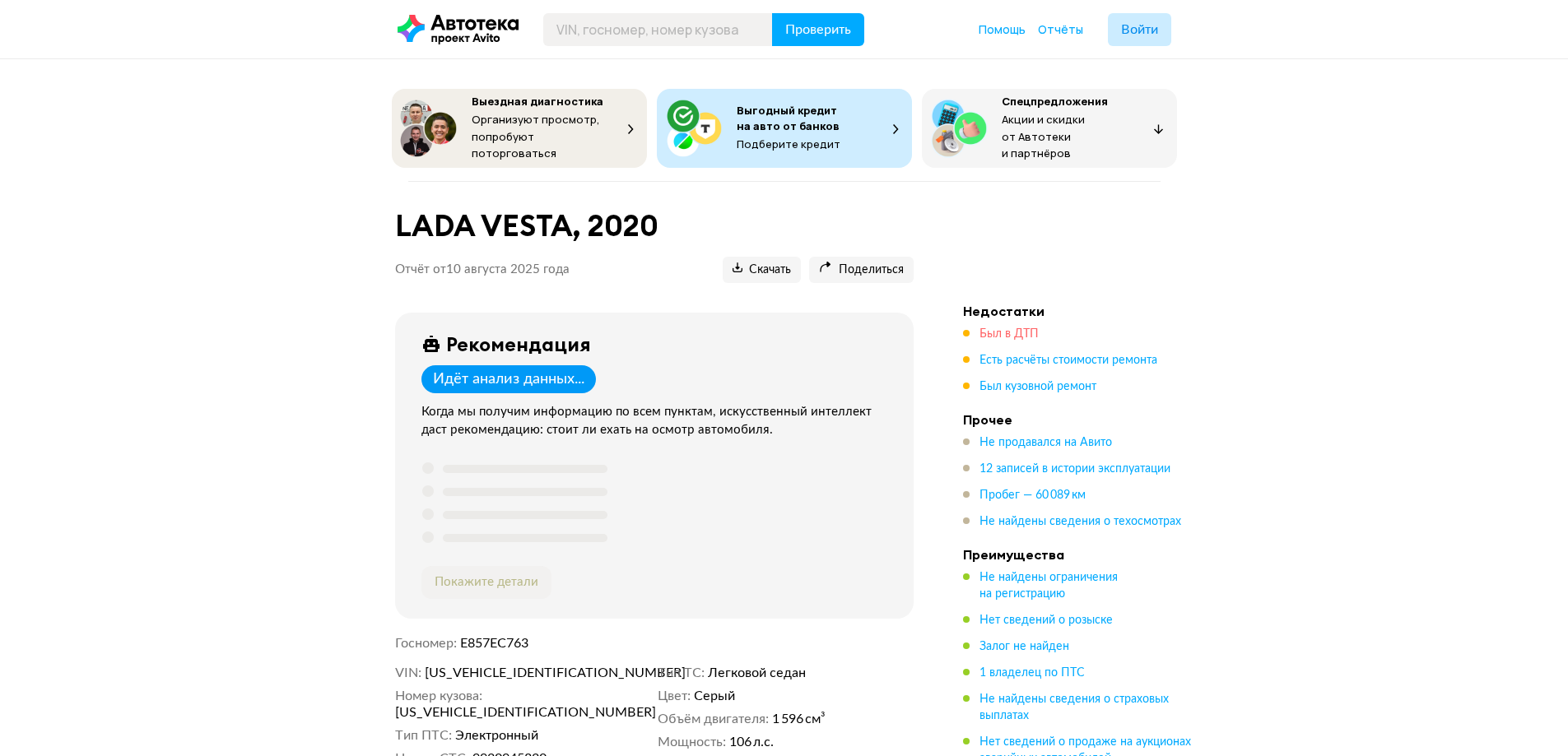
click at [1007, 331] on span "Был в ДТП" at bounding box center [1009, 334] width 59 height 12
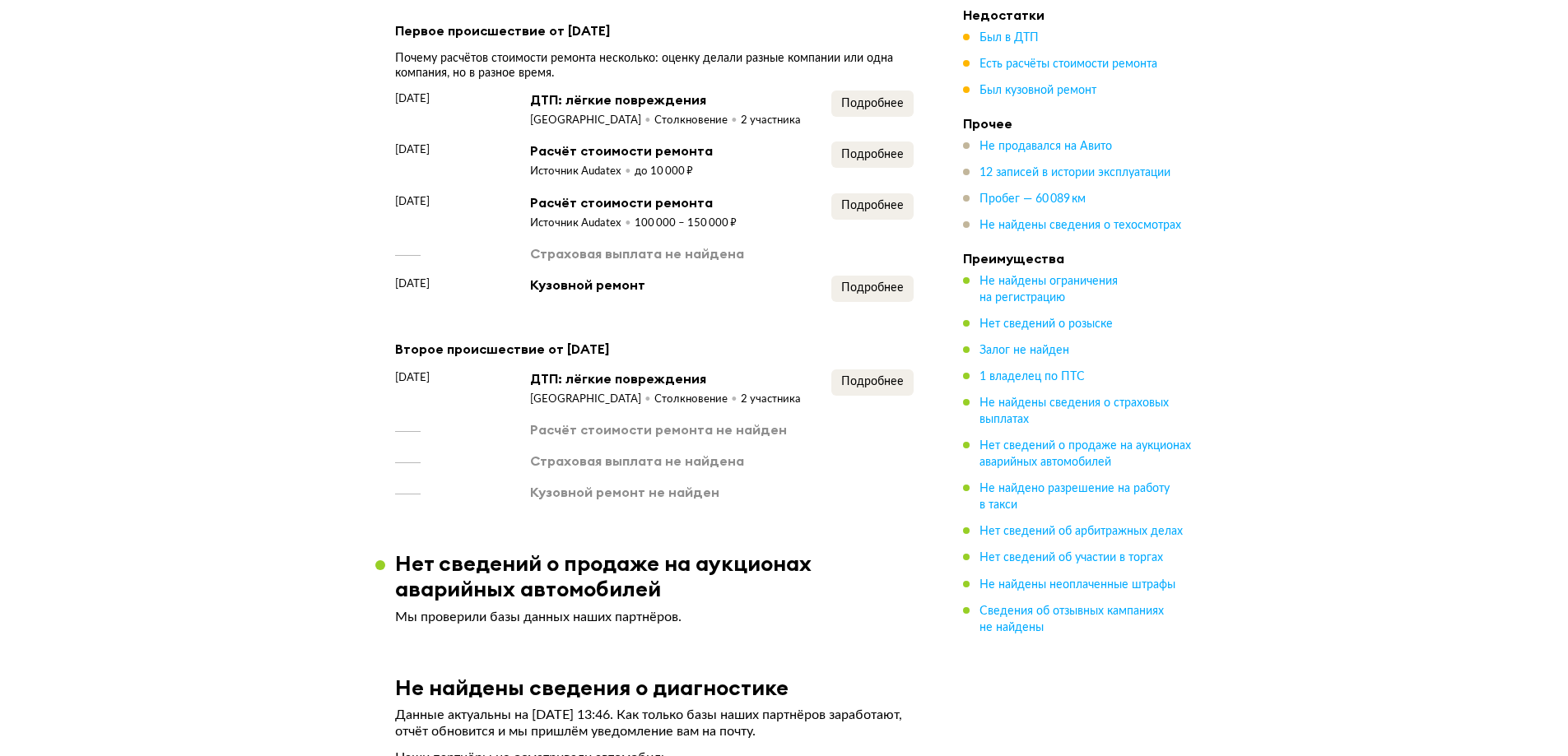
scroll to position [1424, 0]
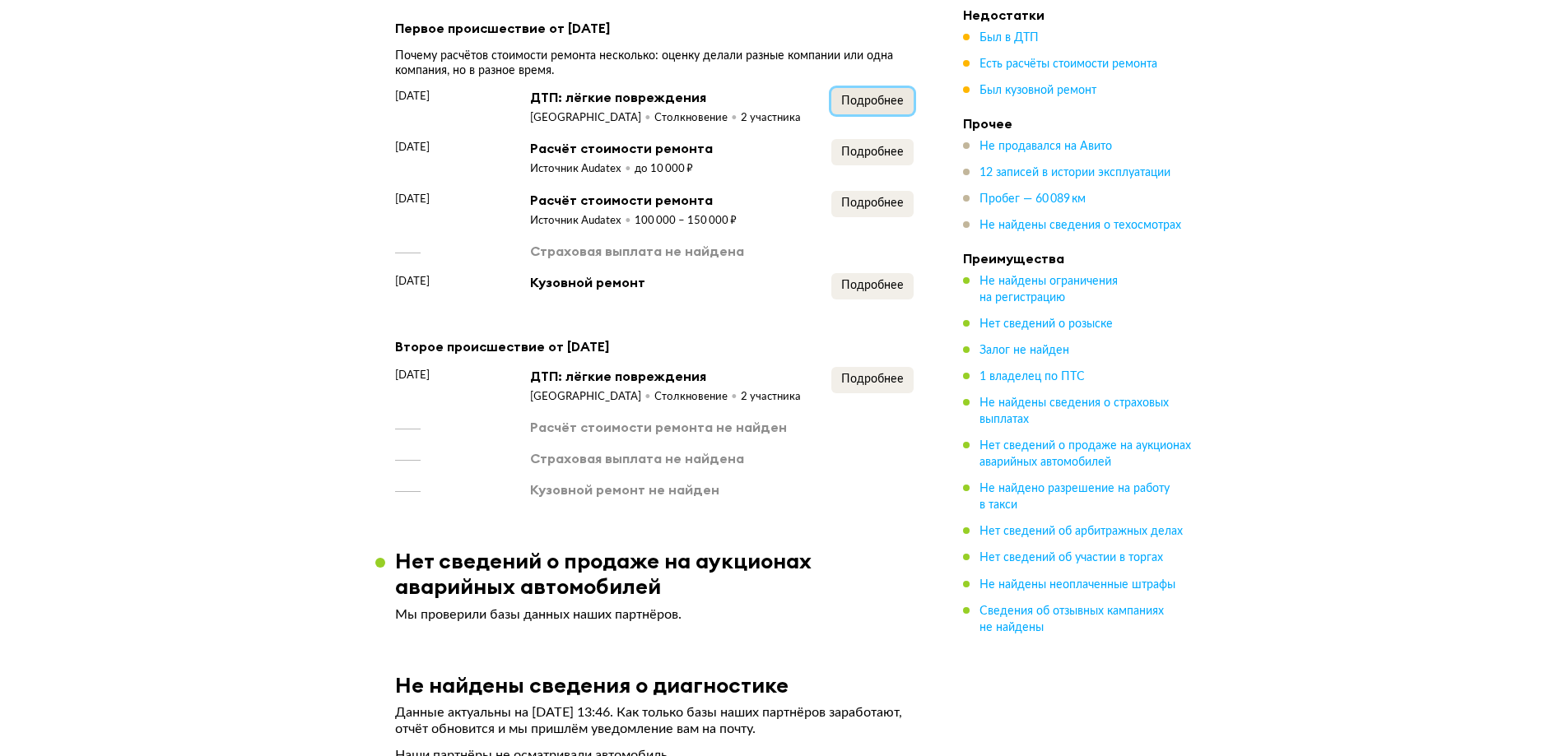
click at [858, 95] on span "Подробнее" at bounding box center [871, 101] width 62 height 12
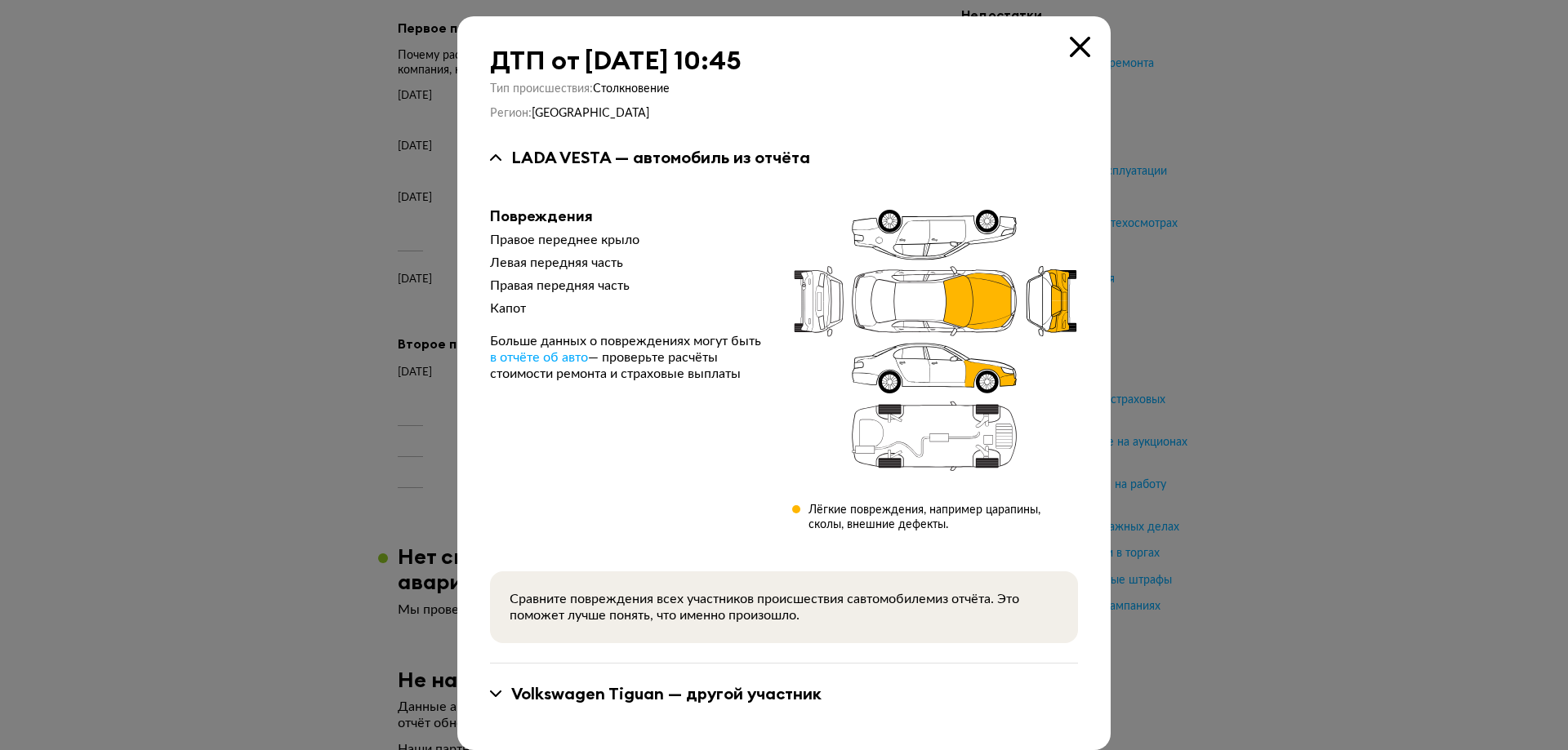
click at [1070, 47] on icon at bounding box center [1080, 46] width 21 height 21
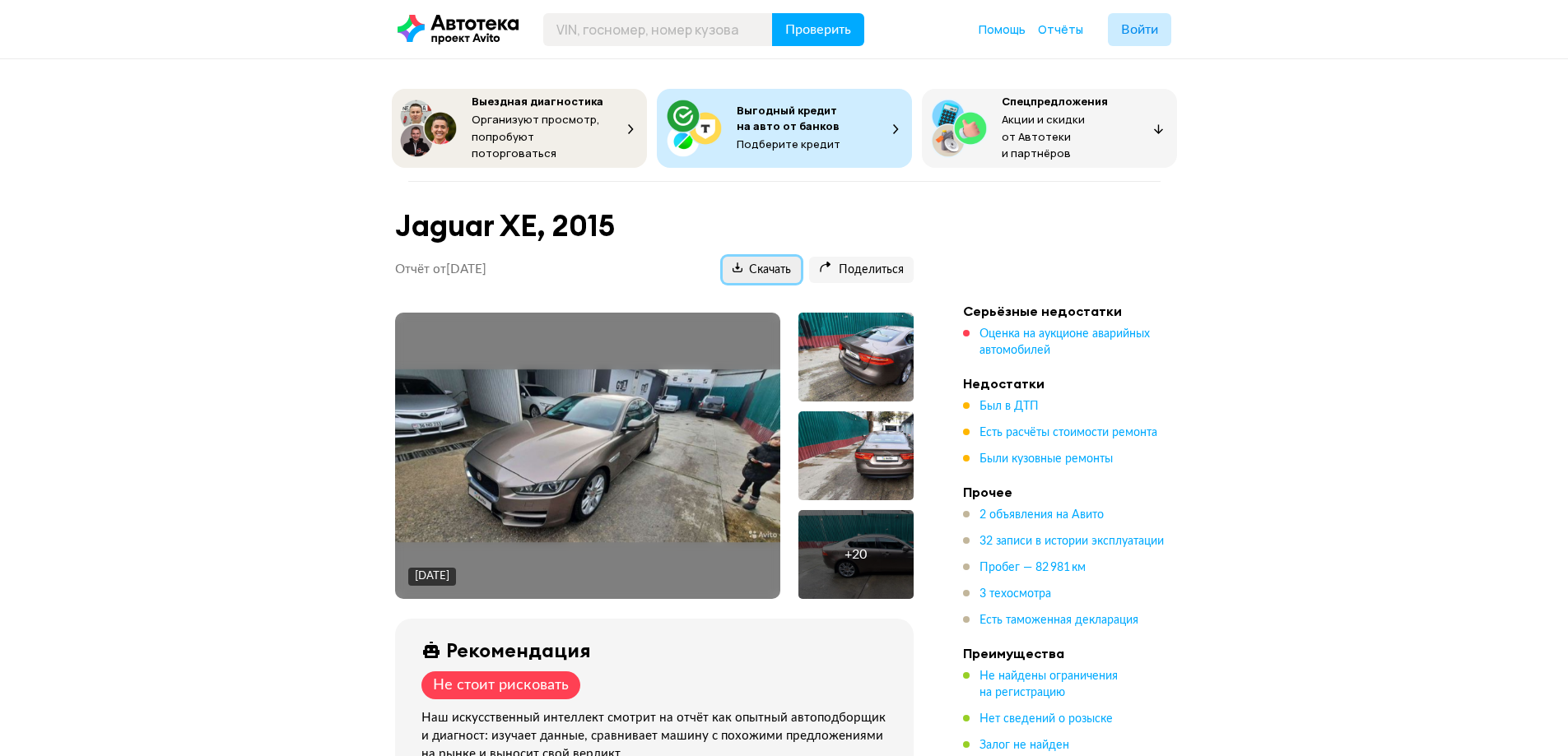
click at [750, 271] on span "Скачать" at bounding box center [761, 270] width 59 height 15
click at [1059, 335] on span "Оценка на аукционе аварийных автомобилей" at bounding box center [1064, 342] width 170 height 28
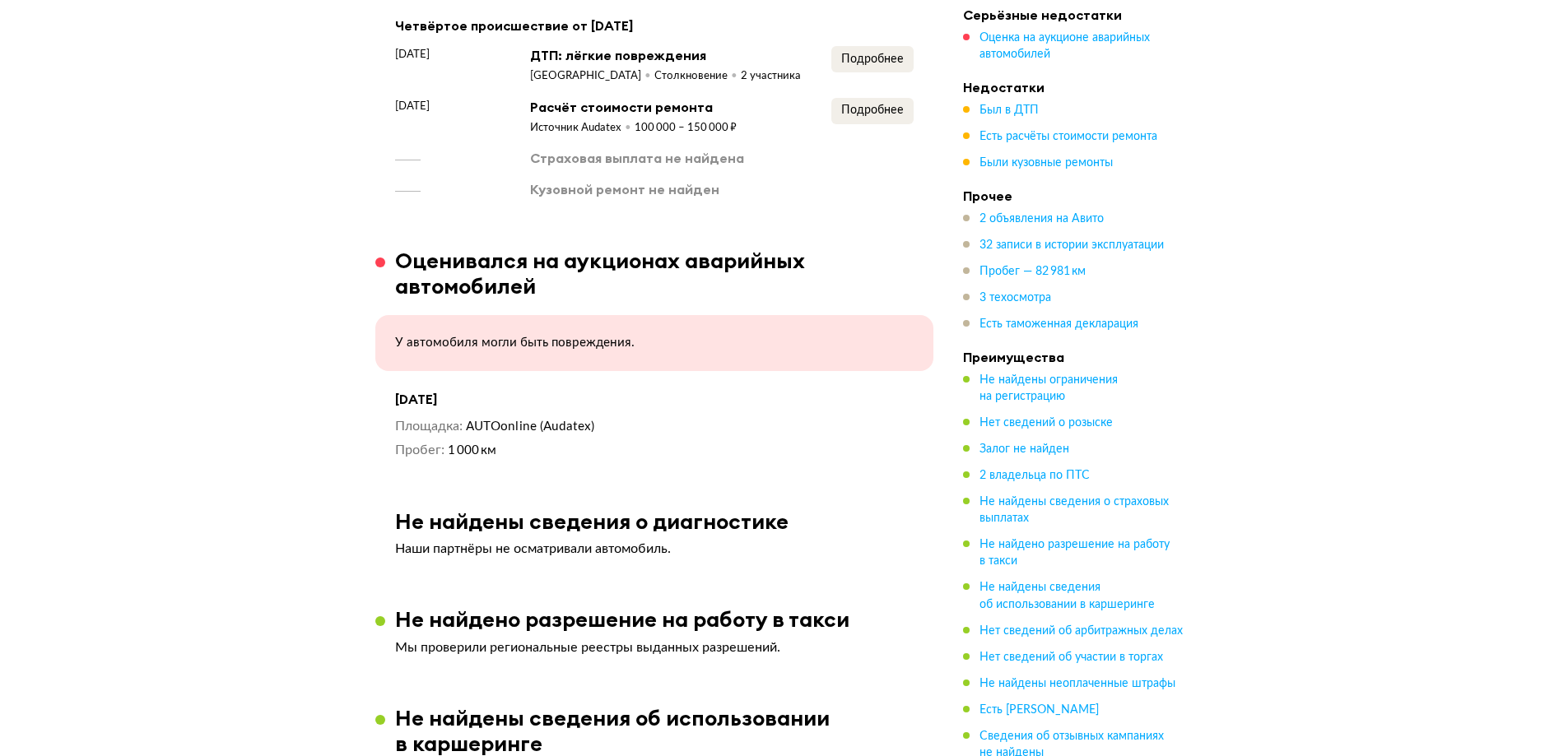
scroll to position [2661, 0]
drag, startPoint x: 408, startPoint y: 345, endPoint x: 690, endPoint y: 334, distance: 282.2
click at [690, 336] on p "У автомобиля могли быть повреждения." at bounding box center [654, 344] width 518 height 16
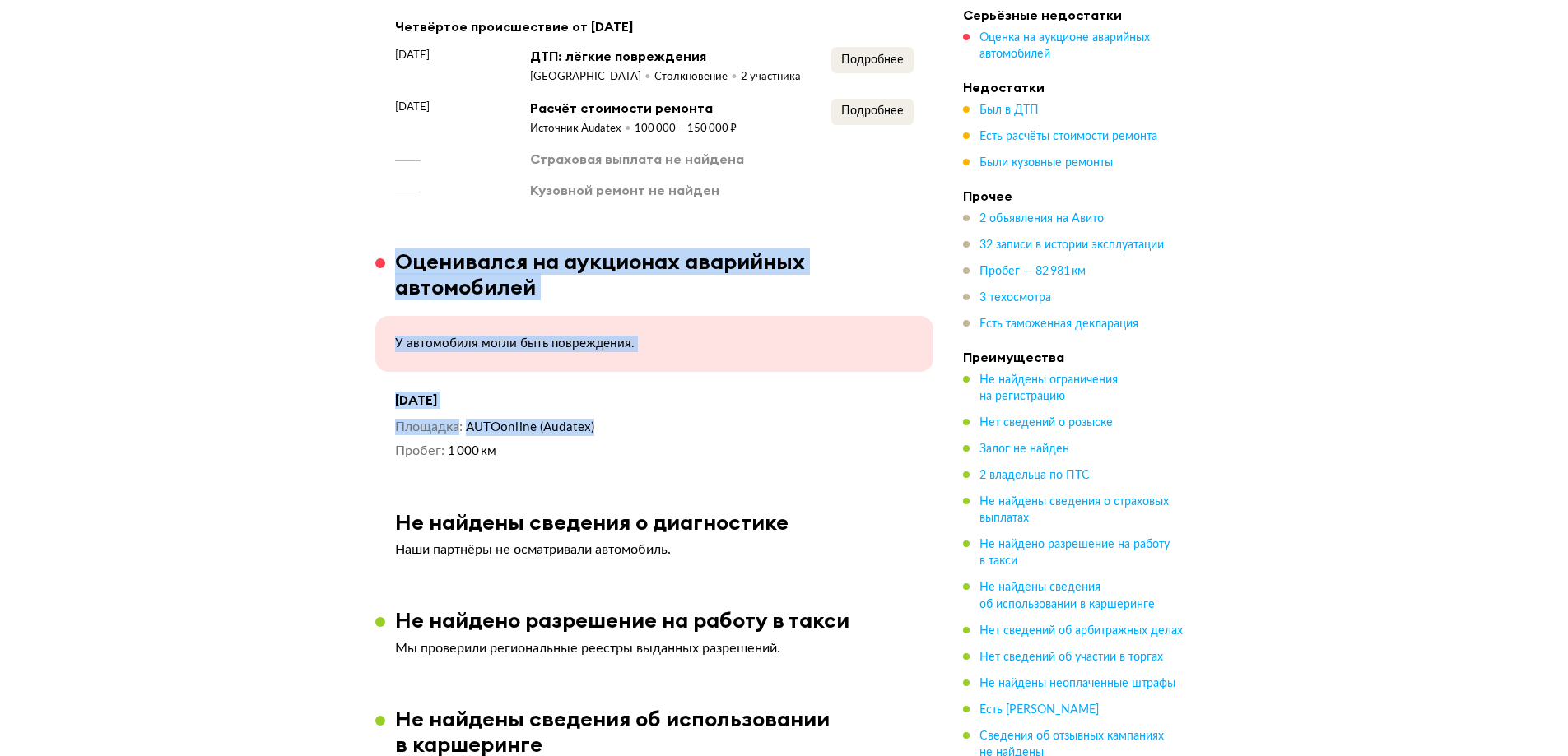
drag, startPoint x: 390, startPoint y: 259, endPoint x: 644, endPoint y: 433, distance: 307.9
click at [644, 433] on article "Оценивался на аукционах аварийных автомобилей У автомобиля могли быть поврежден…" at bounding box center [654, 354] width 558 height 212
click at [644, 433] on dd "AUTOonline (Audatex)" at bounding box center [689, 427] width 447 height 17
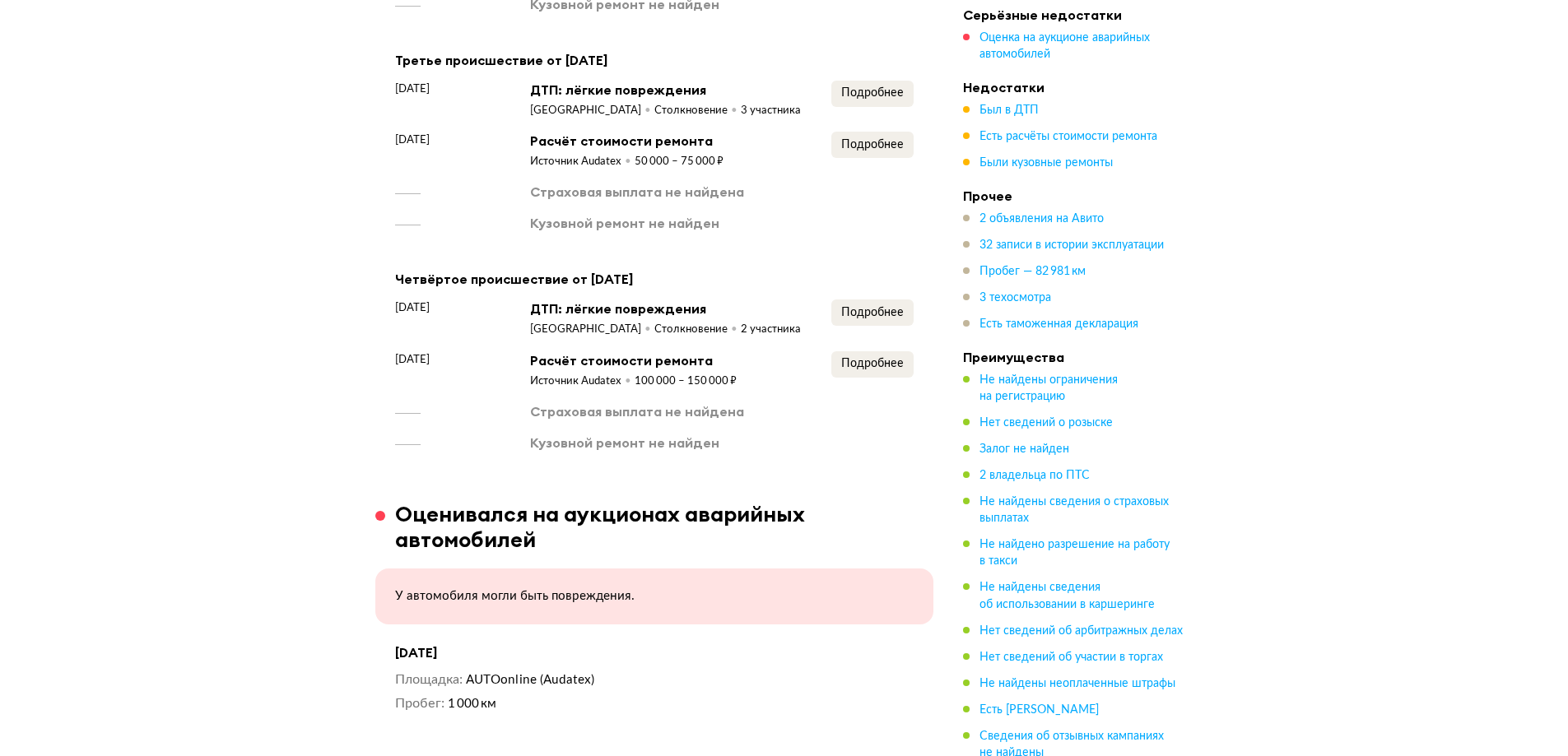
scroll to position [2332, 0]
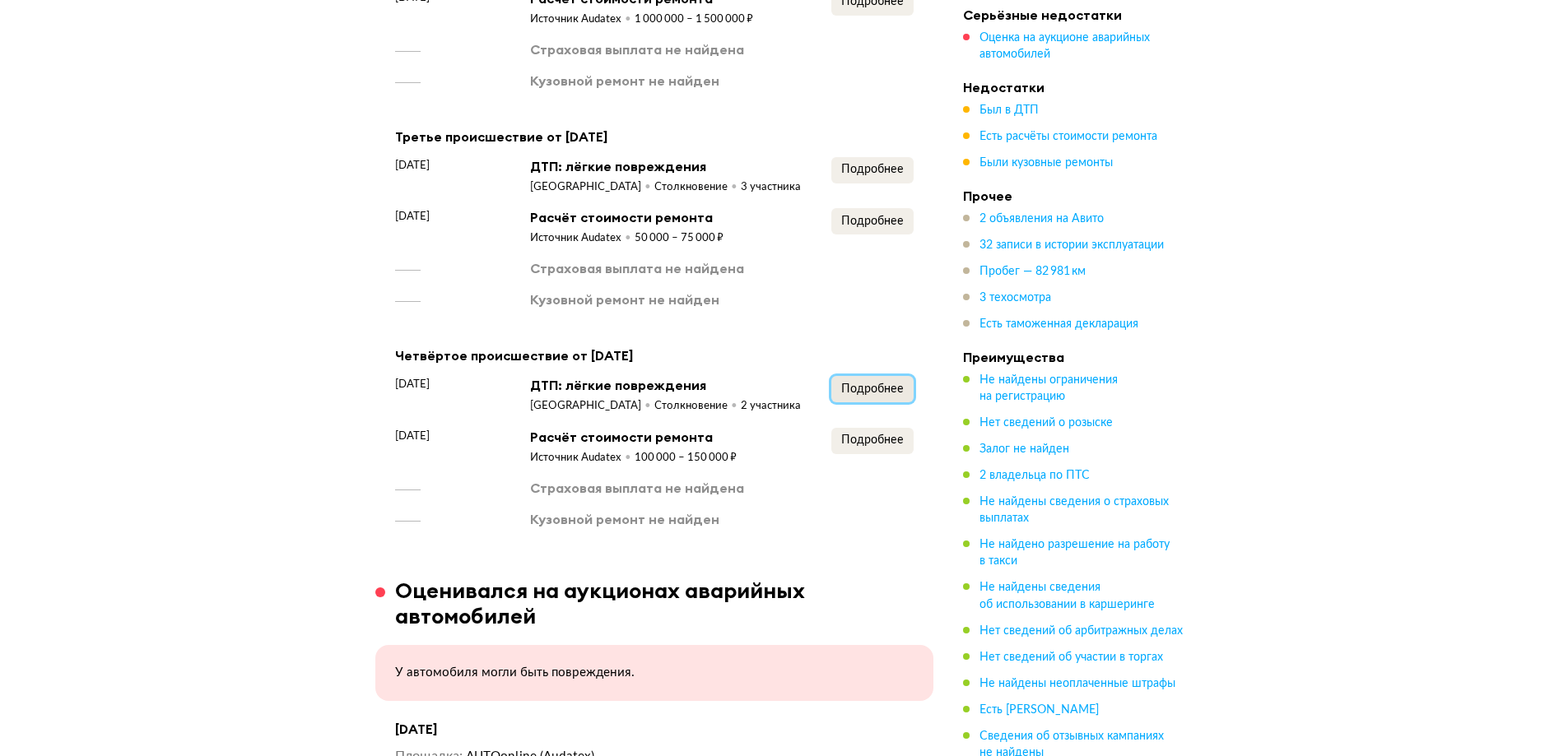
click at [836, 386] on button "Подробнее" at bounding box center [871, 389] width 82 height 26
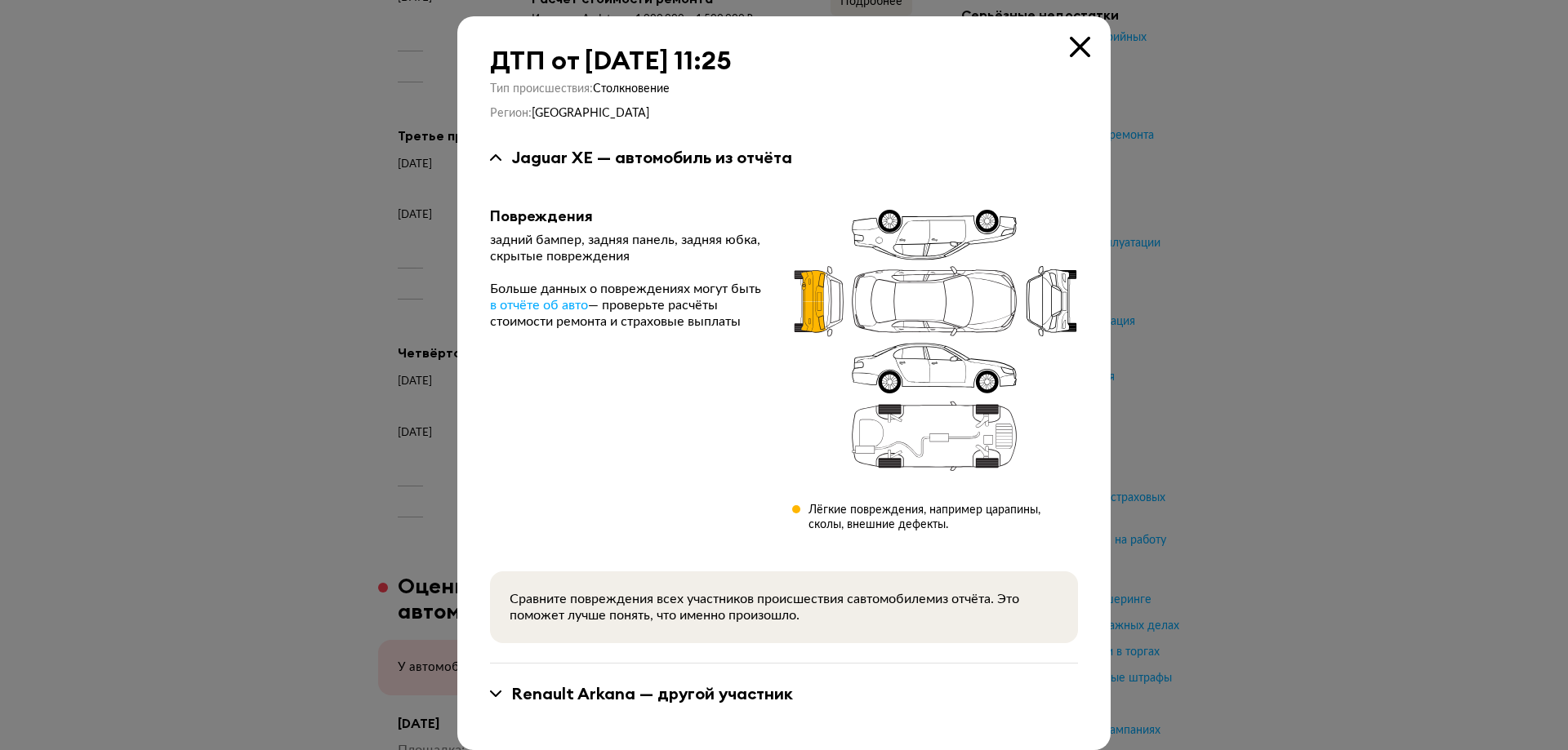
click at [1063, 46] on div "ДТП от 14 февраля 2024 года в 11:25" at bounding box center [784, 60] width 588 height 29
click at [1060, 53] on div "ДТП от 14 февраля 2024 года в 11:25" at bounding box center [784, 60] width 588 height 29
click at [1082, 45] on icon at bounding box center [1080, 46] width 21 height 21
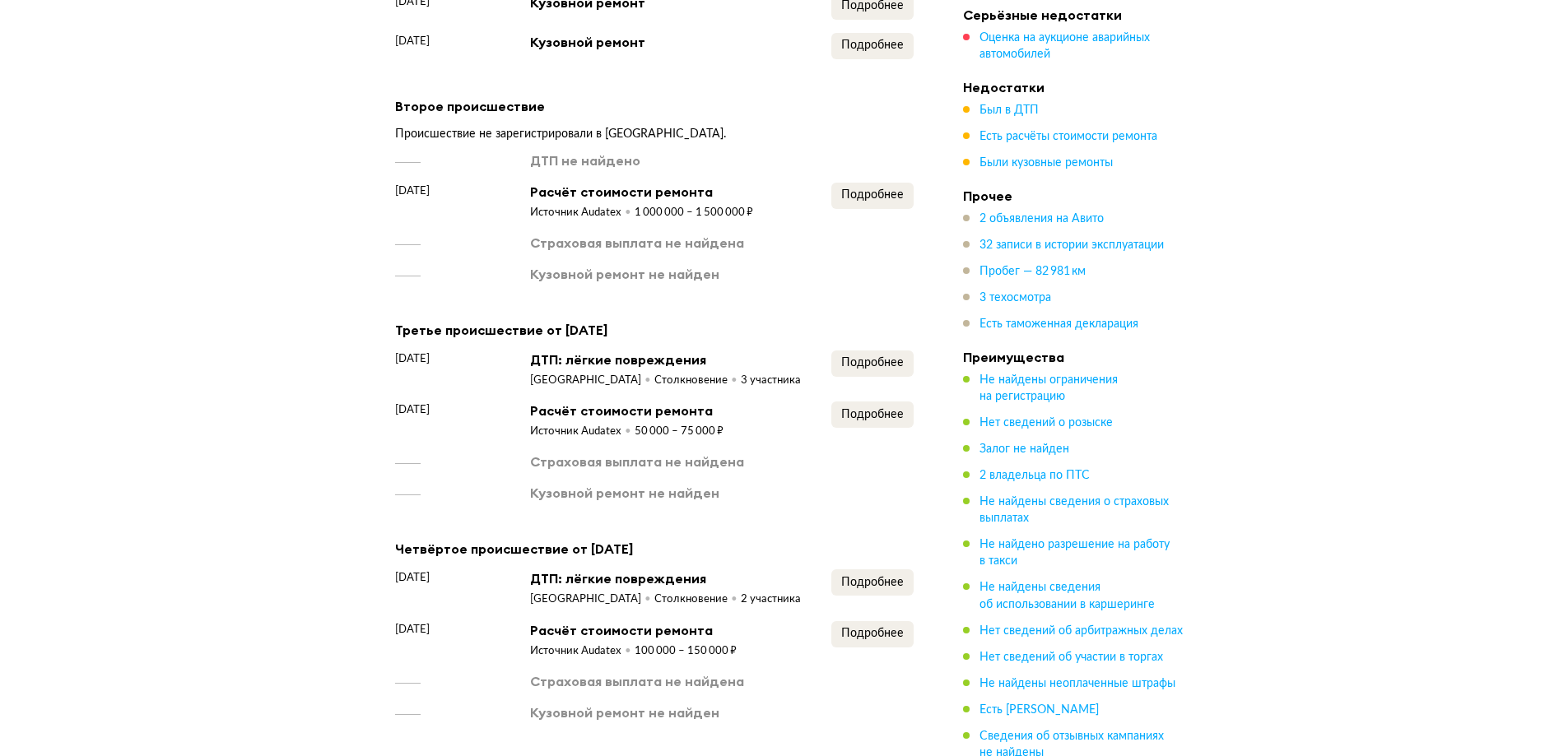
scroll to position [2002, 0]
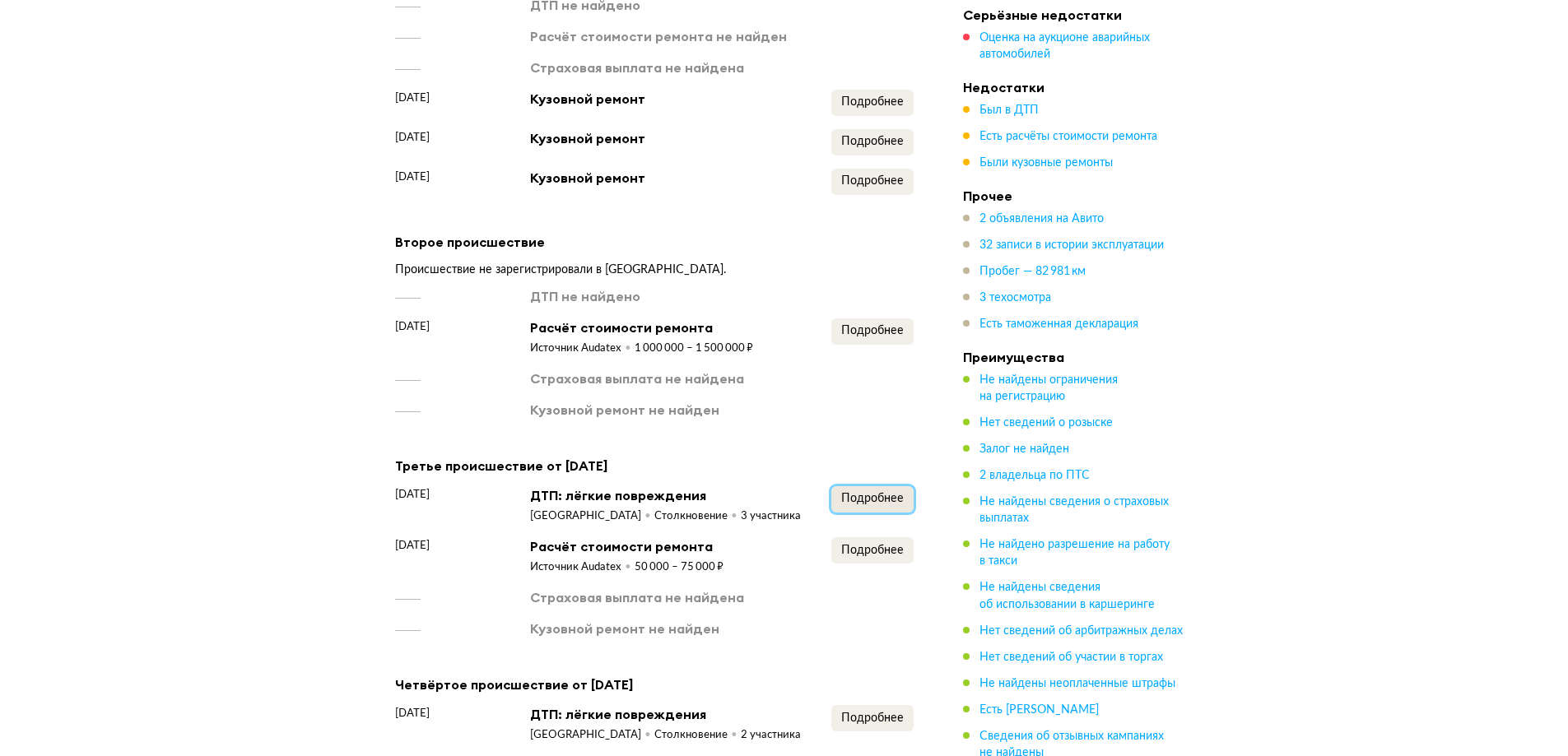
click at [850, 493] on span "Подробнее" at bounding box center [871, 499] width 62 height 12
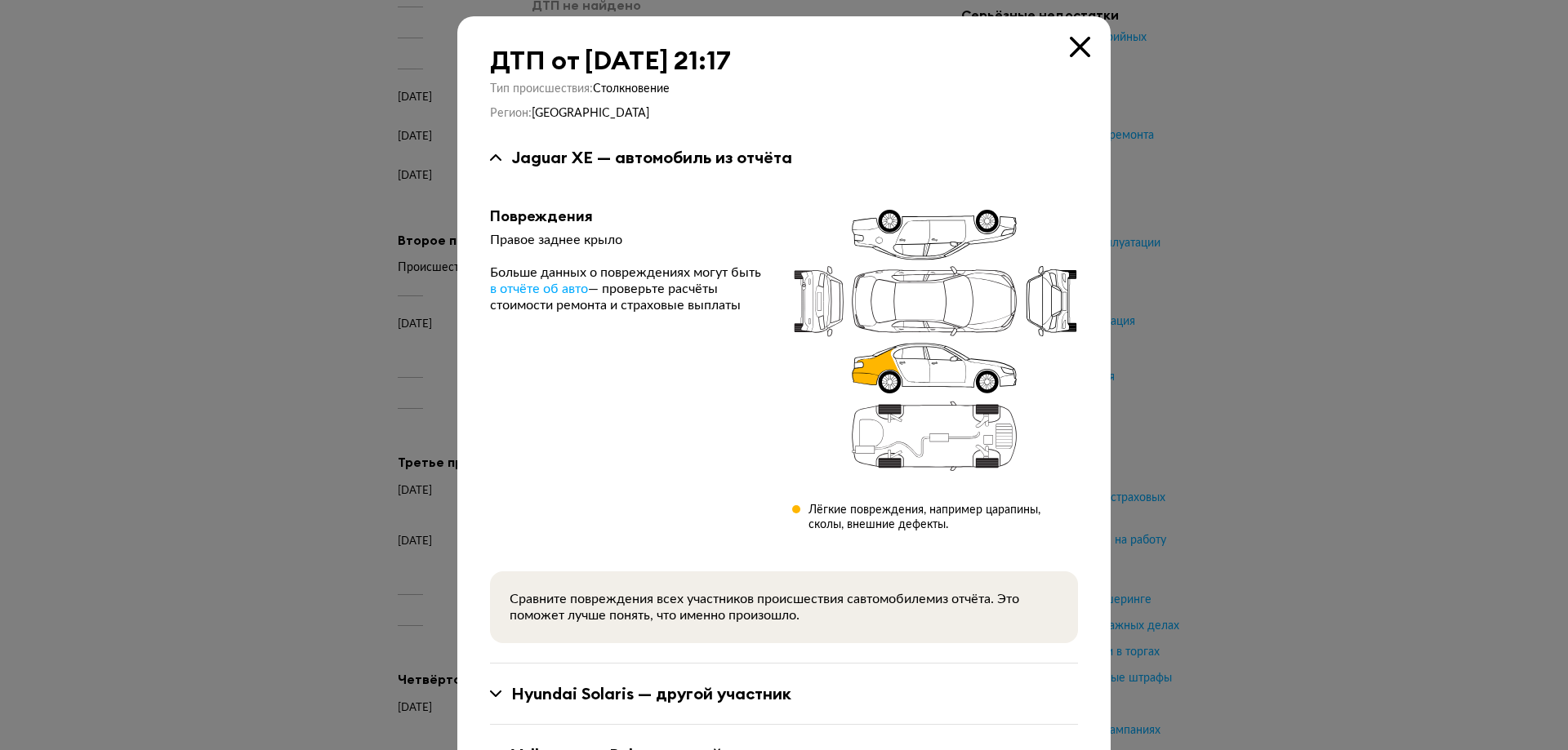
click at [1053, 39] on div "ДТП от 19 января 2019 года в 21:17 Тип происшествия : Столкновение Регион : Сан…" at bounding box center [784, 413] width 653 height 796
click at [1070, 43] on icon at bounding box center [1080, 46] width 21 height 21
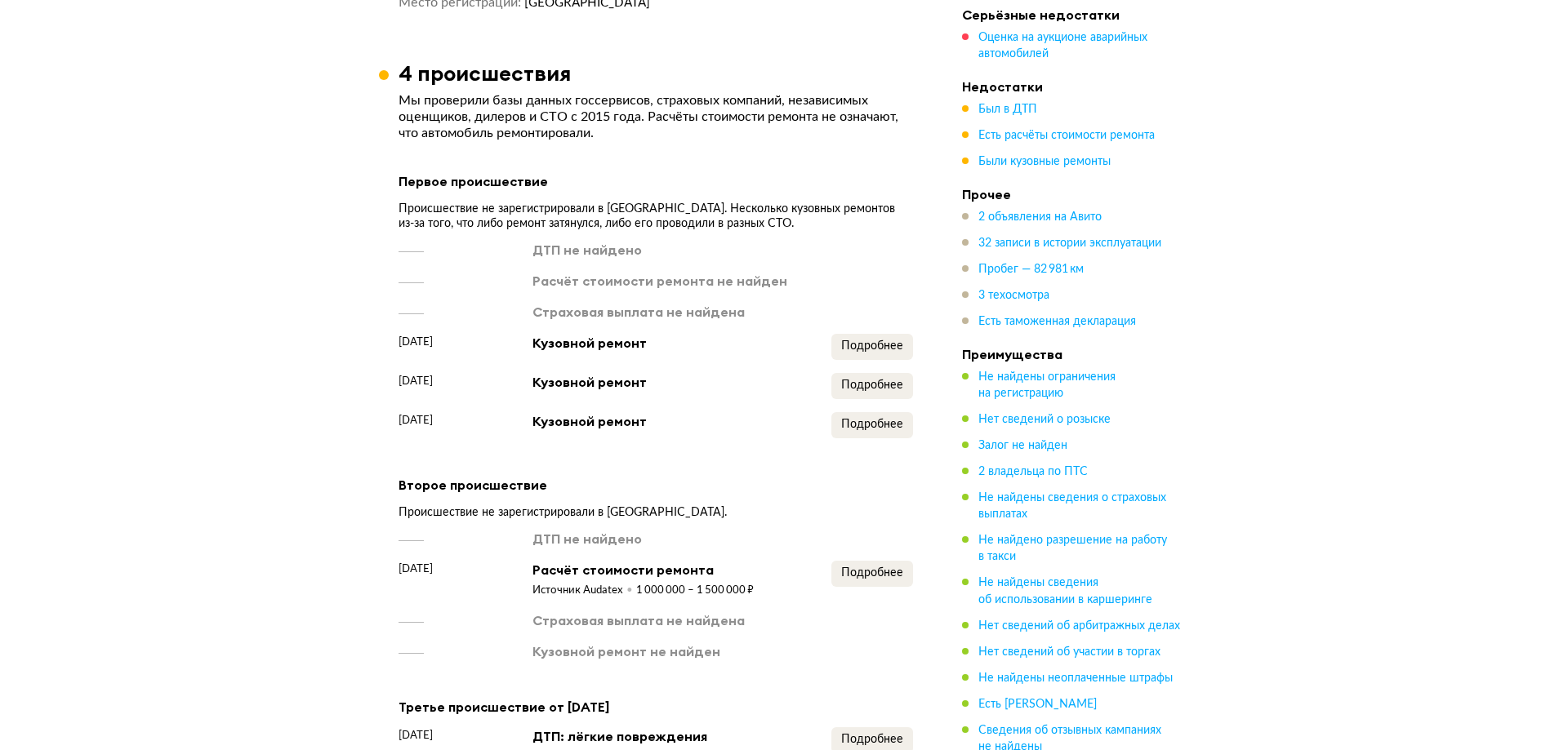
scroll to position [2150, 0]
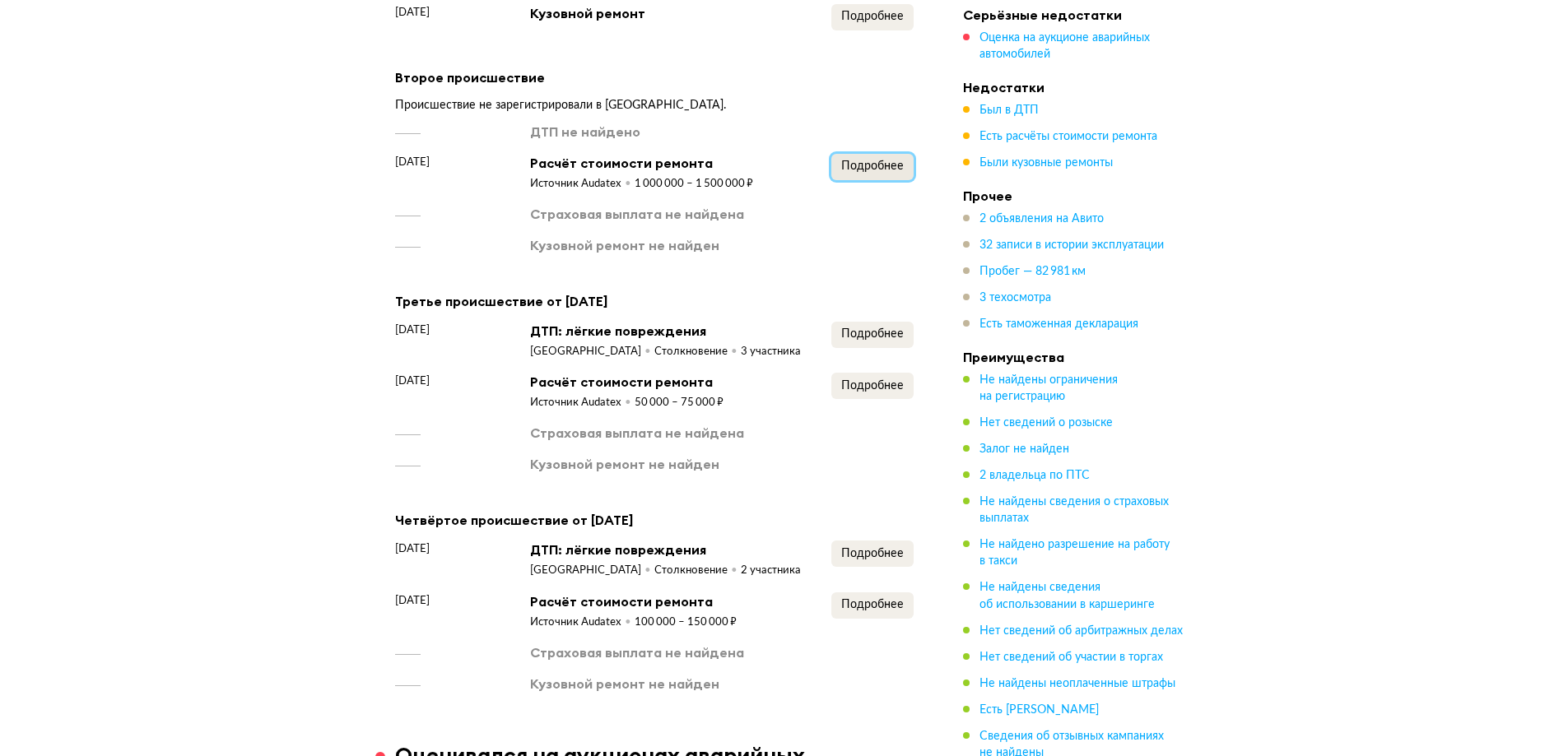
click at [860, 163] on span "Подробнее" at bounding box center [871, 166] width 62 height 12
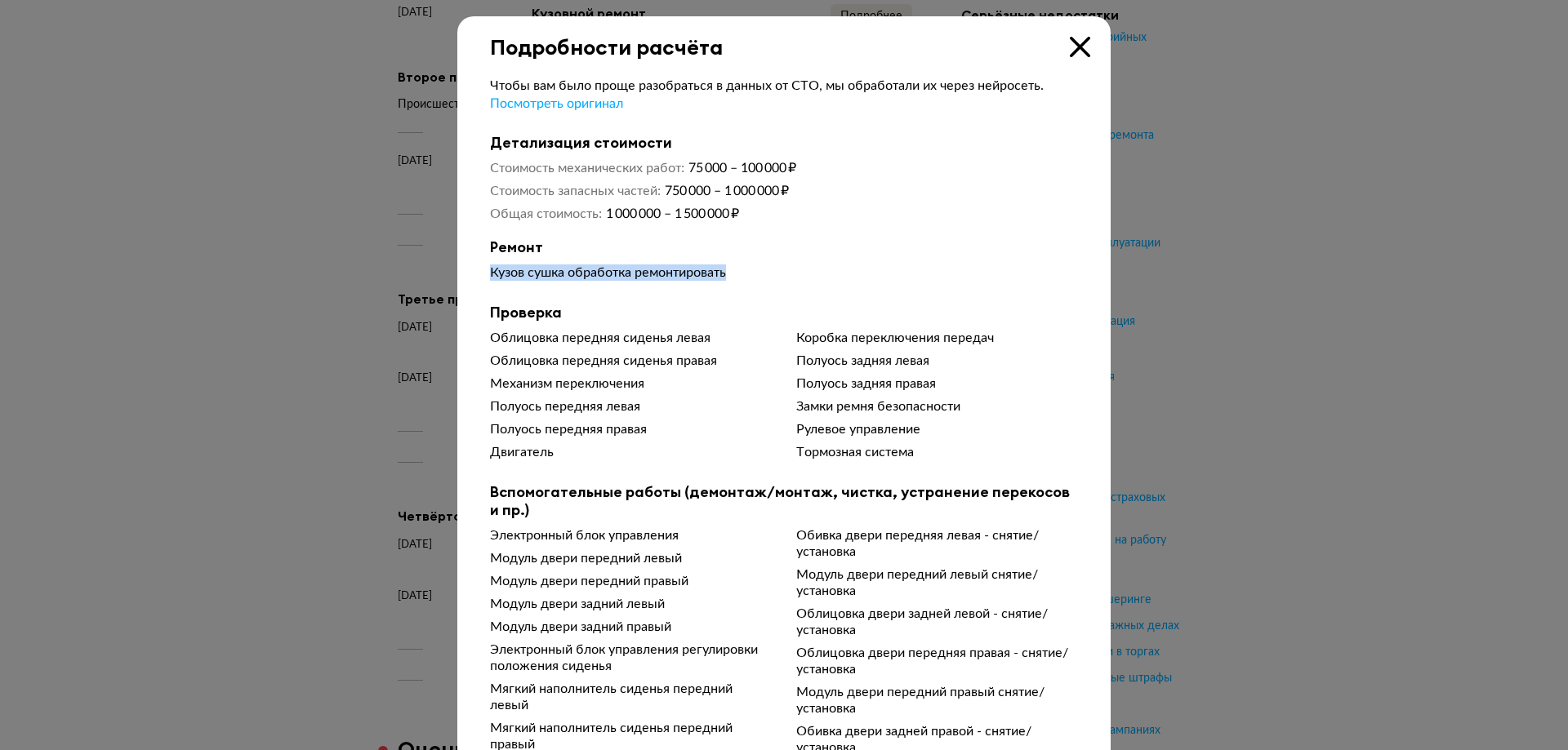
drag, startPoint x: 734, startPoint y: 271, endPoint x: 472, endPoint y: 271, distance: 262.0
drag, startPoint x: 651, startPoint y: 394, endPoint x: 507, endPoint y: 382, distance: 144.5
click at [508, 382] on div "Механизм переключения" at bounding box center [631, 384] width 281 height 16
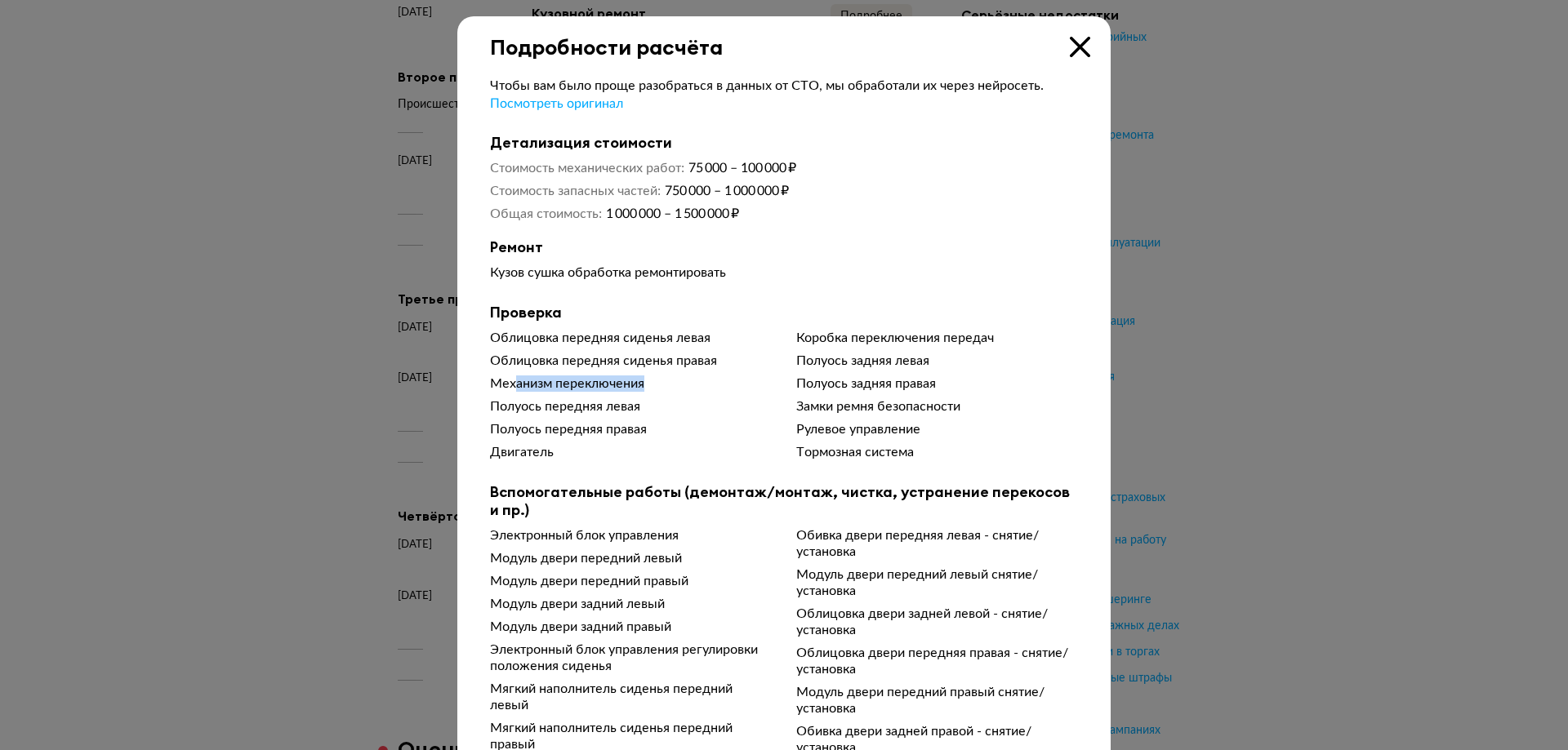
click at [507, 382] on div "Механизм переключения" at bounding box center [631, 384] width 281 height 16
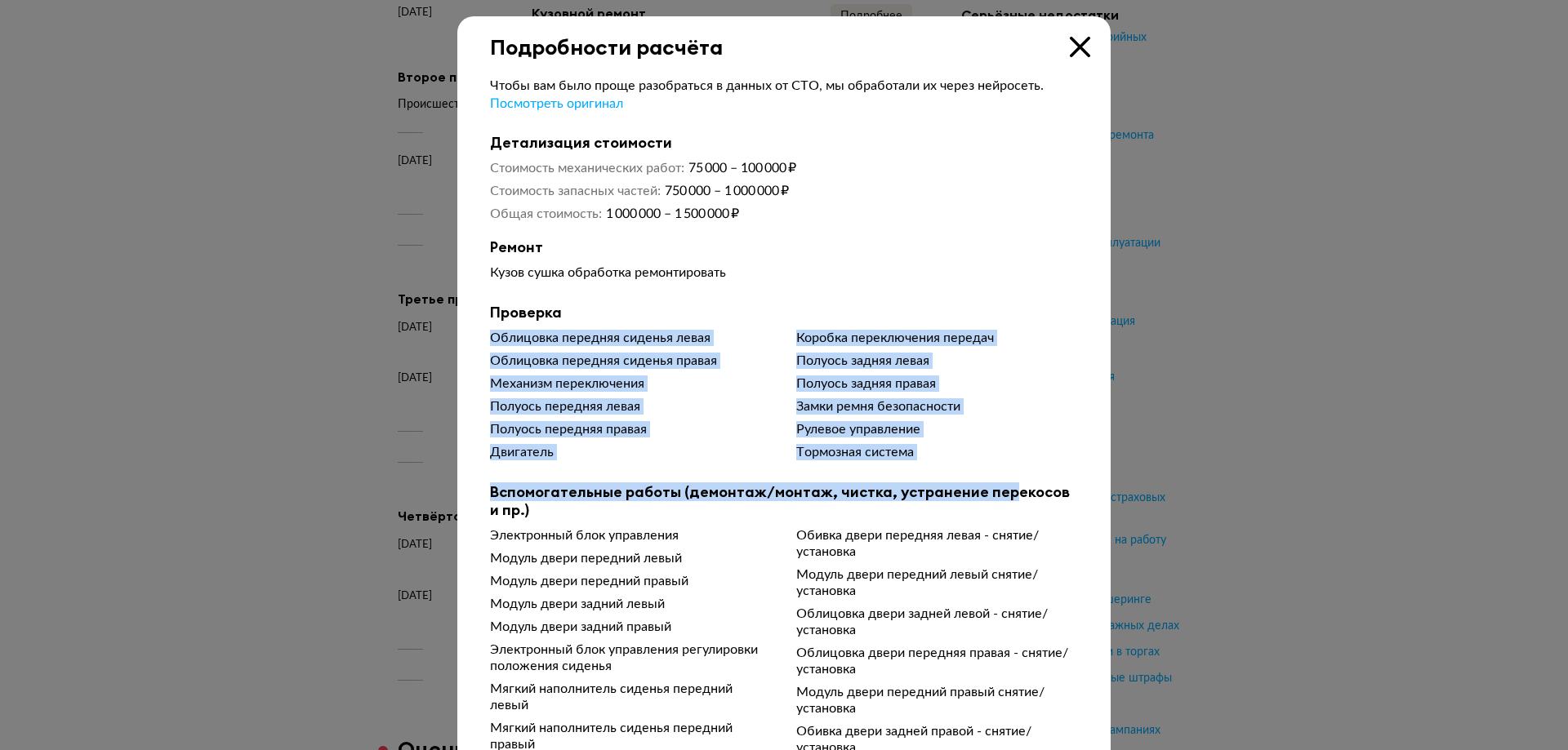
drag, startPoint x: 458, startPoint y: 335, endPoint x: 990, endPoint y: 483, distance: 552.2
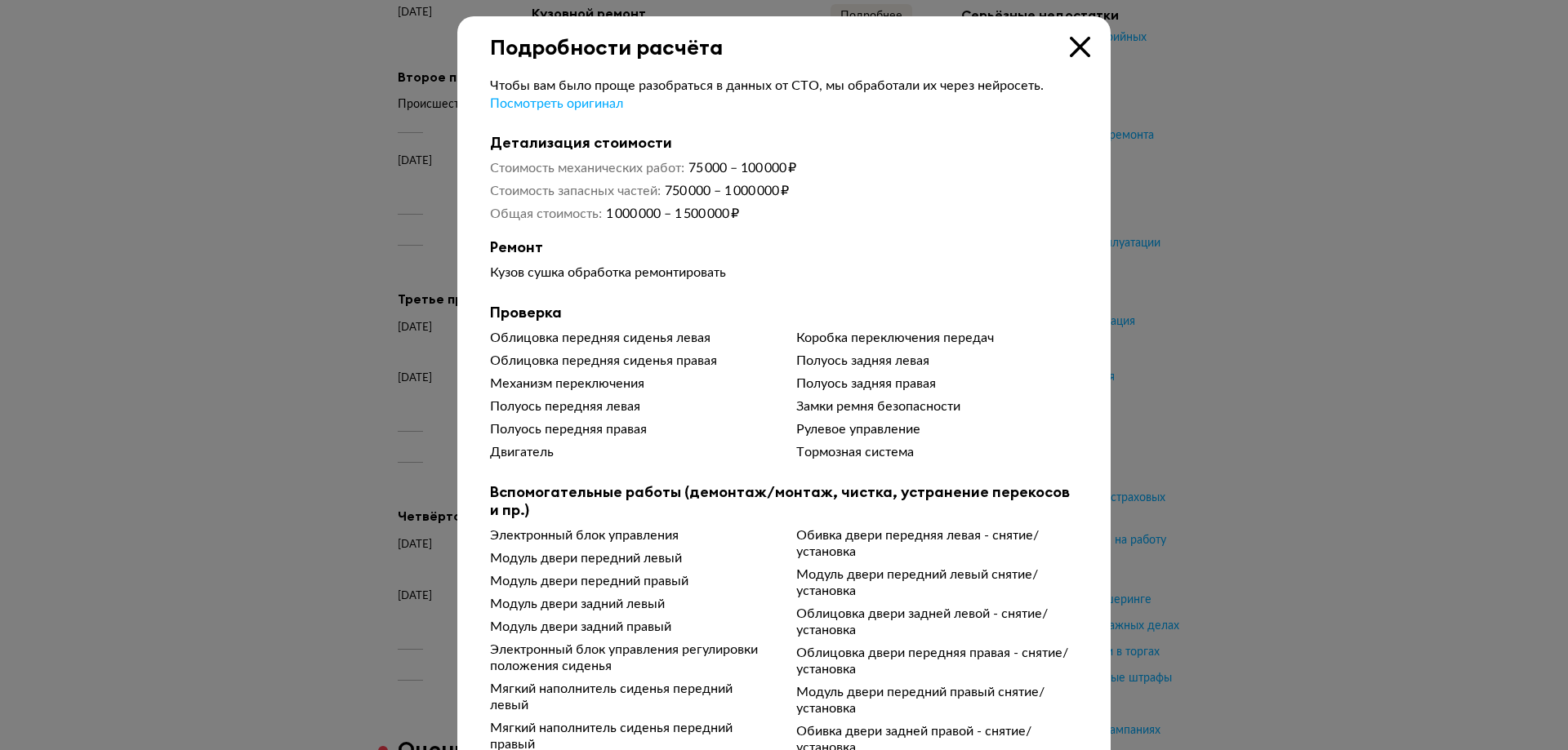
scroll to position [327, 0]
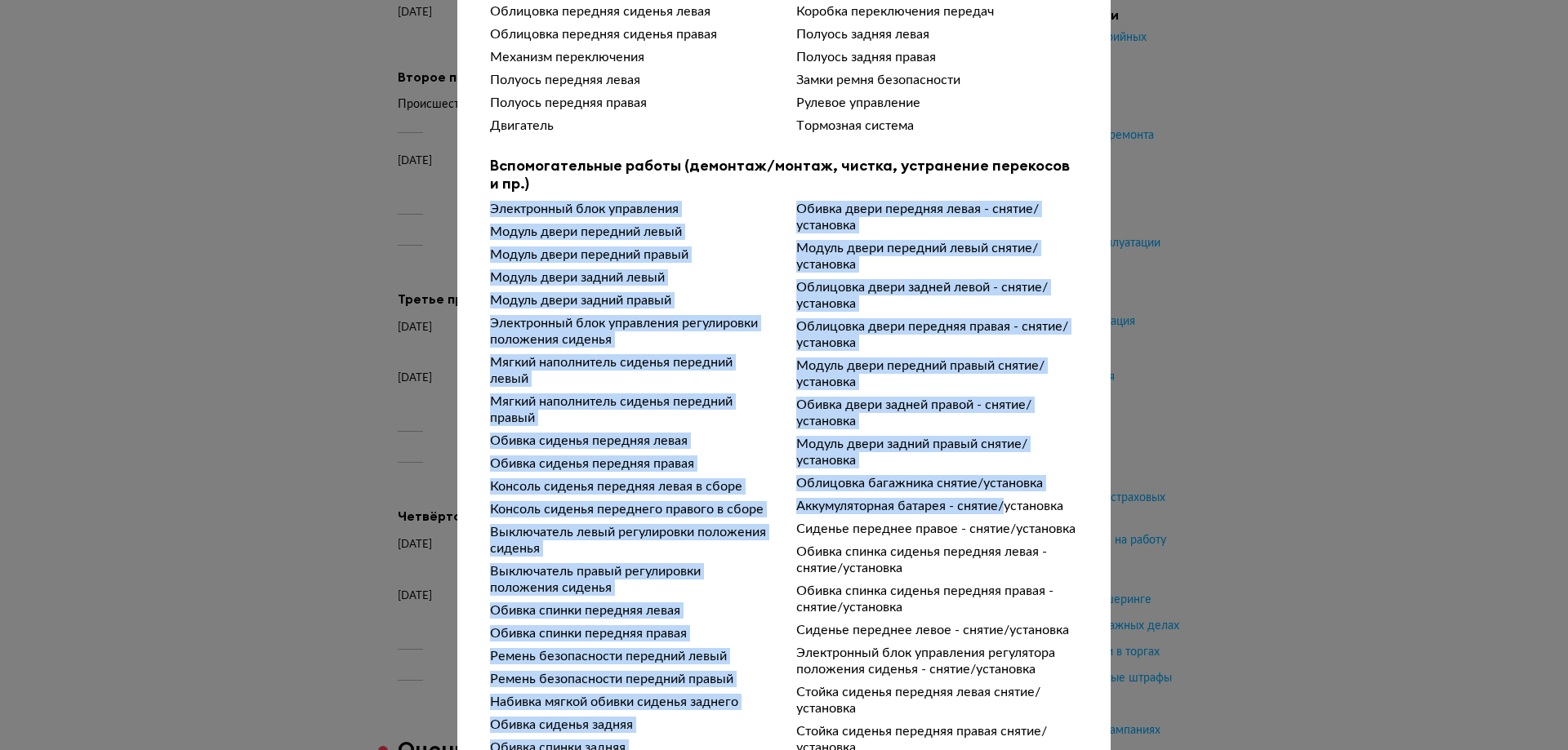
drag, startPoint x: 472, startPoint y: 217, endPoint x: 1001, endPoint y: 499, distance: 599.5
click at [1001, 499] on div "Чтобы вам было проще разобраться в данных от СТО, мы обработали их через нейрос…" at bounding box center [784, 545] width 653 height 1624
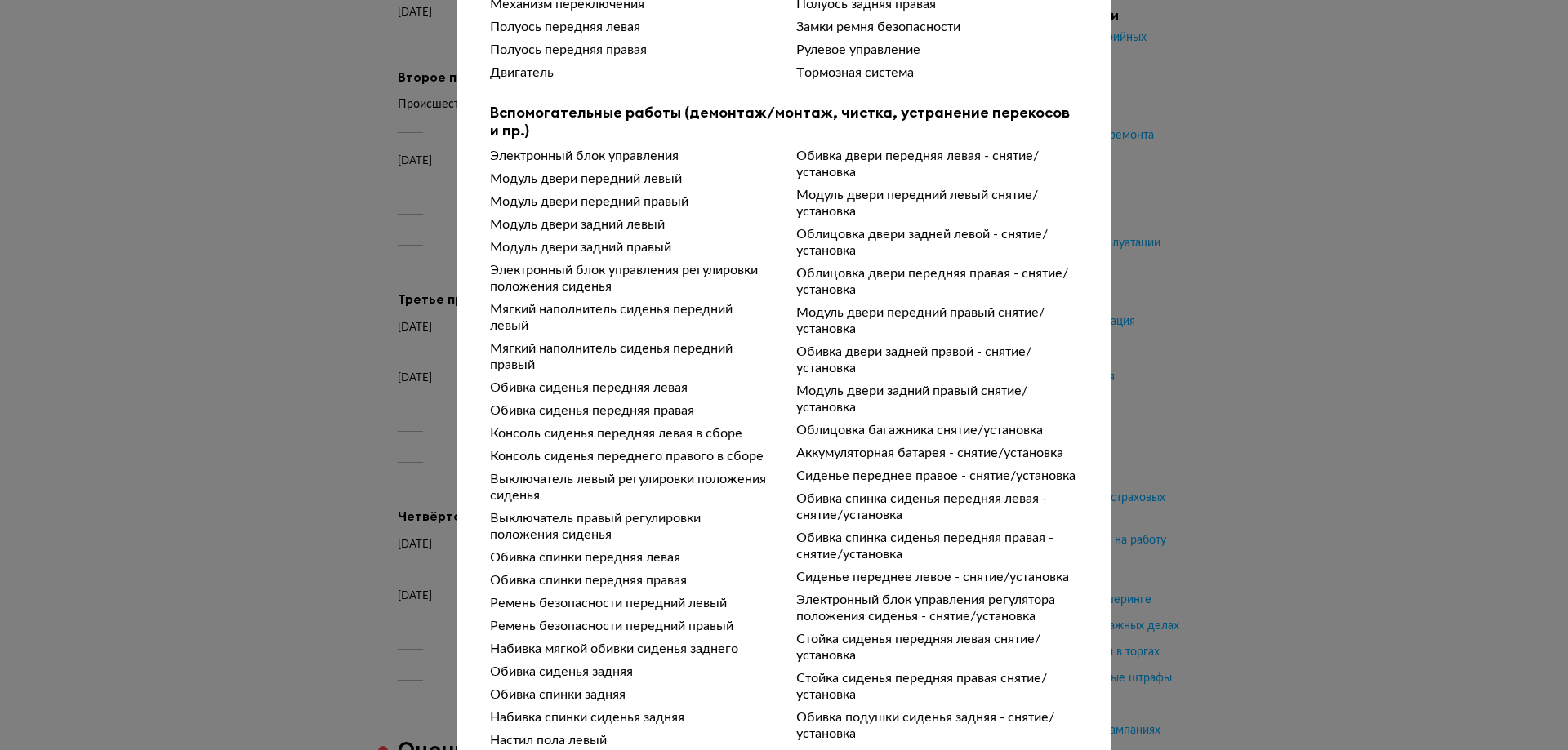
scroll to position [408, 0]
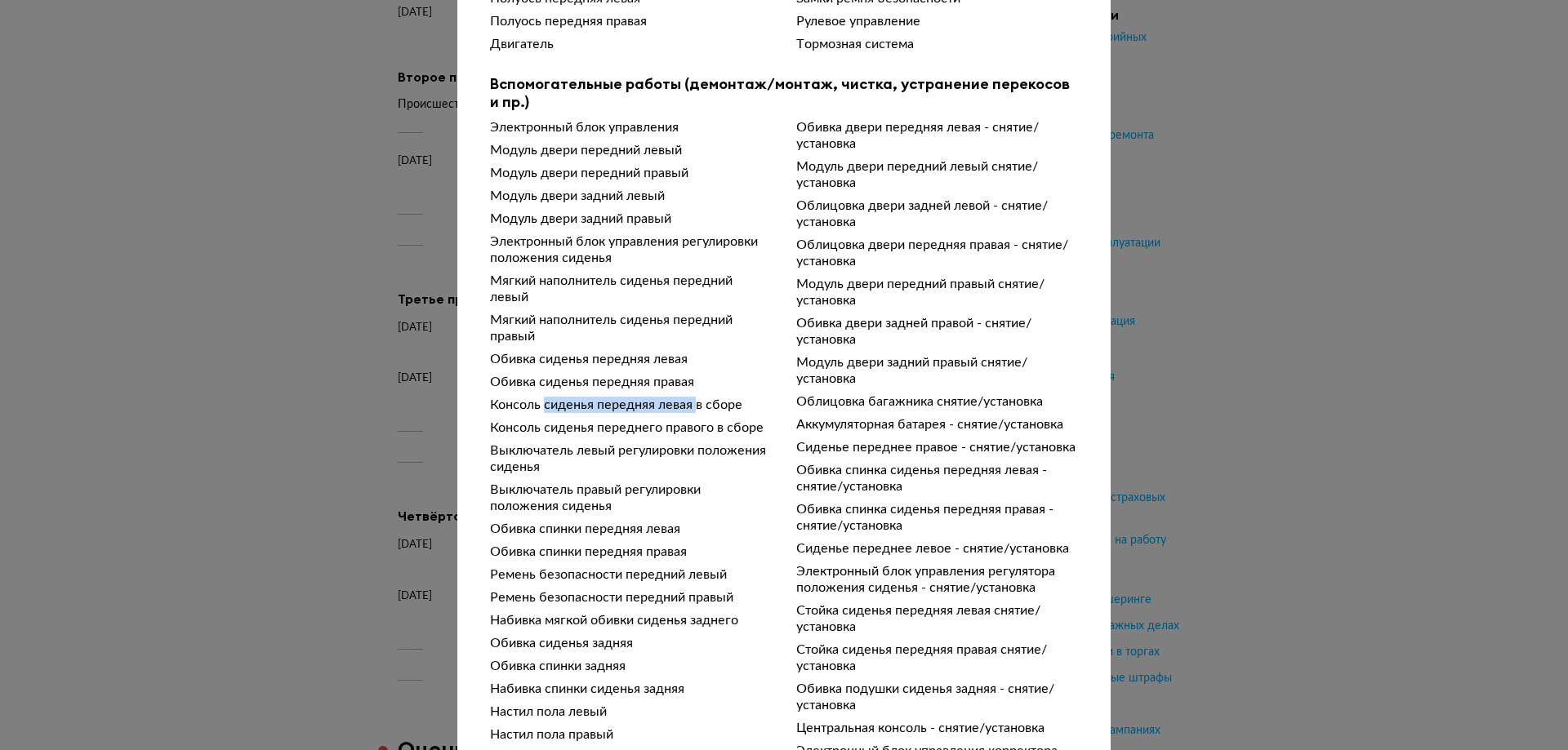
drag, startPoint x: 692, startPoint y: 411, endPoint x: 539, endPoint y: 398, distance: 153.6
click at [539, 398] on div "Электронный блок управления Модуль двери передний левый Модуль двери передний п…" at bounding box center [784, 696] width 588 height 1156
drag, startPoint x: 640, startPoint y: 129, endPoint x: 587, endPoint y: 129, distance: 53.0
click at [587, 129] on div "Электронный блок управления" at bounding box center [631, 127] width 281 height 16
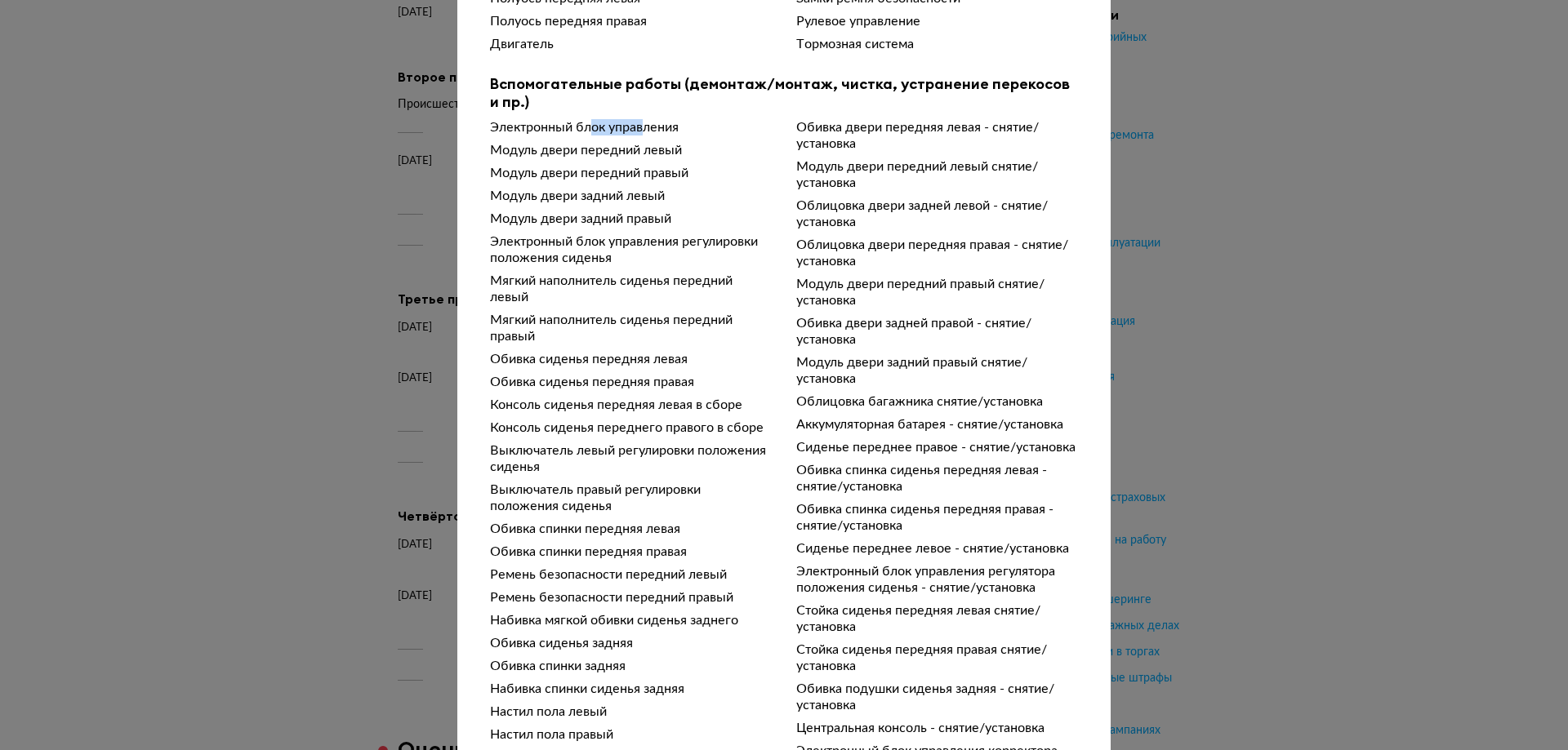
click at [587, 129] on div "Электронный блок управления" at bounding box center [631, 127] width 281 height 16
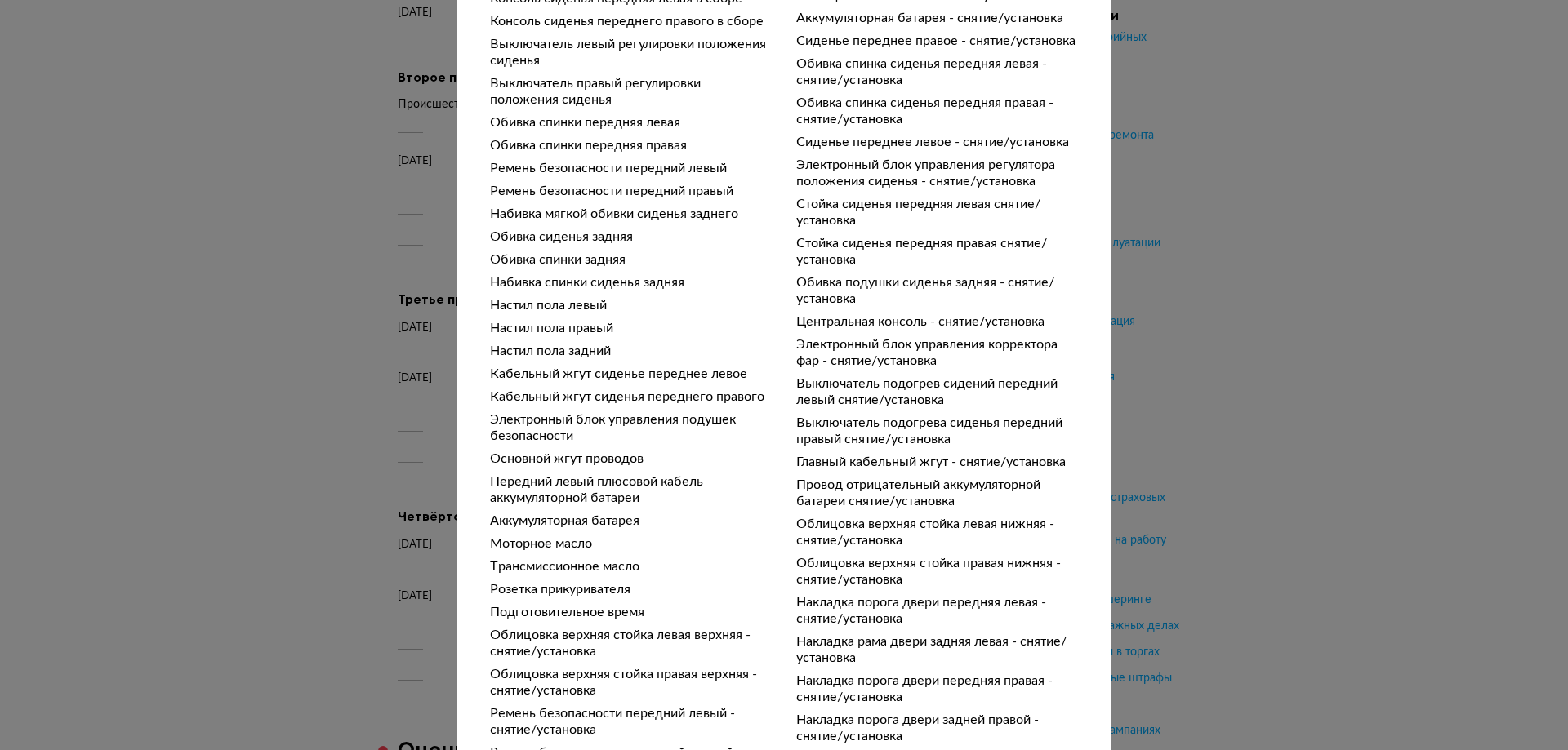
scroll to position [816, 0]
click at [872, 381] on div "Выключатель подогрев сидений передний левый снятие/установка" at bounding box center [936, 390] width 281 height 33
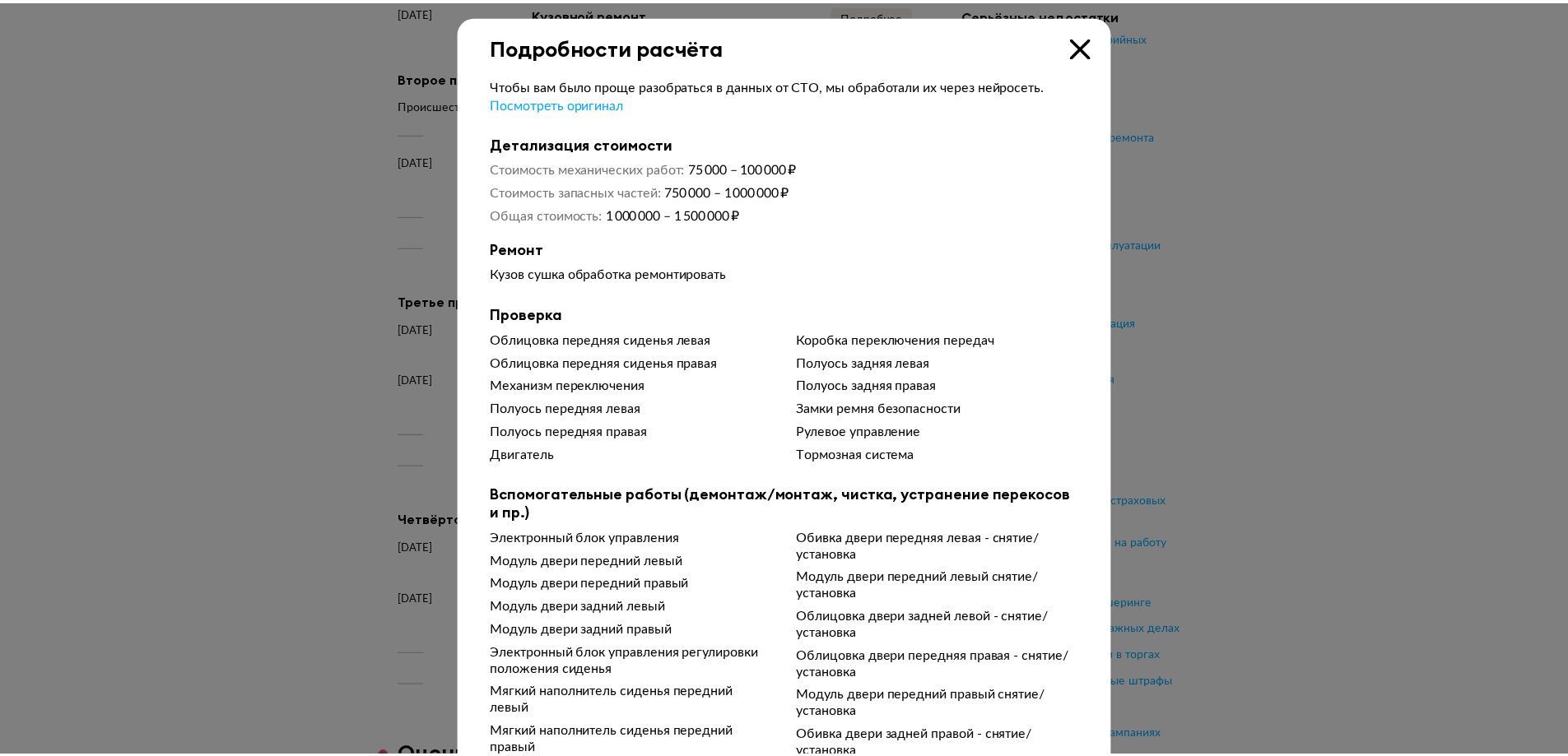
scroll to position [0, 0]
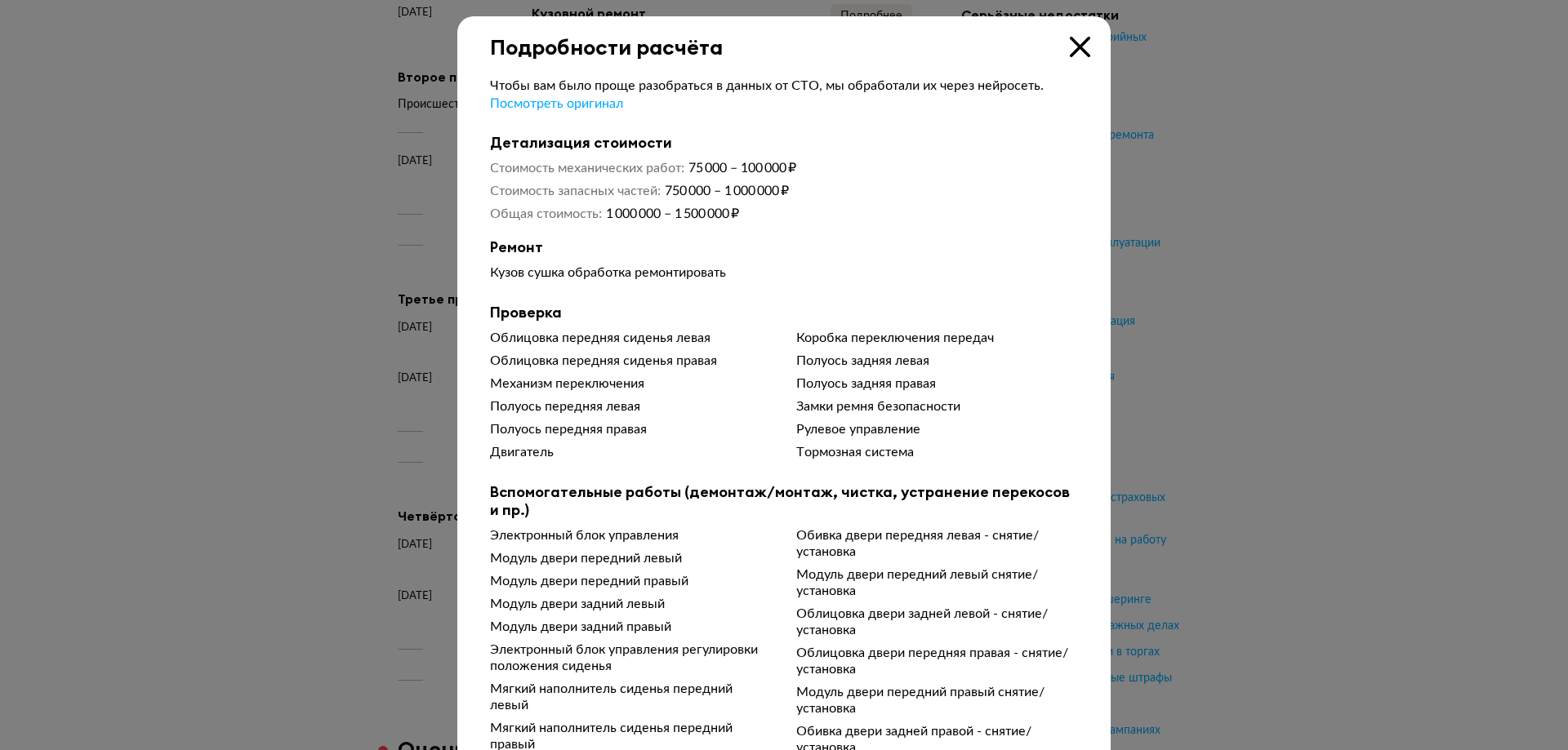
click at [1070, 43] on icon at bounding box center [1080, 46] width 21 height 21
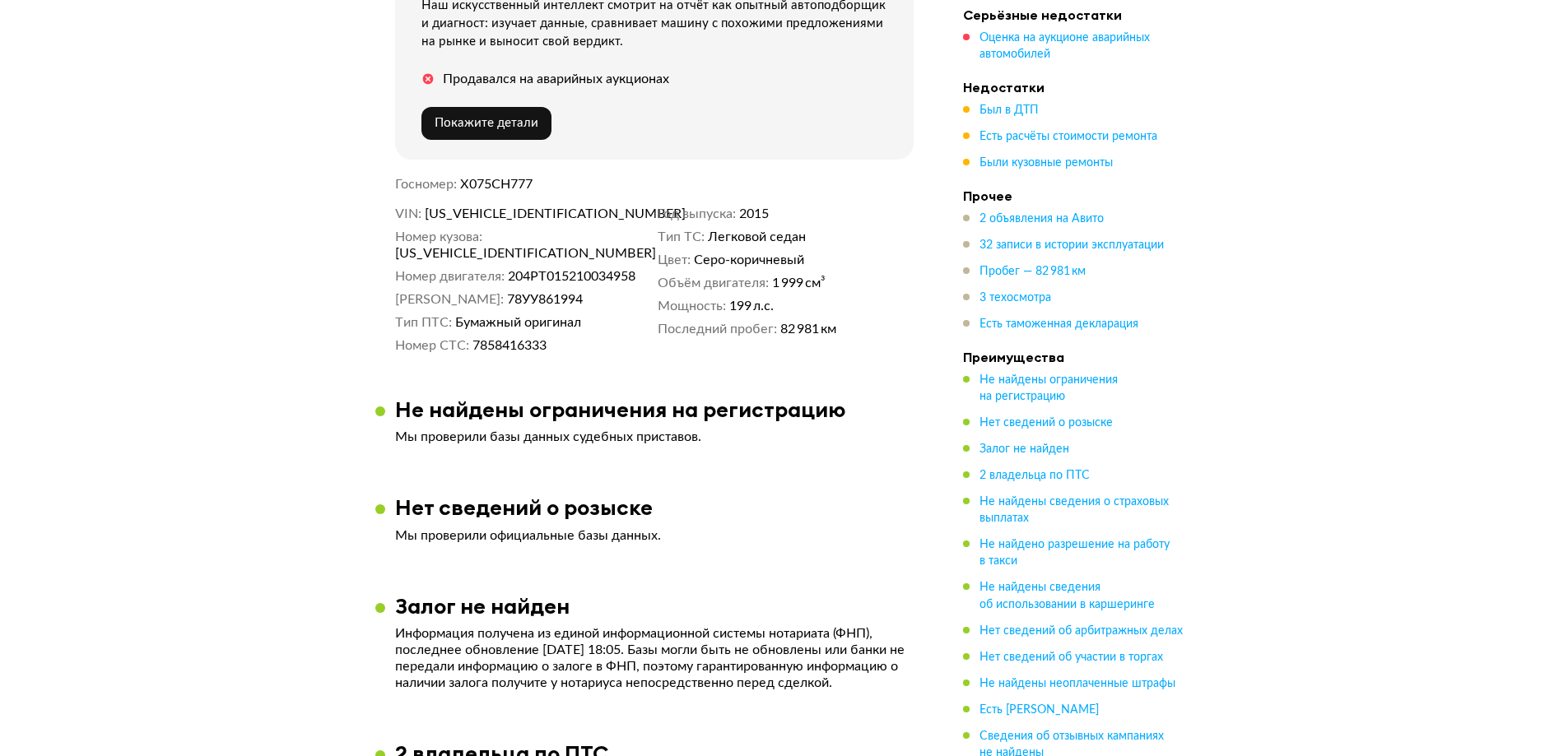
scroll to position [604, 0]
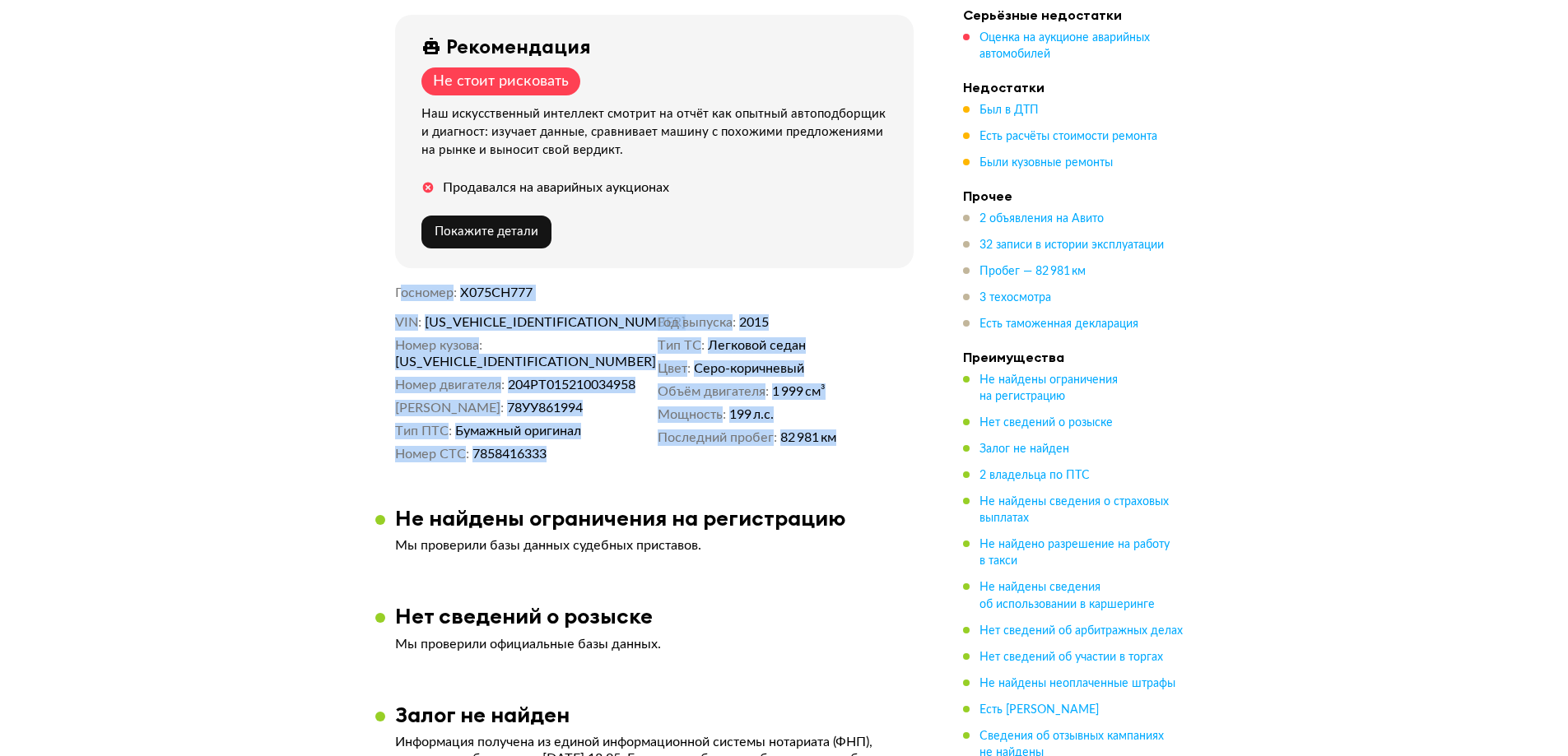
drag, startPoint x: 837, startPoint y: 436, endPoint x: 400, endPoint y: 279, distance: 464.3
click at [400, 279] on div "16 января 2021 года + 25 Рекомендация Не стоит рисковать Наш искусственный инте…" at bounding box center [654, 94] width 558 height 770
click at [400, 284] on dt "Госномер" at bounding box center [426, 292] width 62 height 16
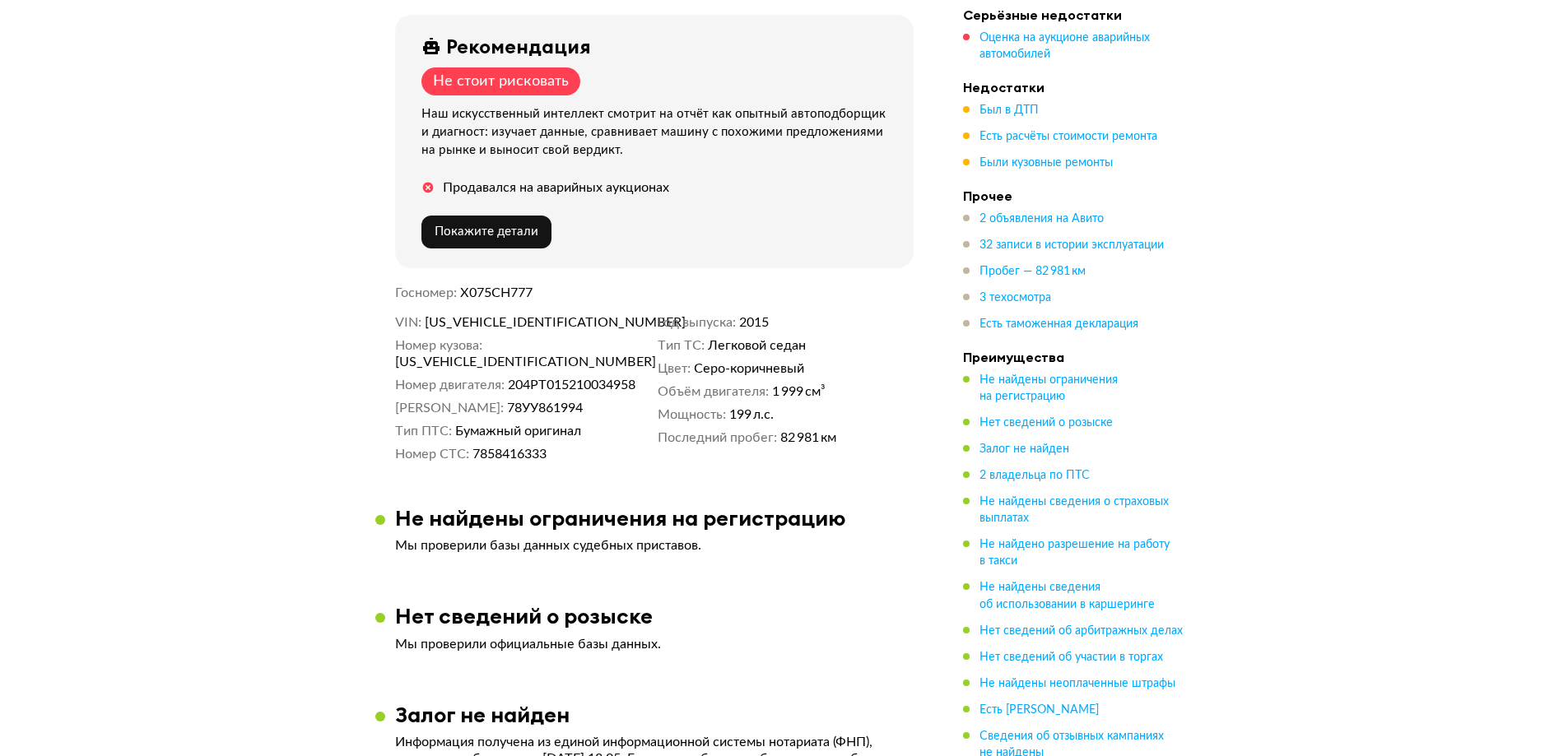
scroll to position [111, 0]
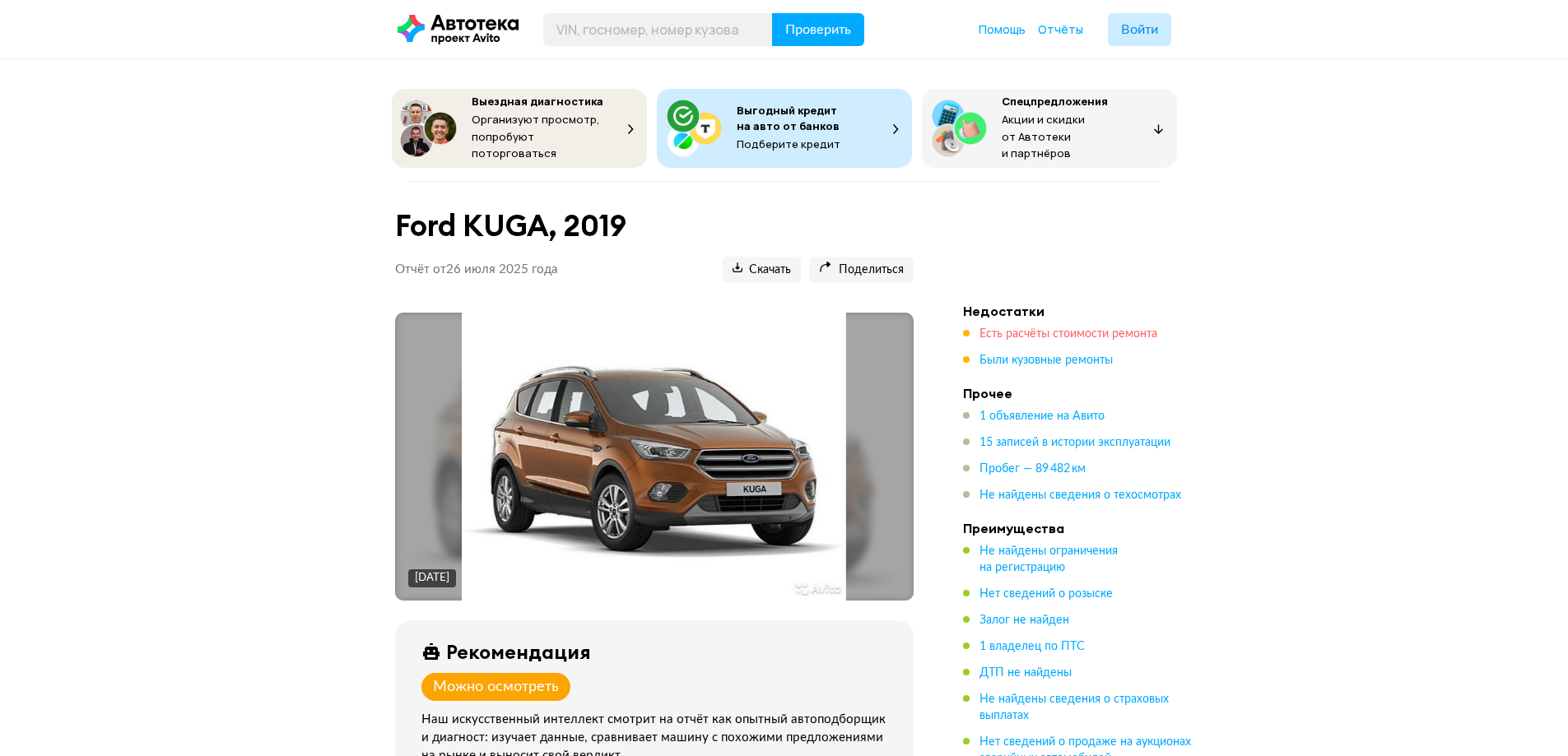
click at [1050, 328] on span "Есть расчёты стоимости ремонта" at bounding box center [1068, 334] width 177 height 12
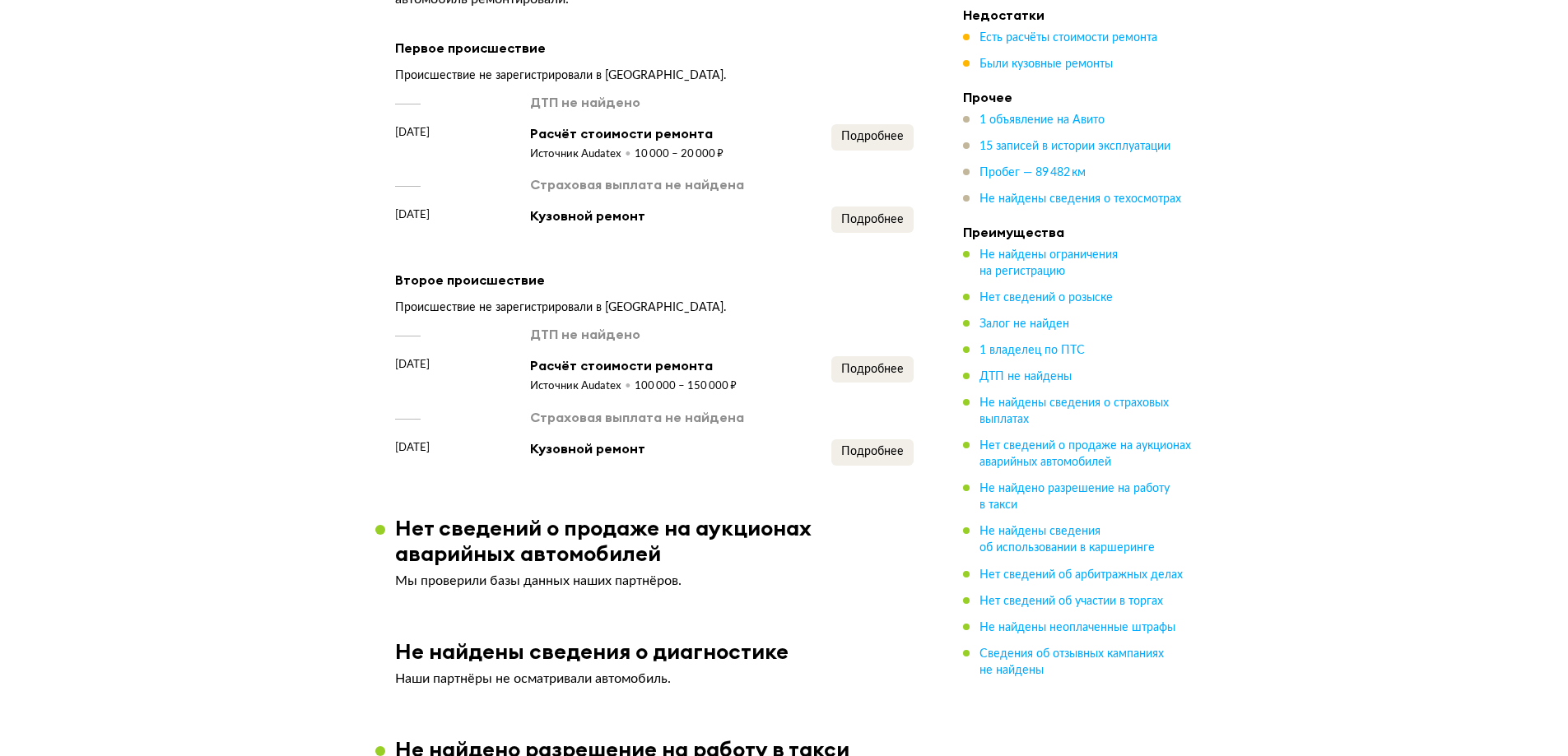
scroll to position [1805, 0]
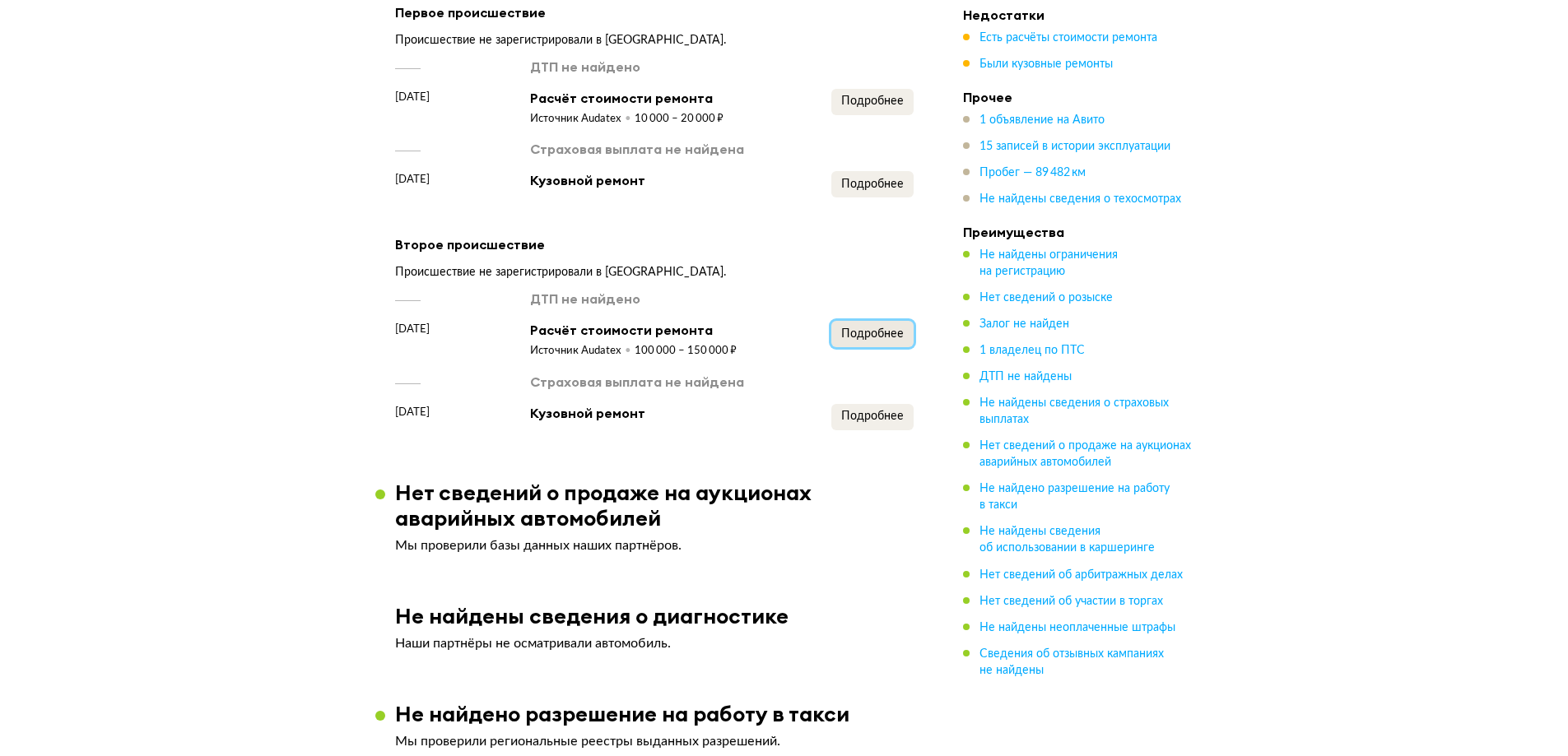
click at [872, 321] on button "Подробнее" at bounding box center [871, 334] width 82 height 26
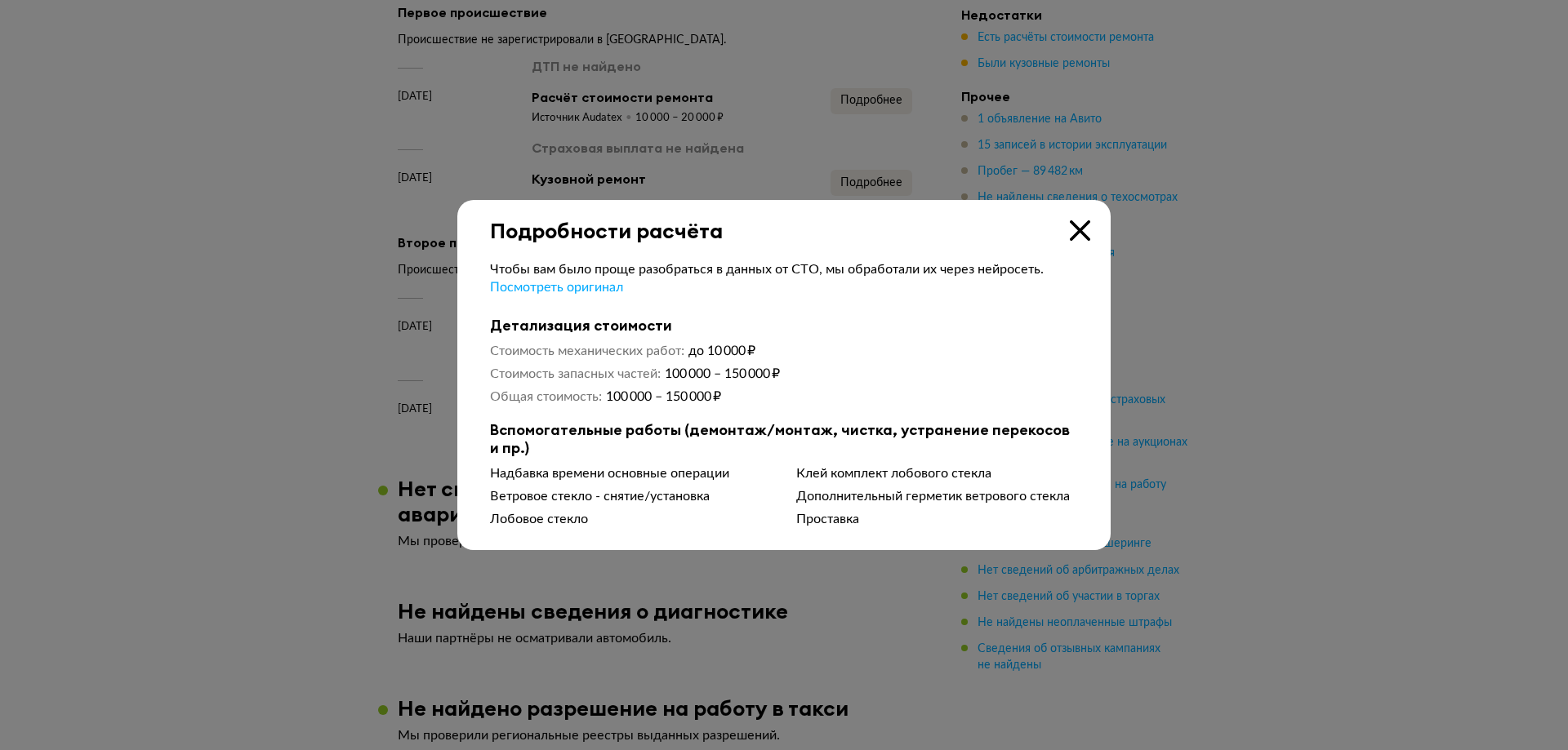
click at [1073, 235] on icon at bounding box center [1080, 230] width 21 height 21
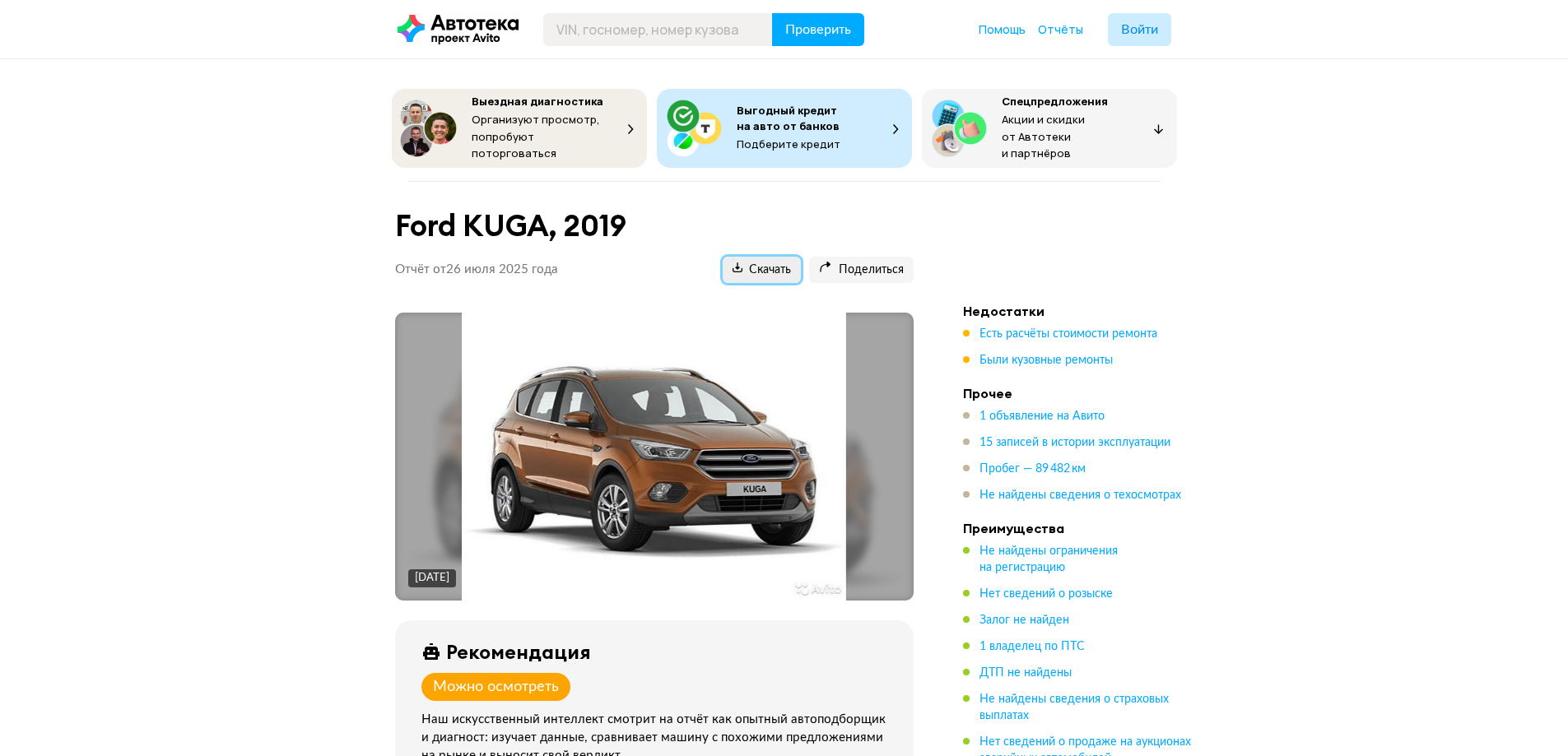
click at [776, 263] on span "Скачать" at bounding box center [761, 270] width 59 height 15
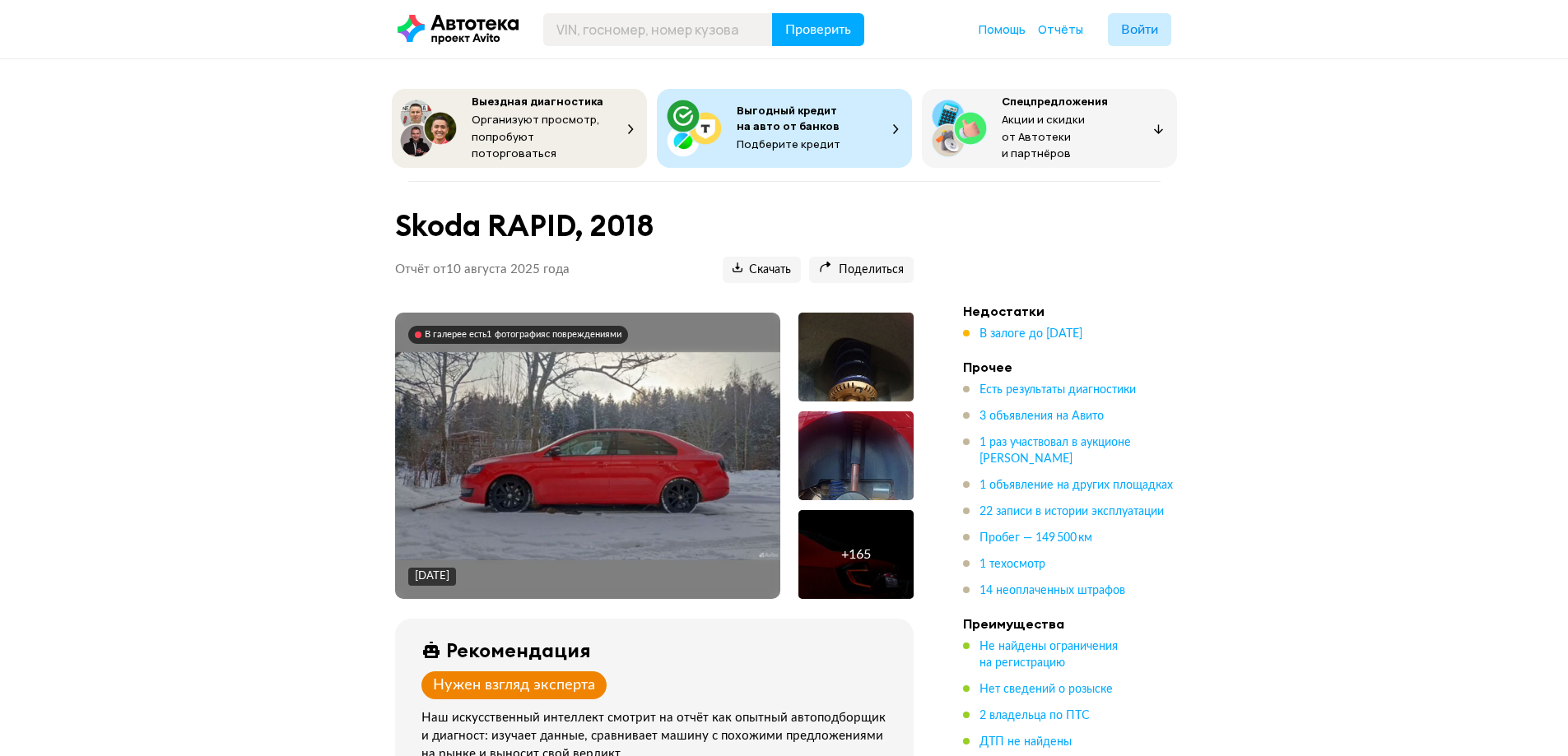
click at [614, 329] on div "В галерее есть 1 фотография с повреждениями" at bounding box center [523, 335] width 197 height 12
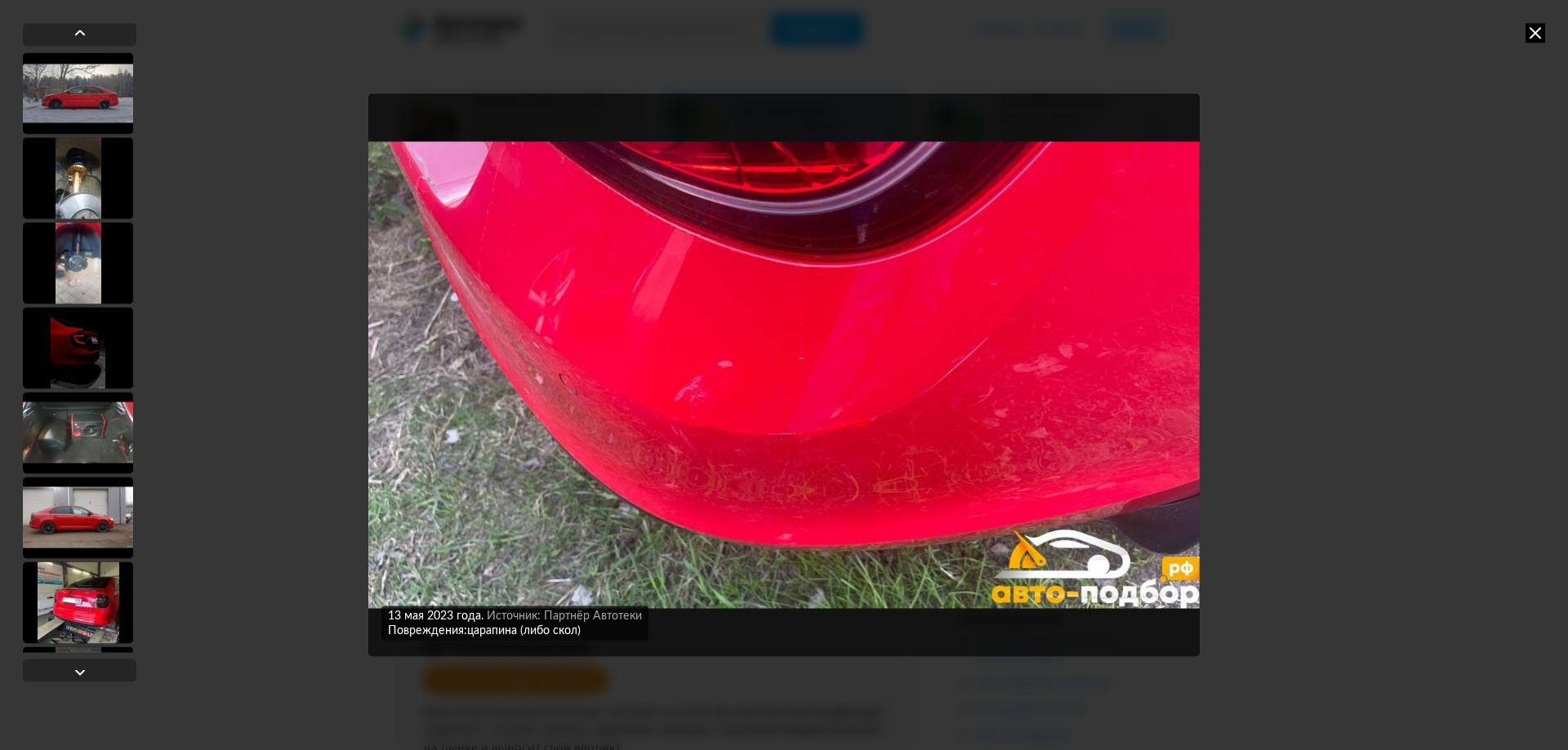
click at [1545, 38] on icon at bounding box center [1536, 33] width 20 height 20
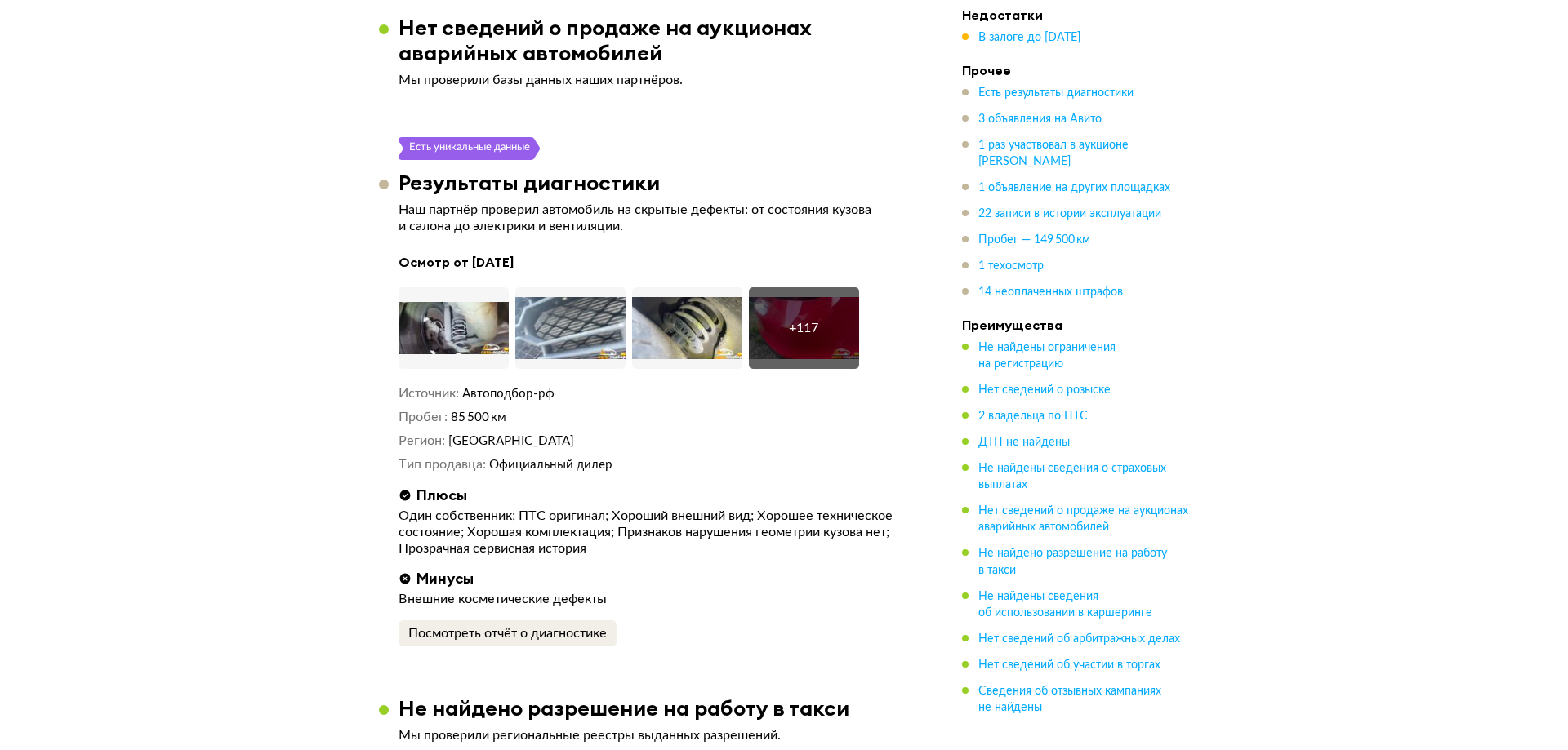
scroll to position [2286, 0]
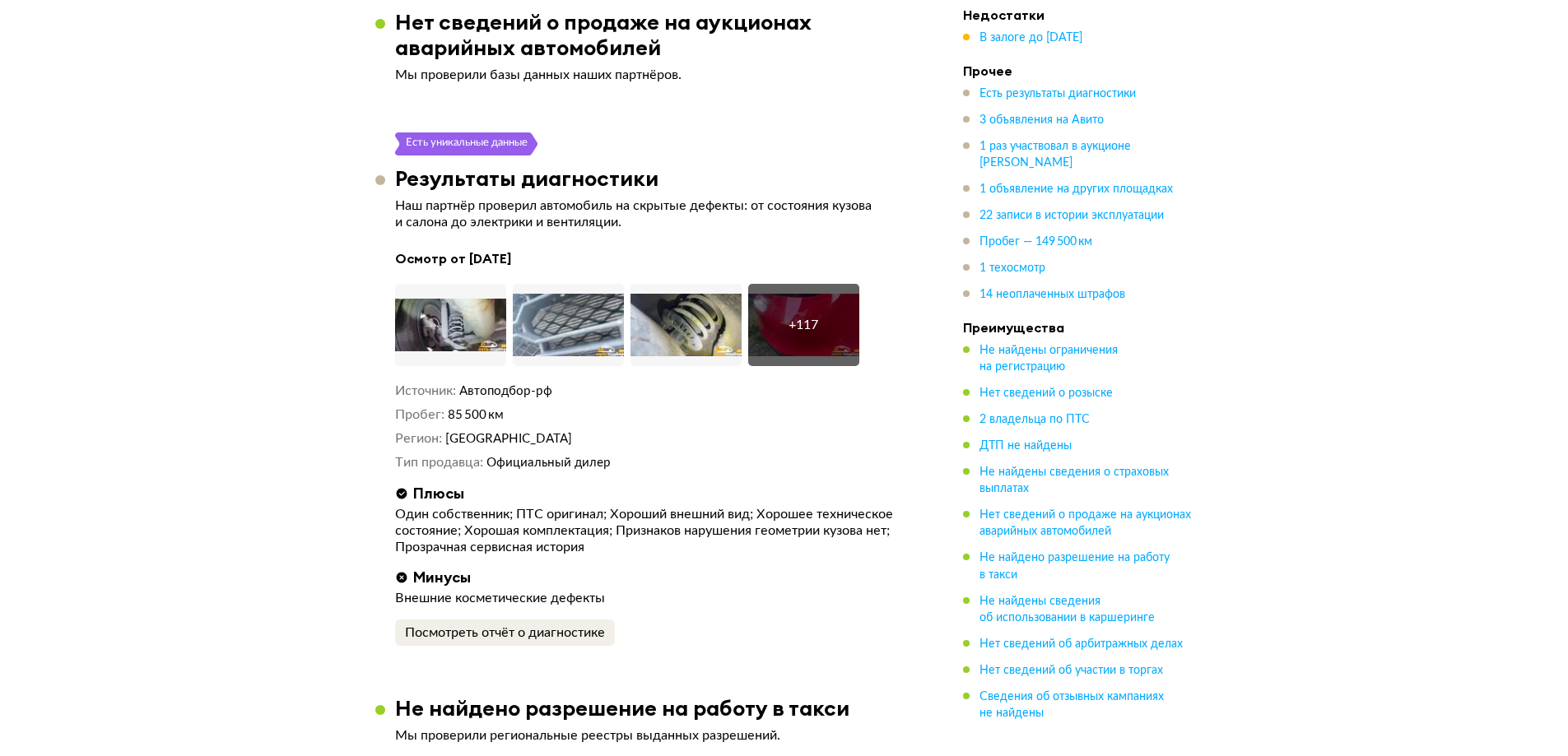
click at [516, 385] on span "Автоподбор-рф" at bounding box center [505, 392] width 93 height 13
click at [587, 382] on div "Источник Автоподбор-рф Пробег 85 500 км Регион [GEOGRAPHIC_DATA] Тип продавца О…" at bounding box center [654, 427] width 518 height 89
drag, startPoint x: 500, startPoint y: 574, endPoint x: 564, endPoint y: 556, distance: 66.5
click at [564, 556] on div "Плюсы Один собственник; ПТС оригинал; Хороший внешний вид; Хорошее техническое …" at bounding box center [654, 565] width 518 height 161
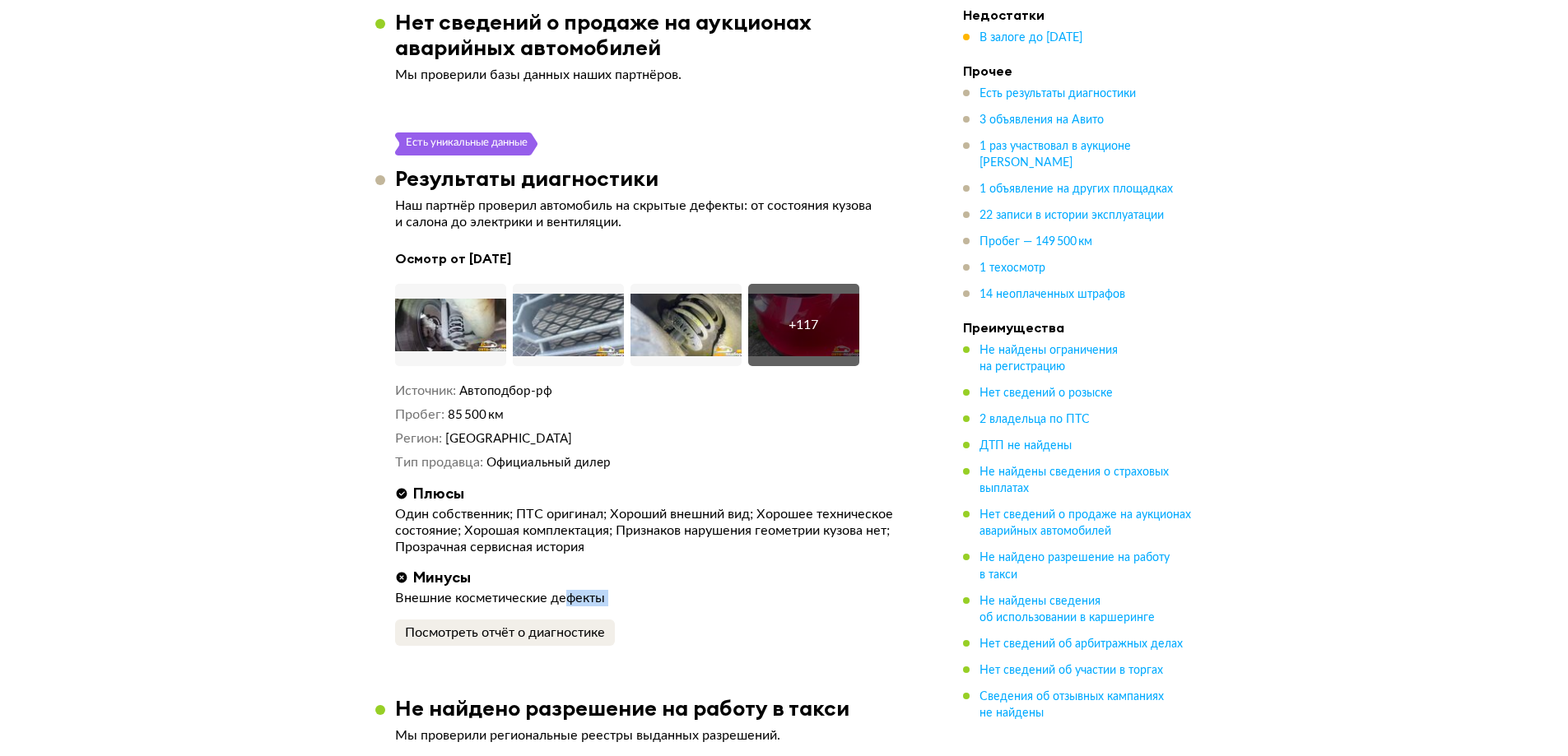
click at [564, 590] on div "Внешние косметические дефекты" at bounding box center [654, 598] width 518 height 16
click at [455, 284] on img at bounding box center [450, 324] width 111 height 82
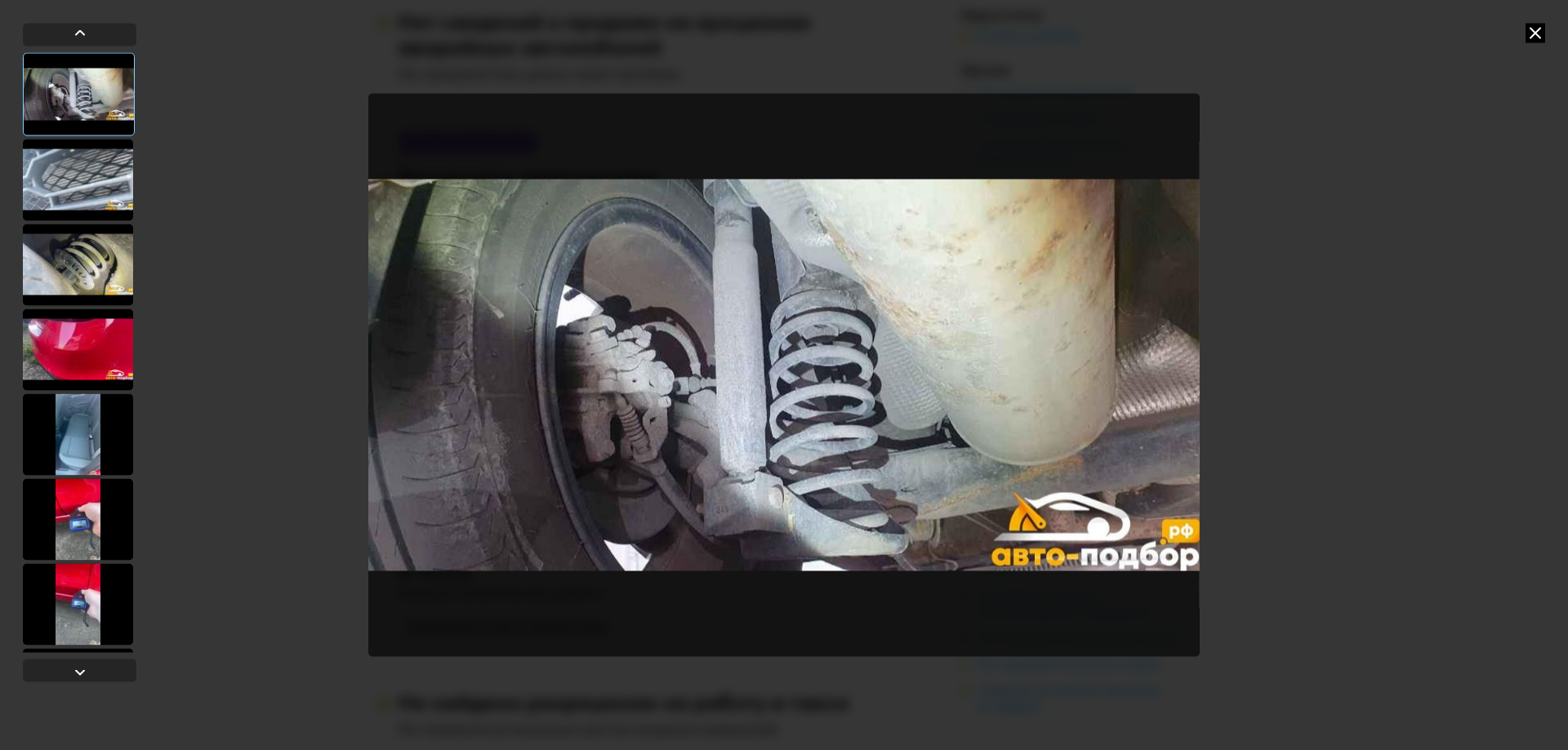
click at [114, 187] on div at bounding box center [78, 179] width 110 height 81
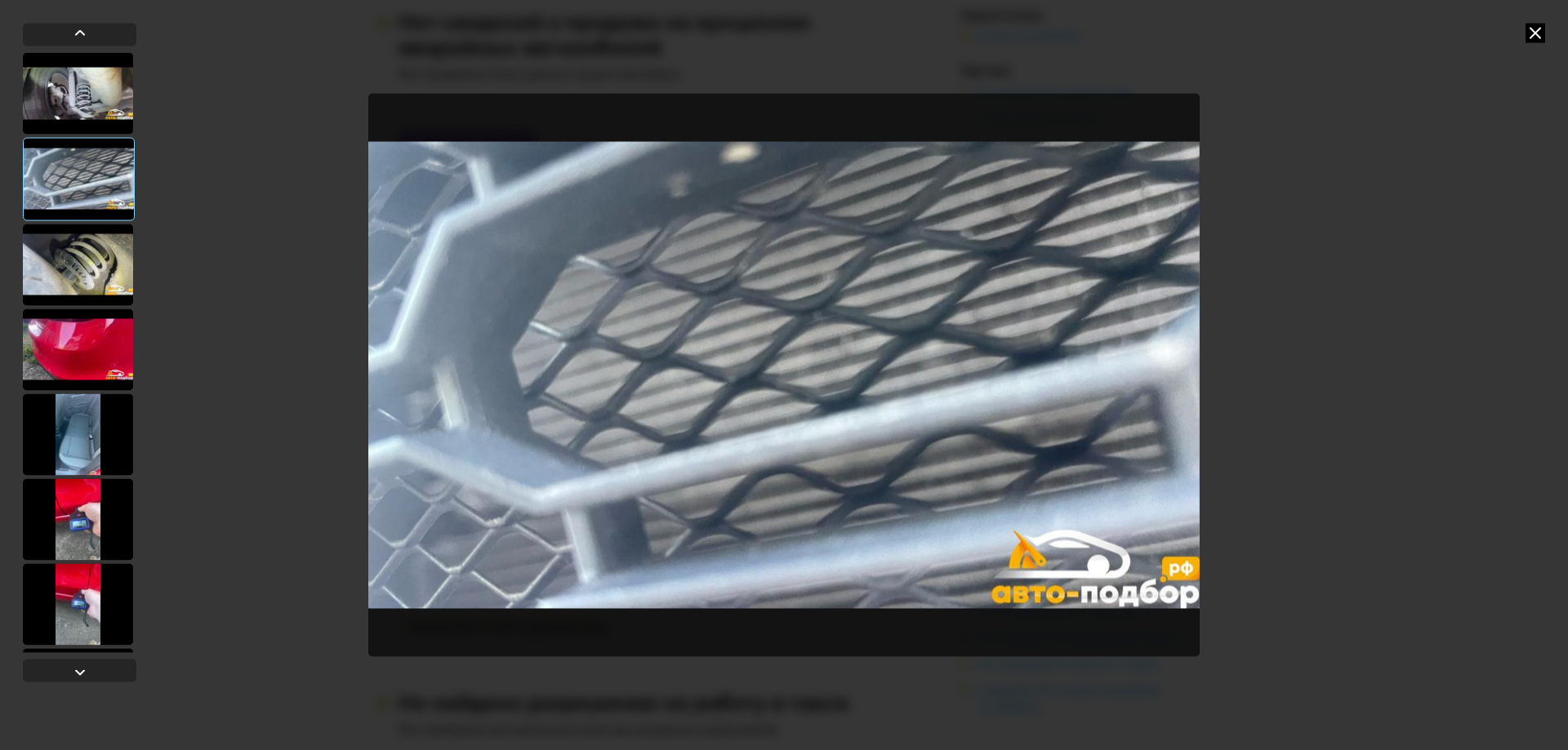
click at [109, 271] on div at bounding box center [78, 264] width 110 height 81
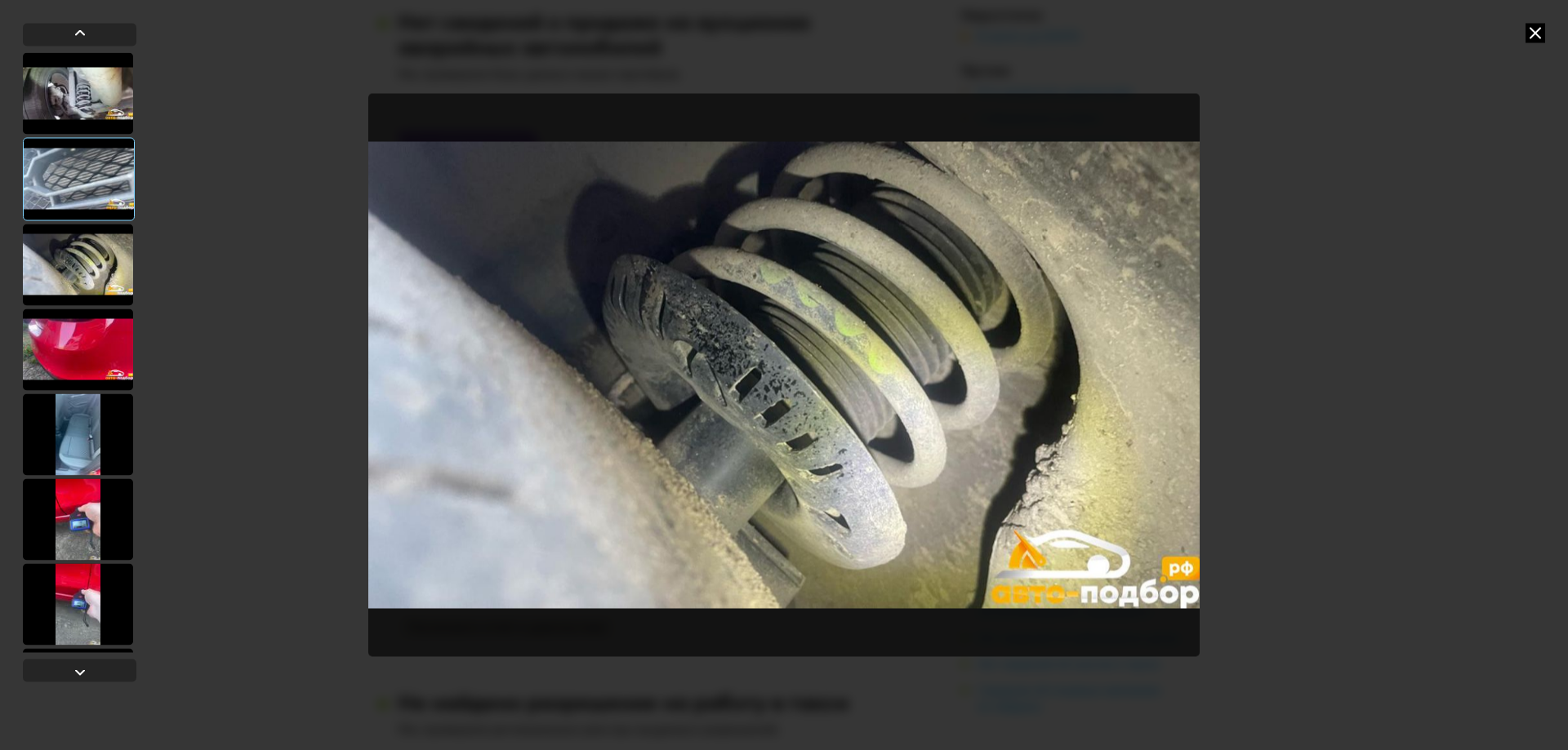
click at [107, 330] on div at bounding box center [78, 349] width 110 height 81
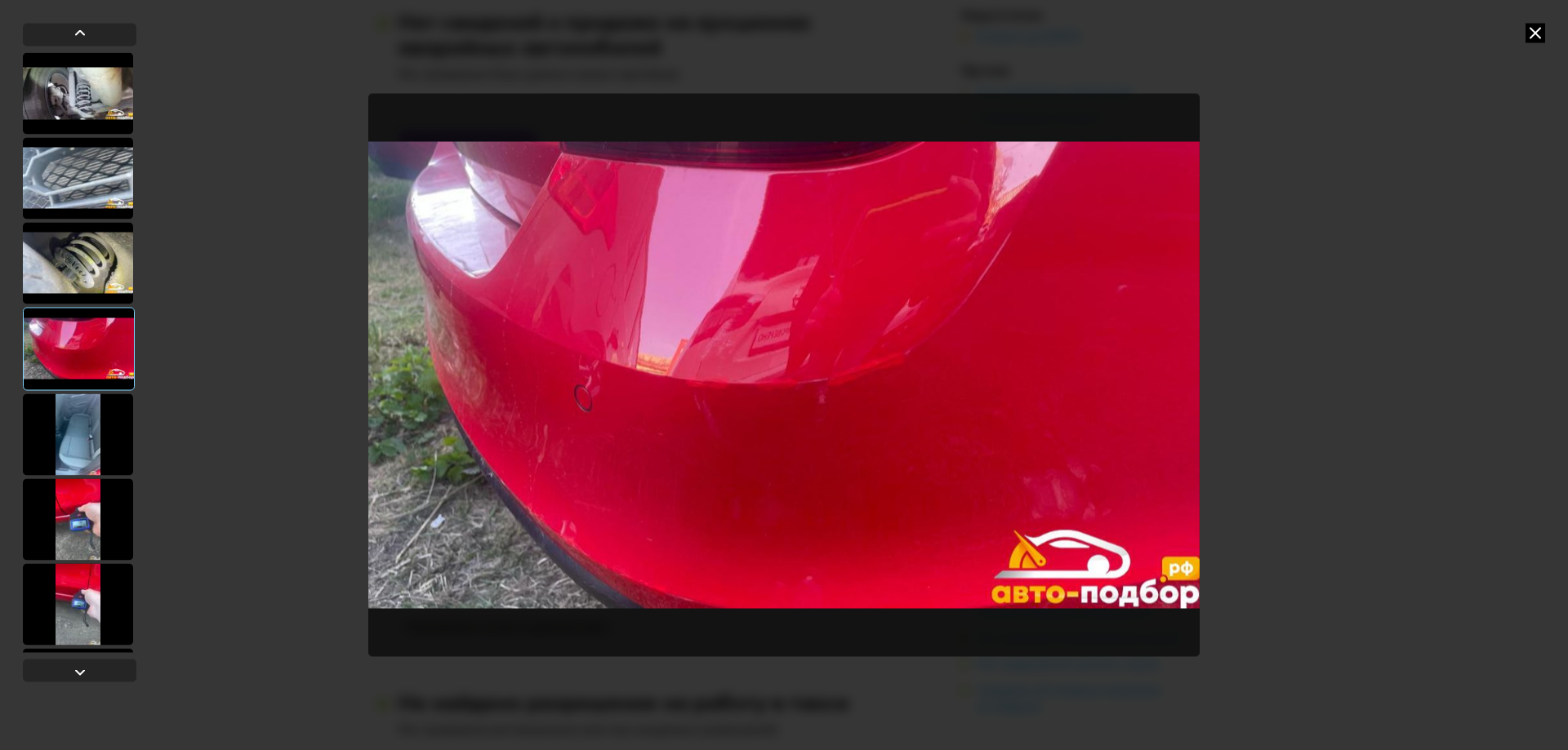
click at [106, 413] on div at bounding box center [78, 434] width 110 height 81
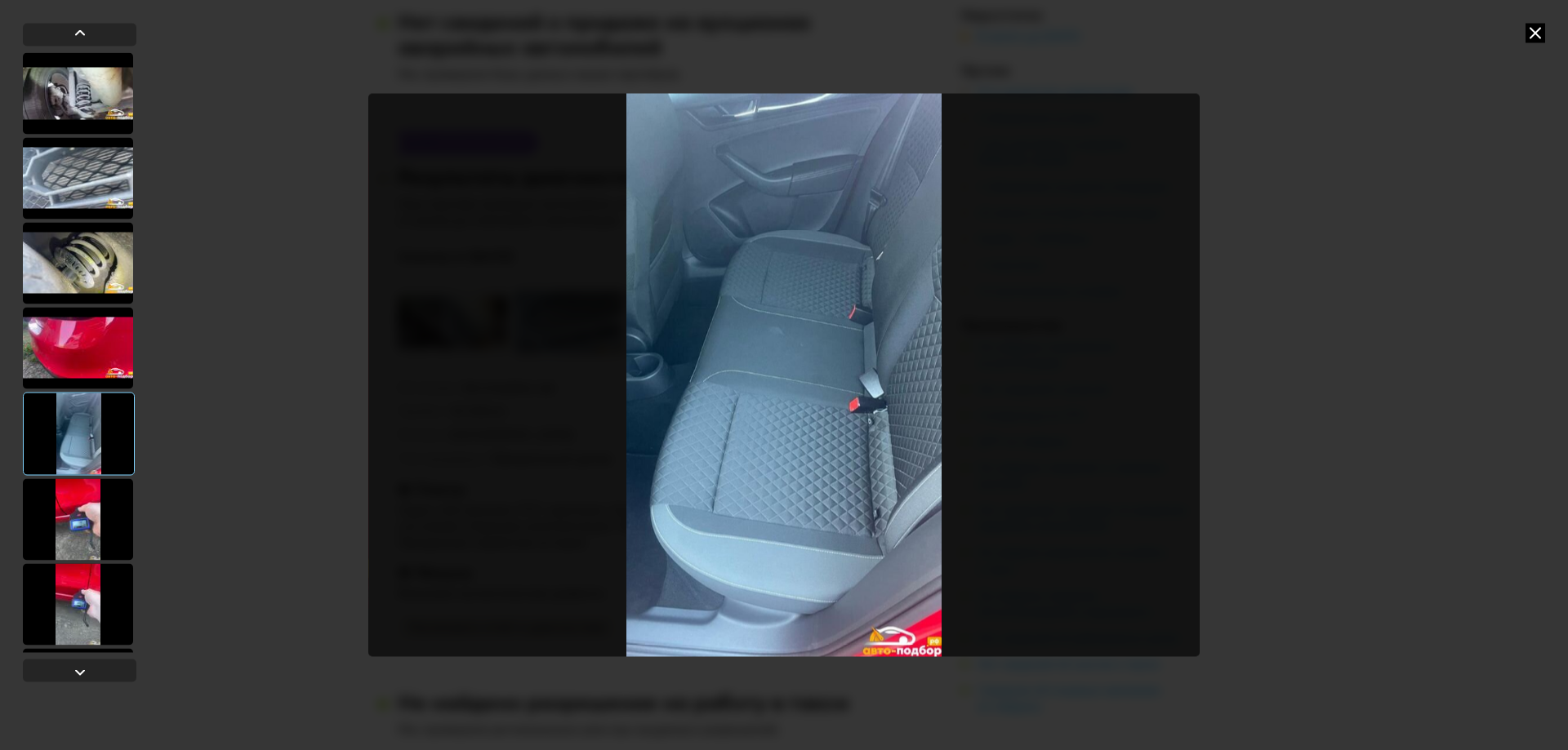
click at [85, 463] on div at bounding box center [79, 433] width 112 height 83
click at [98, 511] on div at bounding box center [78, 519] width 110 height 81
click at [95, 512] on div at bounding box center [78, 519] width 110 height 81
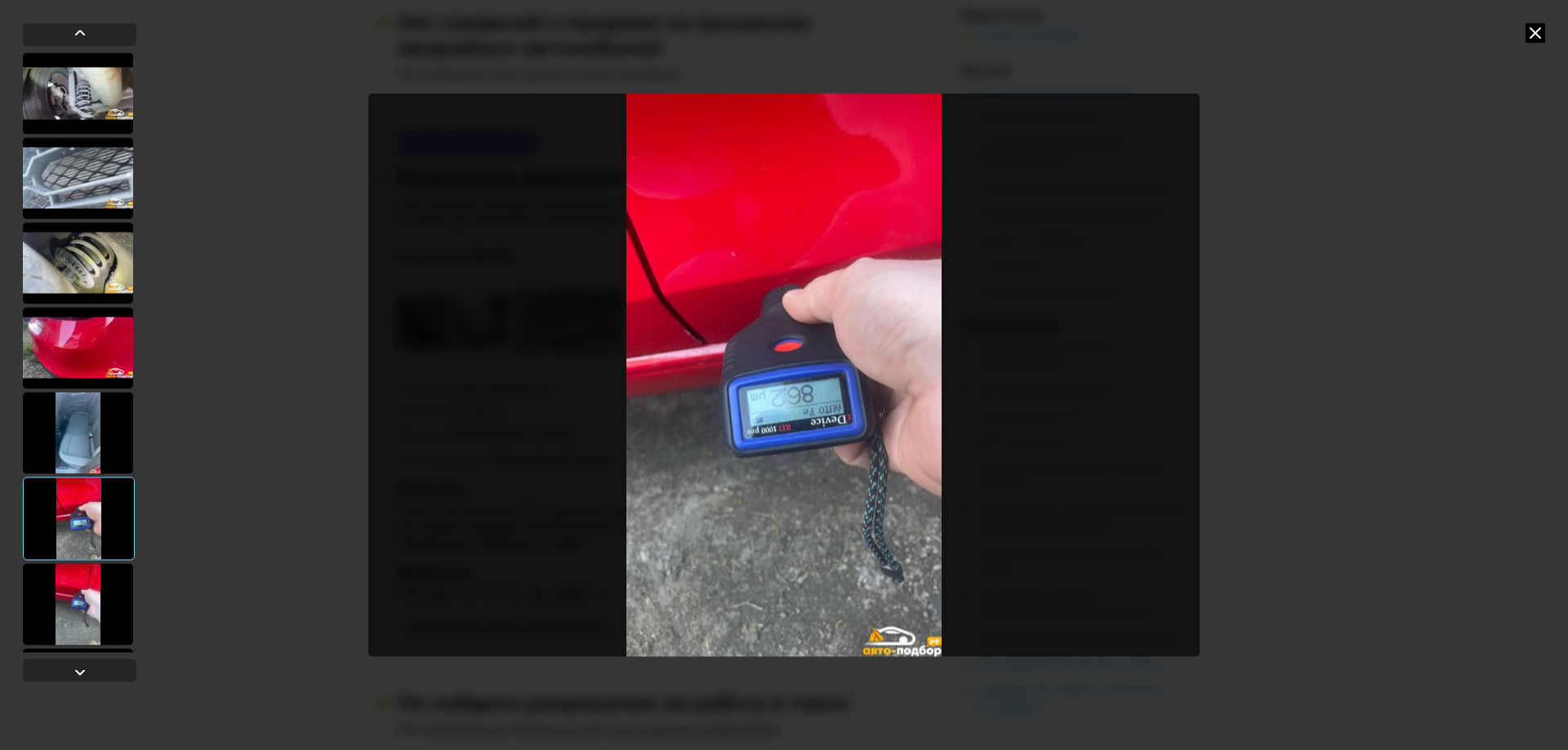
click at [86, 557] on div at bounding box center [79, 518] width 112 height 83
click at [85, 581] on div at bounding box center [78, 604] width 110 height 81
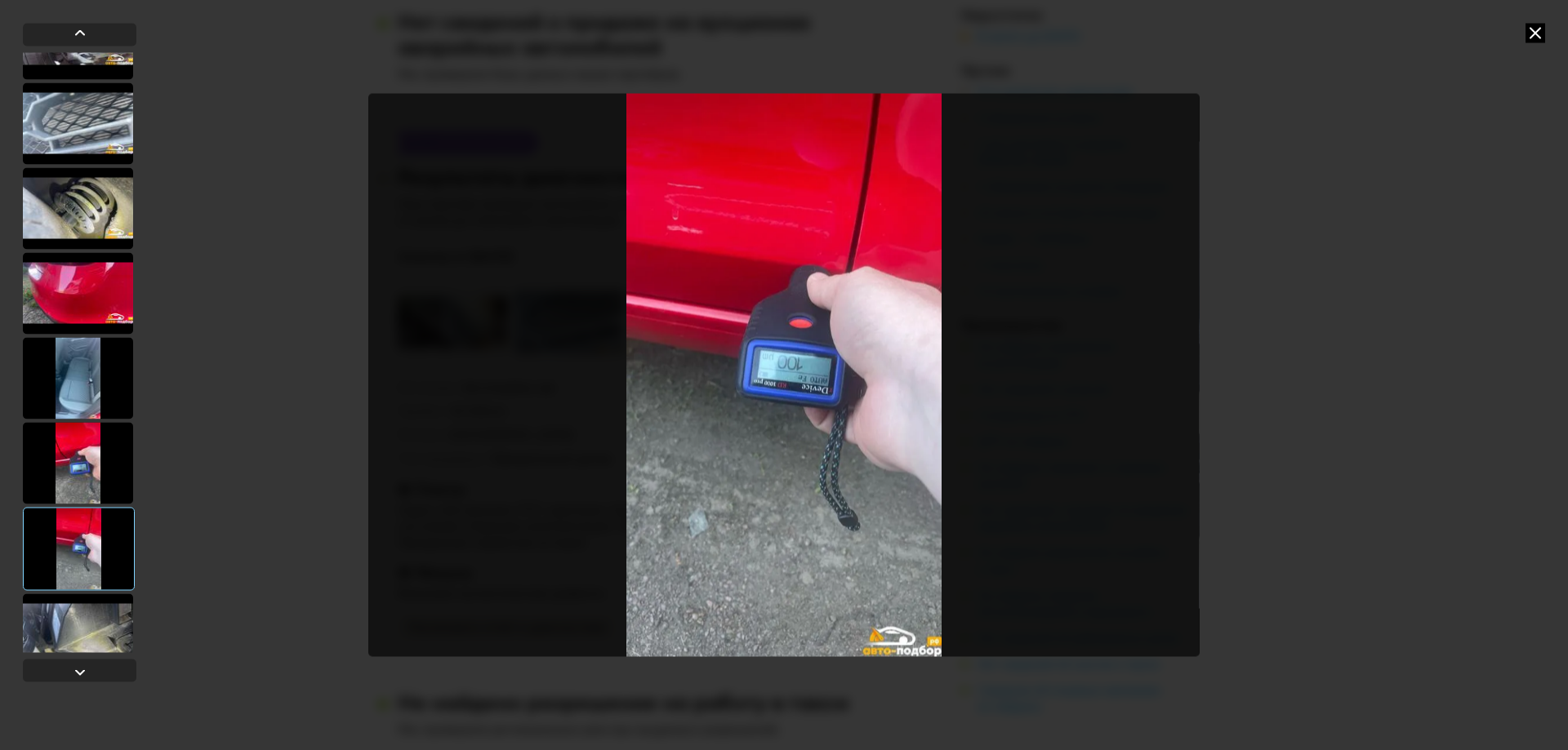
scroll to position [81, 0]
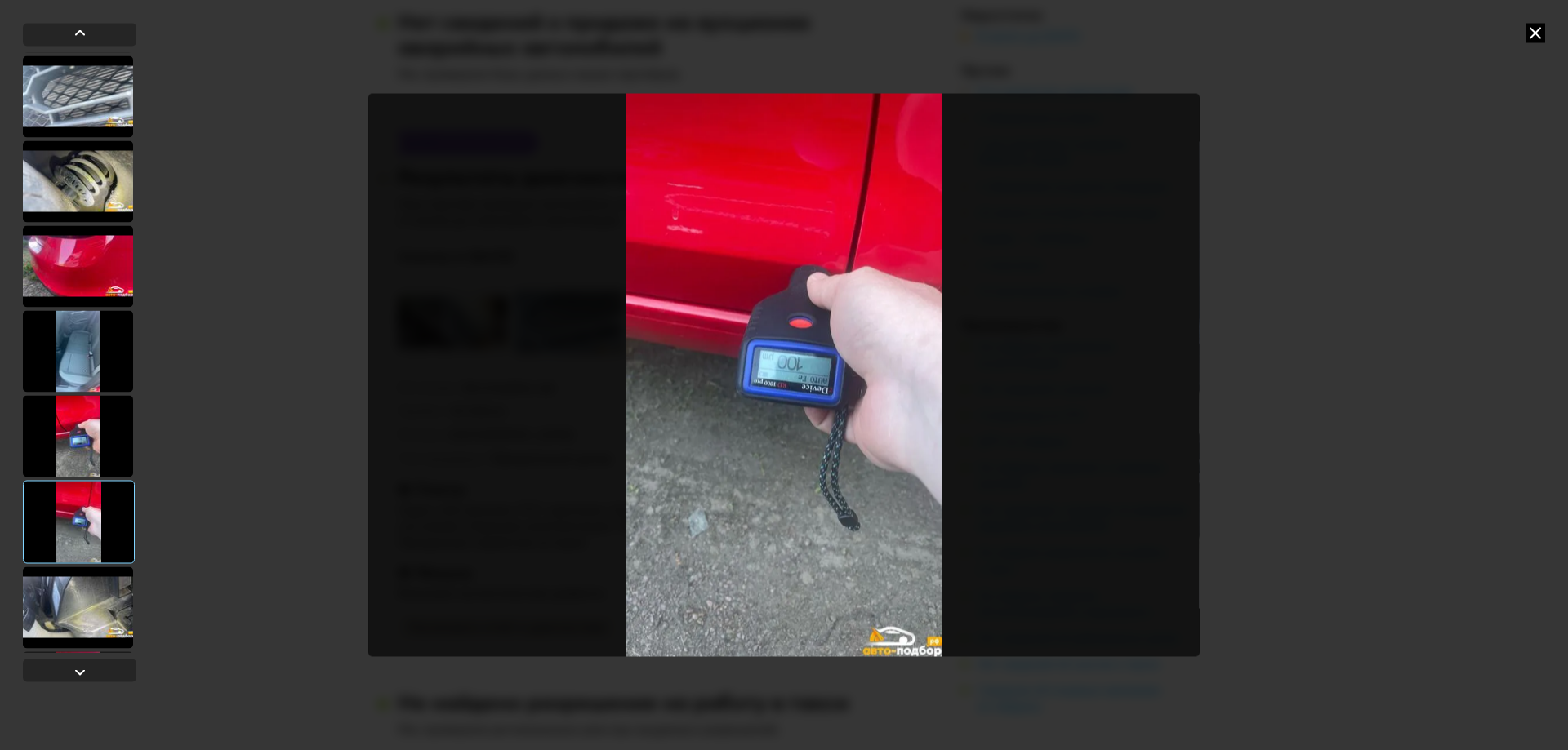
click at [86, 531] on div at bounding box center [79, 521] width 112 height 83
drag, startPoint x: 88, startPoint y: 552, endPoint x: 91, endPoint y: 571, distance: 19.2
click at [88, 558] on div at bounding box center [79, 521] width 112 height 83
click at [91, 571] on div at bounding box center [78, 607] width 110 height 81
click at [91, 589] on div at bounding box center [78, 607] width 110 height 81
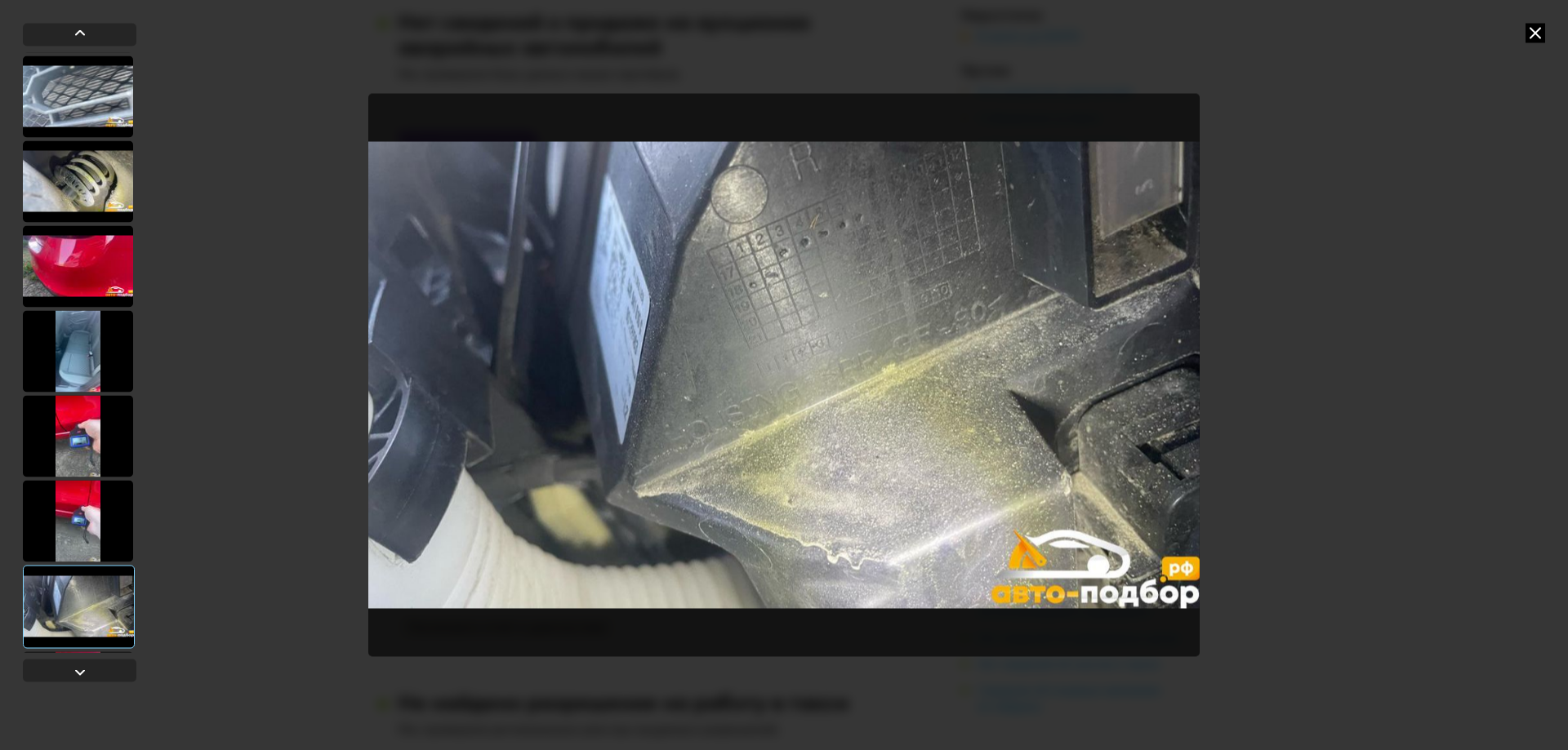
click at [71, 433] on div at bounding box center [78, 436] width 110 height 81
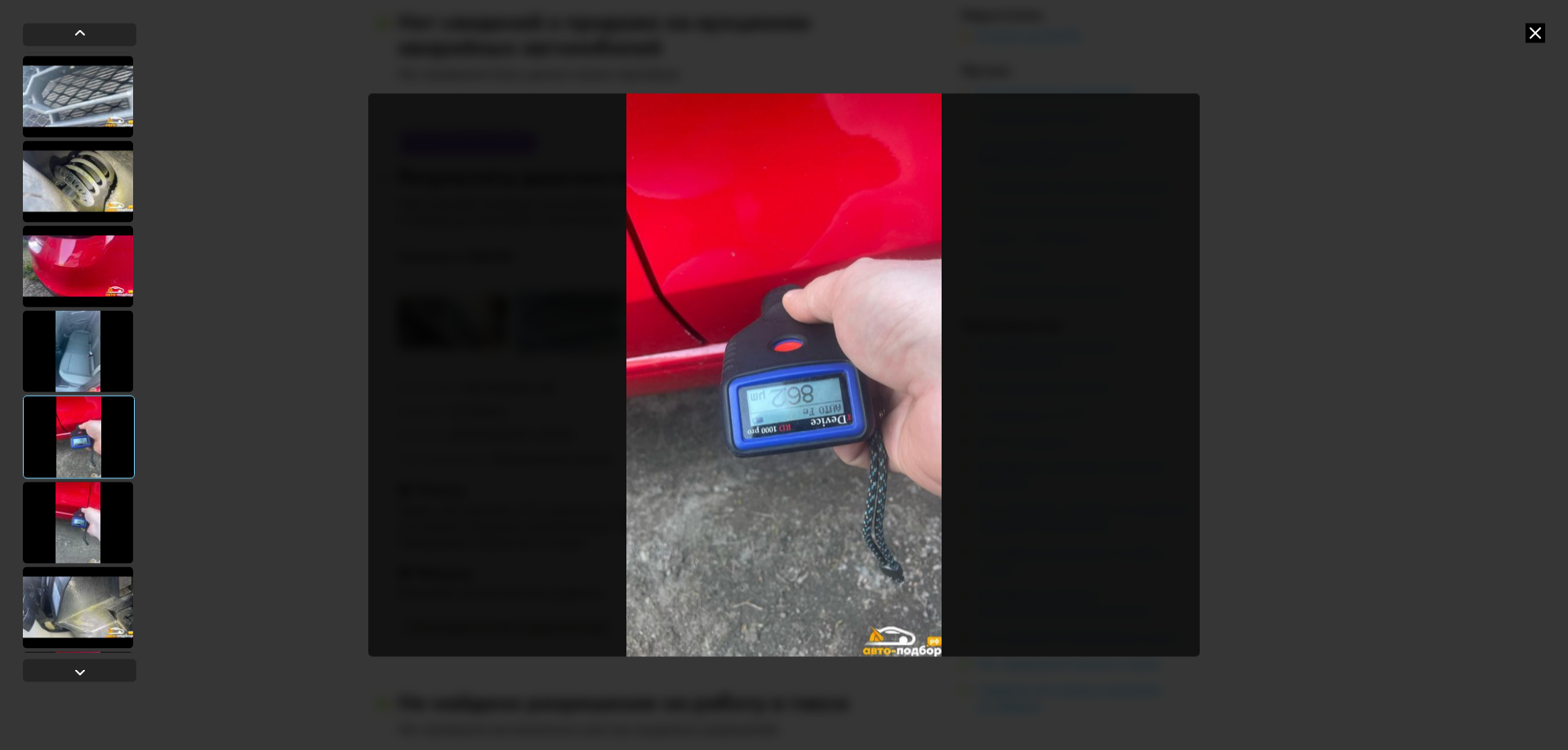
click at [801, 406] on img "Go to Slide 6" at bounding box center [784, 375] width 832 height 562
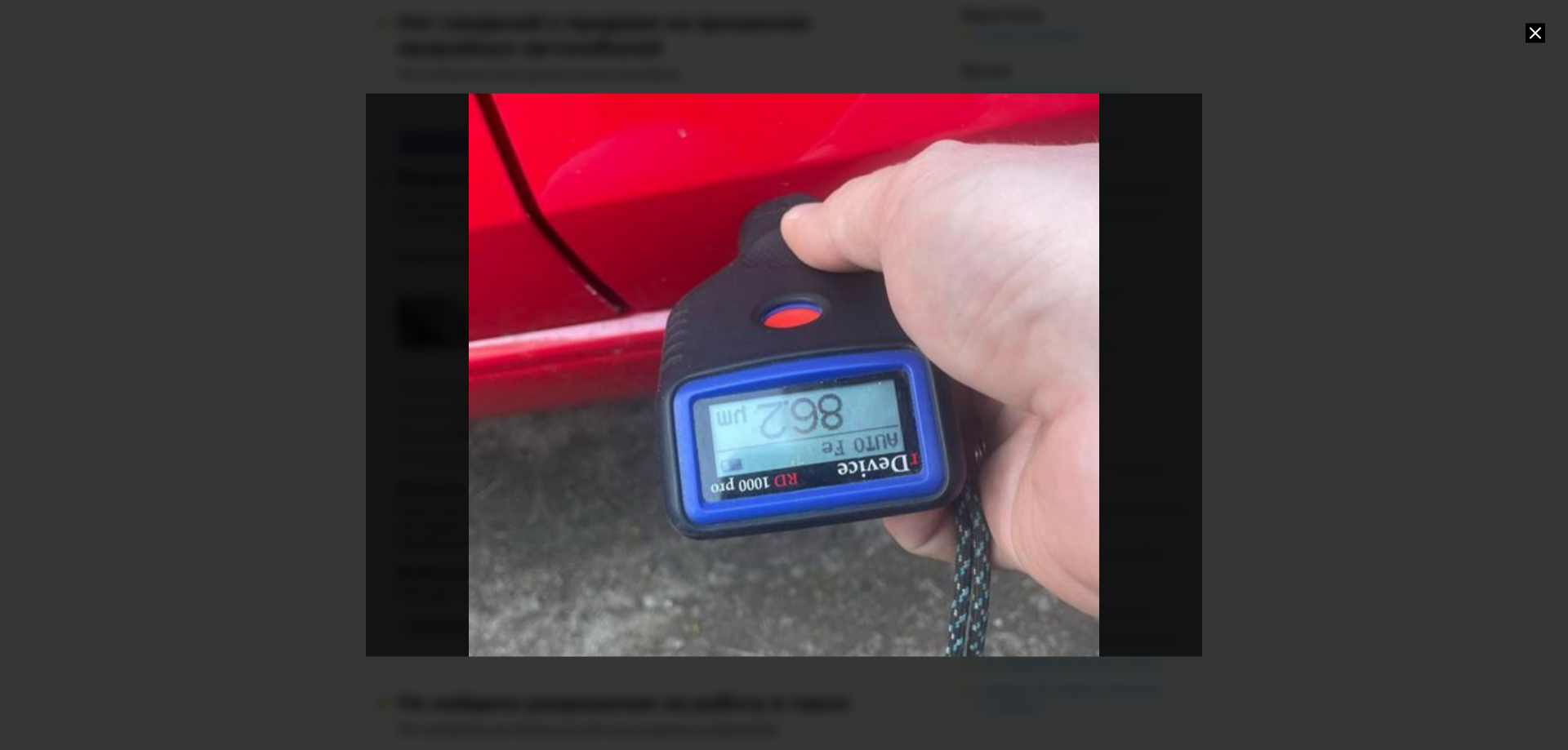
click at [818, 463] on div "Go to Slide 6" at bounding box center [784, 375] width 1673 height 1126
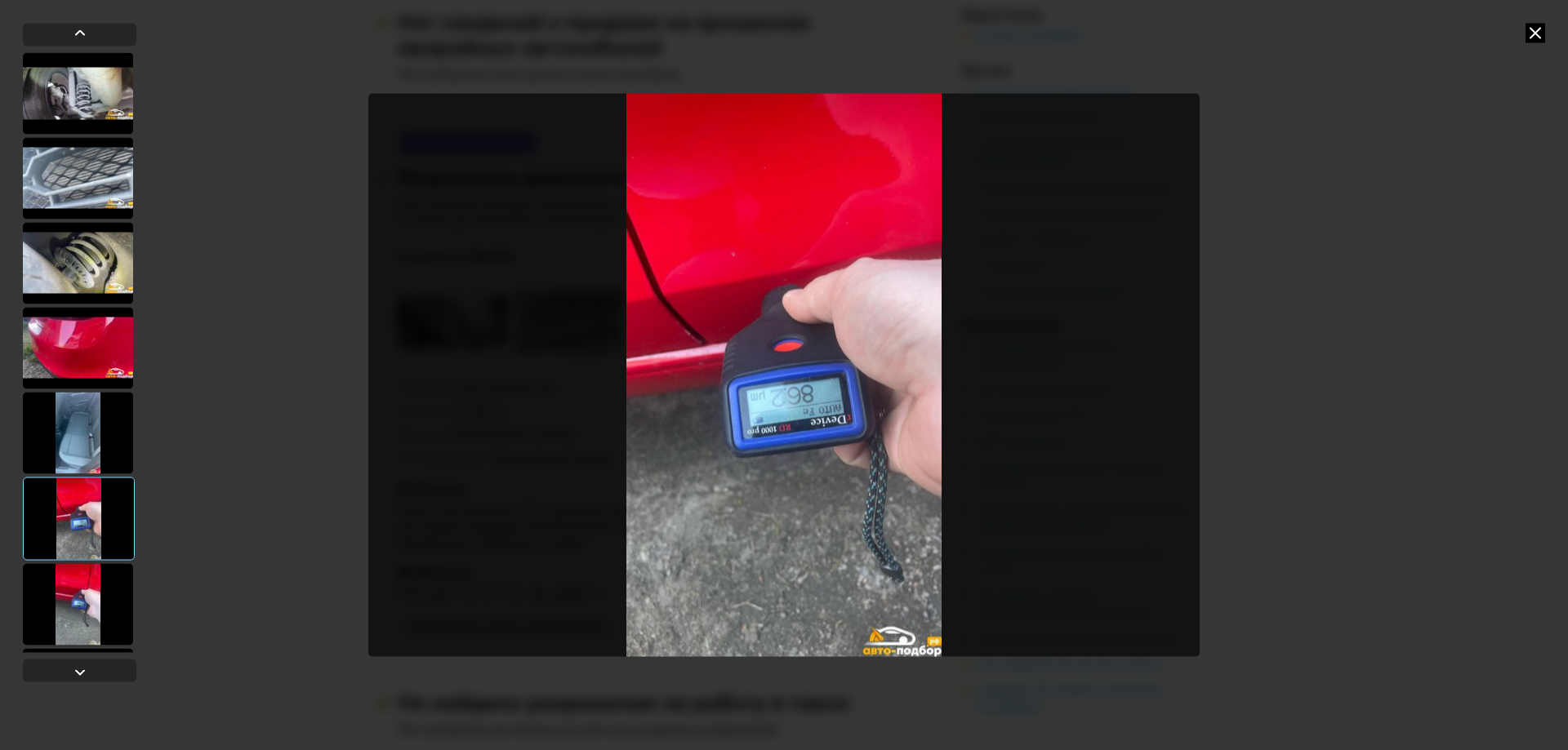
click at [72, 609] on div at bounding box center [78, 604] width 110 height 81
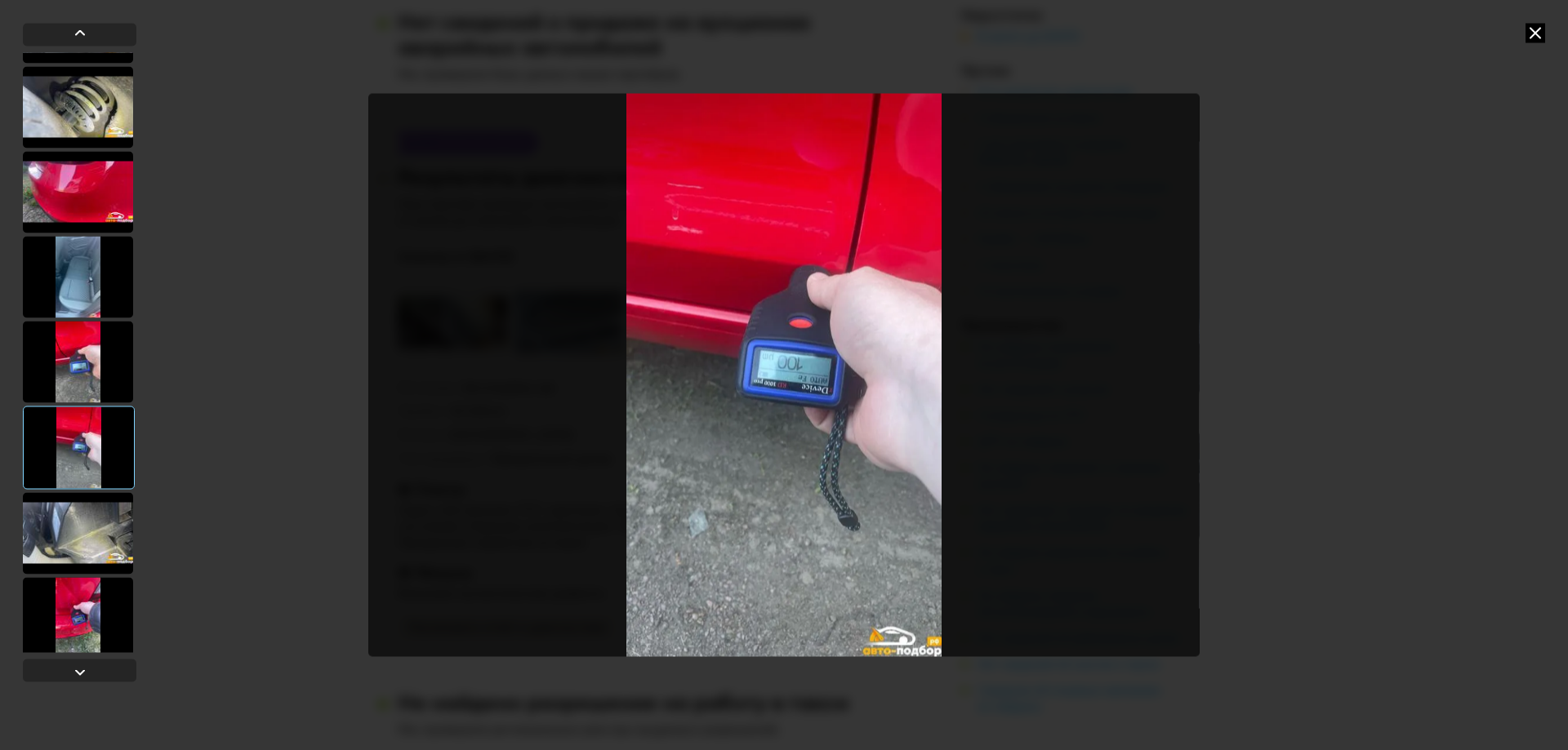
scroll to position [408, 0]
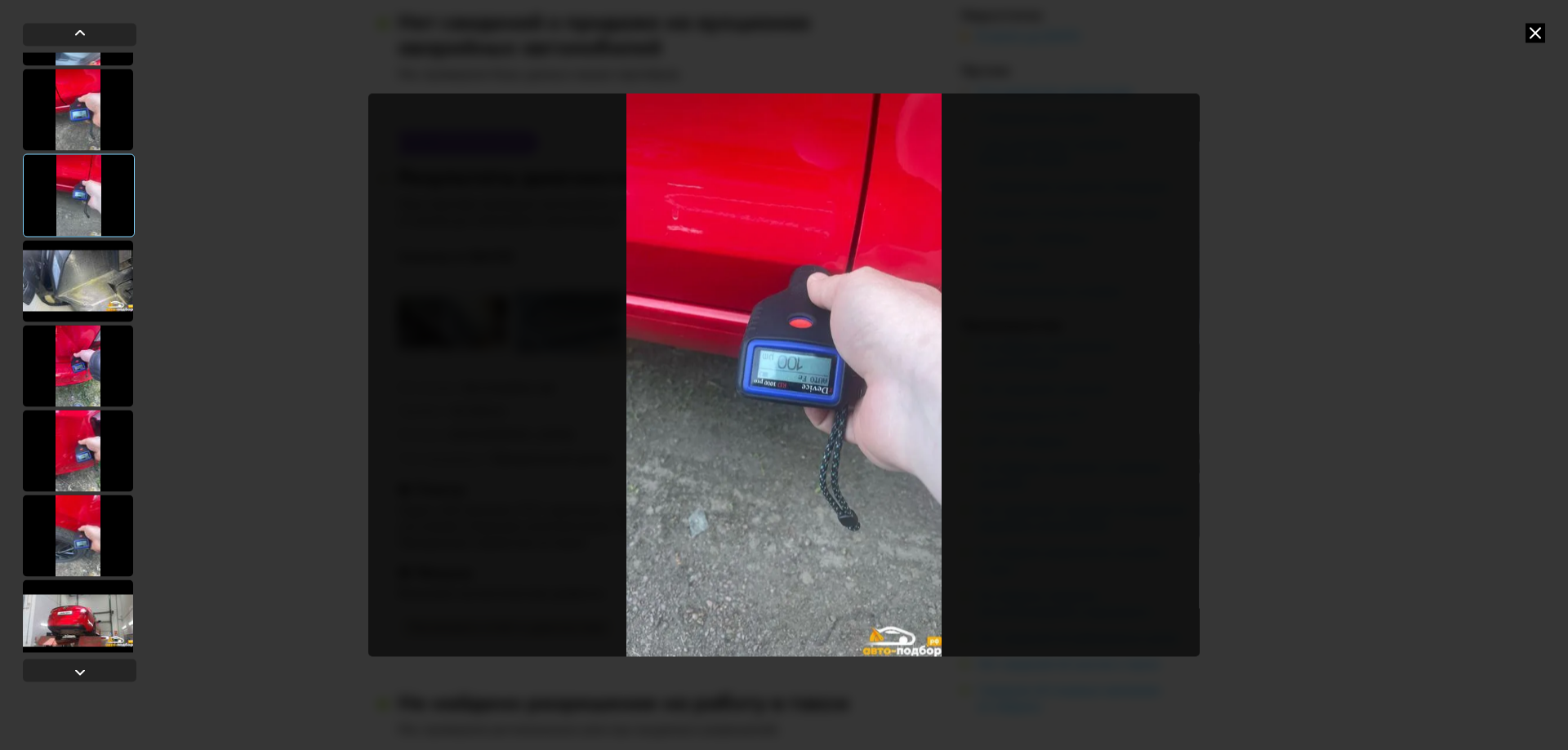
click at [102, 362] on div at bounding box center [78, 365] width 110 height 81
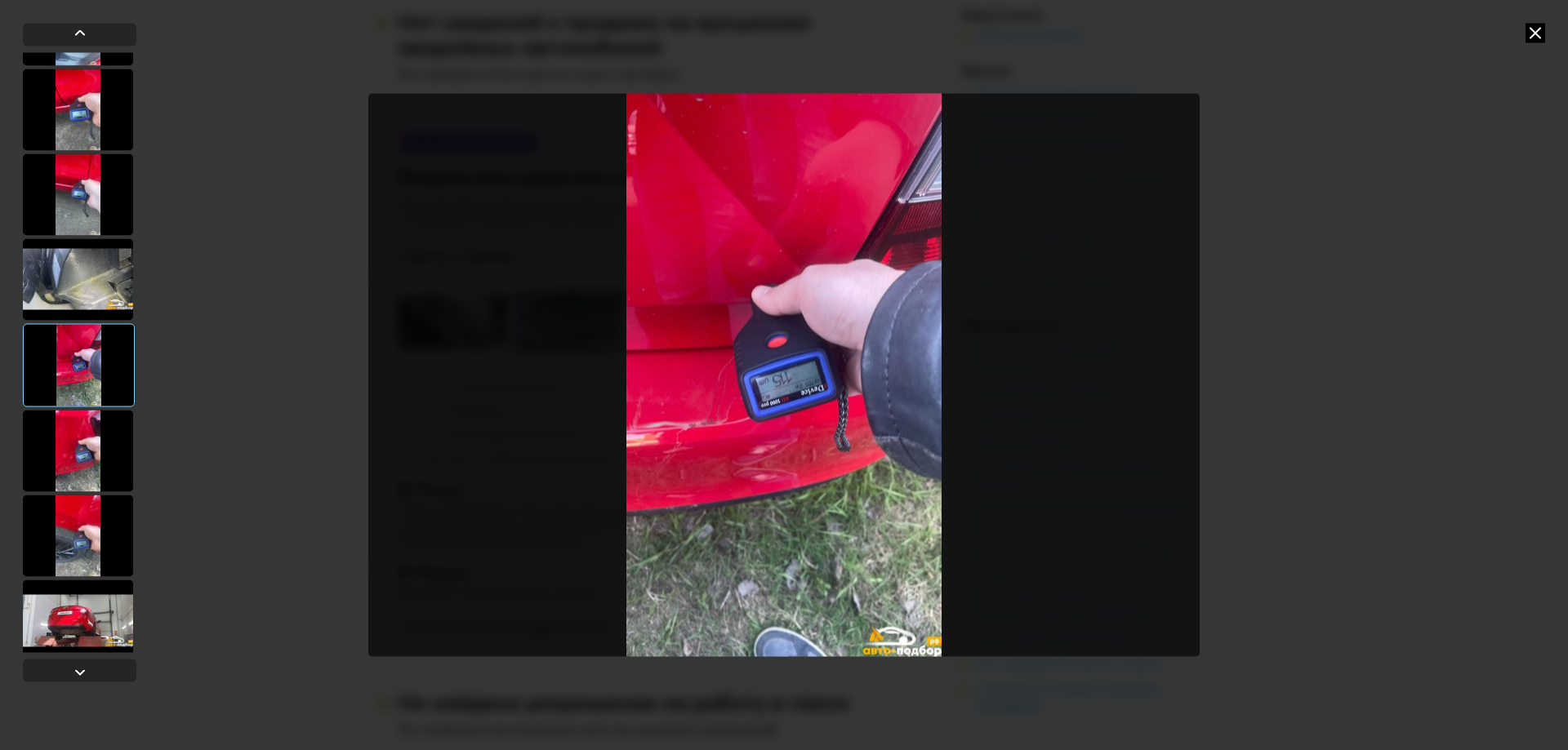
click at [61, 443] on div at bounding box center [78, 450] width 110 height 81
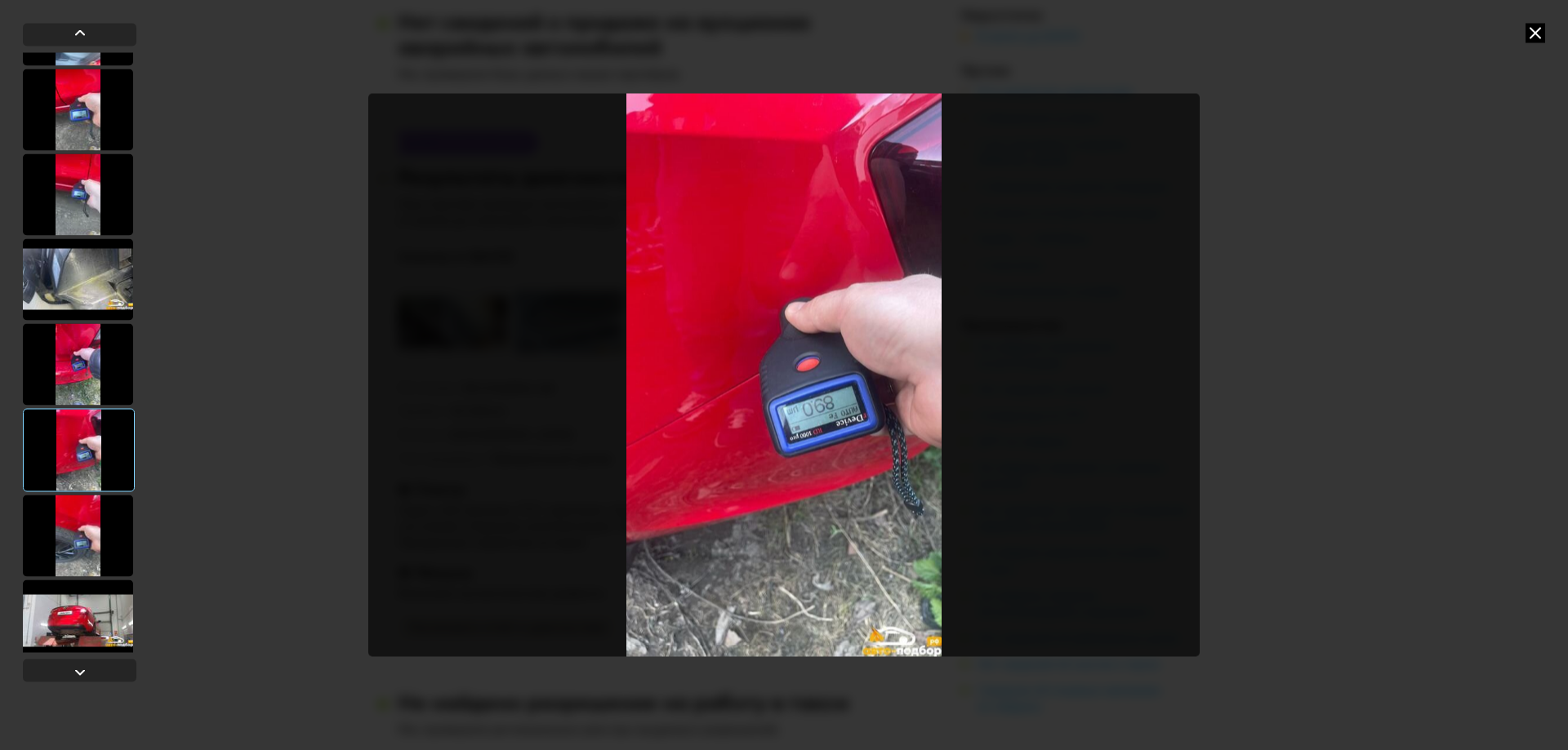
click at [839, 427] on img "Go to Slide 10" at bounding box center [784, 375] width 832 height 562
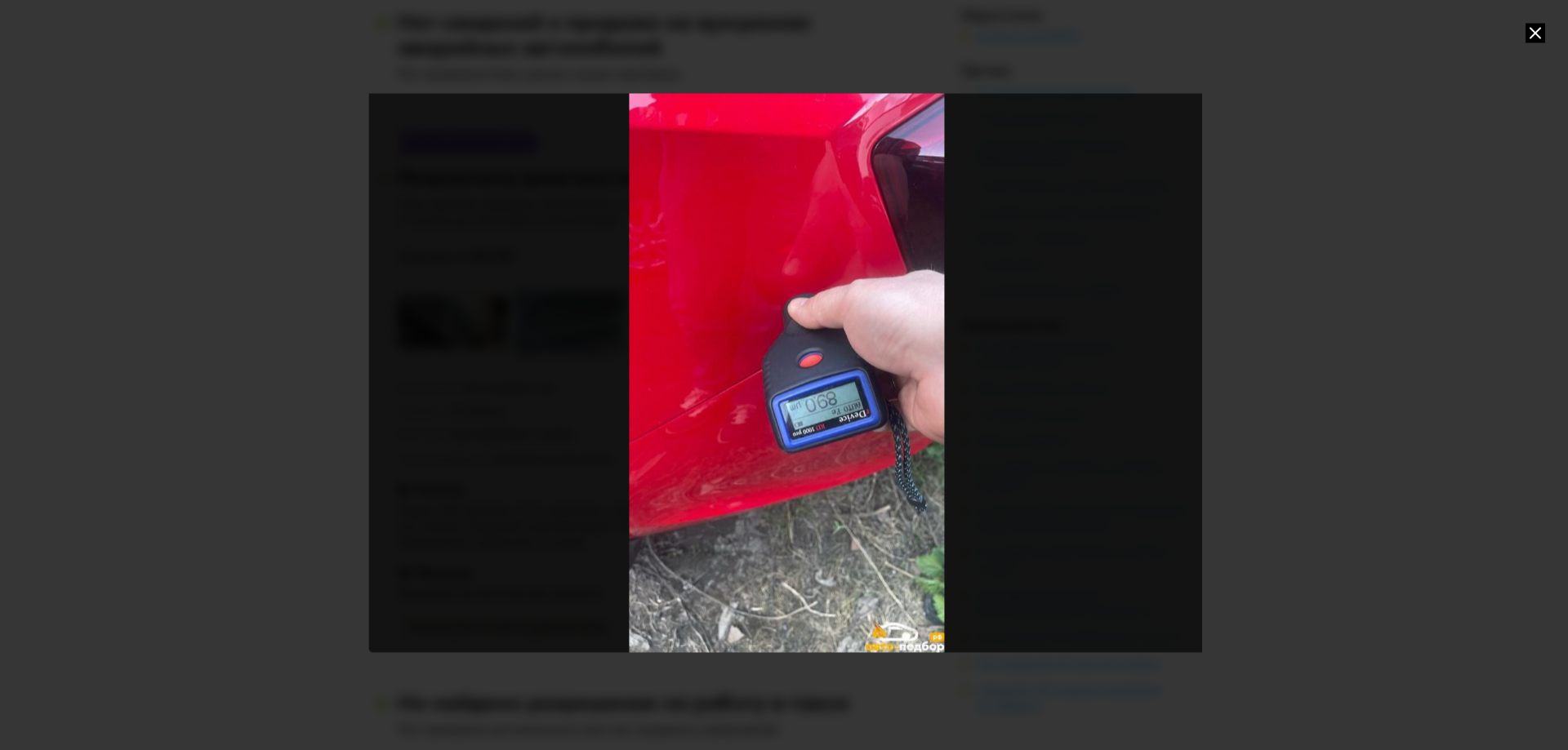
click at [582, 391] on div "Go to Slide 10" at bounding box center [786, 371] width 836 height 562
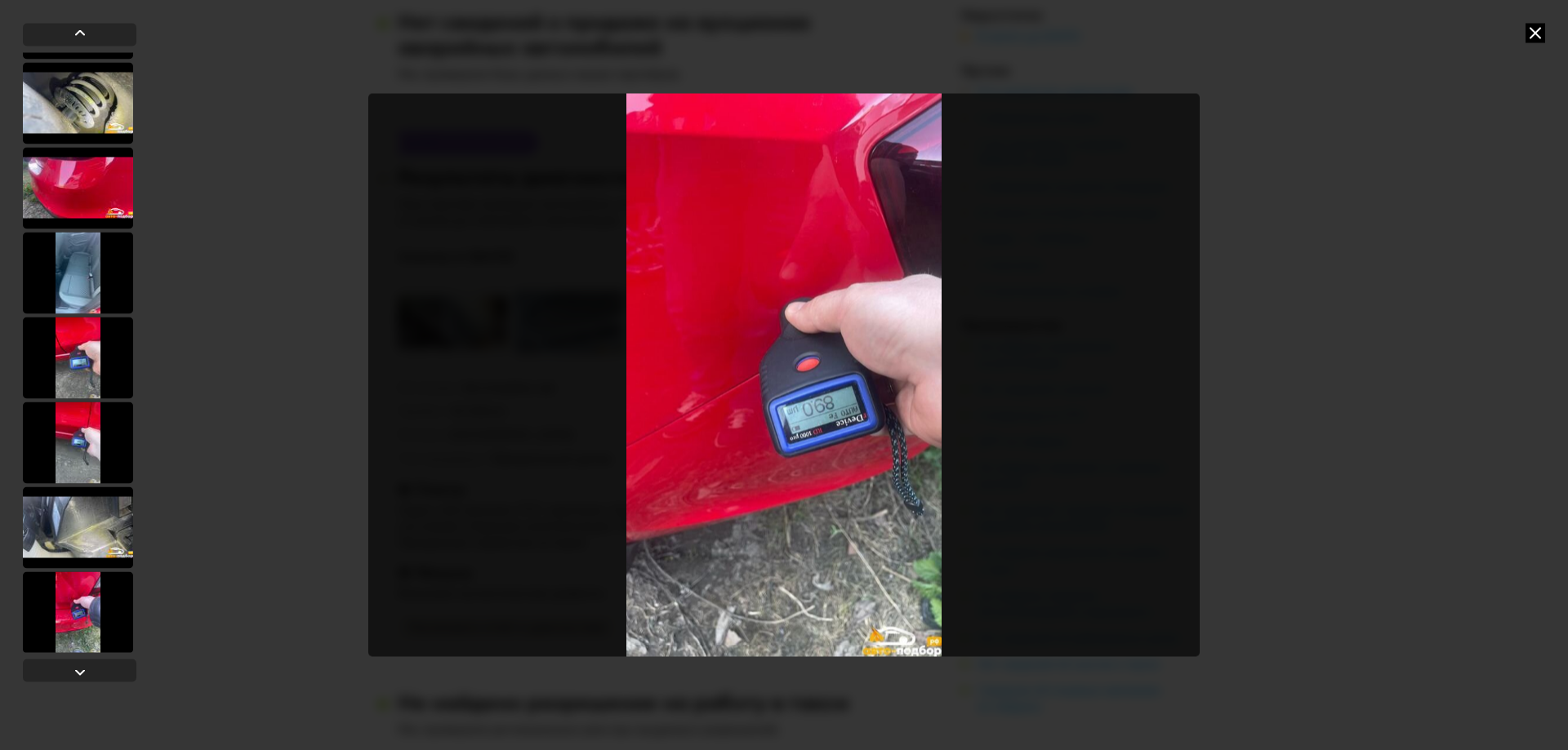
scroll to position [163, 0]
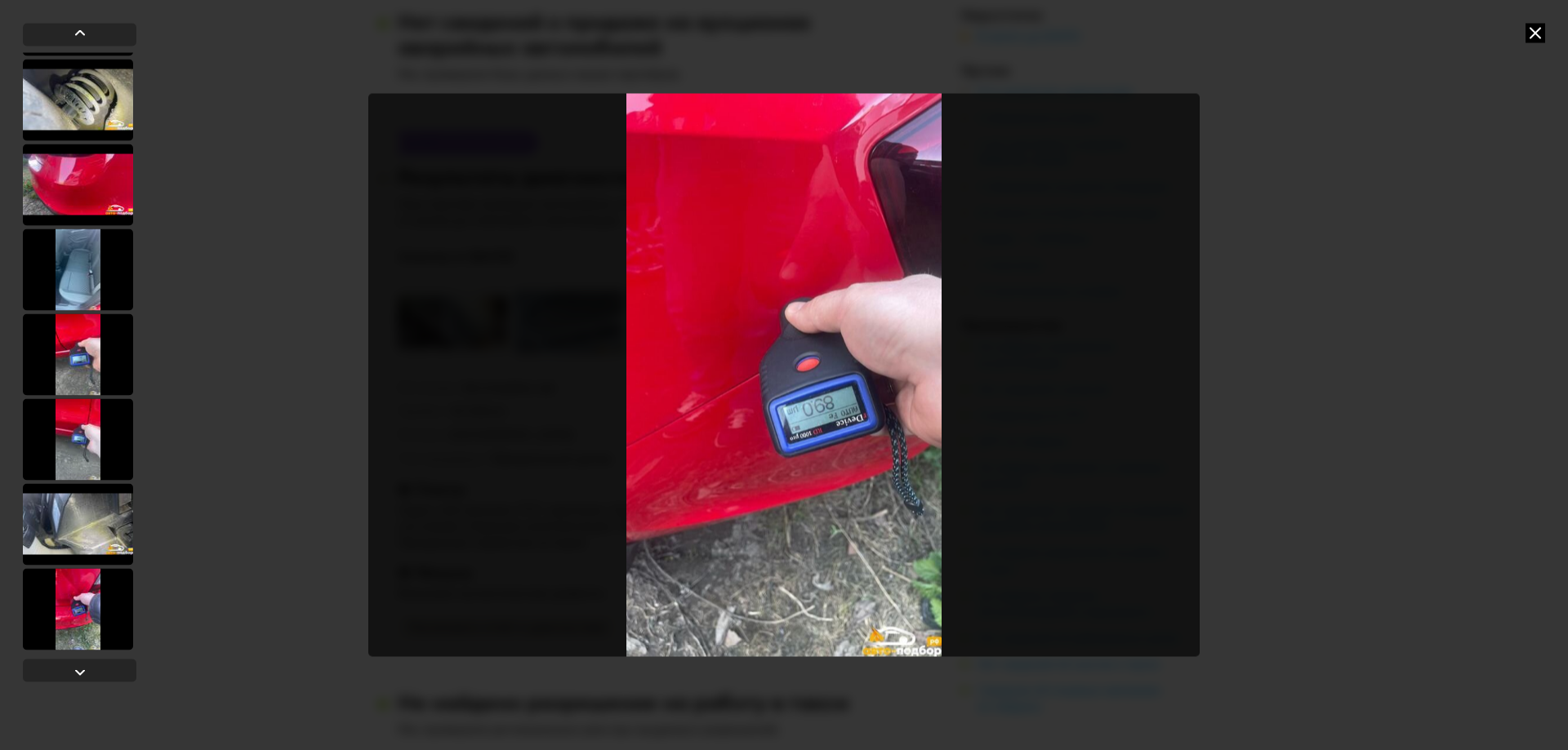
click at [76, 440] on div at bounding box center [78, 438] width 110 height 81
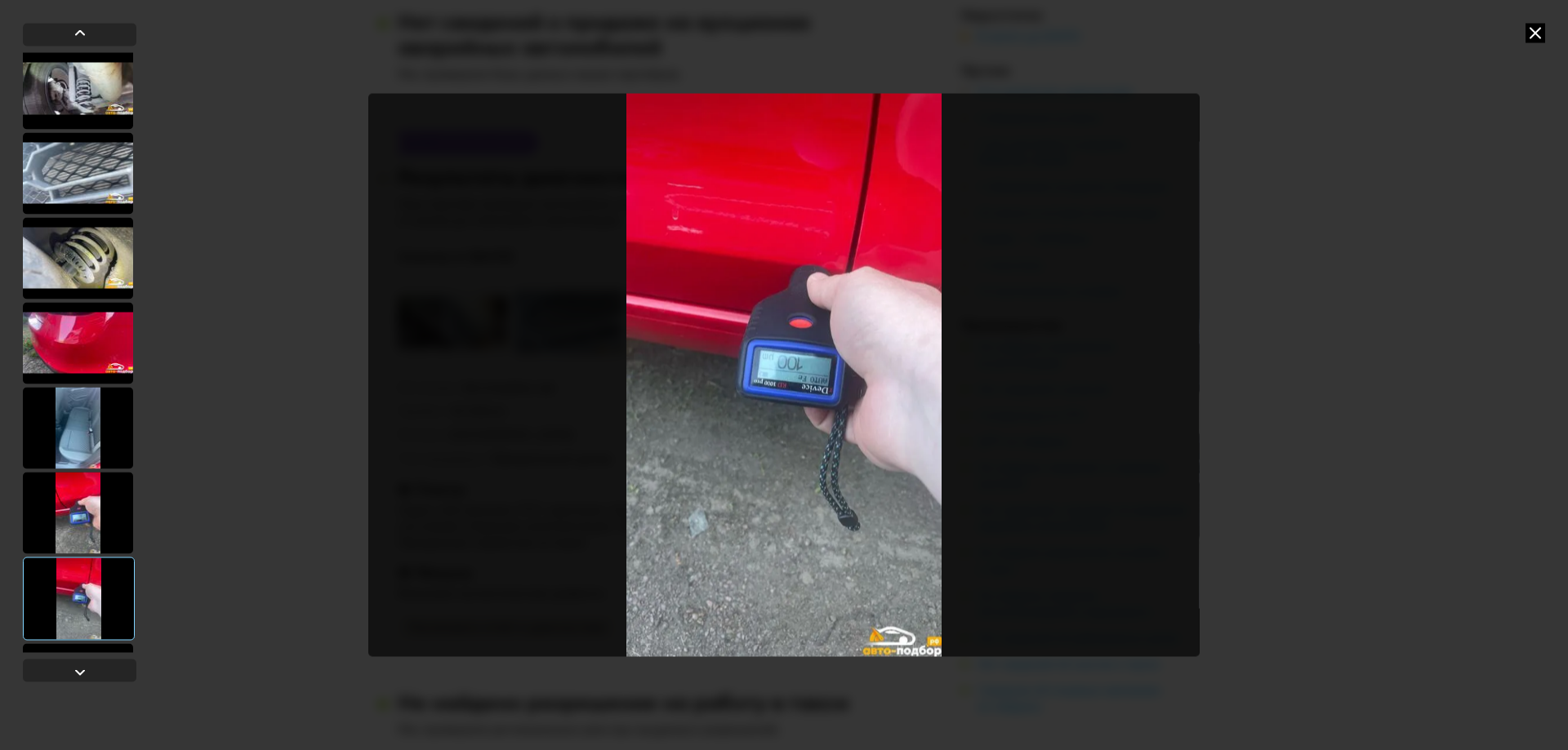
scroll to position [0, 0]
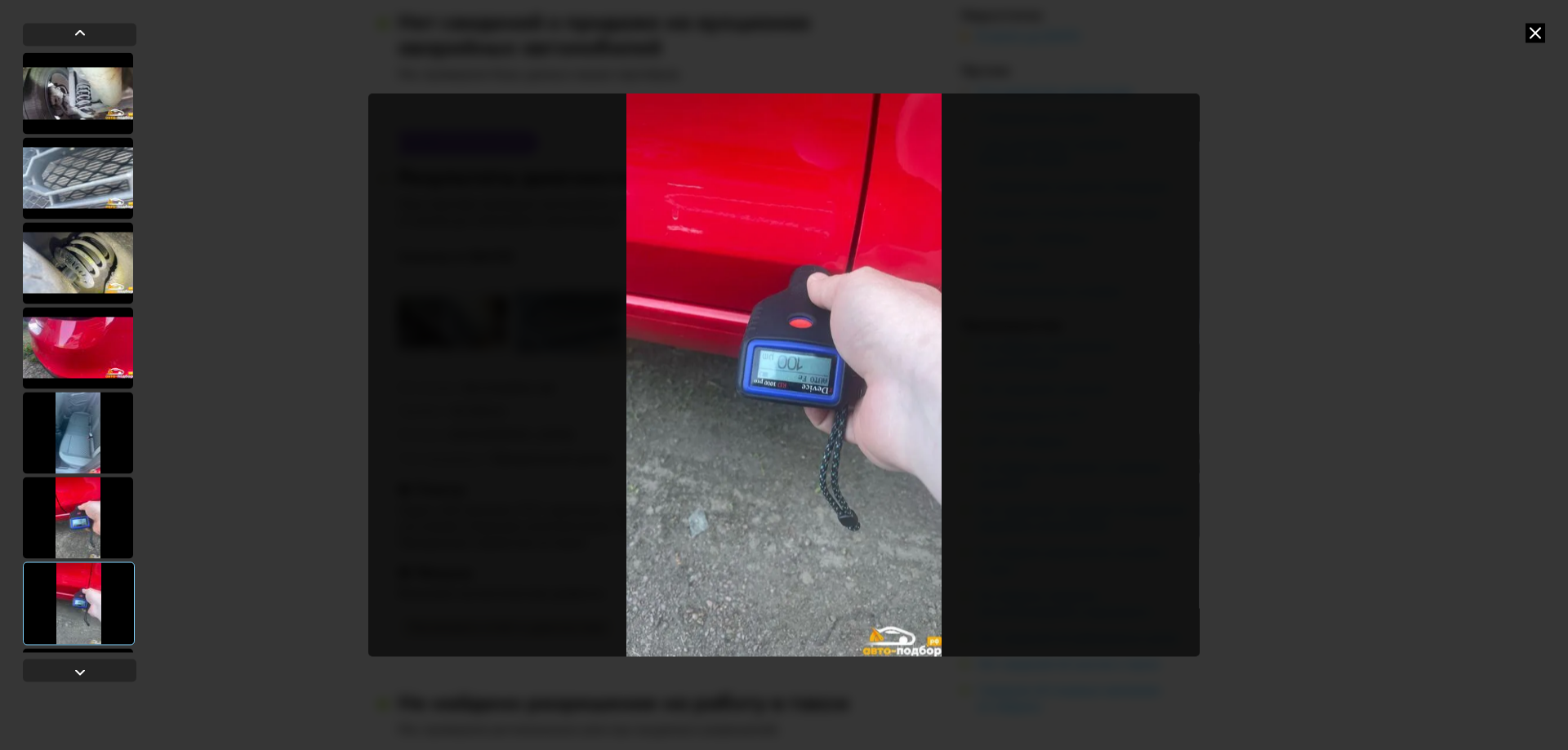
click at [120, 333] on div at bounding box center [78, 347] width 110 height 81
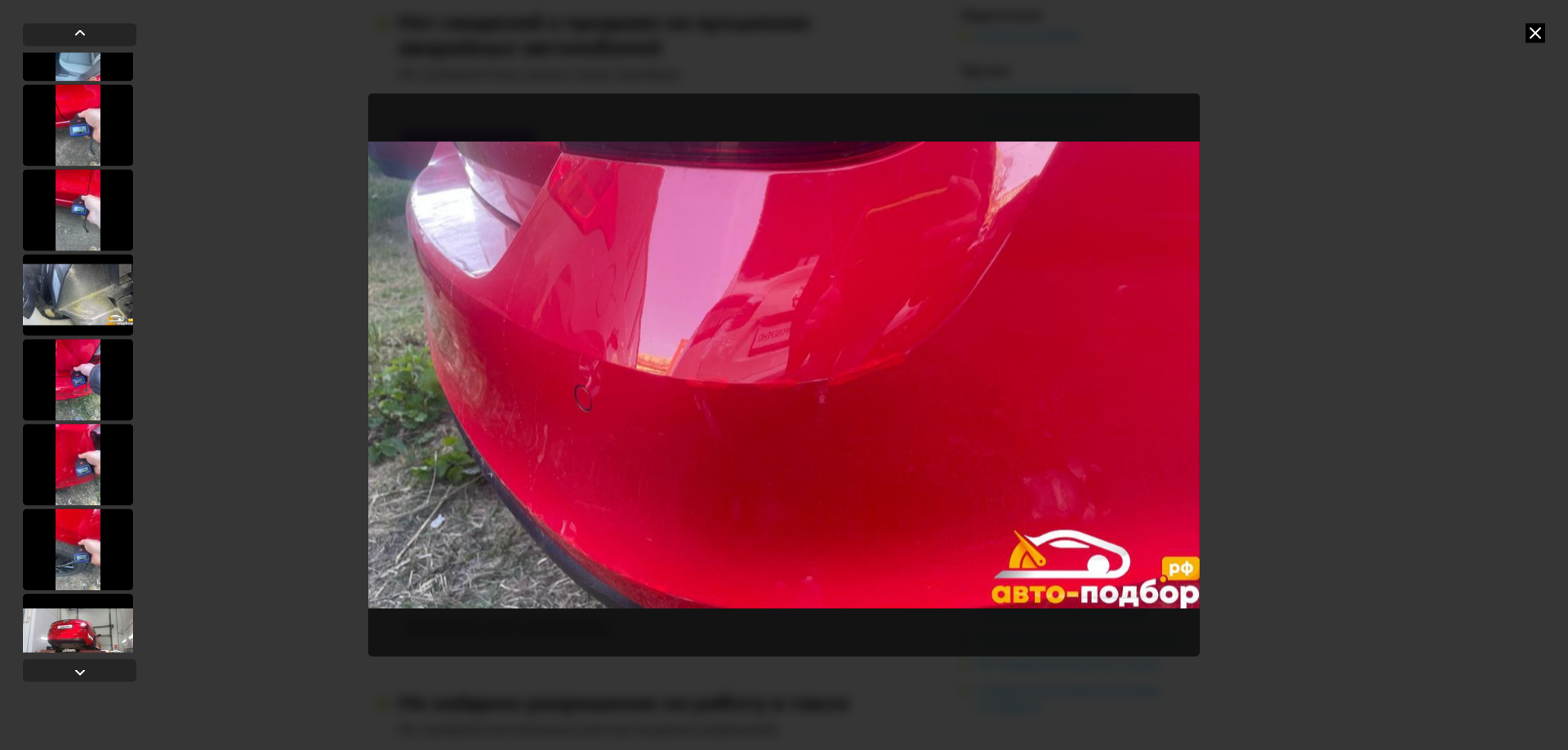
scroll to position [490, 0]
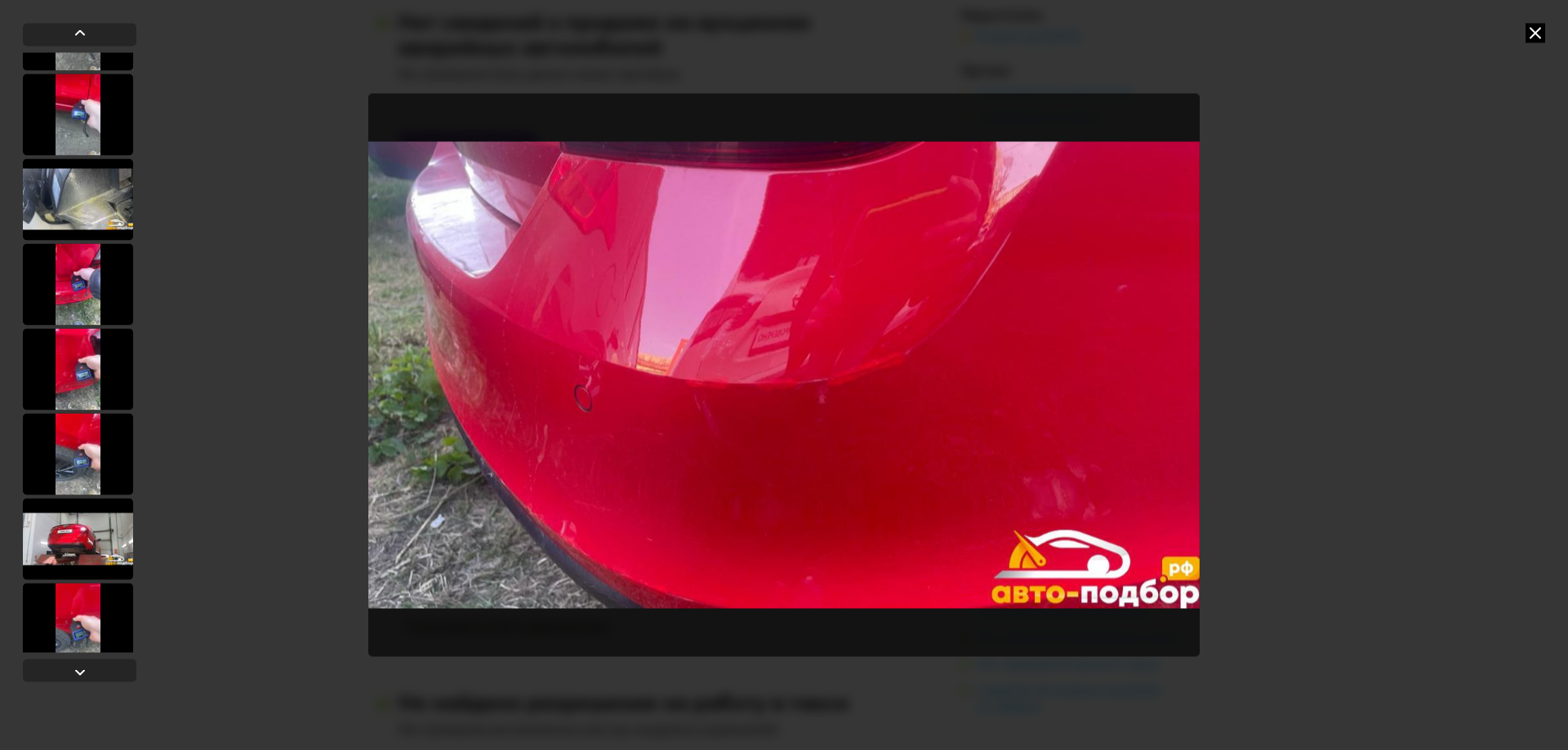
click at [100, 382] on div at bounding box center [78, 369] width 110 height 81
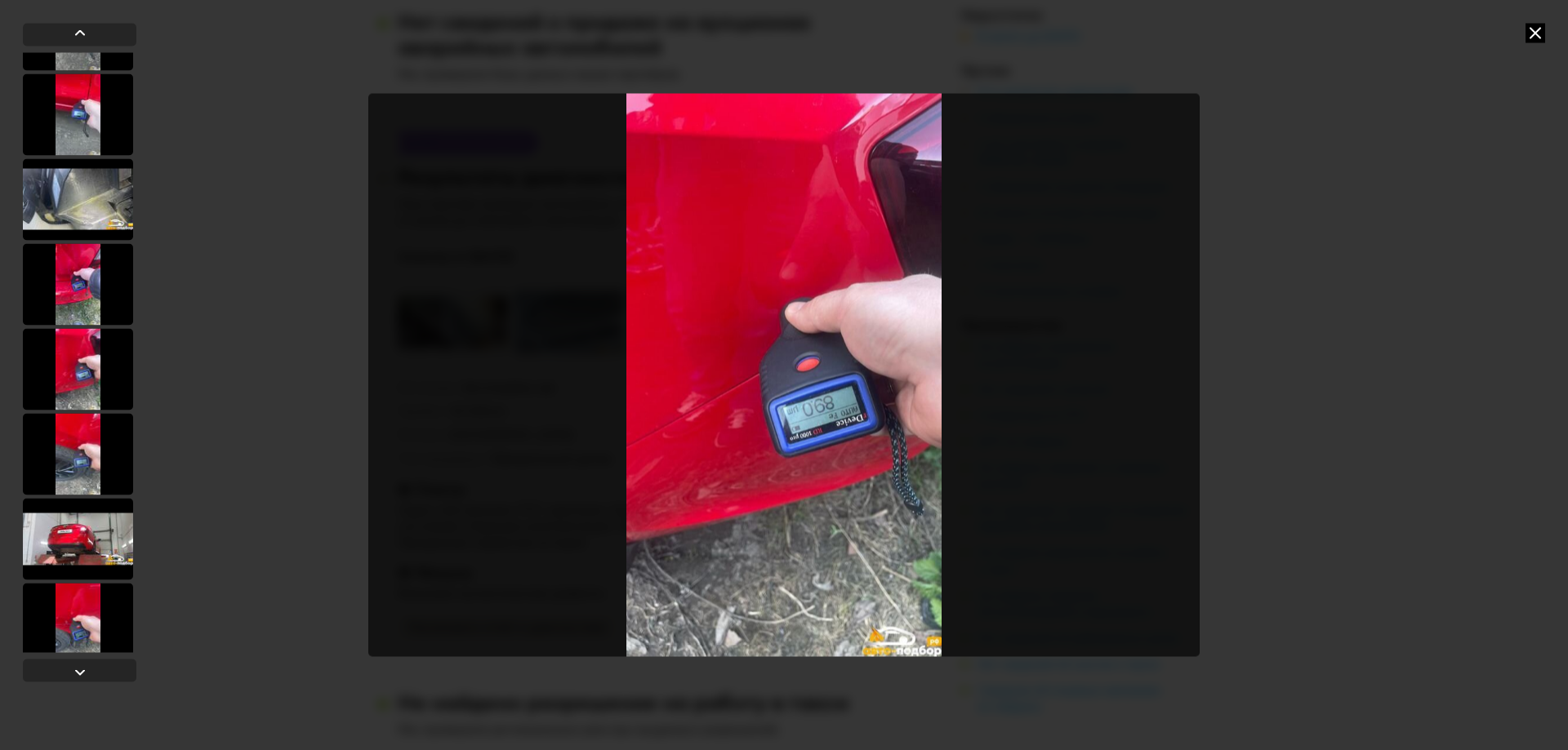
scroll to position [488, 0]
click at [67, 471] on div at bounding box center [78, 454] width 110 height 81
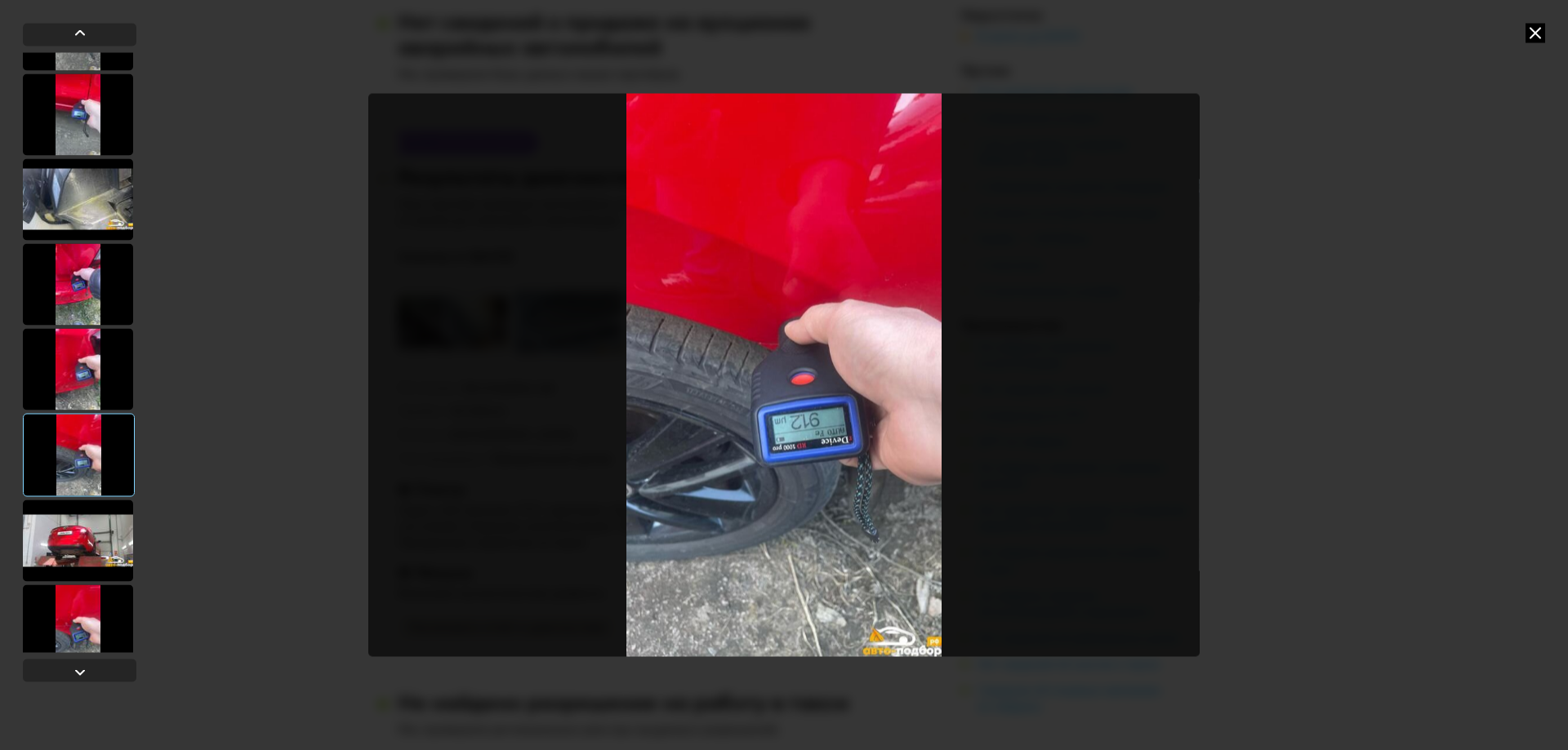
click at [100, 376] on div at bounding box center [78, 369] width 110 height 81
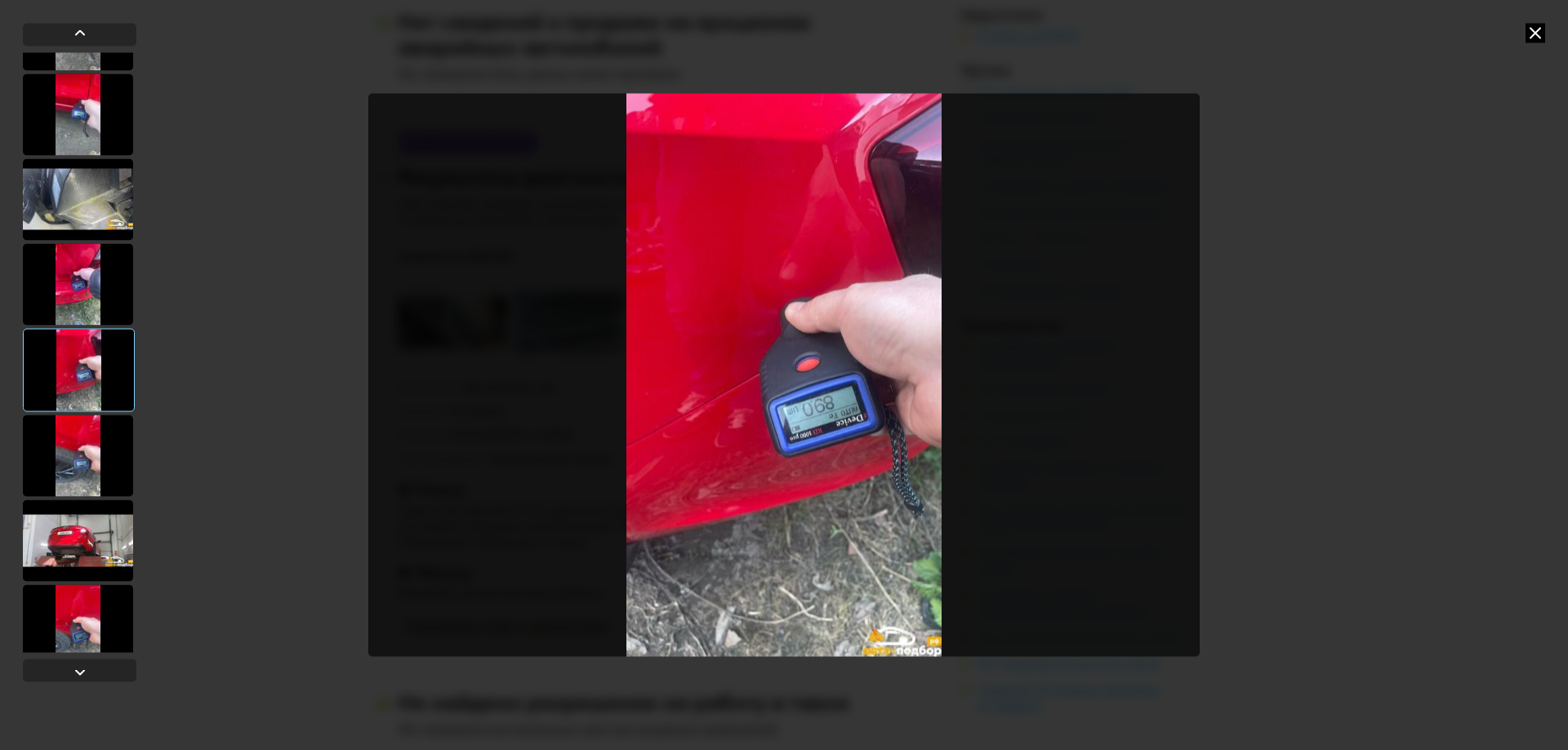
click at [815, 422] on img "Go to Slide 10" at bounding box center [784, 375] width 832 height 562
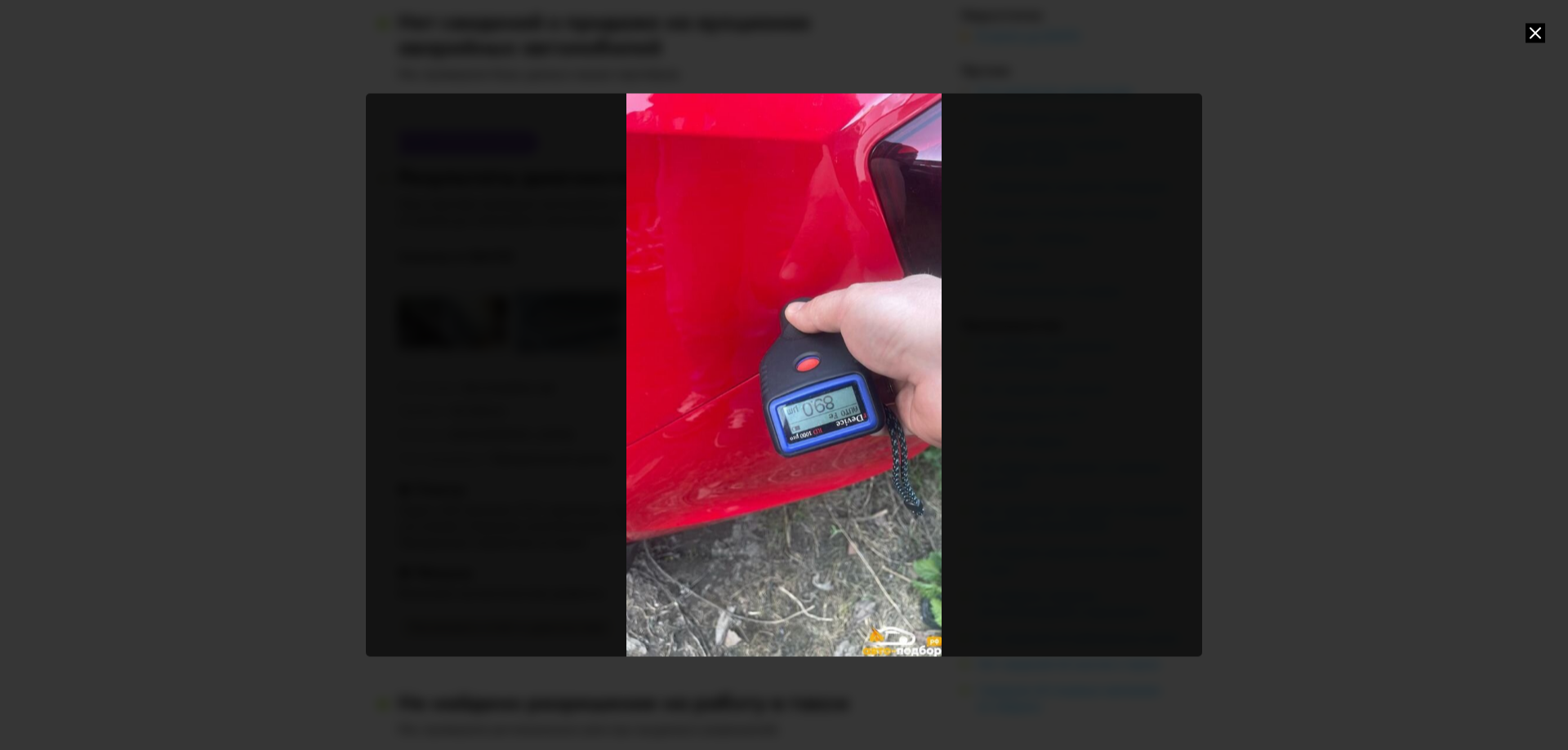
click at [929, 346] on div "Go to Slide 10" at bounding box center [784, 375] width 836 height 562
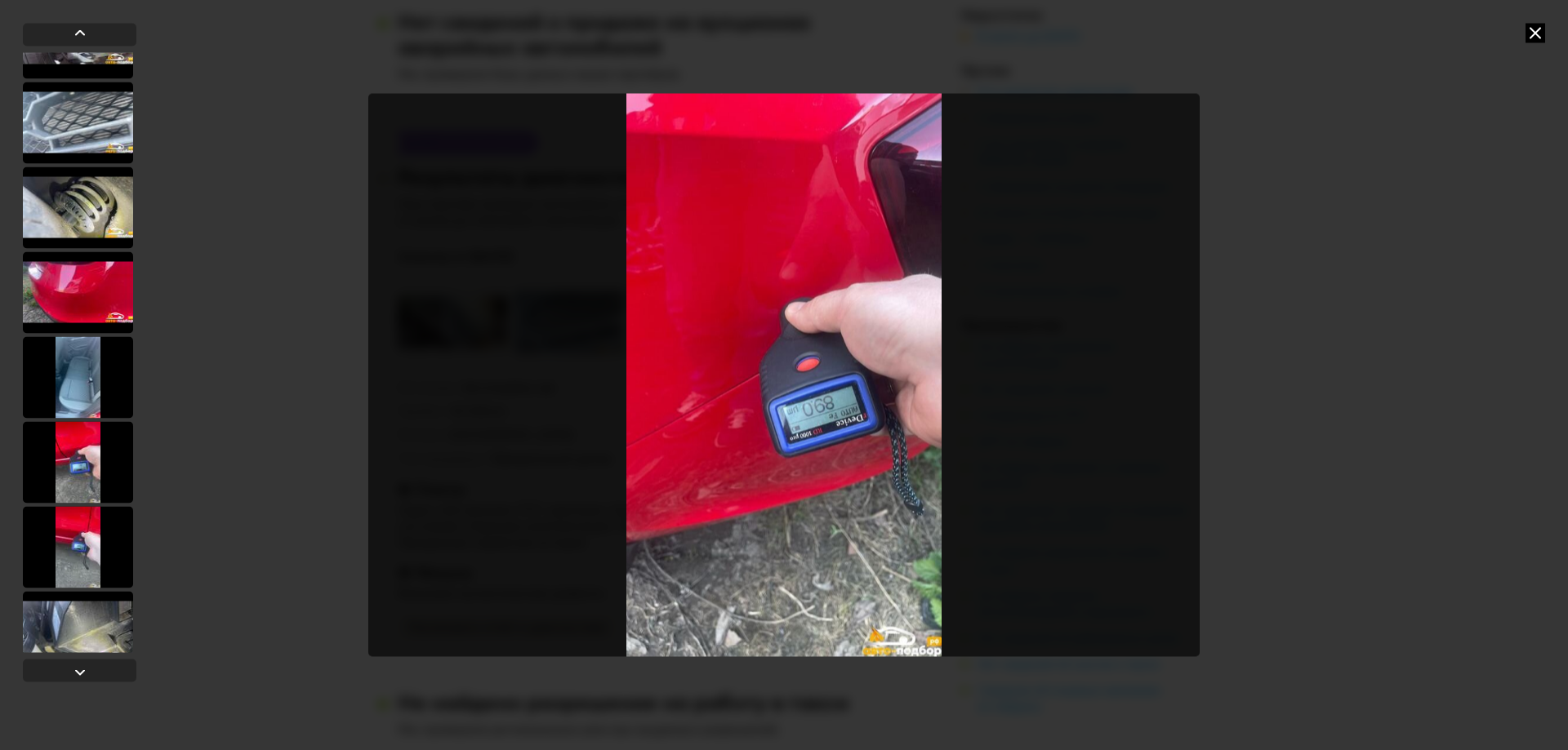
scroll to position [81, 0]
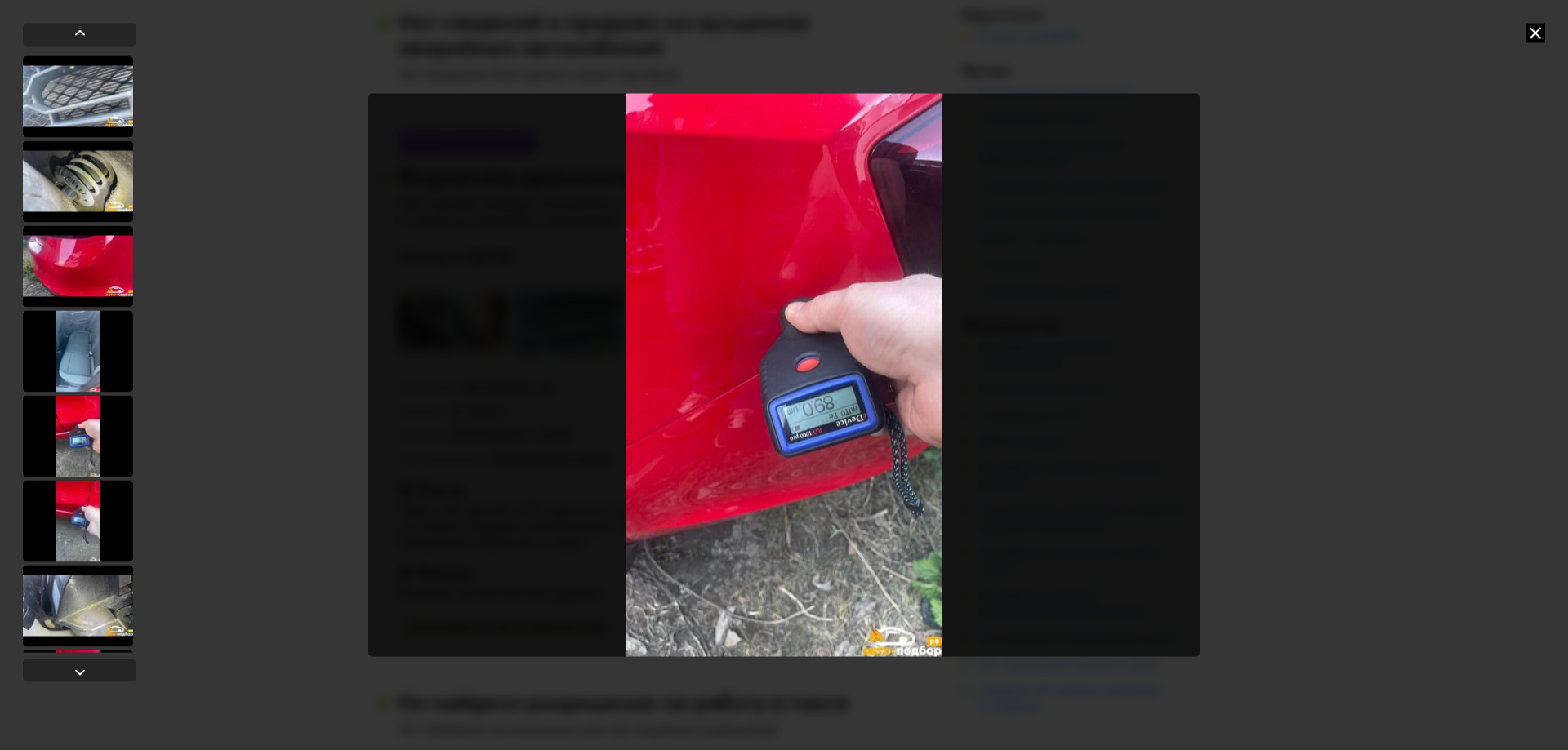
click at [88, 520] on div at bounding box center [78, 521] width 110 height 81
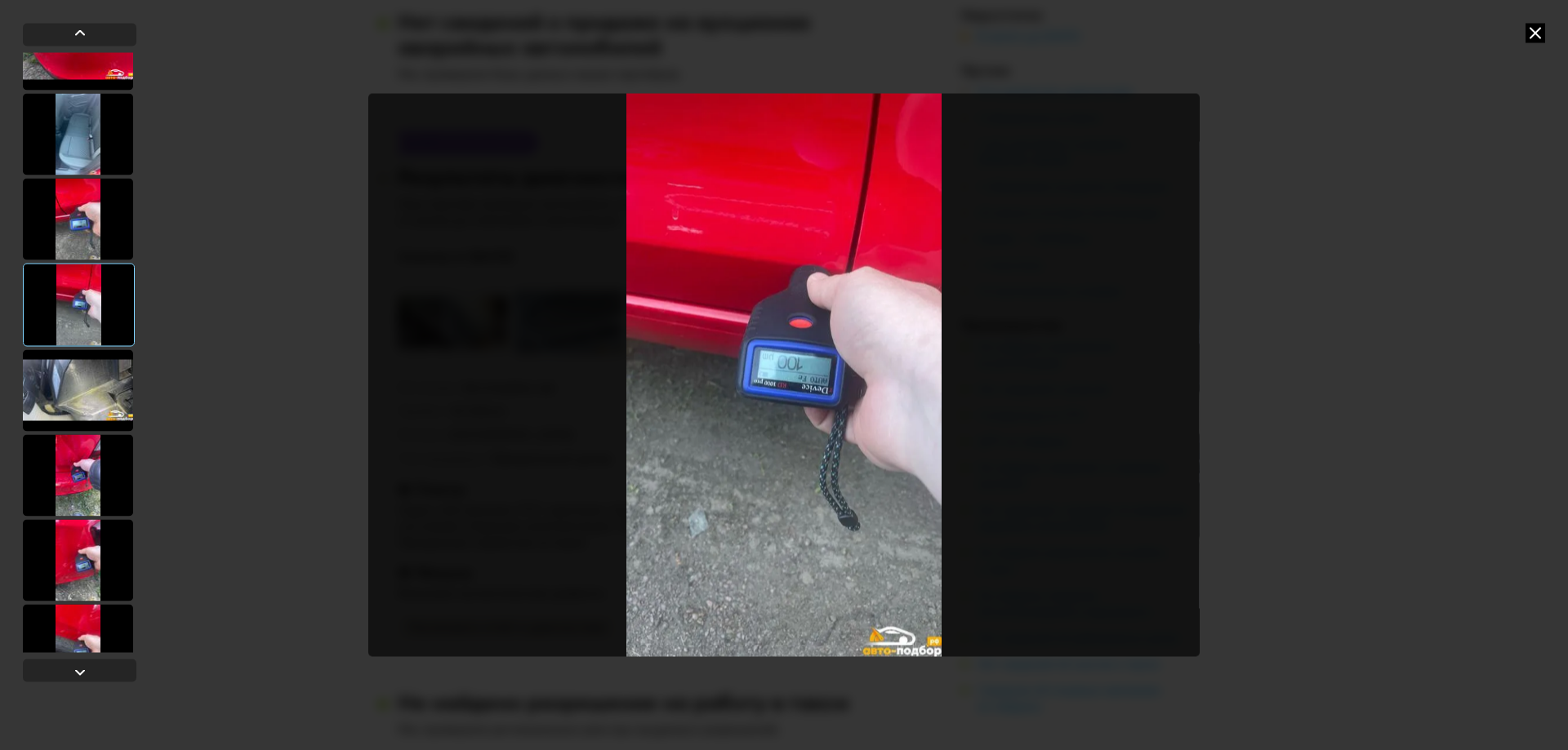
scroll to position [490, 0]
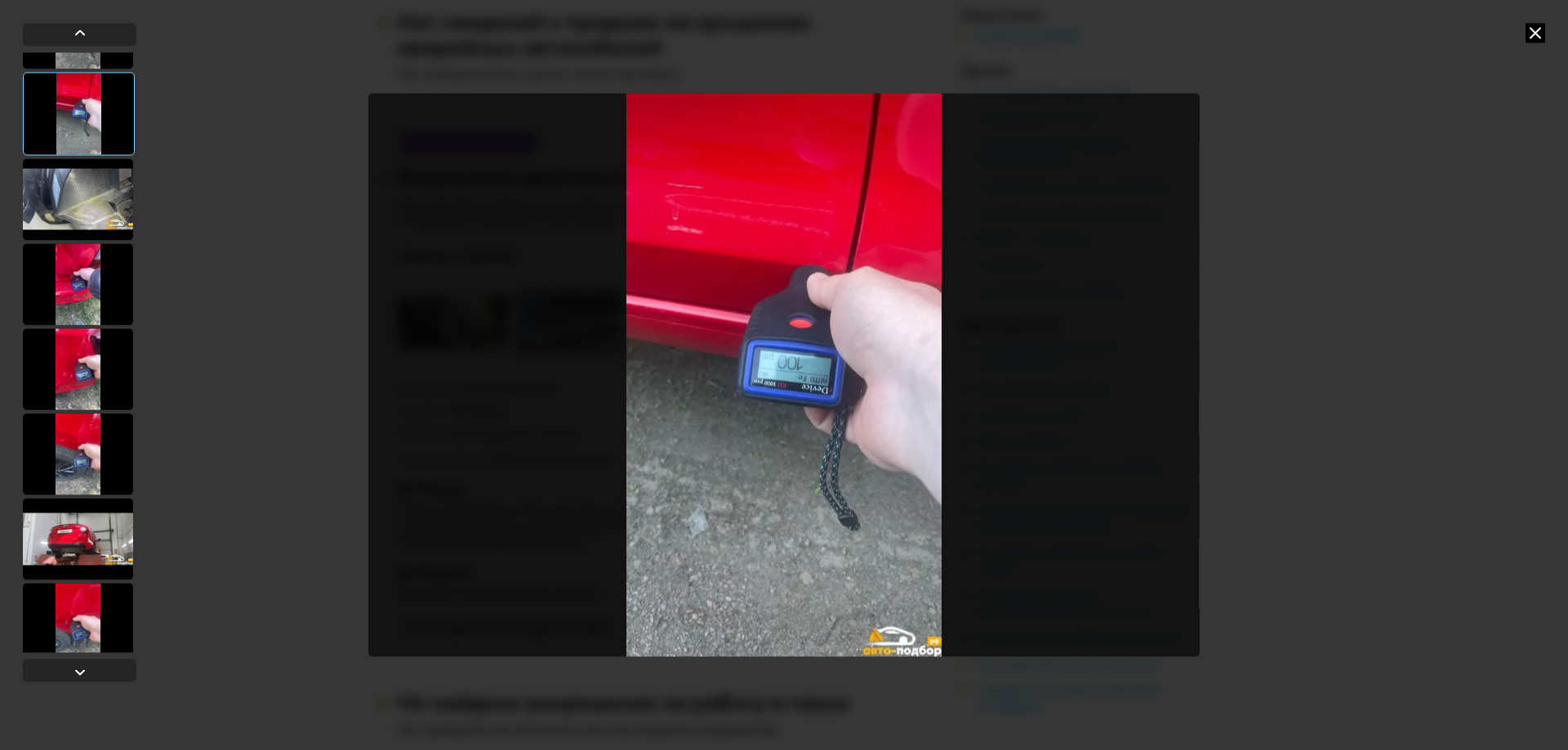
click at [99, 438] on div at bounding box center [78, 454] width 110 height 81
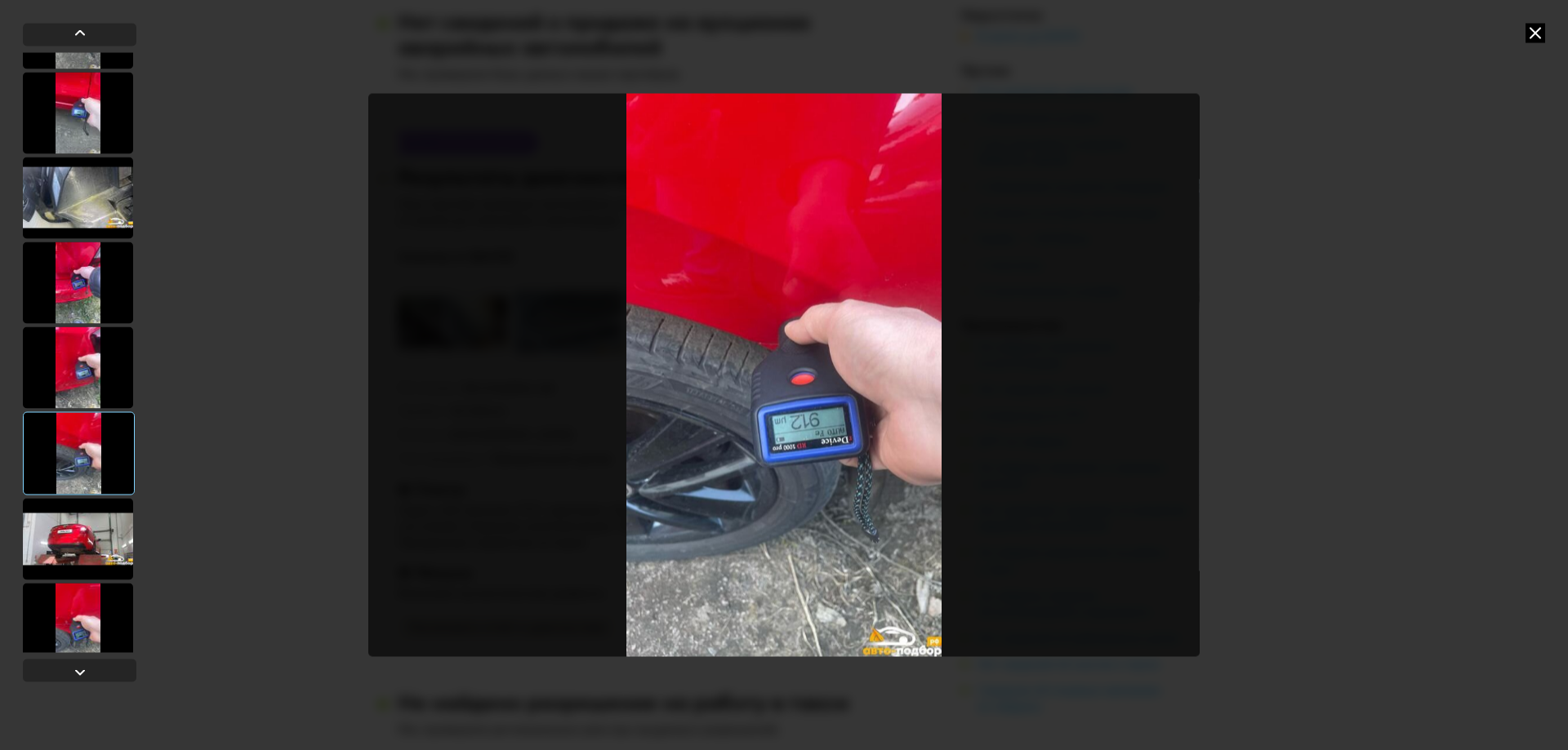
click at [86, 591] on div at bounding box center [78, 623] width 110 height 81
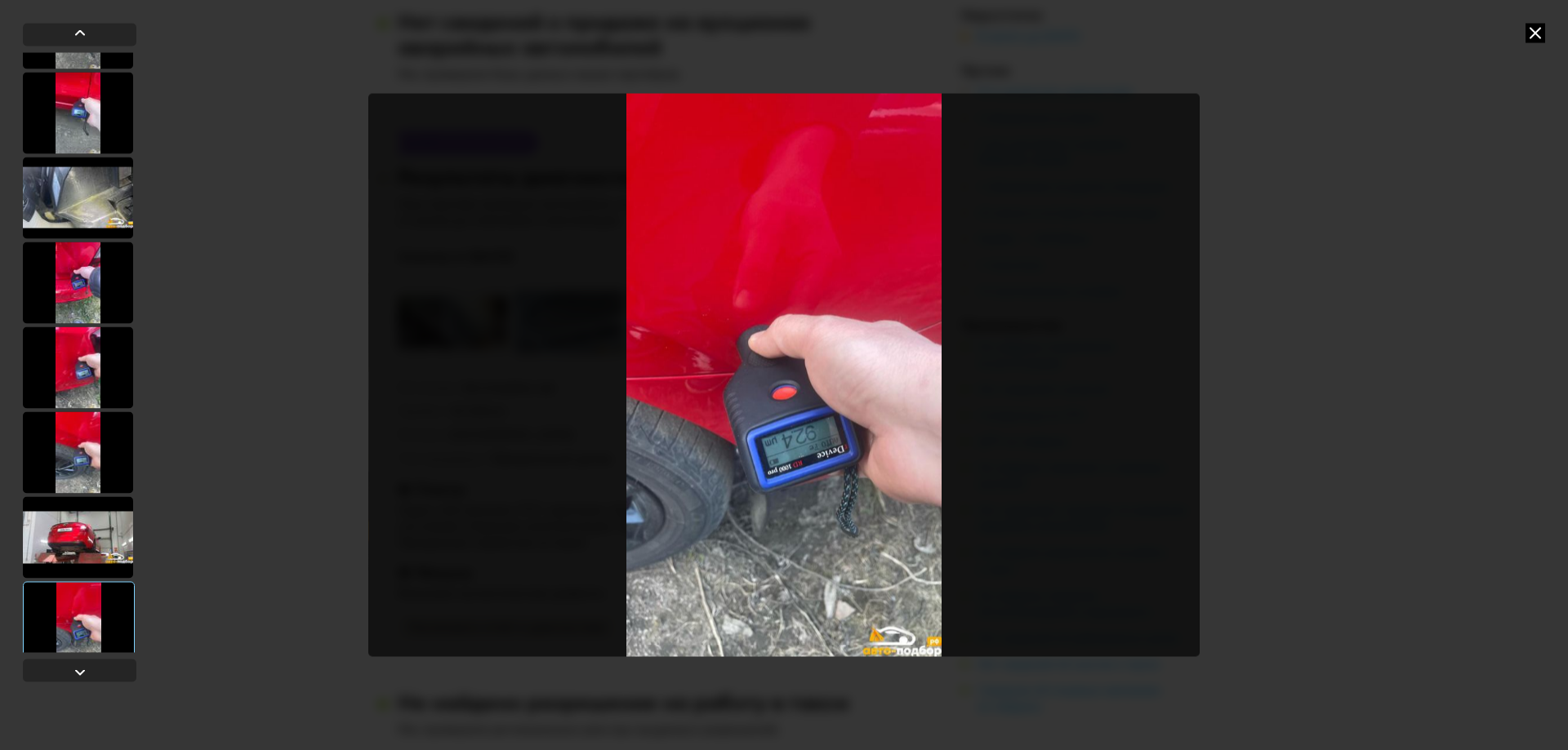
click at [87, 532] on div at bounding box center [78, 537] width 110 height 81
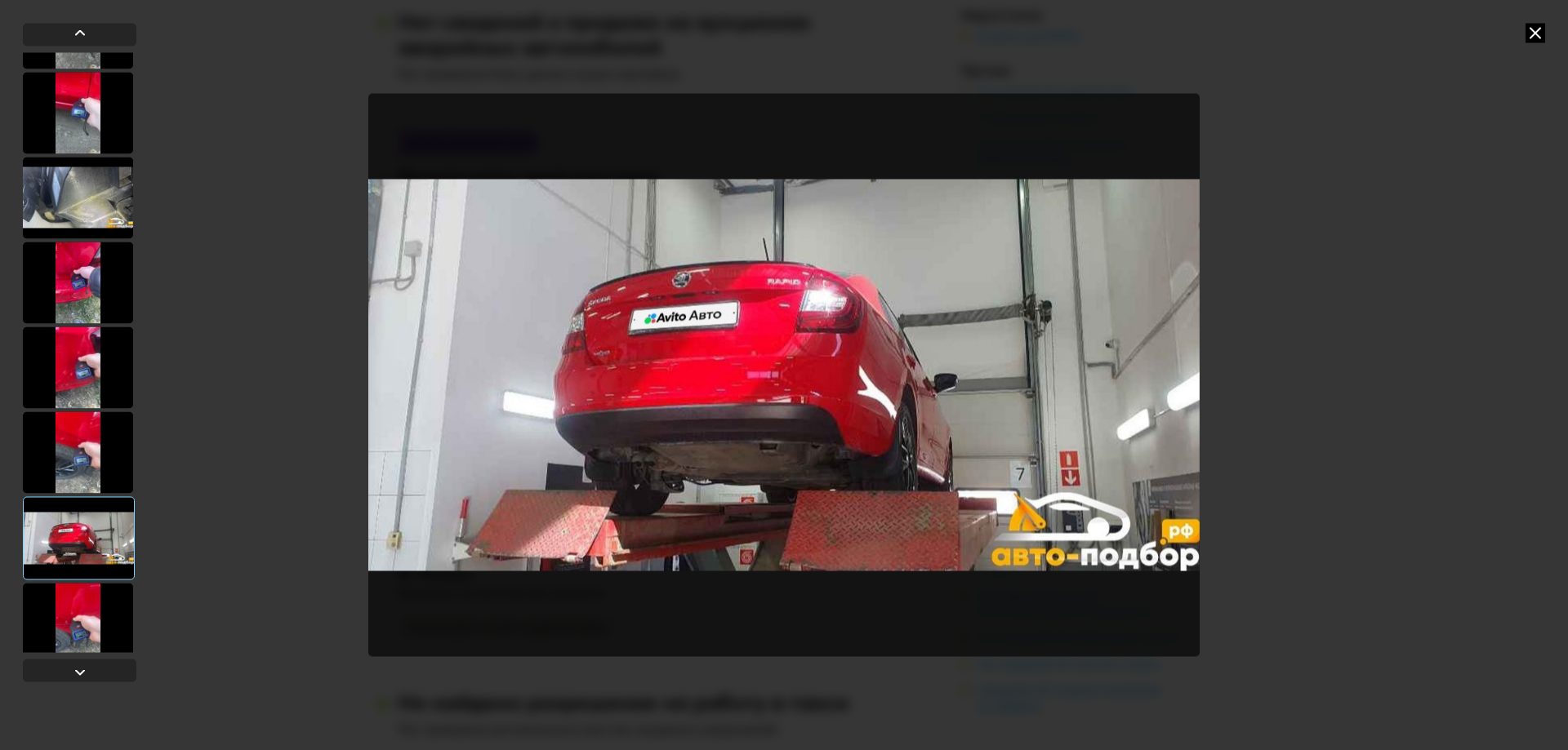
click at [62, 621] on div at bounding box center [78, 623] width 110 height 81
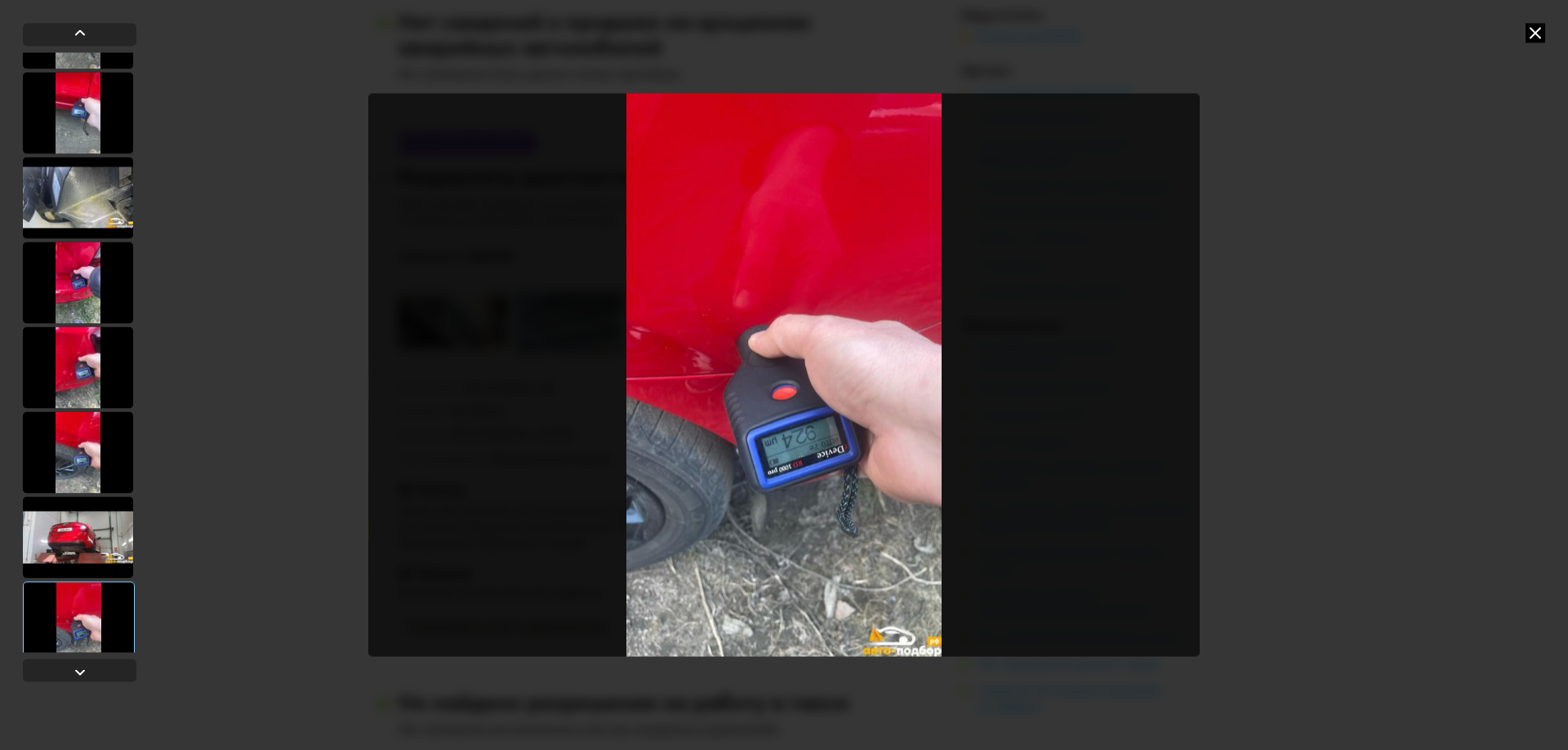
click at [803, 468] on img "Go to Slide 13" at bounding box center [784, 375] width 832 height 562
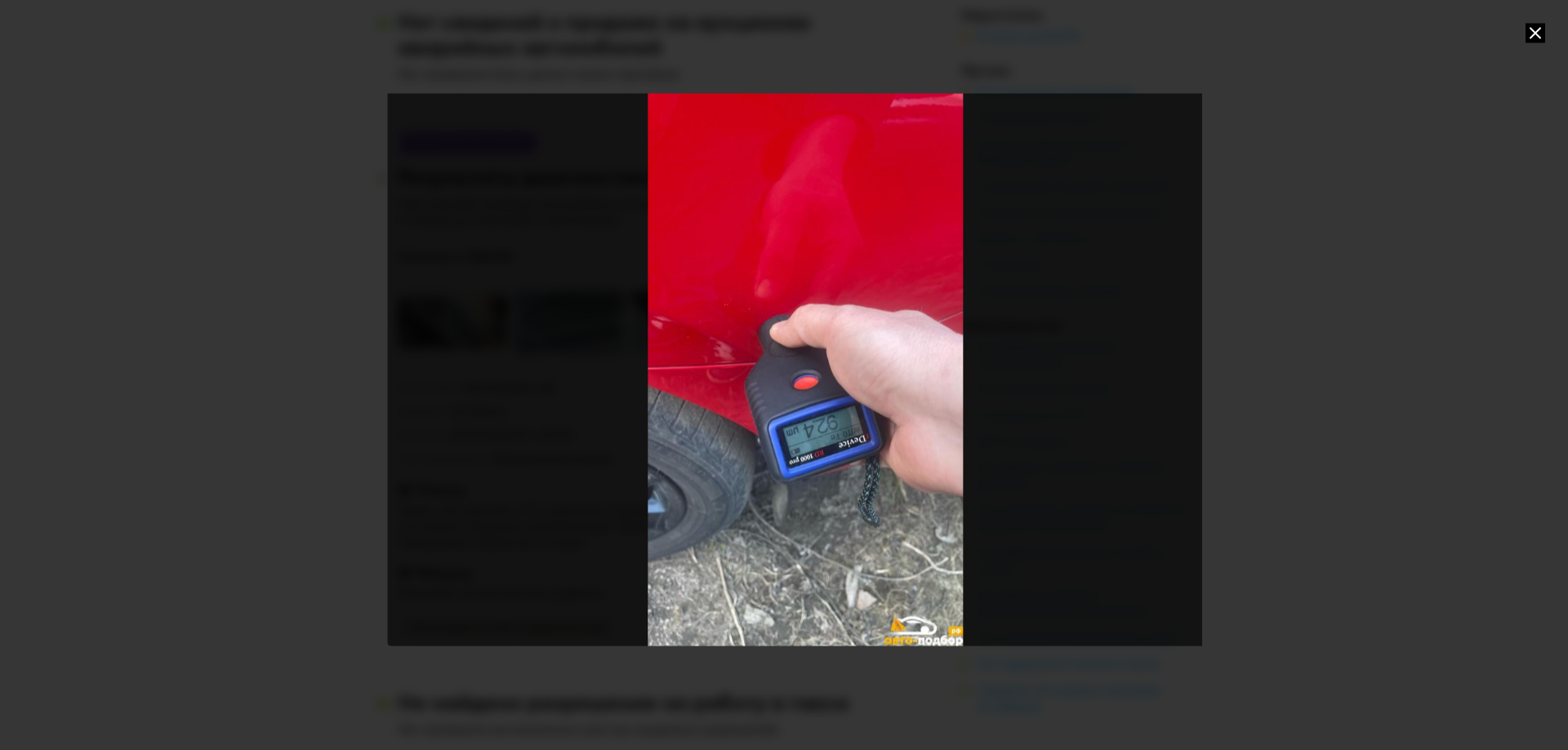
click at [834, 346] on div "Go to Slide 13" at bounding box center [805, 364] width 836 height 562
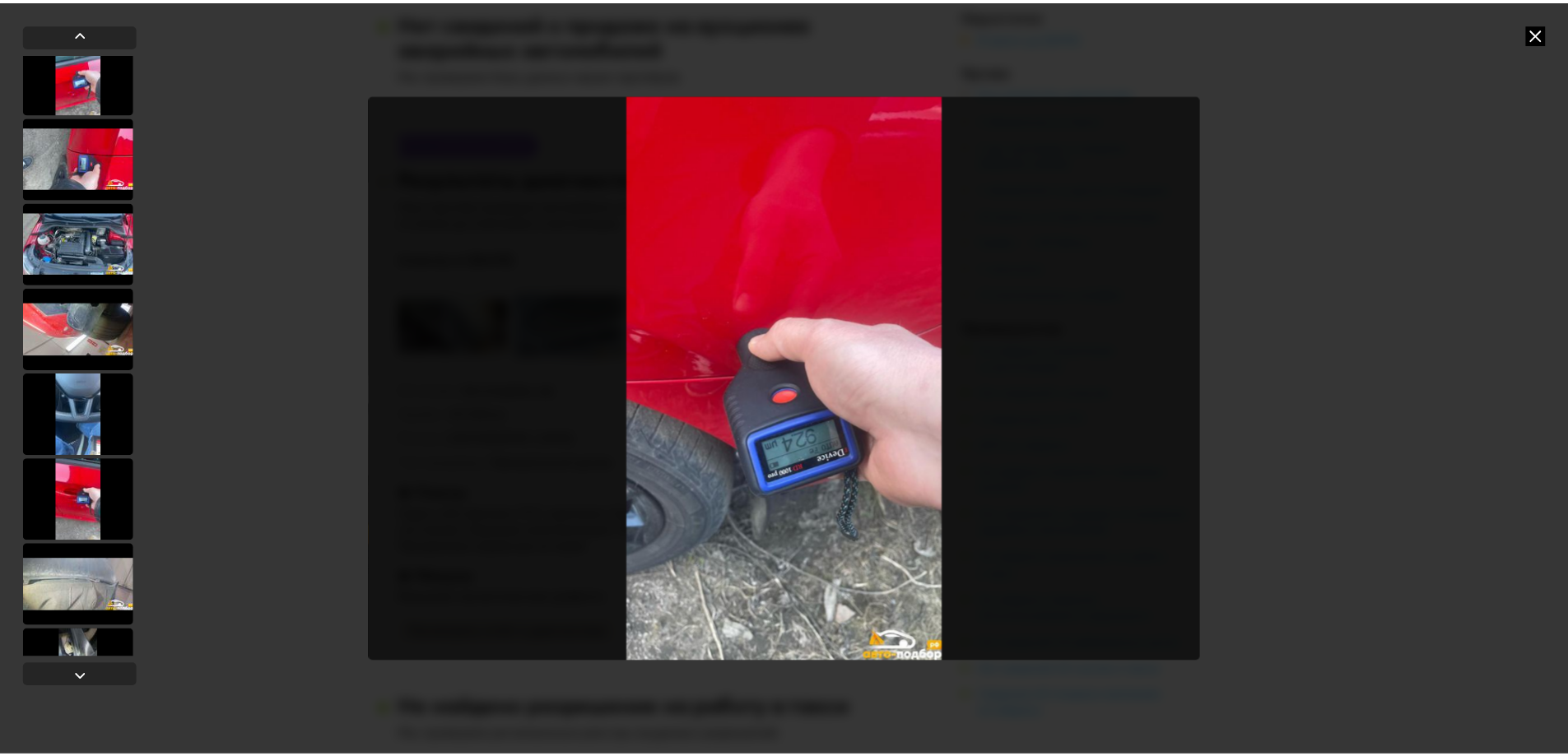
scroll to position [9666, 0]
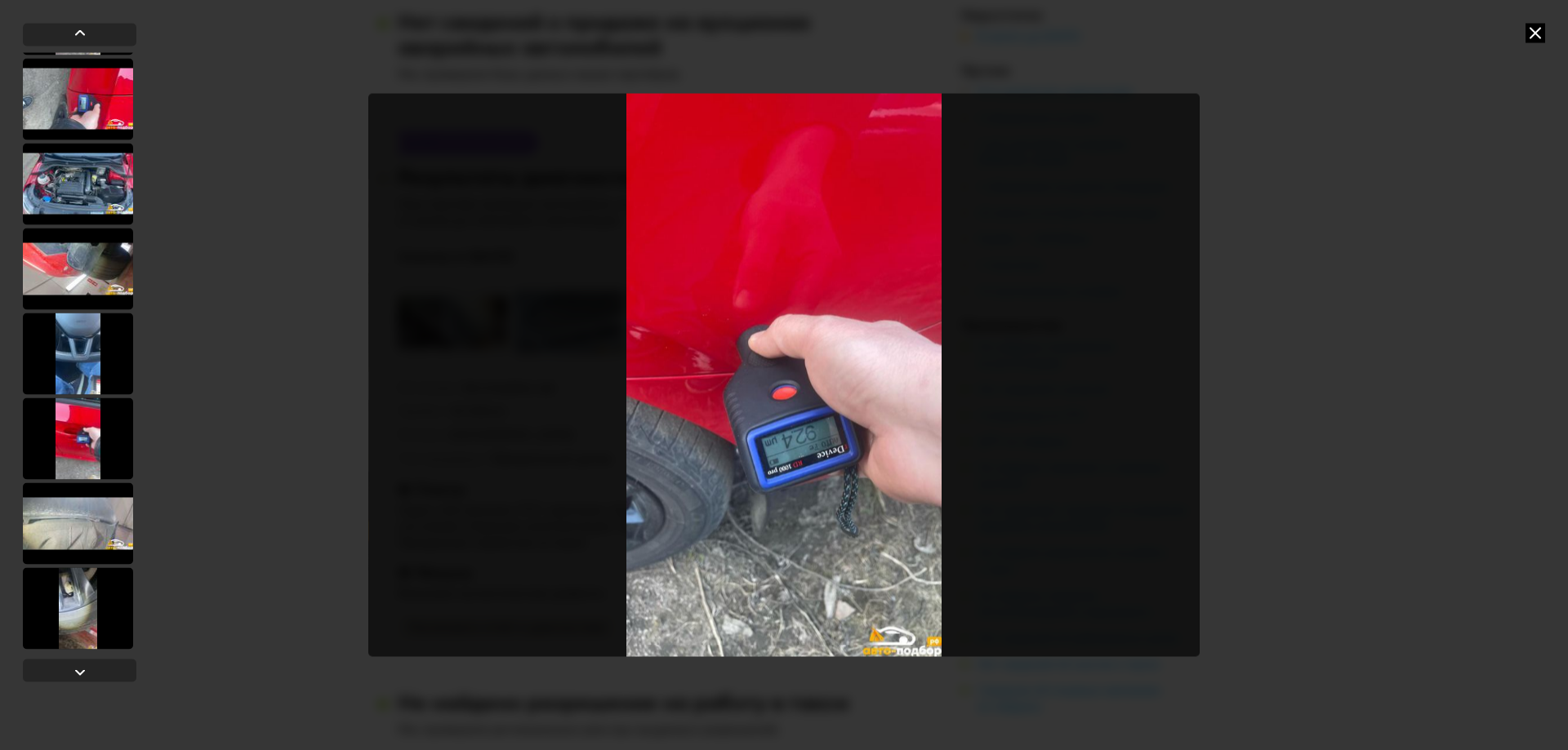
click at [1533, 43] on div at bounding box center [784, 375] width 1568 height 750
click at [1535, 33] on icon at bounding box center [1536, 33] width 20 height 20
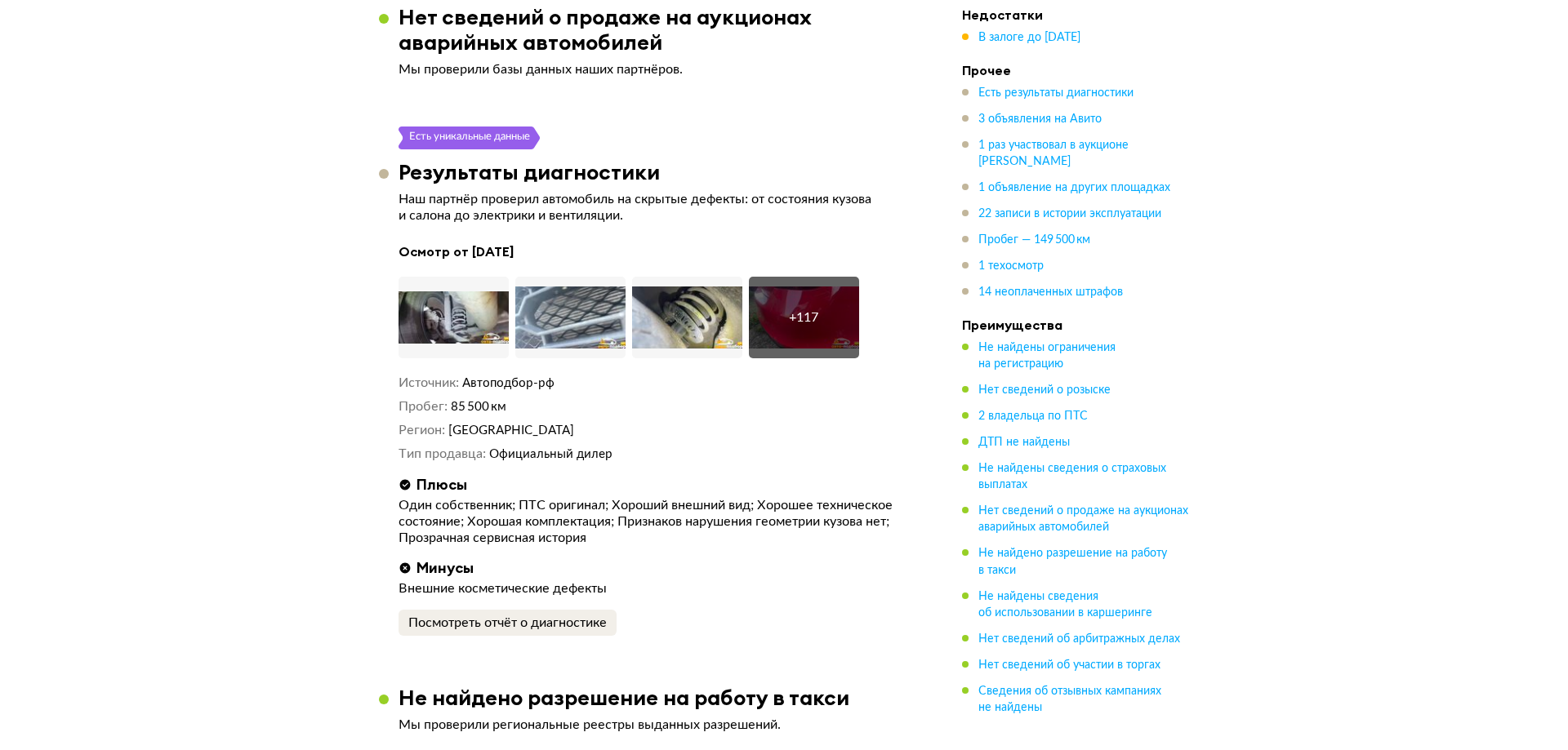
scroll to position [2449, 0]
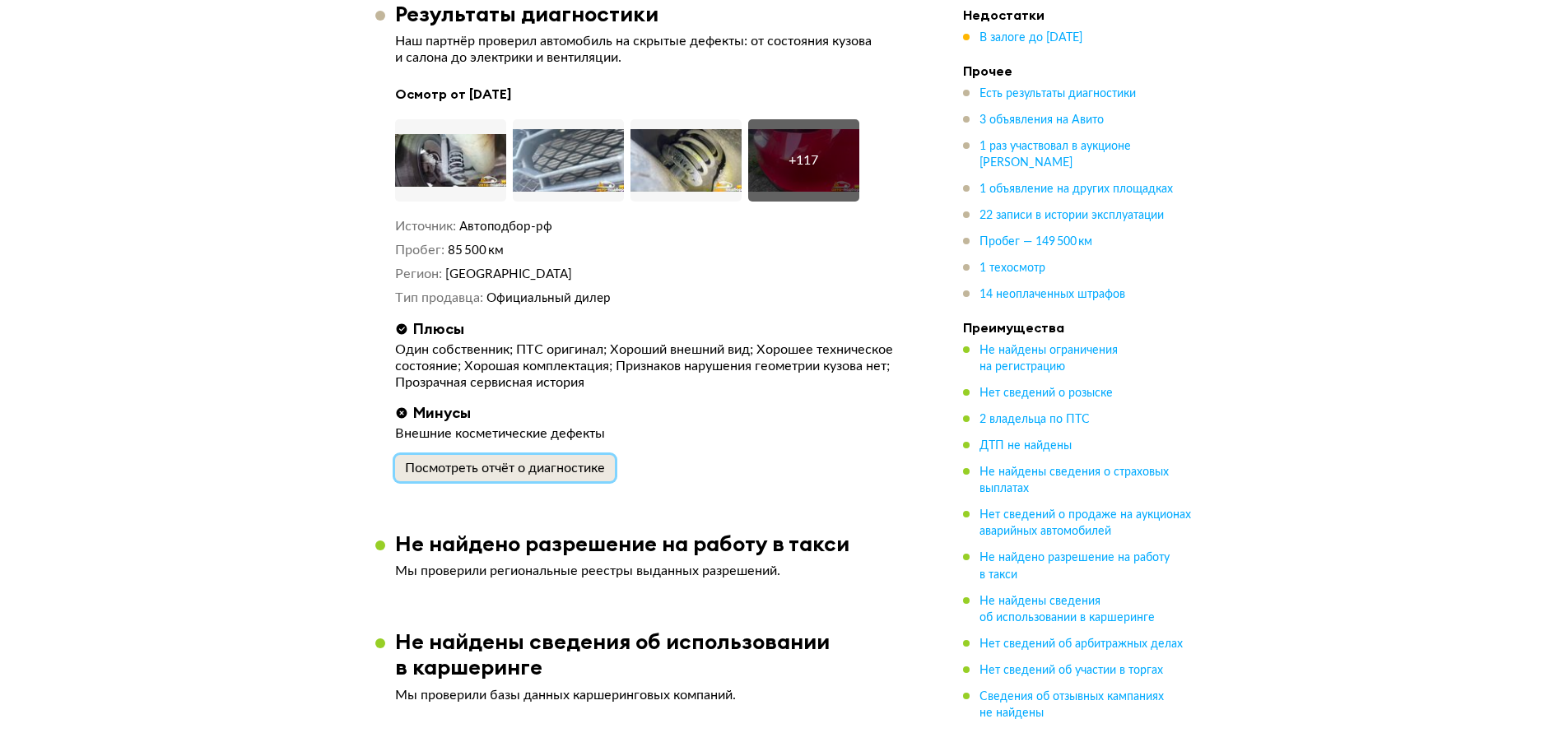
click at [520, 460] on div "Посмотреть отчёт о диагностике" at bounding box center [505, 468] width 200 height 16
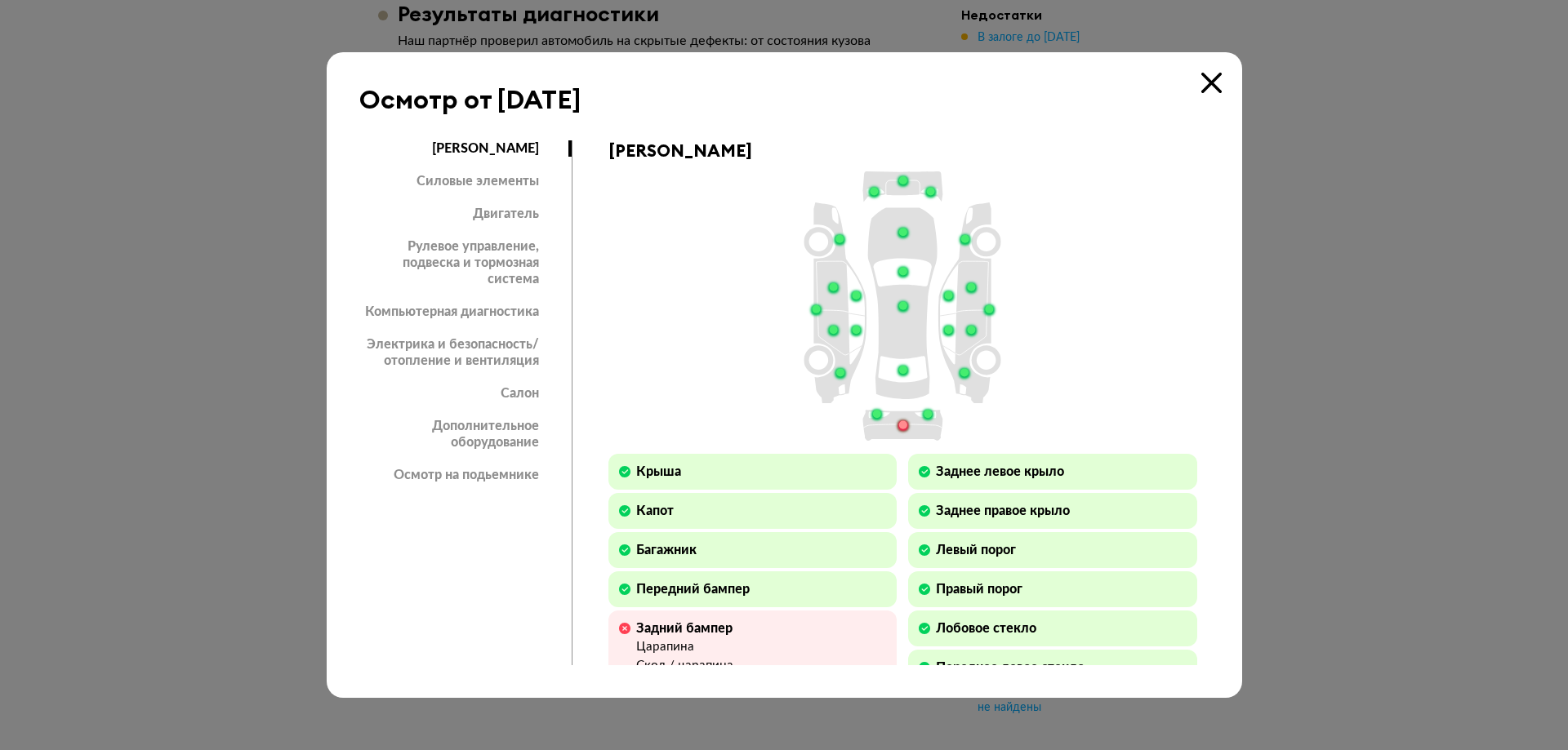
scroll to position [81, 0]
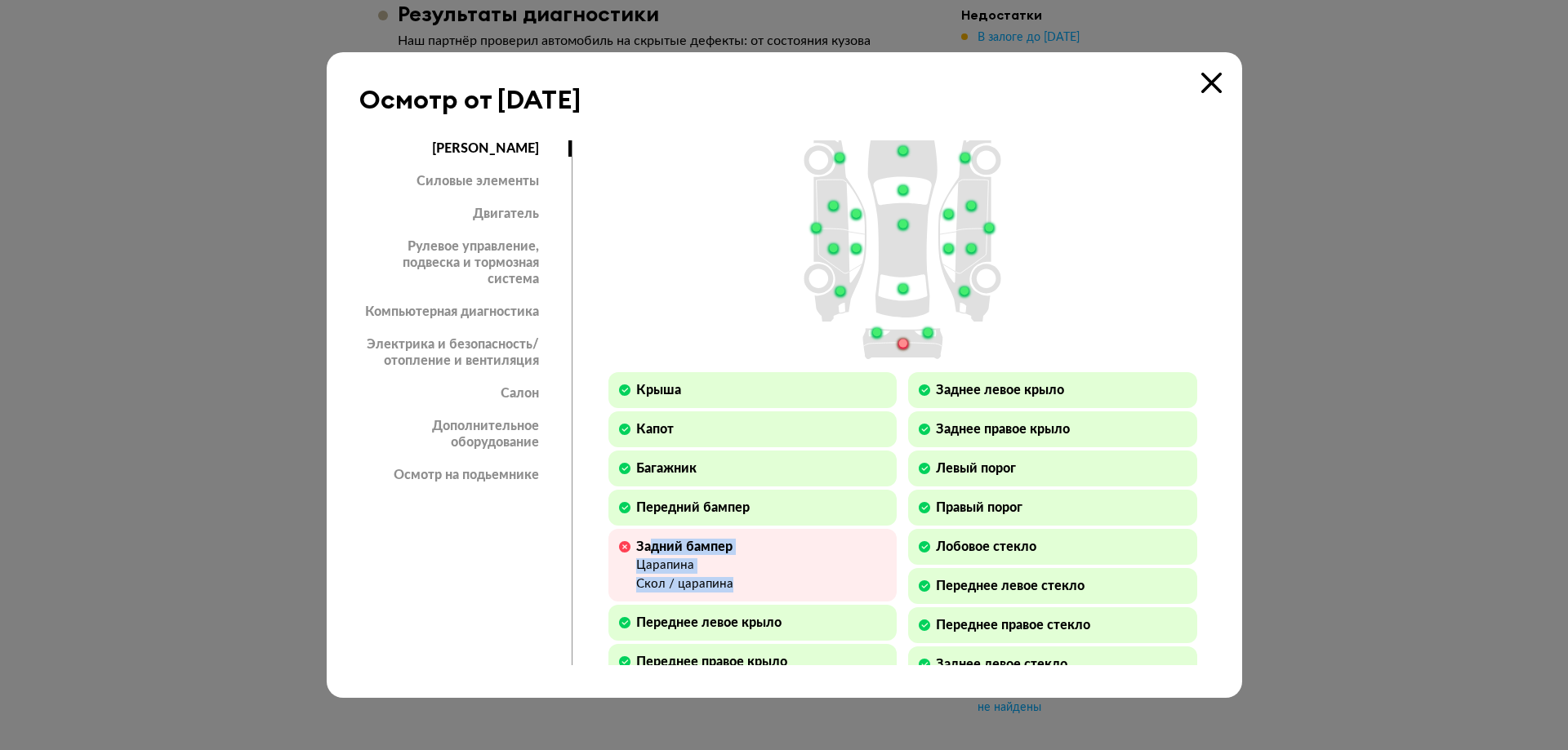
drag, startPoint x: 749, startPoint y: 595, endPoint x: 654, endPoint y: 548, distance: 106.0
click at [654, 548] on div "Задний бампер Царапина Скол / царапина" at bounding box center [753, 565] width 289 height 73
click at [654, 548] on div "Задний бампер" at bounding box center [684, 546] width 97 height 16
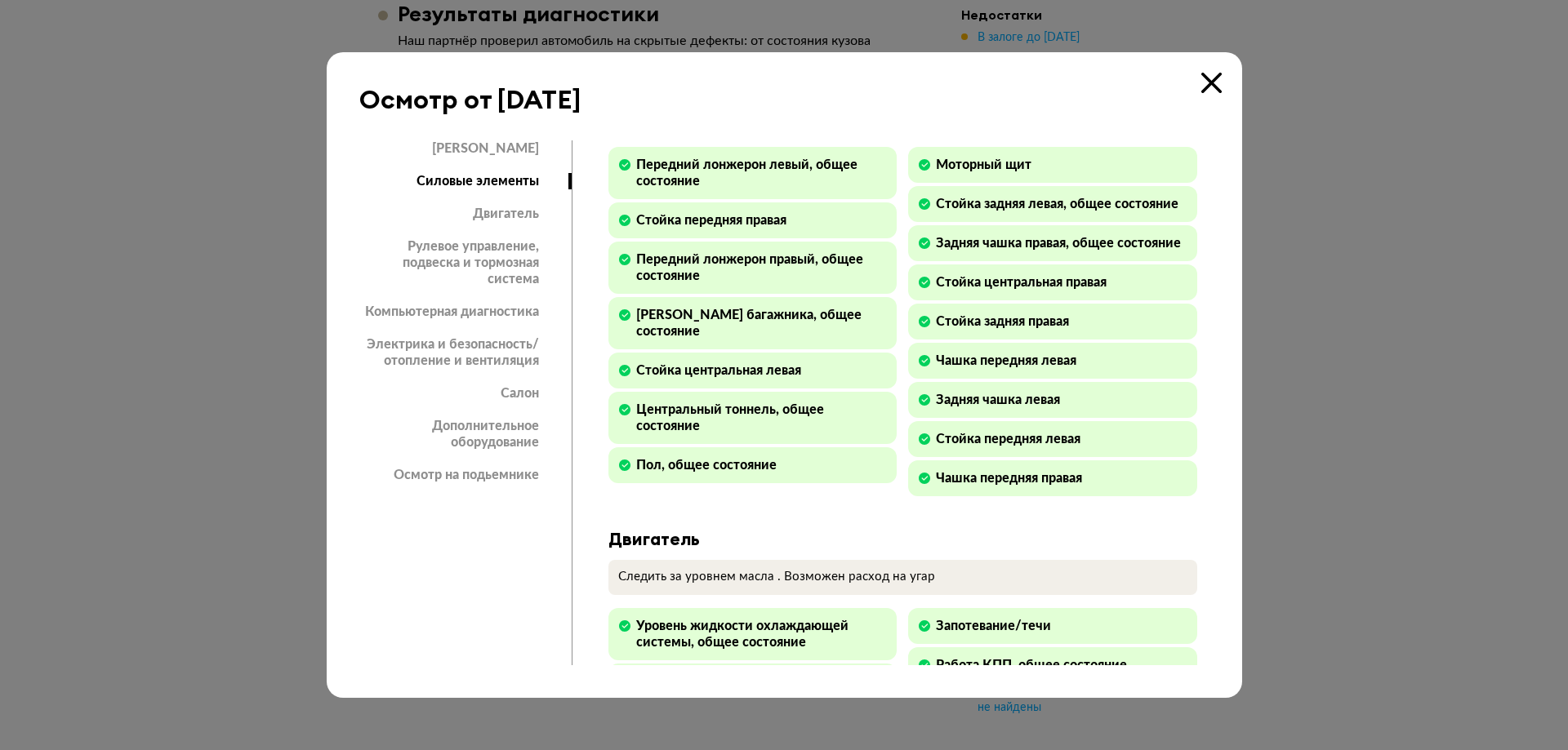
scroll to position [1306, 0]
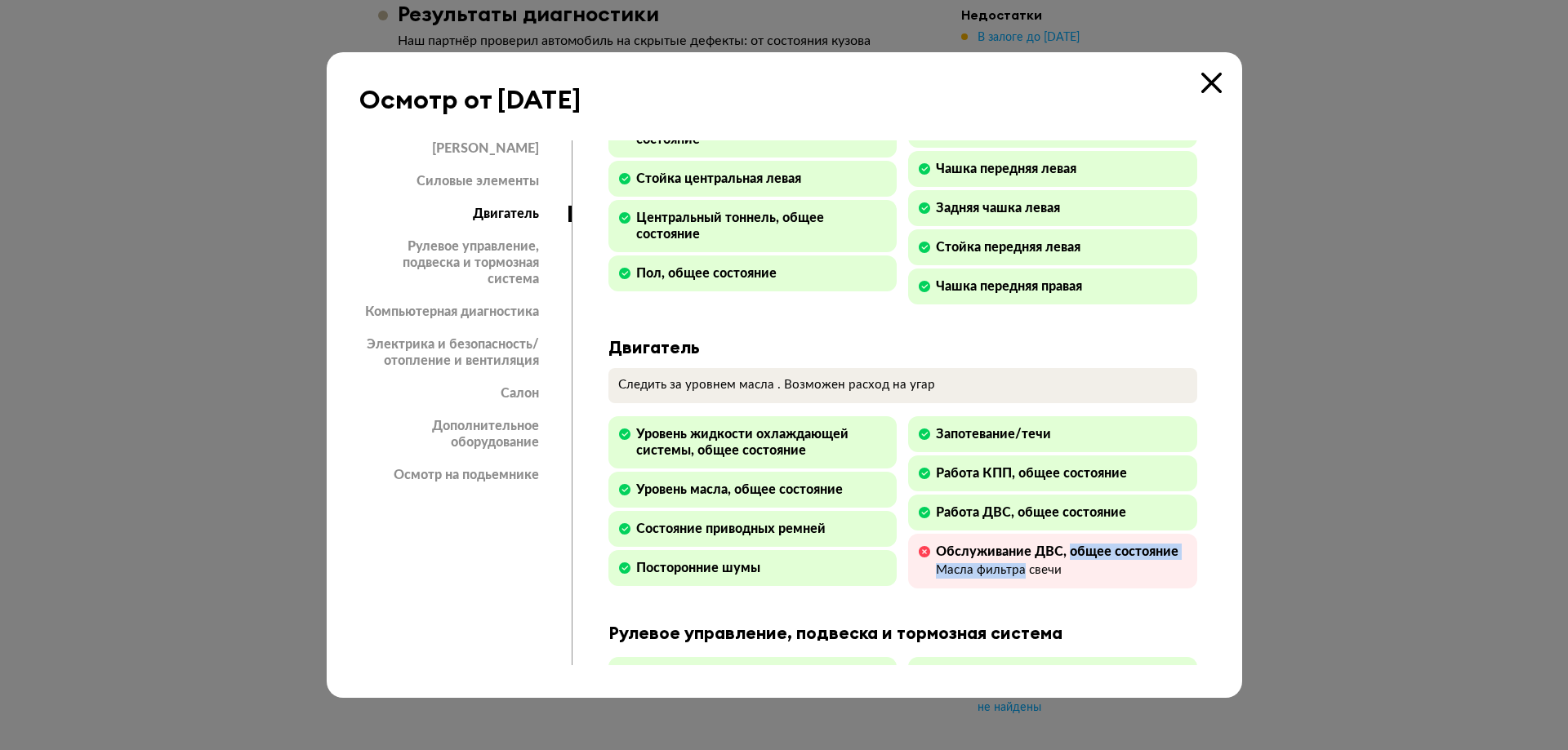
drag, startPoint x: 1017, startPoint y: 571, endPoint x: 1063, endPoint y: 563, distance: 46.7
click at [1063, 563] on div "Обслуживание ДВС, общее состояние Масла фильтра свечи" at bounding box center [1058, 561] width 243 height 35
click at [1063, 560] on div "Обслуживание ДВС, общее состояние" at bounding box center [1058, 552] width 243 height 16
drag, startPoint x: 1057, startPoint y: 578, endPoint x: 928, endPoint y: 556, distance: 130.9
click at [928, 556] on div "Обслуживание ДВС, общее состояние Масла фильтра свечи" at bounding box center [1053, 561] width 289 height 54
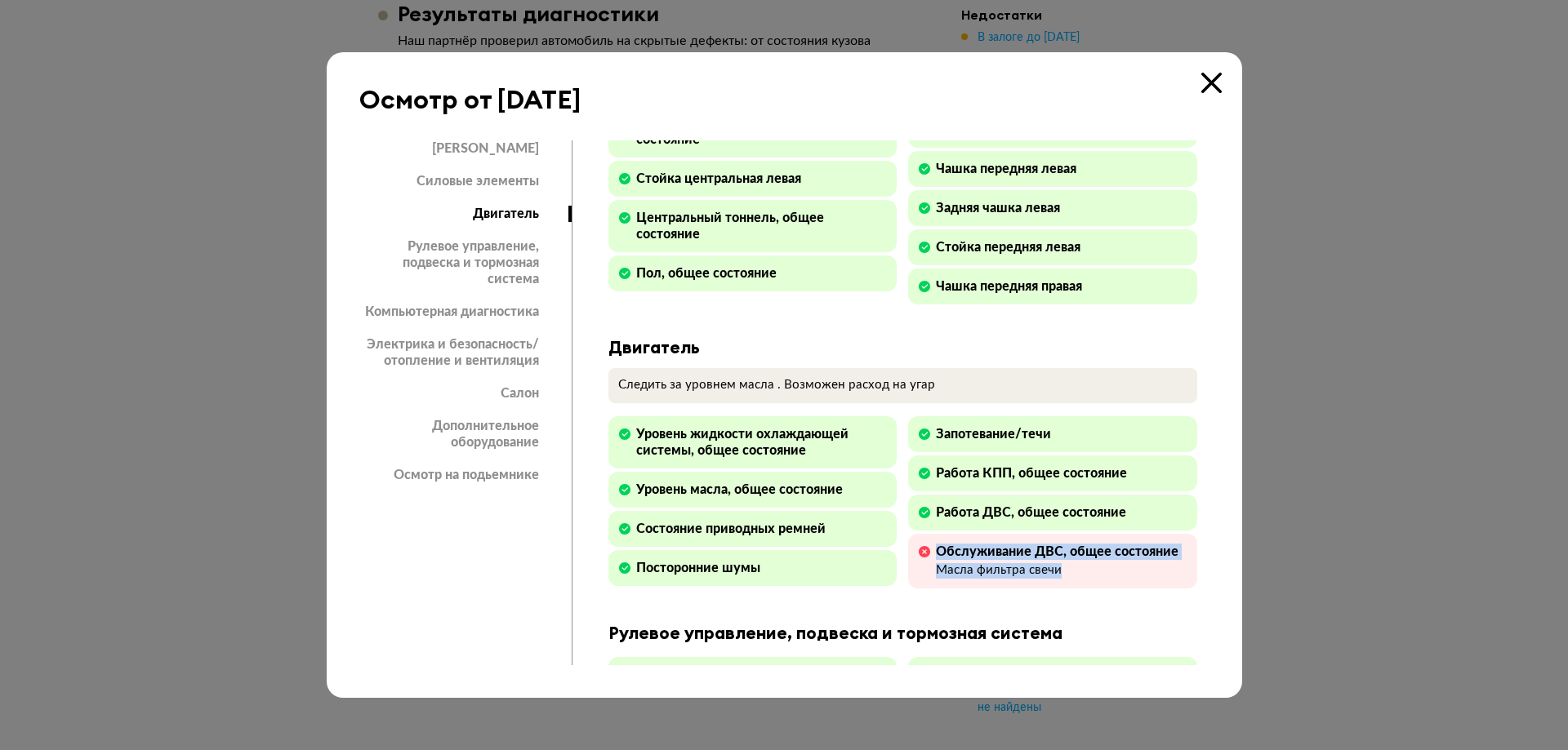
click at [928, 556] on div "Обслуживание ДВС, общее состояние Масла фильтра свечи" at bounding box center [1053, 561] width 289 height 54
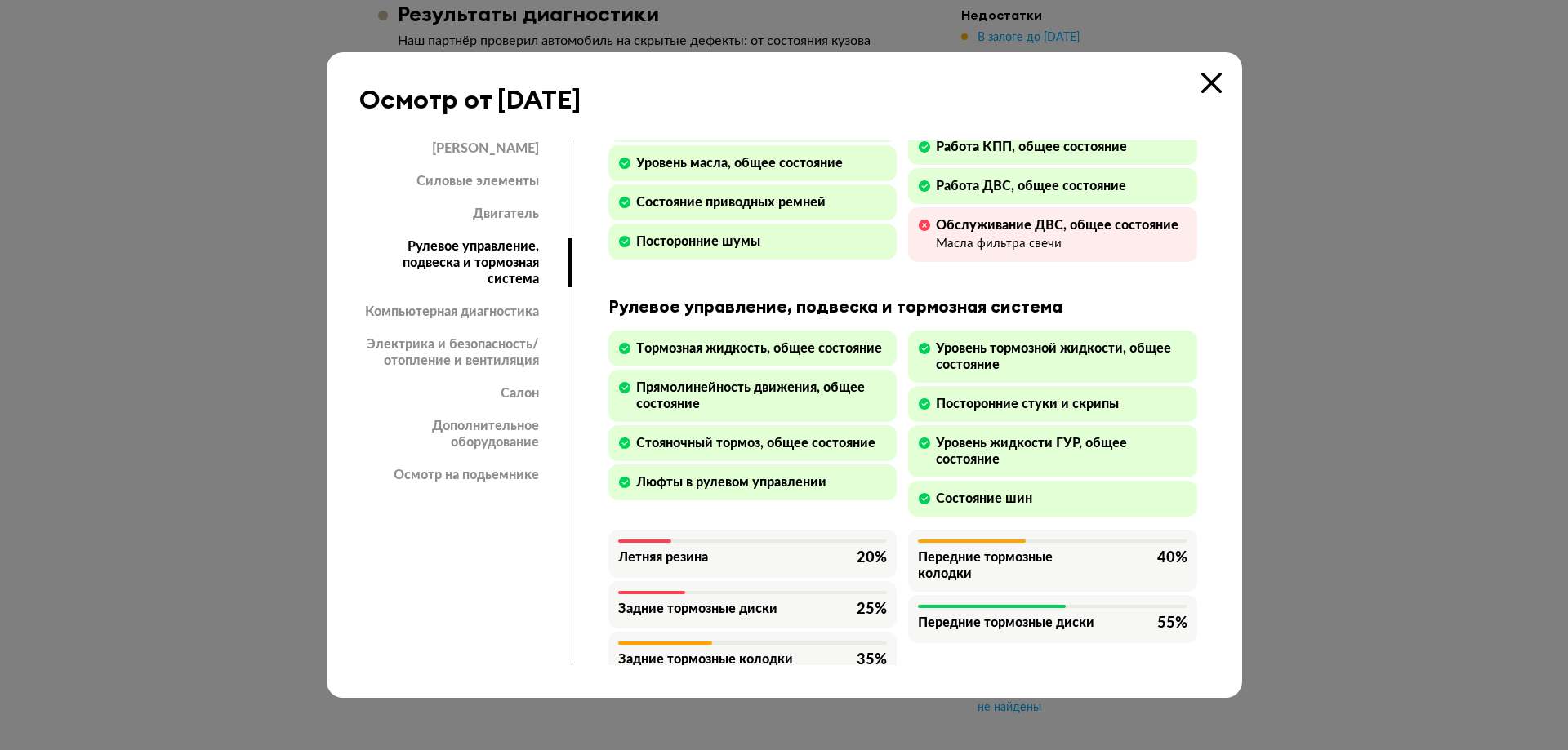
scroll to position [1796, 0]
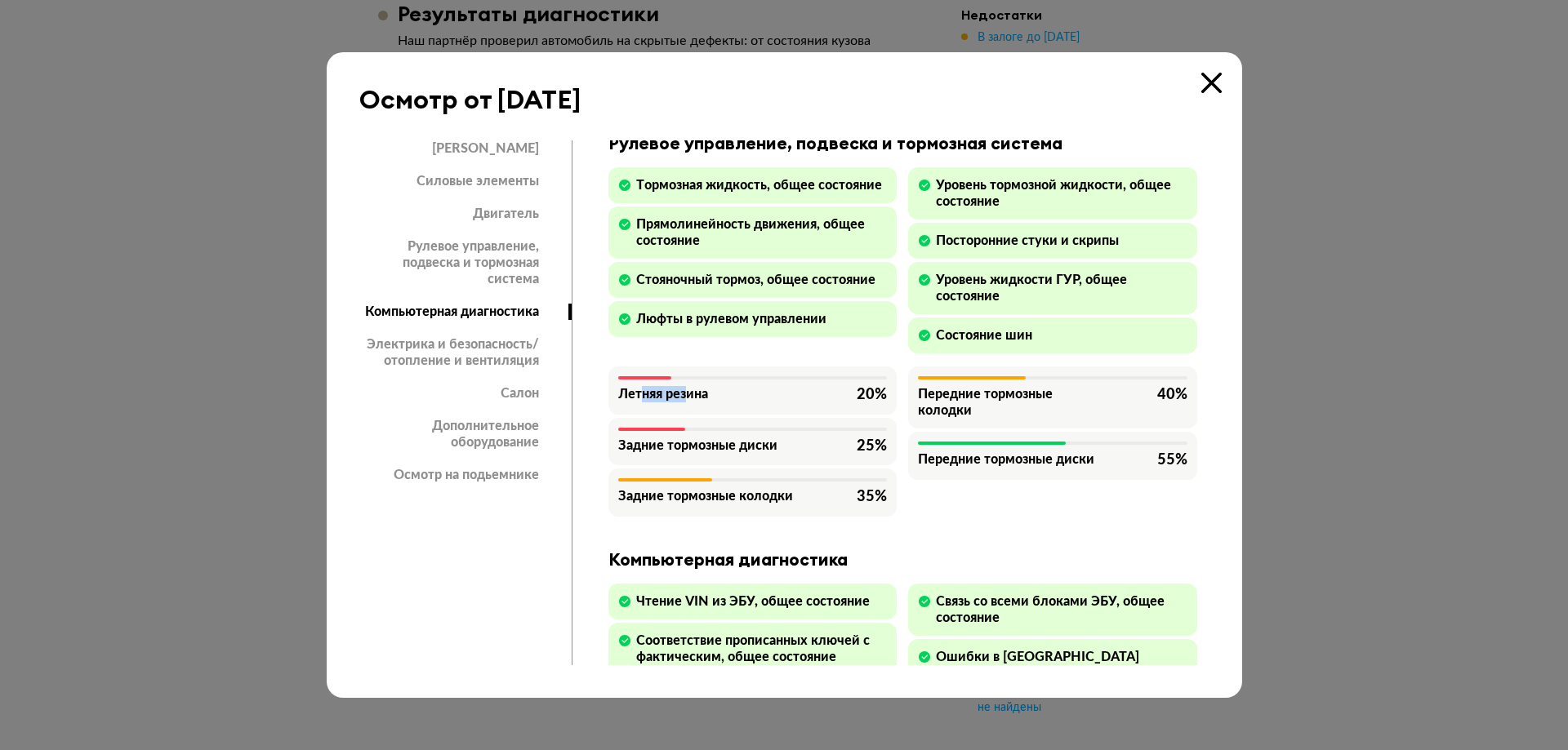
drag, startPoint x: 638, startPoint y: 406, endPoint x: 689, endPoint y: 416, distance: 52.0
click at [689, 404] on div "Летняя резина 20 %" at bounding box center [753, 395] width 270 height 19
drag, startPoint x: 717, startPoint y: 455, endPoint x: 688, endPoint y: 455, distance: 29.0
click at [688, 454] on div "Задние тормозные диски" at bounding box center [712, 446] width 189 height 16
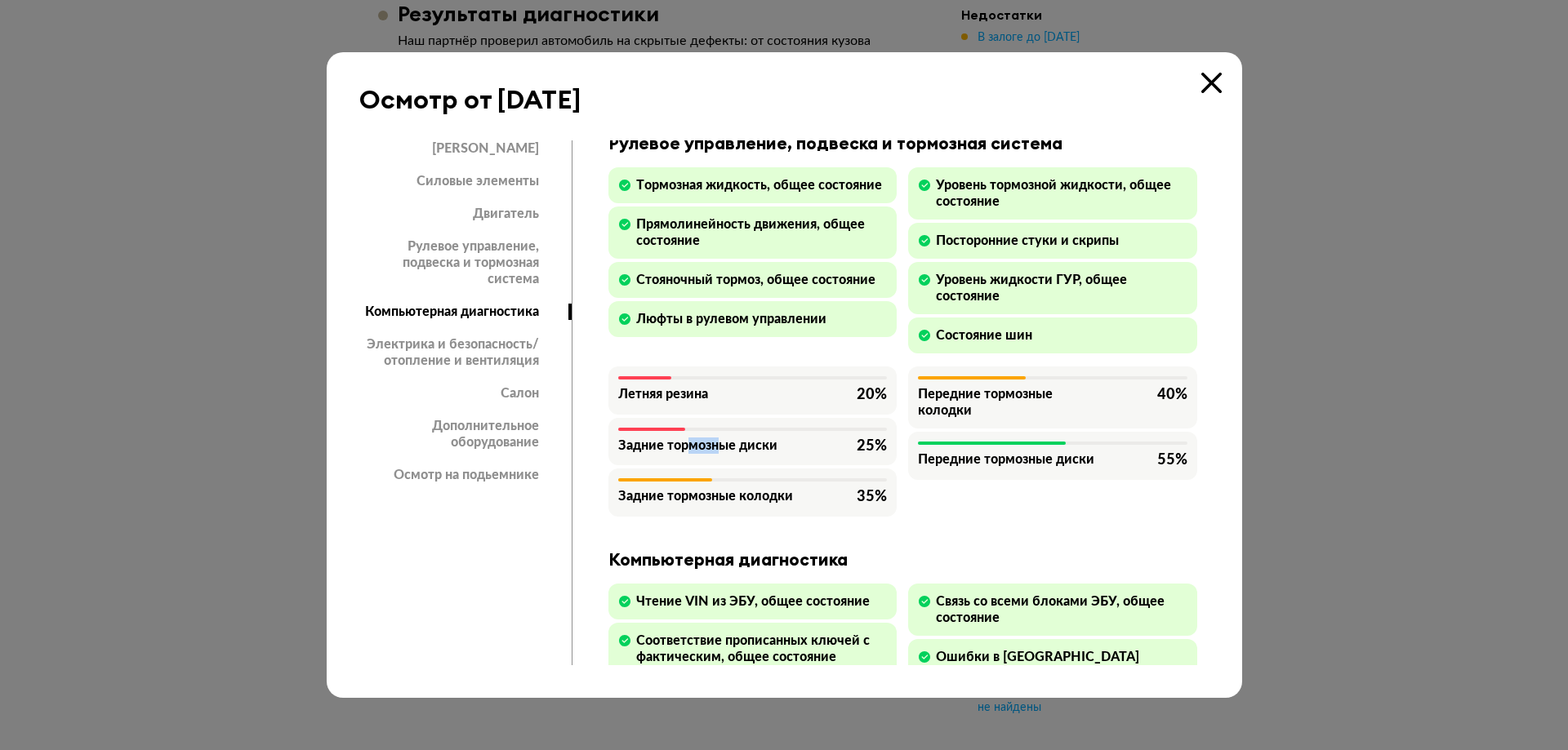
click at [688, 454] on div "Задние тормозные диски" at bounding box center [712, 446] width 189 height 16
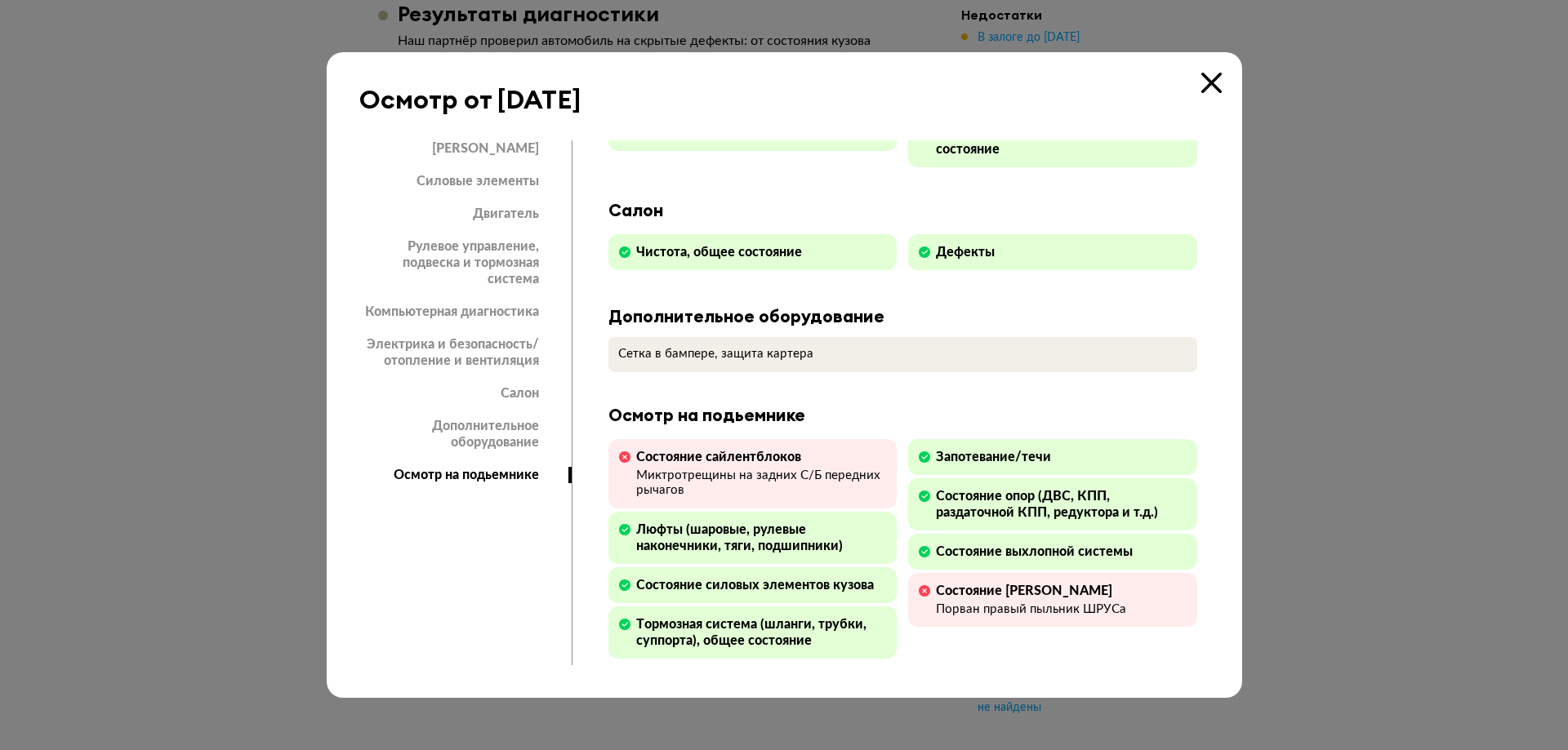
scroll to position [2627, 0]
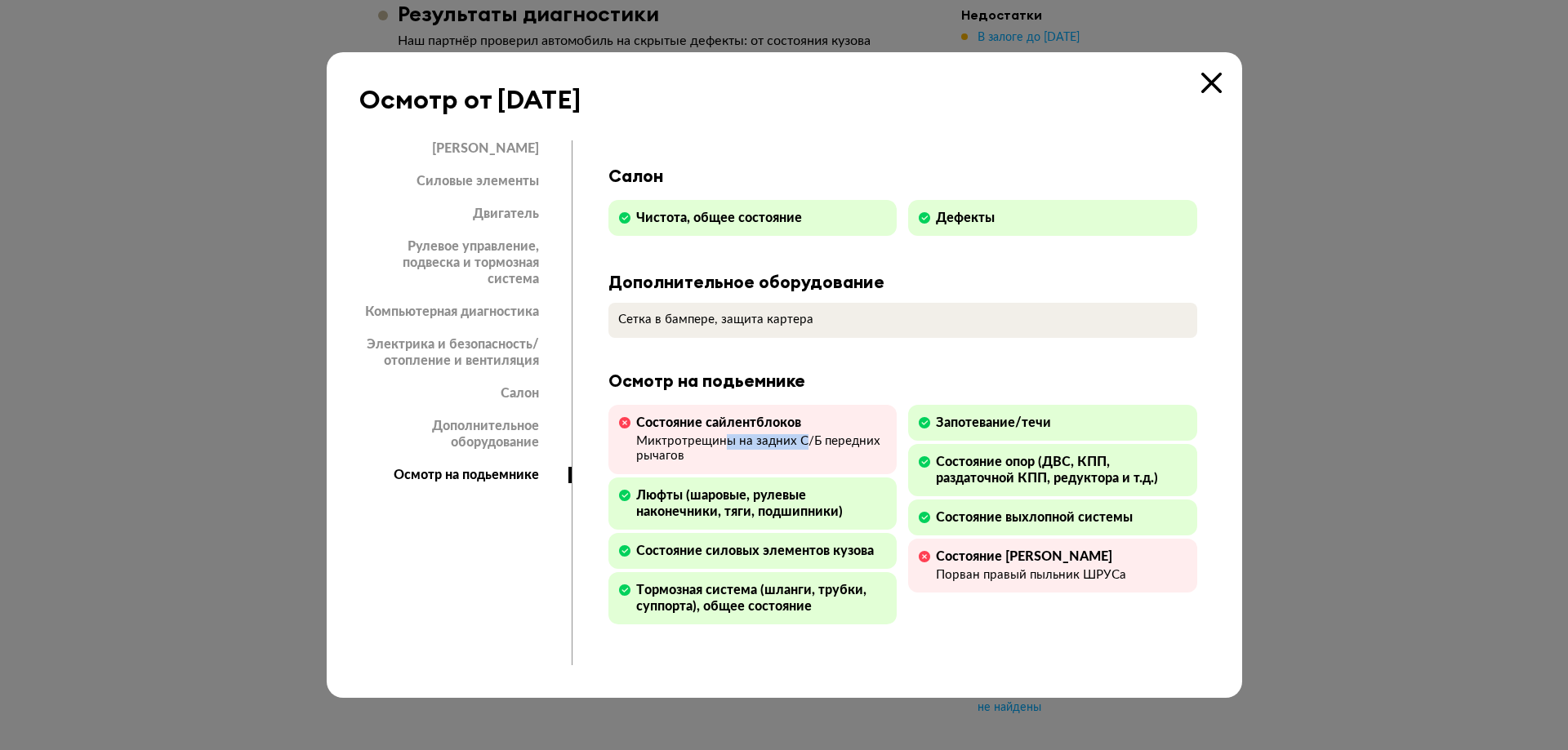
drag, startPoint x: 729, startPoint y: 447, endPoint x: 804, endPoint y: 441, distance: 75.2
click at [804, 441] on div "Миктротрещины на задних С/Б передних рычагов" at bounding box center [762, 449] width 252 height 31
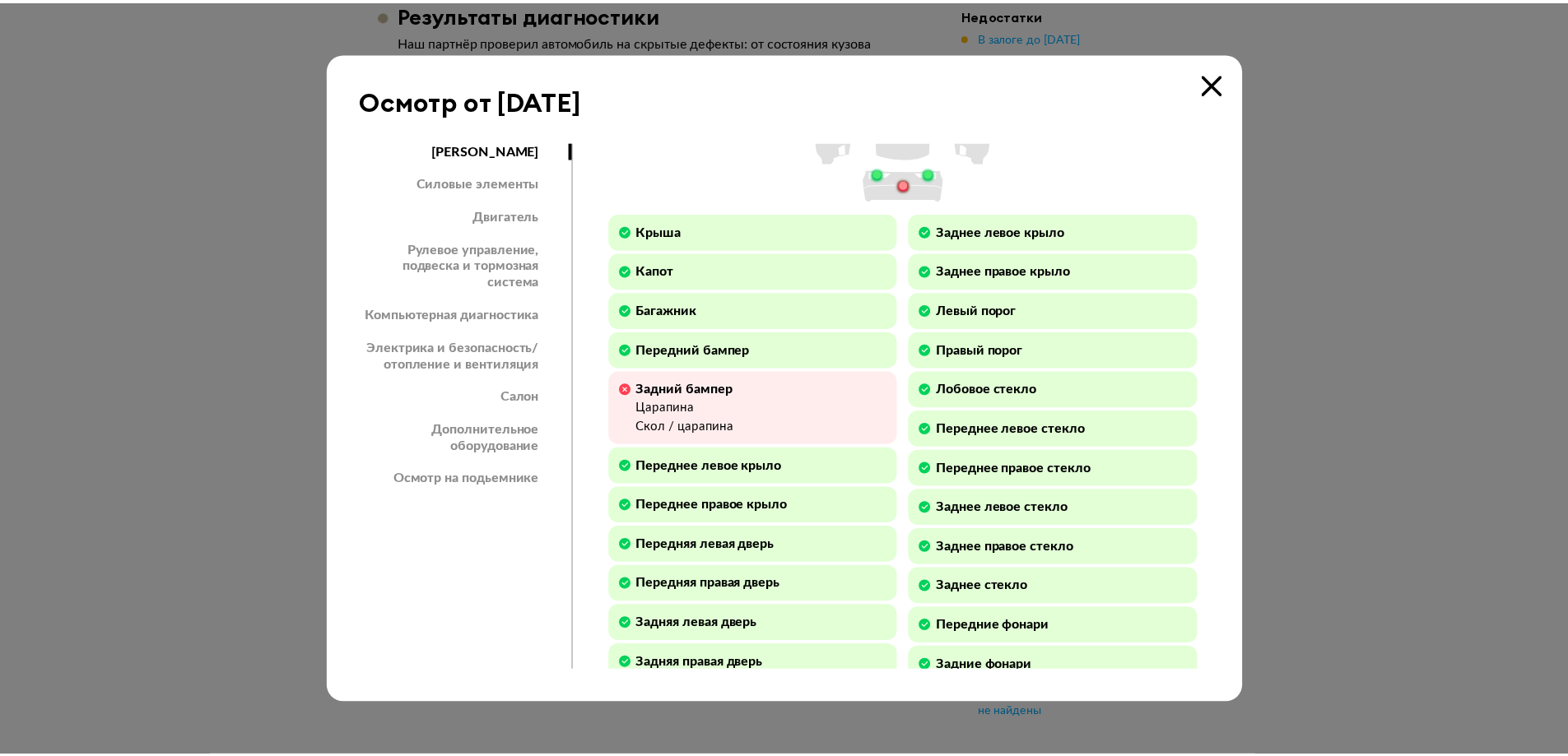
scroll to position [0, 0]
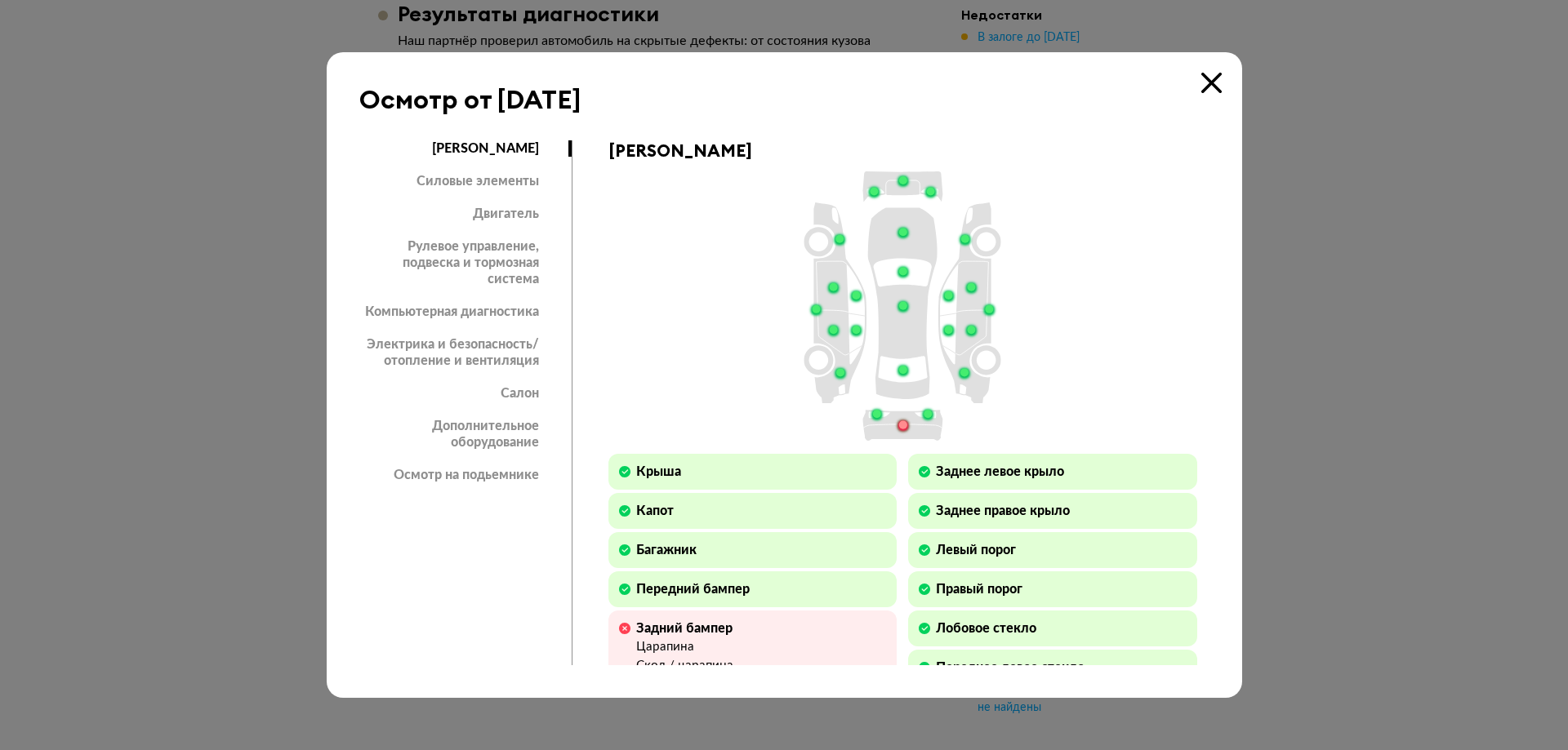
click at [1206, 78] on icon at bounding box center [1212, 82] width 21 height 21
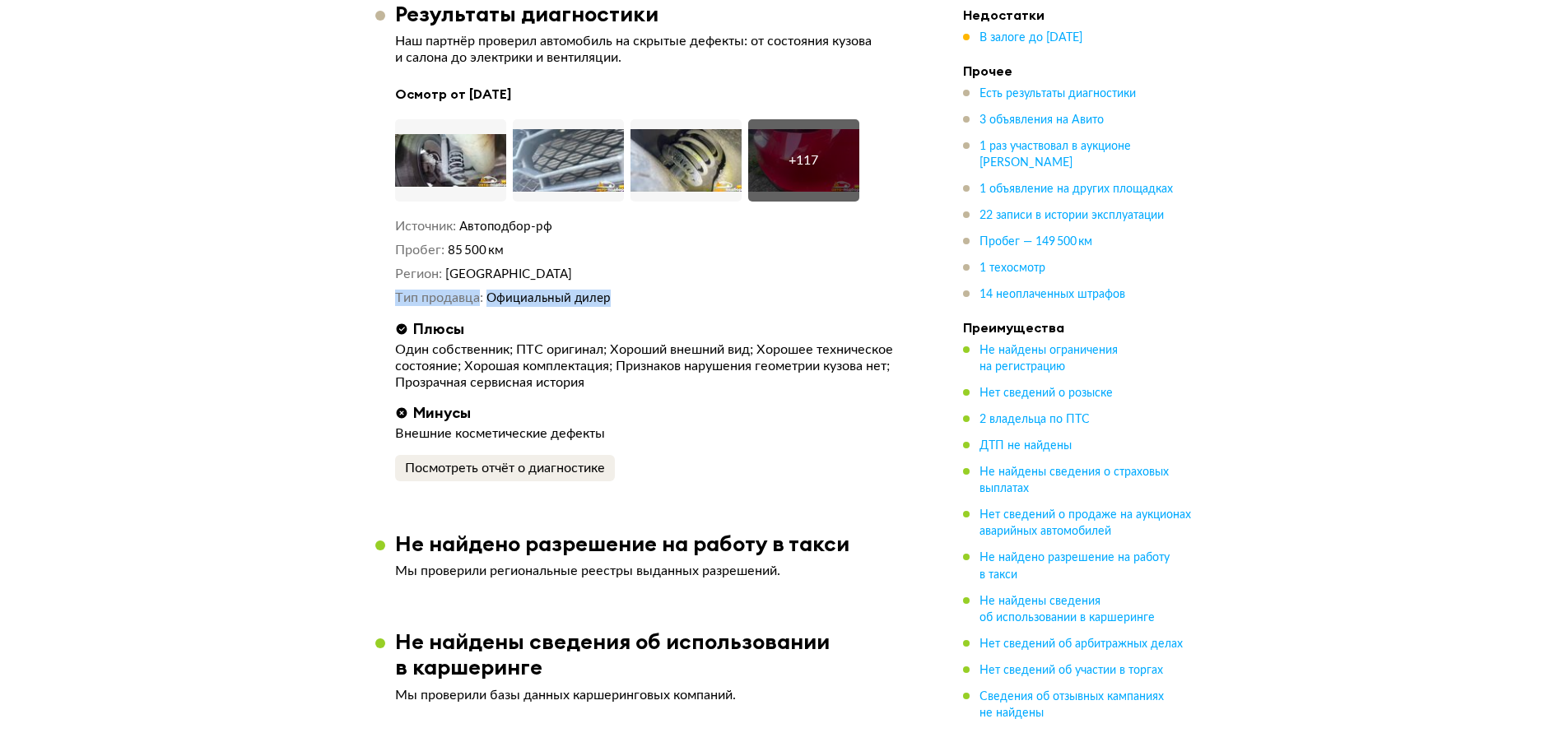
drag, startPoint x: 613, startPoint y: 266, endPoint x: 394, endPoint y: 260, distance: 219.1
click at [395, 290] on dl "Тип продавца Официальный дилер" at bounding box center [654, 298] width 518 height 17
click at [395, 290] on dt "Тип продавца" at bounding box center [439, 298] width 88 height 17
drag, startPoint x: 492, startPoint y: 220, endPoint x: 449, endPoint y: 216, distance: 43.2
click at [449, 242] on dd "85 500 км" at bounding box center [680, 250] width 466 height 17
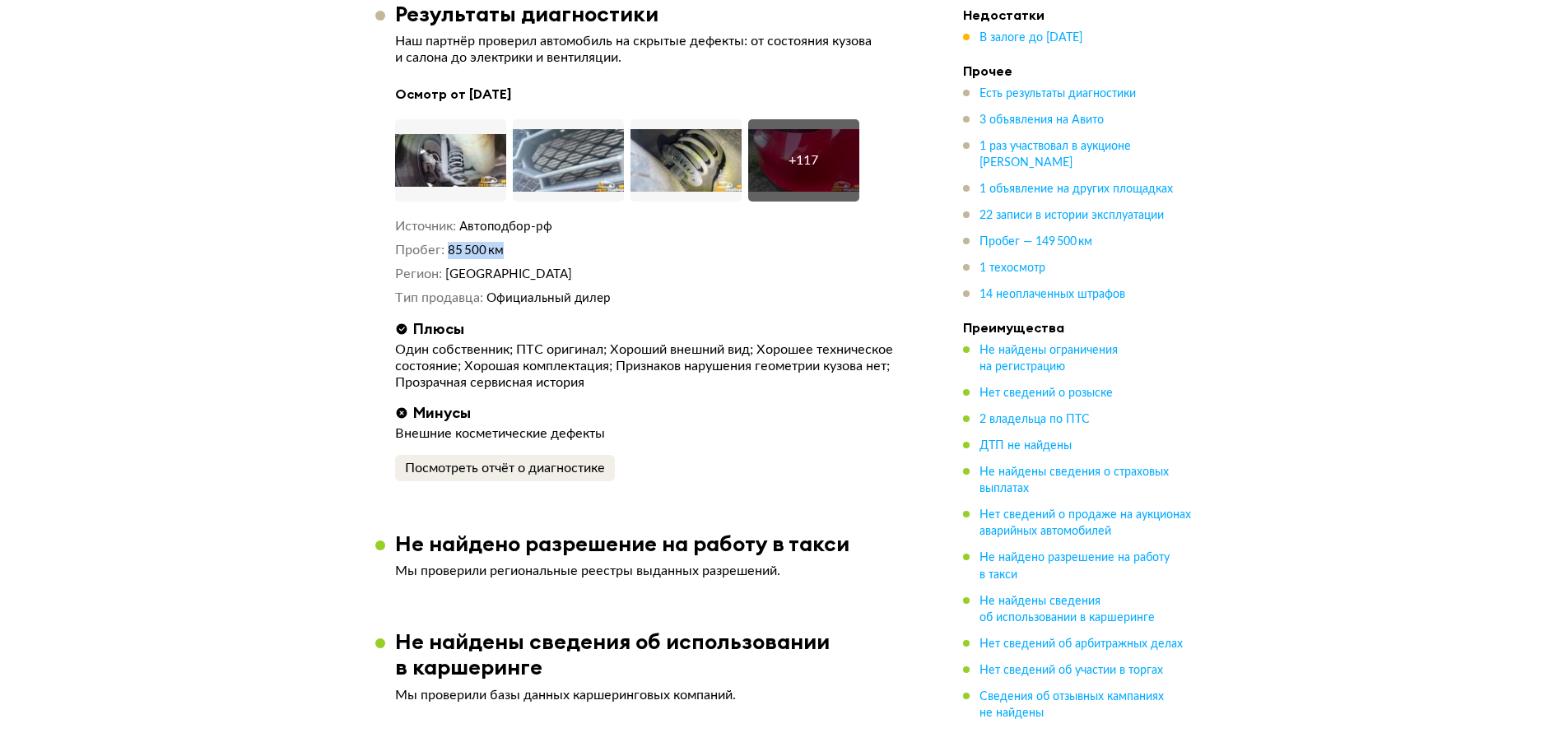
click at [464, 245] on span "85 500 км" at bounding box center [475, 251] width 56 height 13
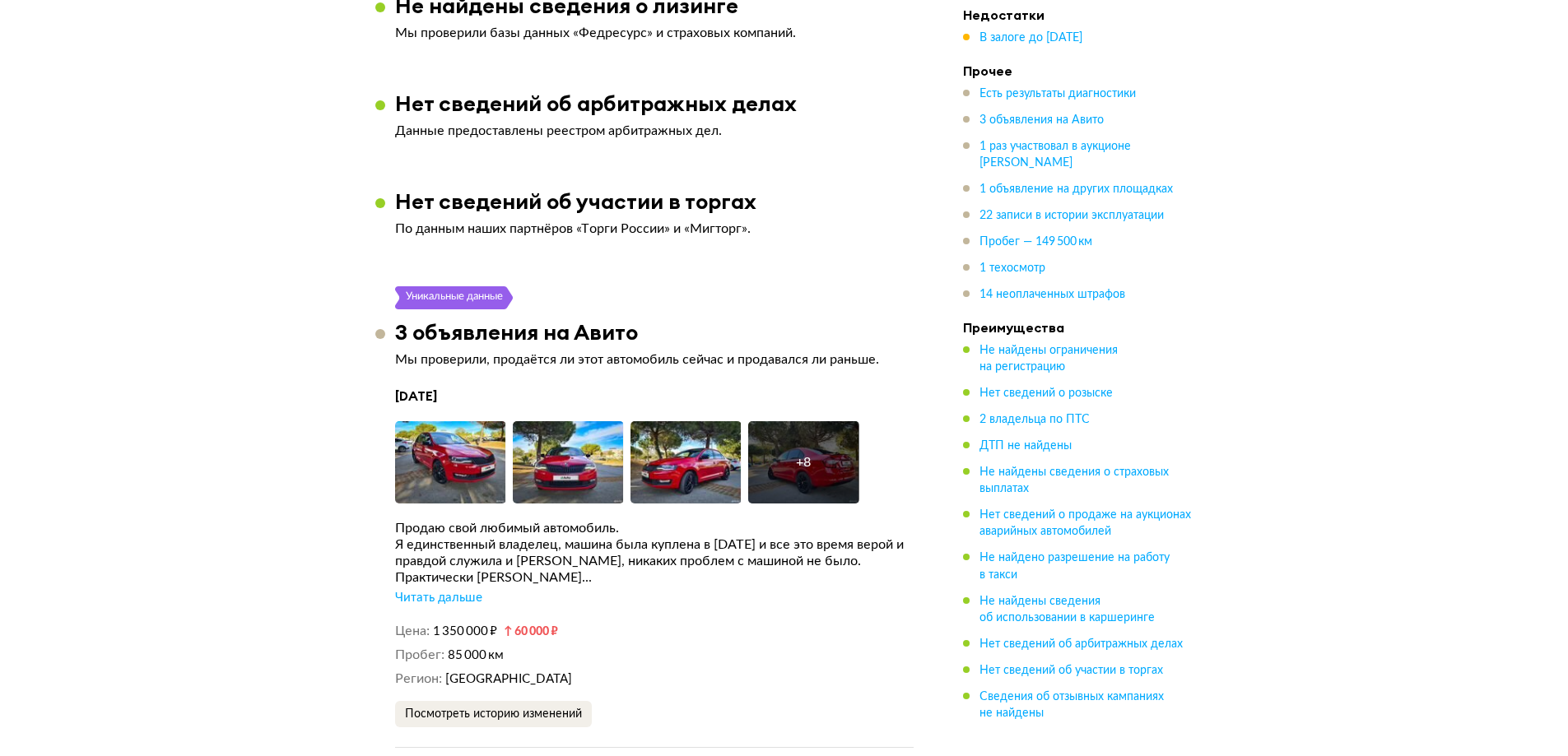
scroll to position [3291, 0]
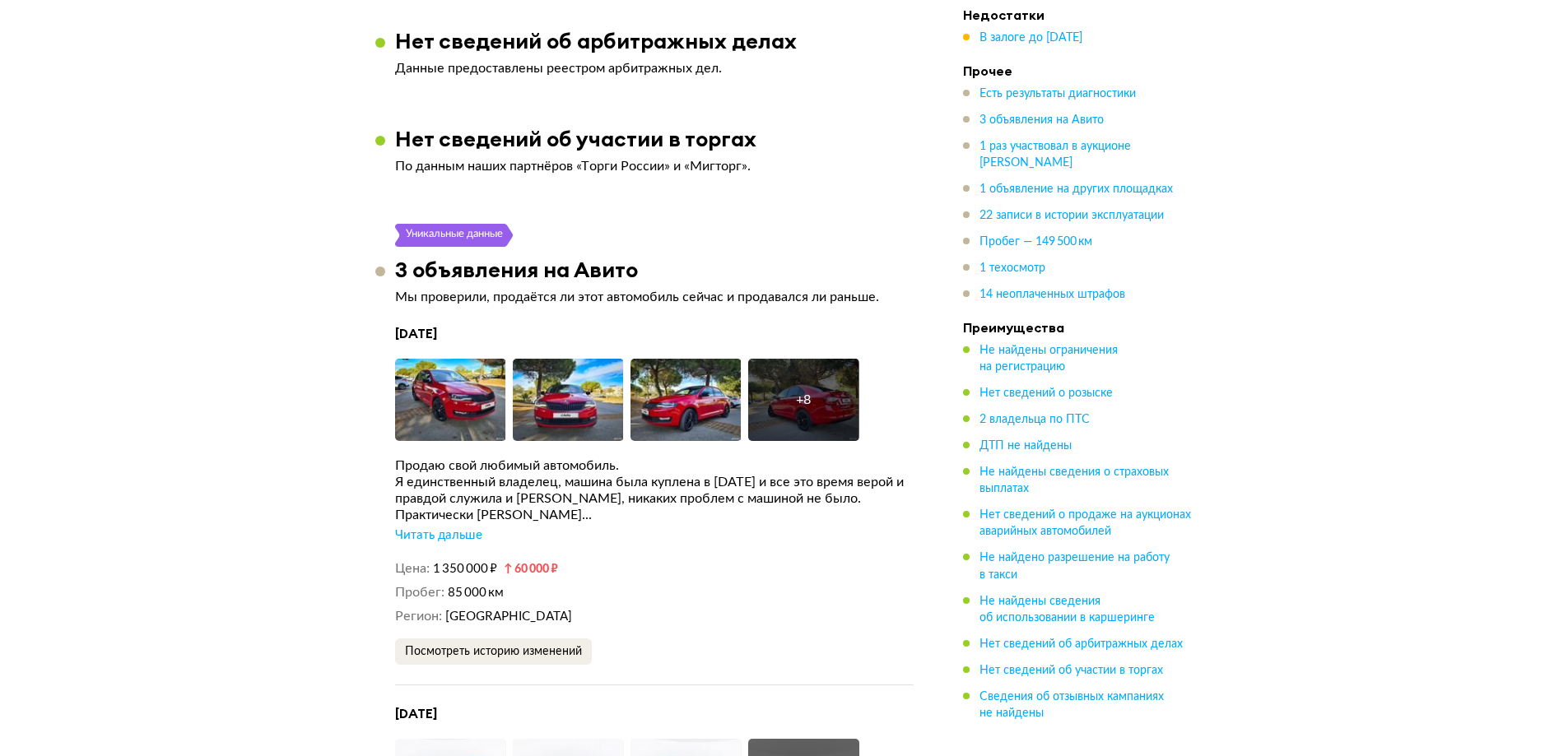
drag, startPoint x: 514, startPoint y: 302, endPoint x: 435, endPoint y: 312, distance: 79.6
click at [435, 325] on div "[DATE] Увеличить фото Увеличить фото Увеличить фото + 8 Увеличить фото [PERSON_…" at bounding box center [654, 505] width 518 height 360
click at [452, 527] on div "Читать дальше" at bounding box center [438, 536] width 87 height 16
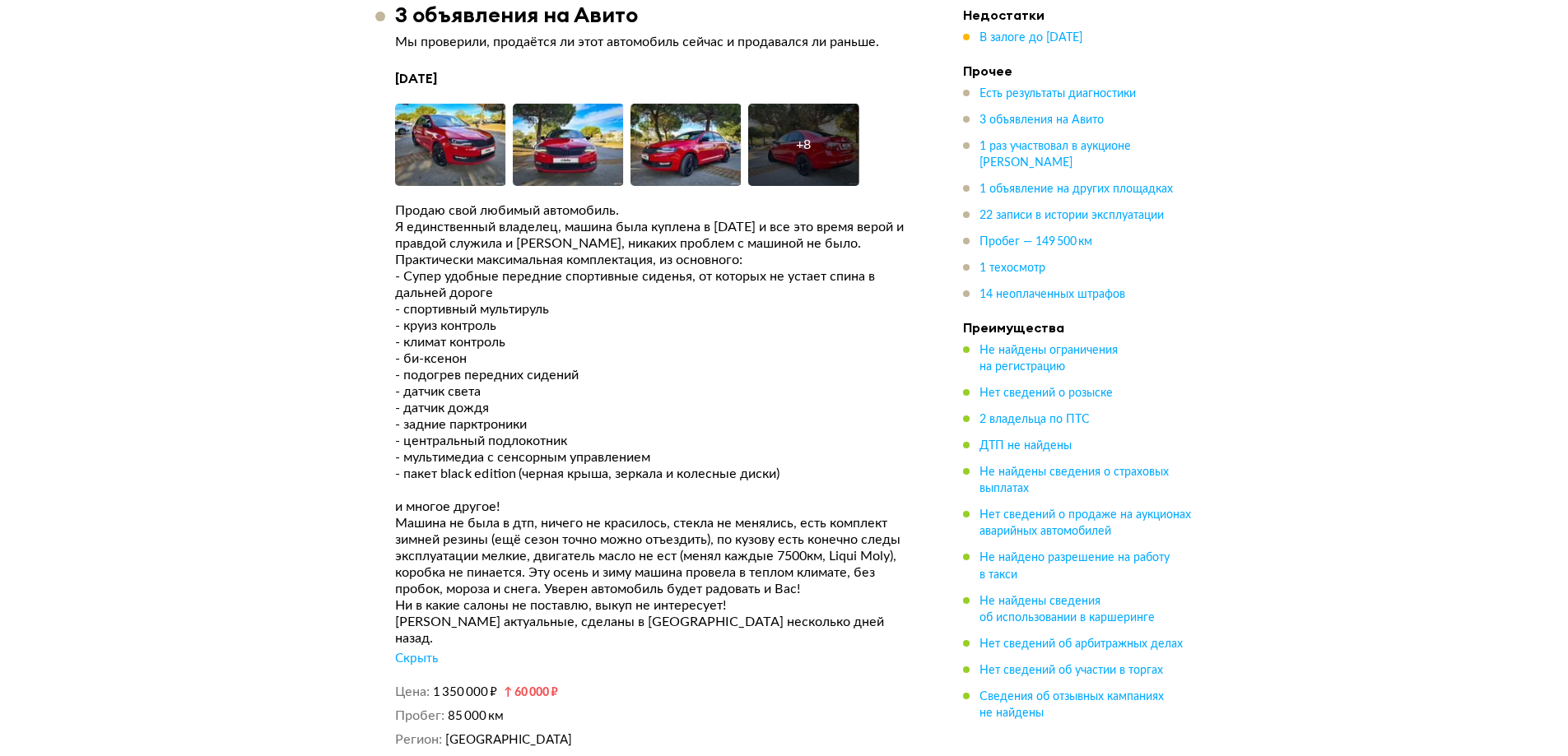
scroll to position [3456, 0]
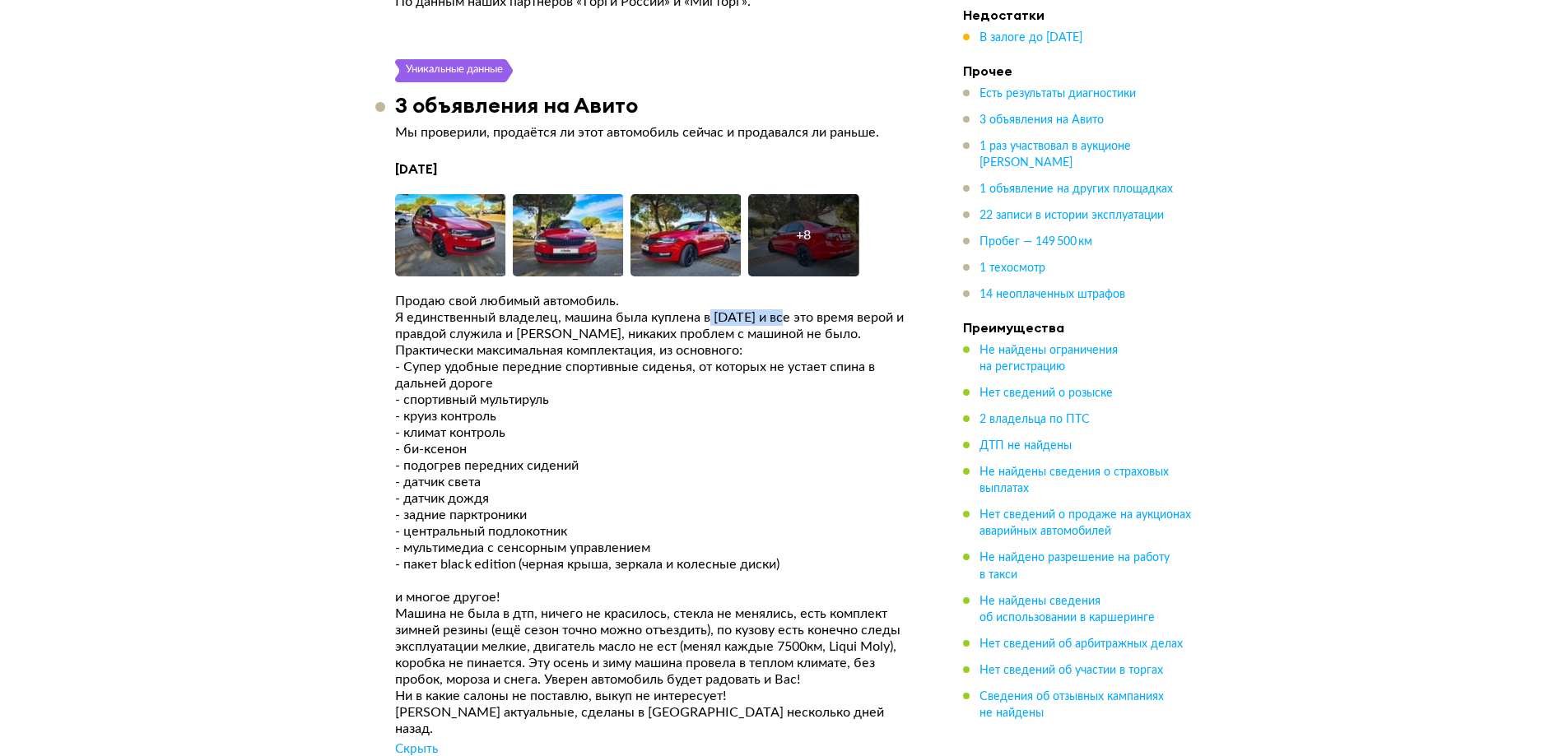
drag, startPoint x: 735, startPoint y: 287, endPoint x: 709, endPoint y: 289, distance: 26.1
click at [710, 310] on div "Я единственный владелец, машина была куплена в [DATE] и все это время верой и п…" at bounding box center [654, 326] width 518 height 33
click at [709, 310] on div "Я единственный владелец, машина была куплена в [DATE] и все это время верой и п…" at bounding box center [654, 326] width 518 height 33
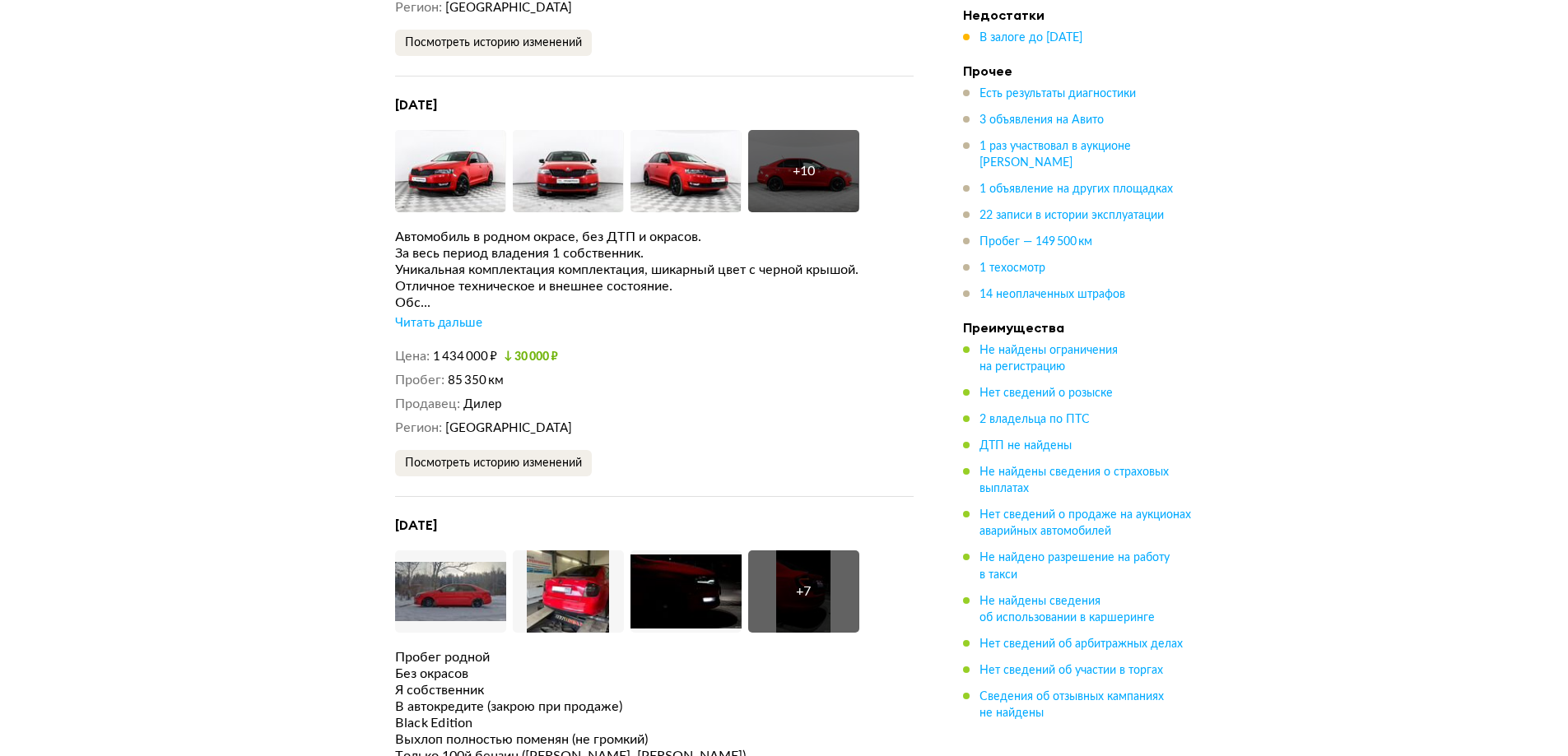
scroll to position [4691, 0]
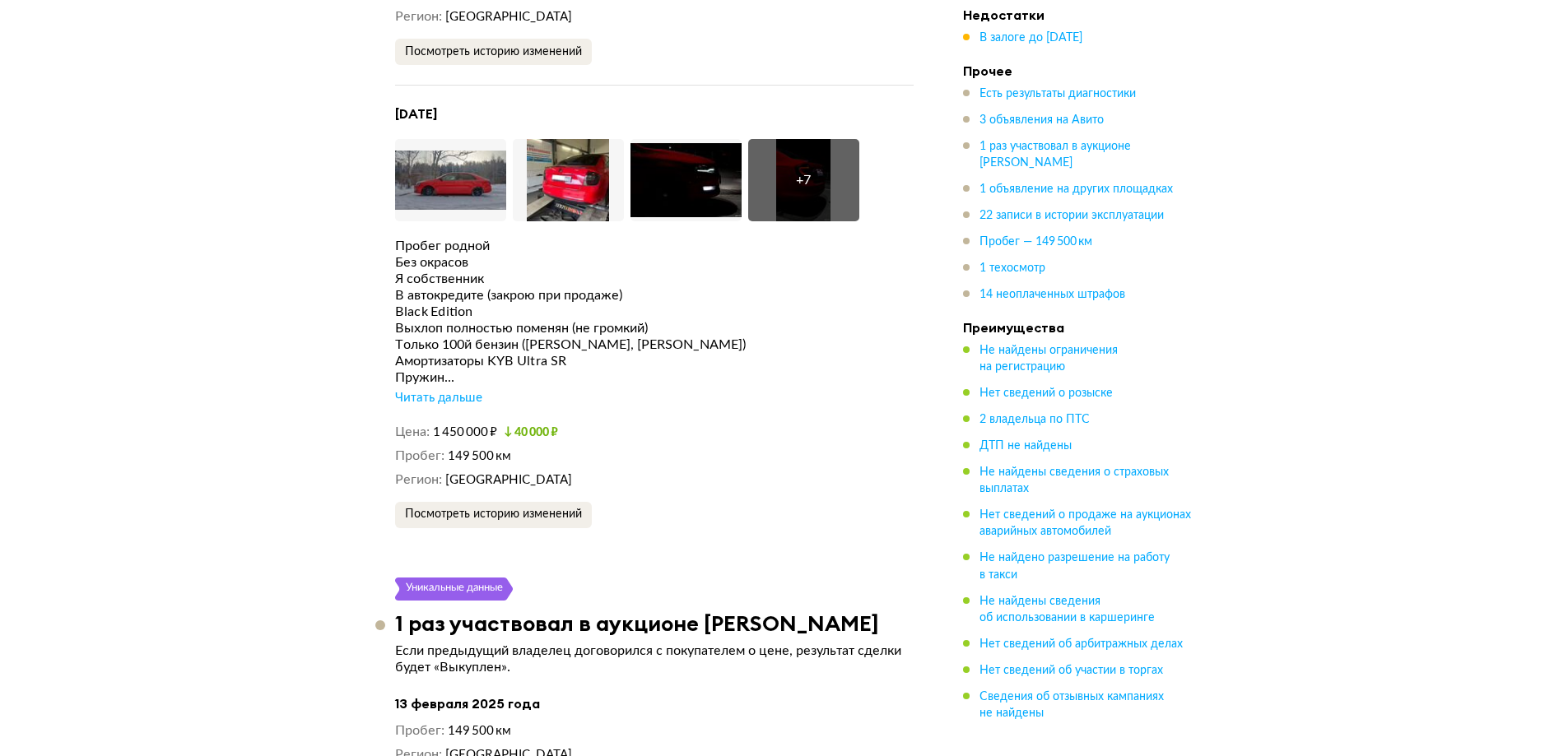
click at [446, 390] on div "Читать дальше" at bounding box center [438, 398] width 87 height 16
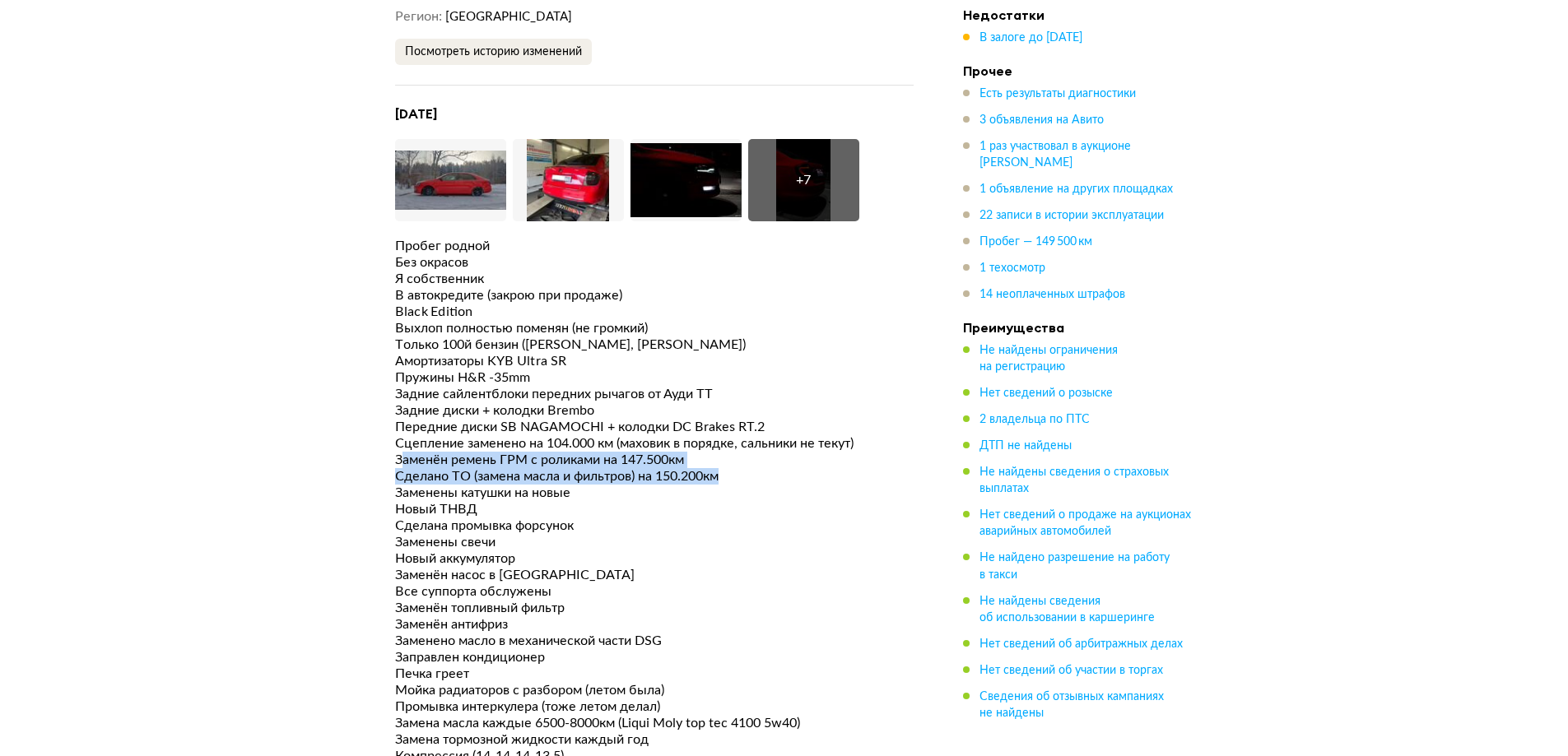
drag, startPoint x: 402, startPoint y: 408, endPoint x: 797, endPoint y: 417, distance: 395.1
click at [797, 417] on div "Пробег родной Без окрасов Я собственник В автокредите (закрою при продаже) Blac…" at bounding box center [654, 585] width 518 height 696
click at [797, 468] on div "Сделано ТО (замена масла и фильтров) на 150.200км" at bounding box center [654, 476] width 518 height 16
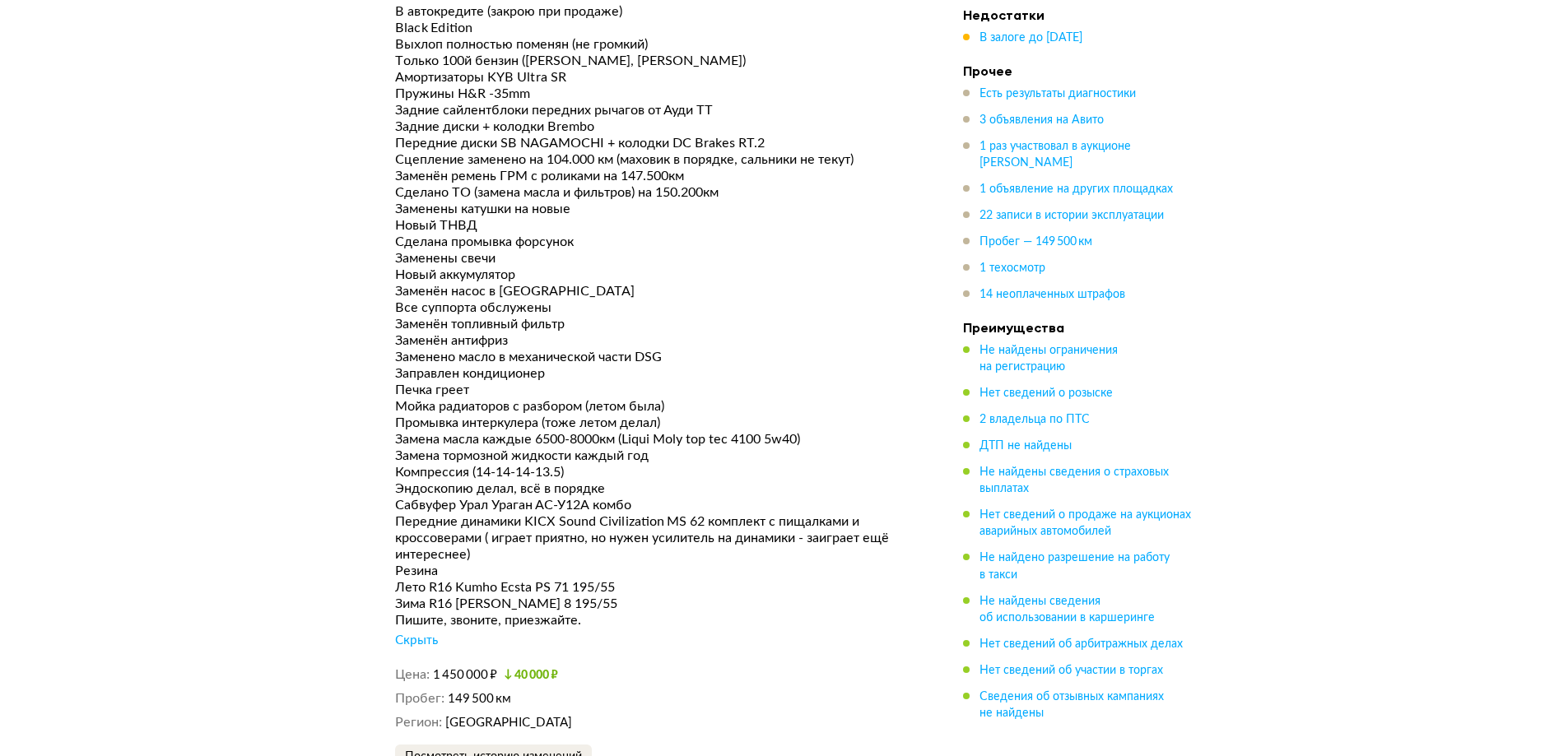
scroll to position [4937, 0]
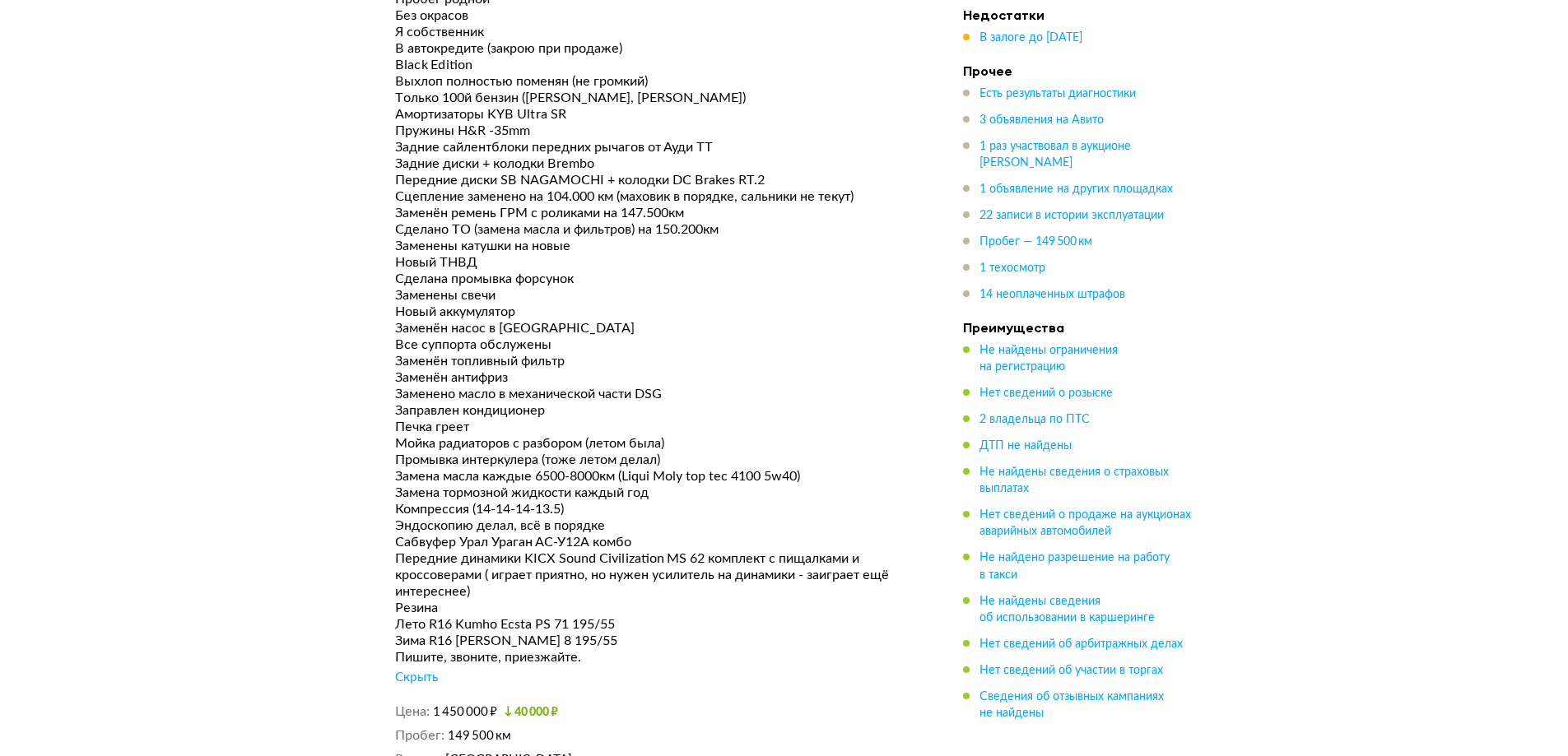
click at [446, 418] on div "Печка греет" at bounding box center [654, 427] width 518 height 16
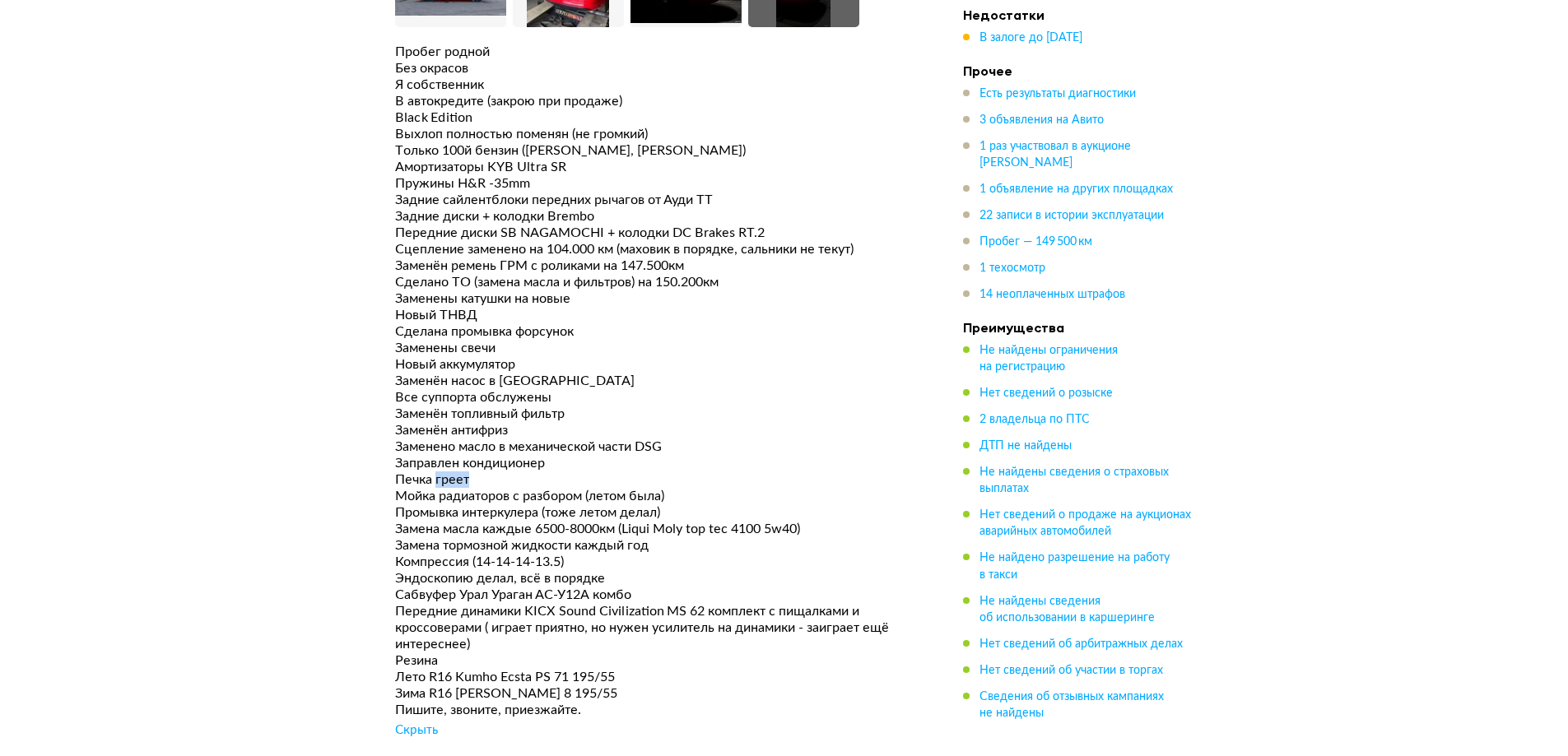
scroll to position [4855, 0]
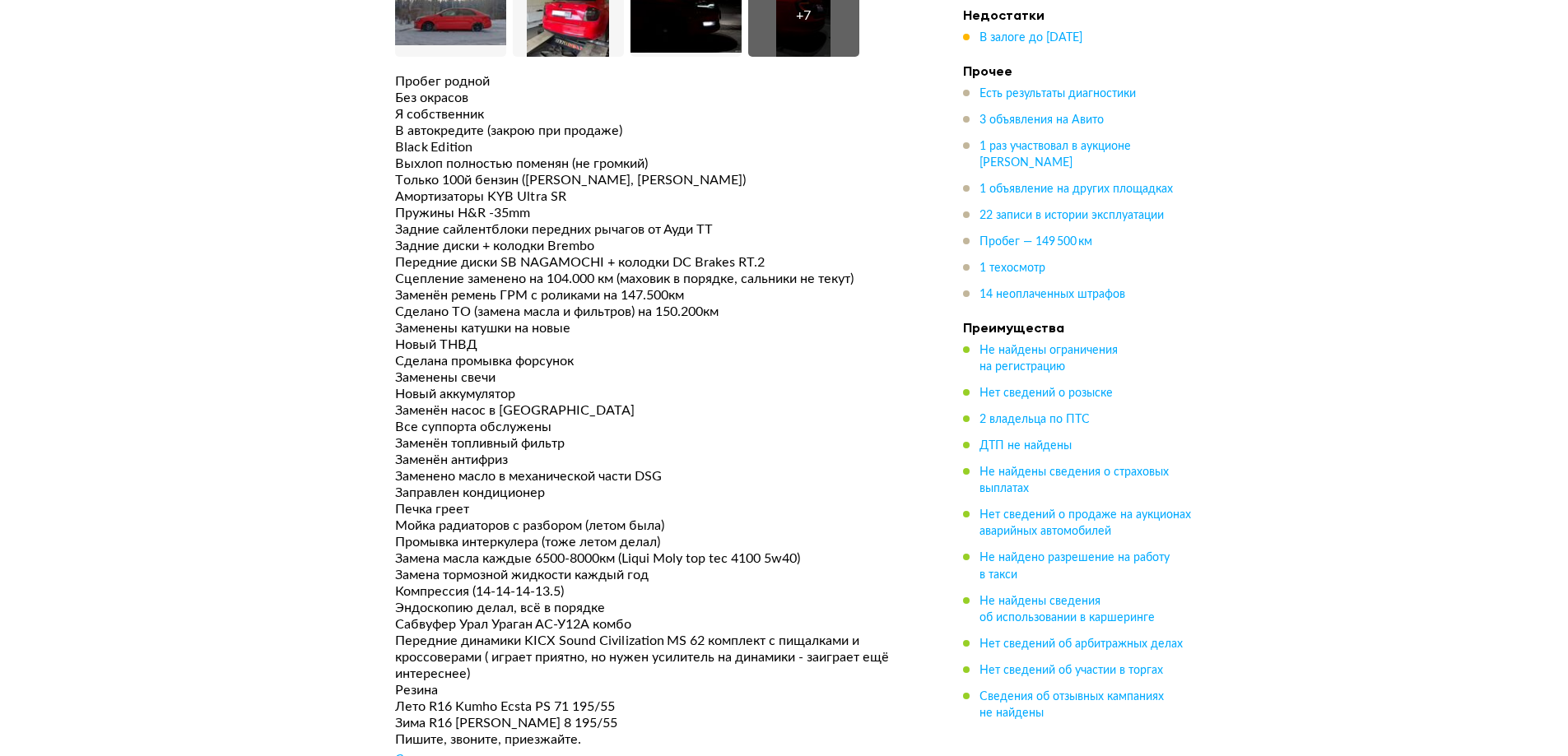
click at [445, 370] on div "Заменены свечи" at bounding box center [654, 378] width 518 height 16
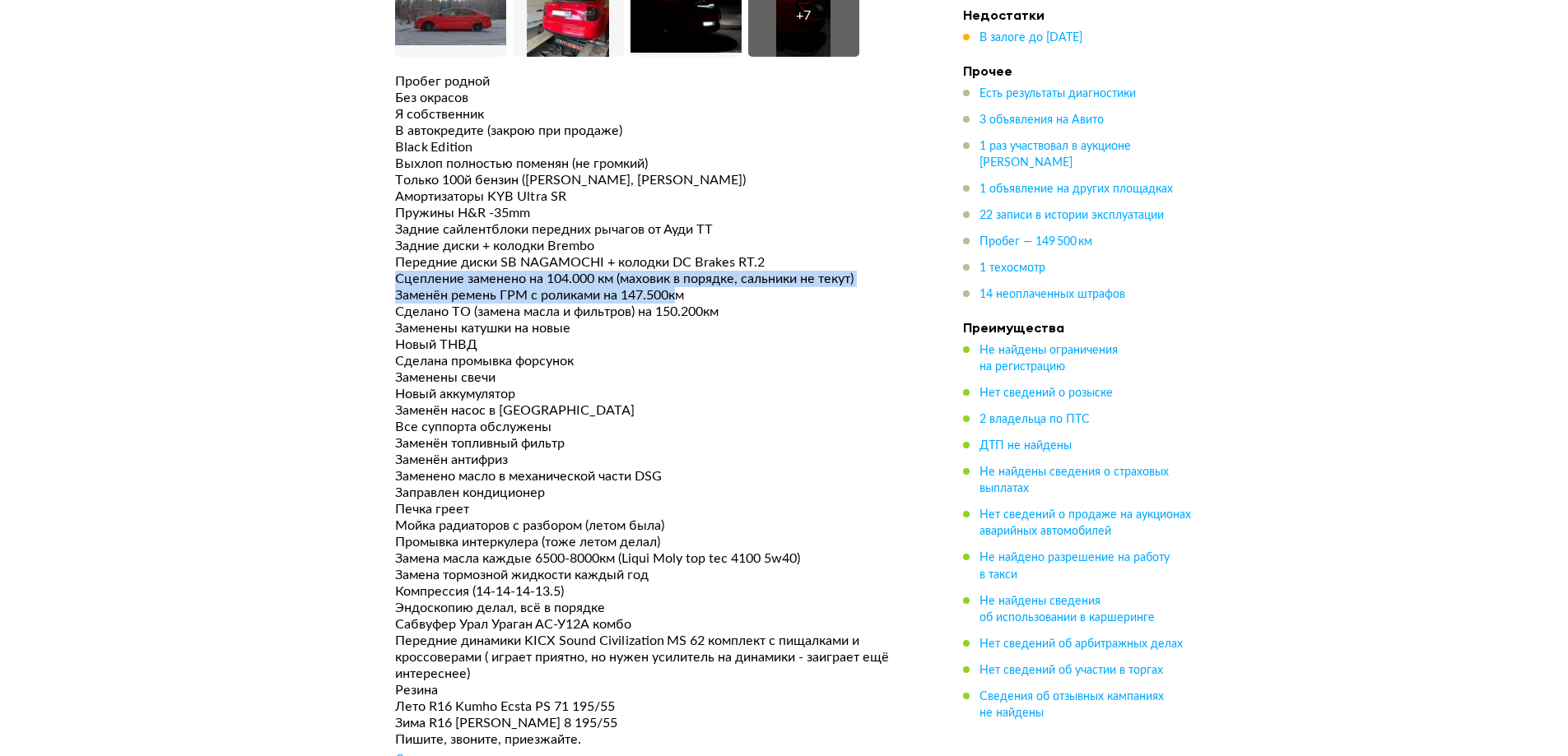
drag, startPoint x: 679, startPoint y: 241, endPoint x: 378, endPoint y: 235, distance: 301.1
drag, startPoint x: 378, startPoint y: 235, endPoint x: 680, endPoint y: 236, distance: 302.0
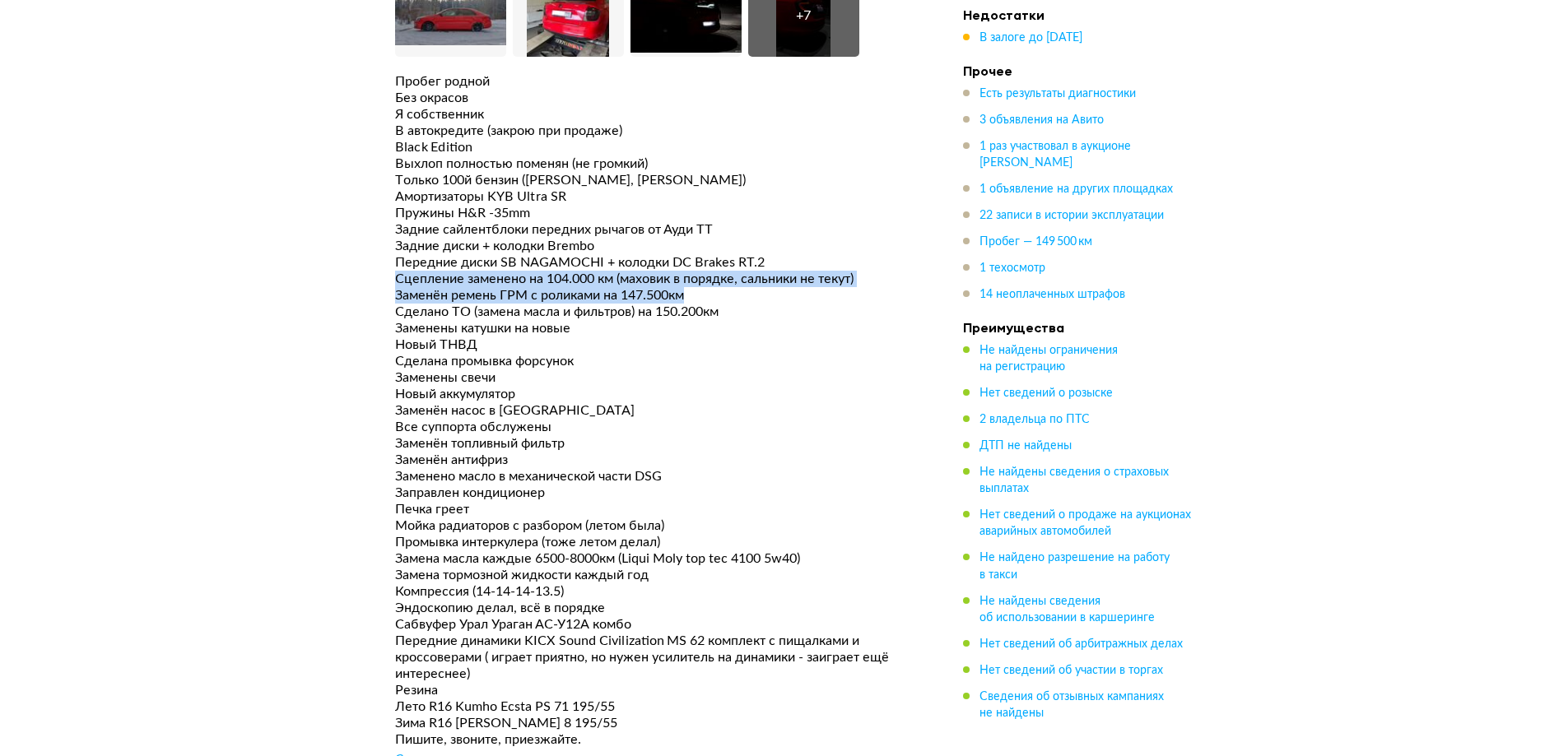
click at [680, 287] on div "Заменён ремень ГРМ с роликами на 147.500км" at bounding box center [654, 295] width 518 height 16
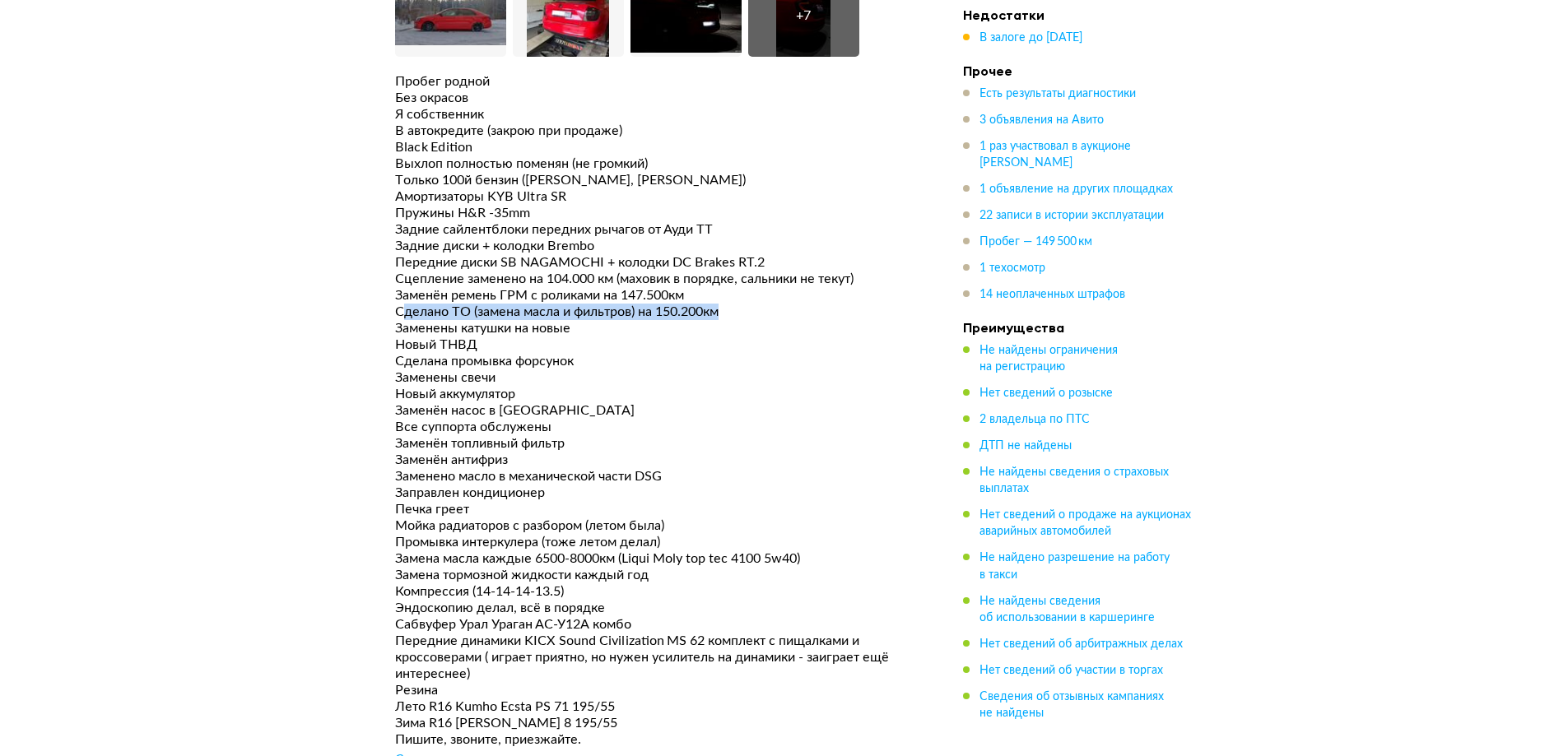
drag, startPoint x: 730, startPoint y: 253, endPoint x: 403, endPoint y: 259, distance: 327.1
click at [404, 303] on div "Сделано ТО (замена масла и фильтров) на 150.200км" at bounding box center [654, 311] width 518 height 16
click at [403, 303] on div "Сделано ТО (замена масла и фильтров) на 150.200км" at bounding box center [654, 311] width 518 height 16
drag, startPoint x: 388, startPoint y: 260, endPoint x: 647, endPoint y: 266, distance: 259.1
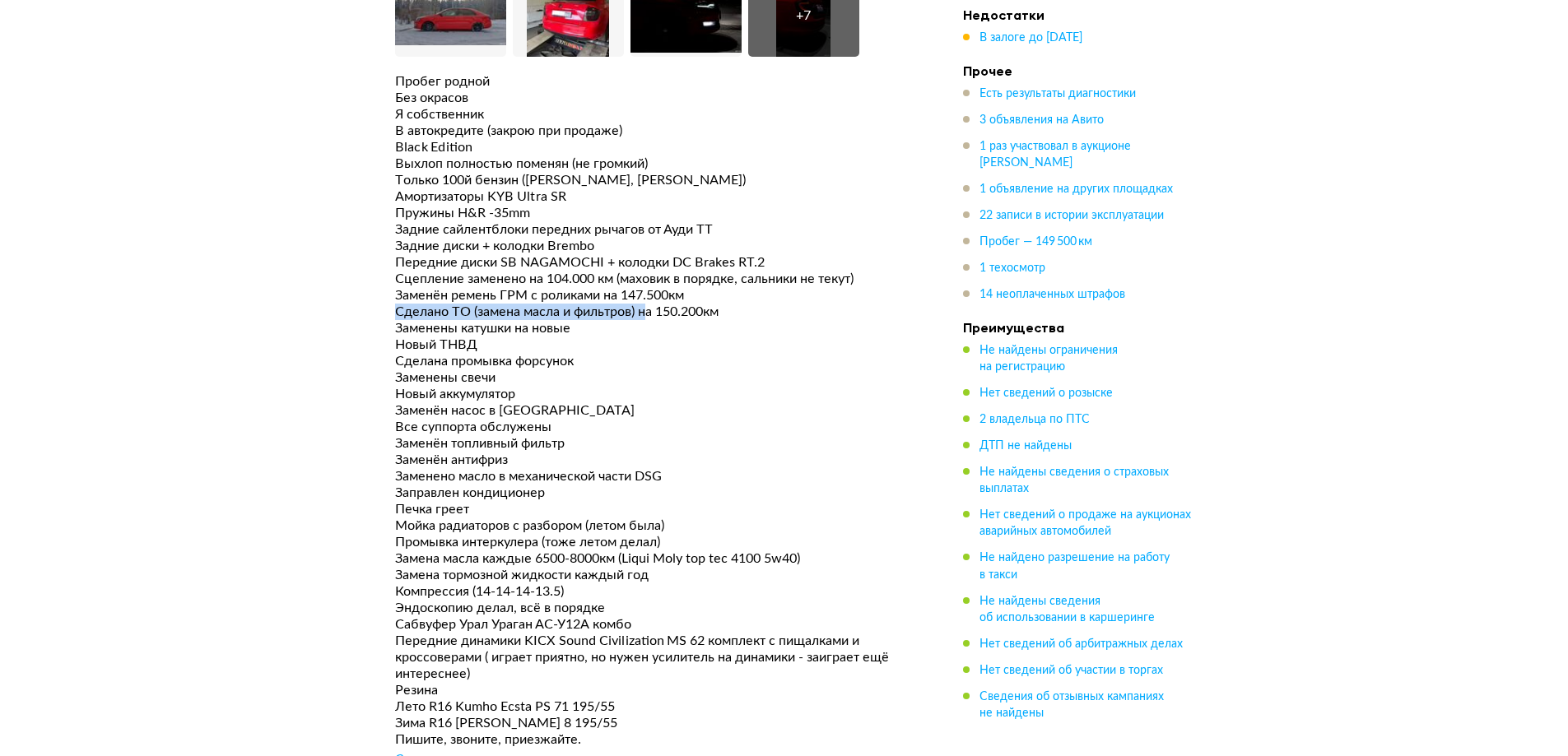
click at [647, 303] on div "Сделано ТО (замена масла и фильтров) на 150.200км" at bounding box center [654, 311] width 518 height 16
drag, startPoint x: 631, startPoint y: 230, endPoint x: 466, endPoint y: 228, distance: 165.0
click at [466, 271] on div "Сцепление заменено на 104.000 км (маховик в порядке, сальники не текут)" at bounding box center [654, 279] width 518 height 16
drag, startPoint x: 466, startPoint y: 228, endPoint x: 630, endPoint y: 229, distance: 164.0
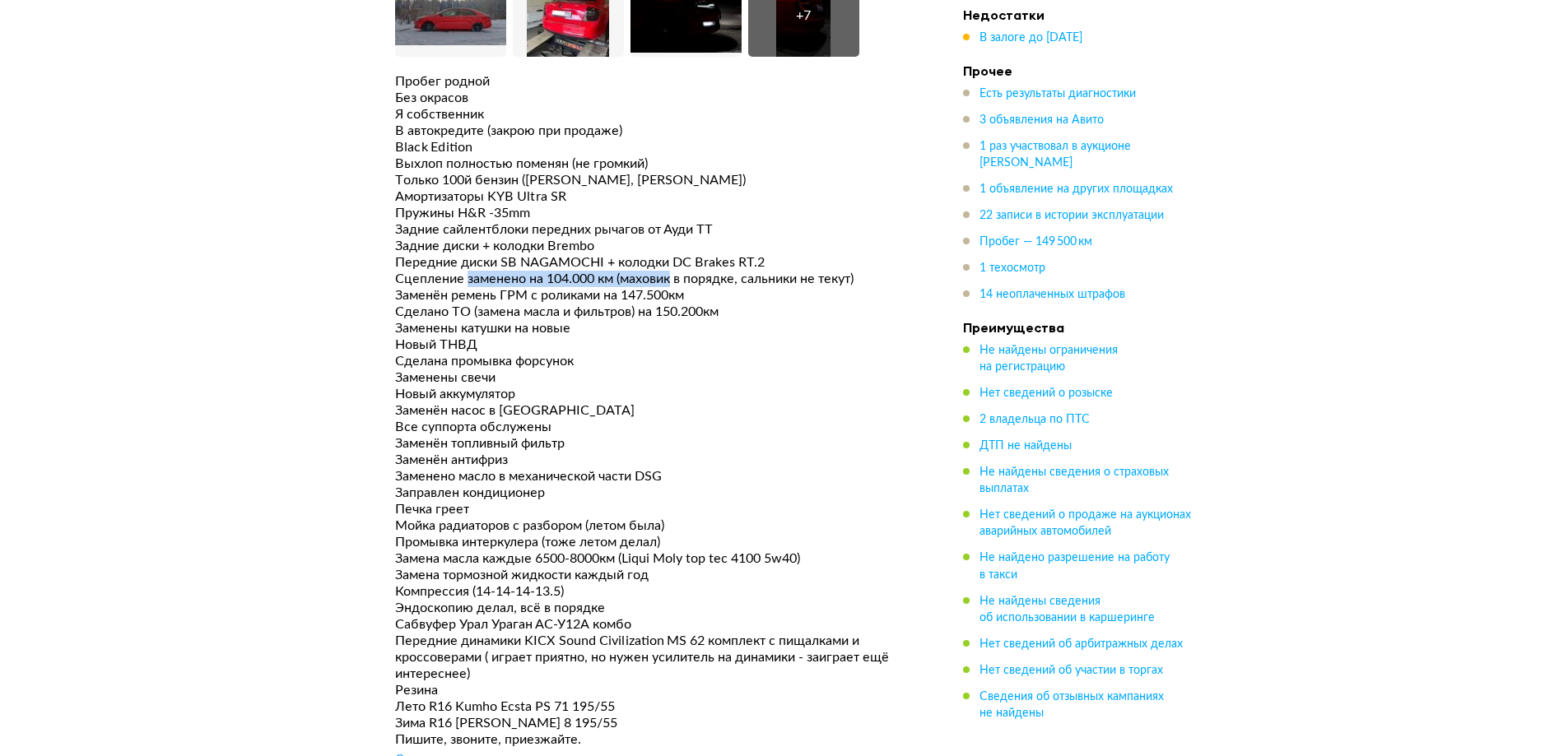
click at [630, 271] on div "Сцепление заменено на 104.000 км (маховик в порядке, сальники не текут)" at bounding box center [654, 279] width 518 height 16
drag, startPoint x: 391, startPoint y: 235, endPoint x: 567, endPoint y: 232, distance: 176.0
click at [567, 271] on div "Сцепление заменено на 104.000 км (маховик в порядке, сальники не текут)" at bounding box center [654, 279] width 518 height 16
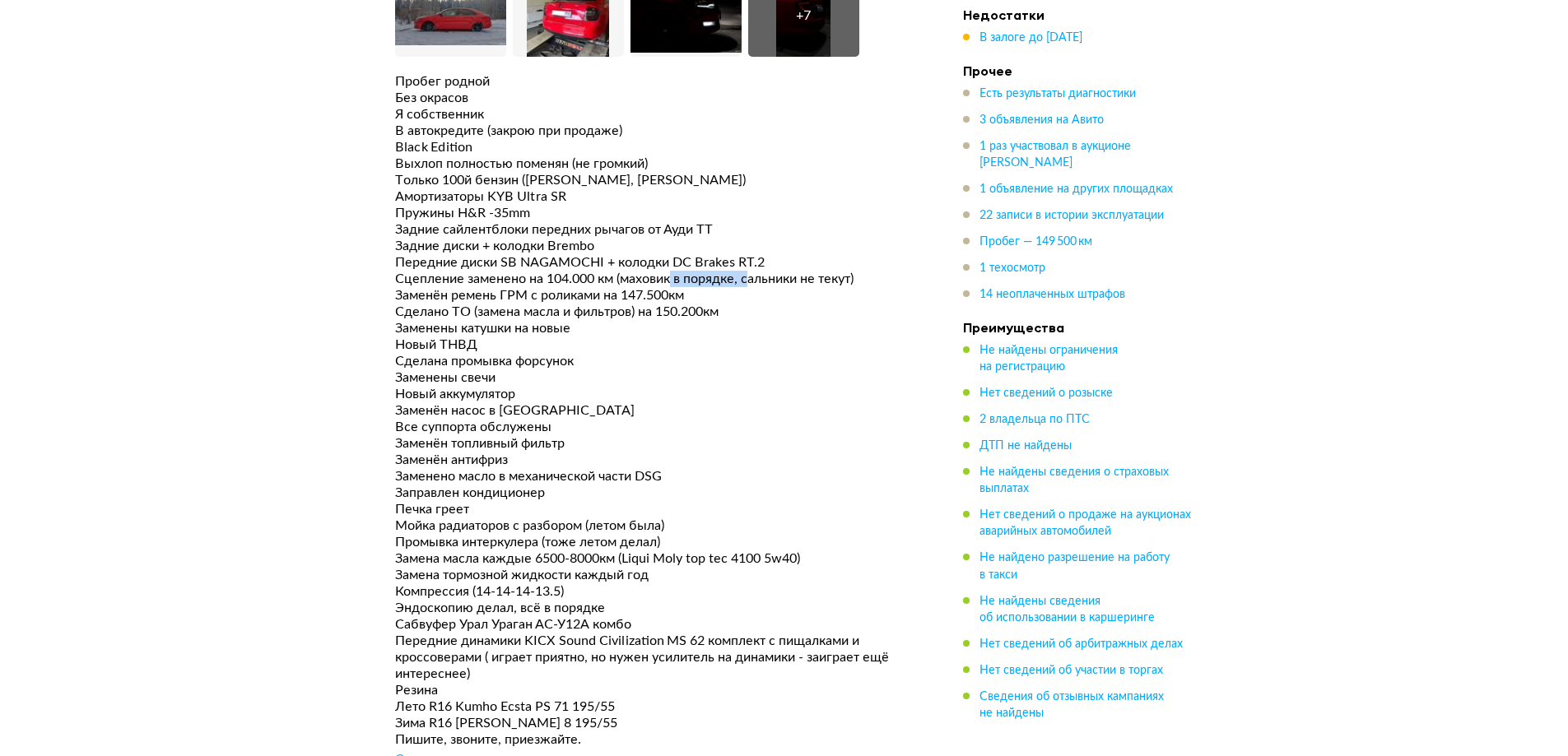
drag, startPoint x: 677, startPoint y: 229, endPoint x: 757, endPoint y: 231, distance: 80.0
click at [757, 271] on div "Сцепление заменено на 104.000 км (маховик в порядке, сальники не текут)" at bounding box center [654, 279] width 518 height 16
drag, startPoint x: 807, startPoint y: 230, endPoint x: 828, endPoint y: 230, distance: 21.0
click at [828, 271] on div "Сцепление заменено на 104.000 км (маховик в порядке, сальники не текут)" at bounding box center [654, 279] width 518 height 16
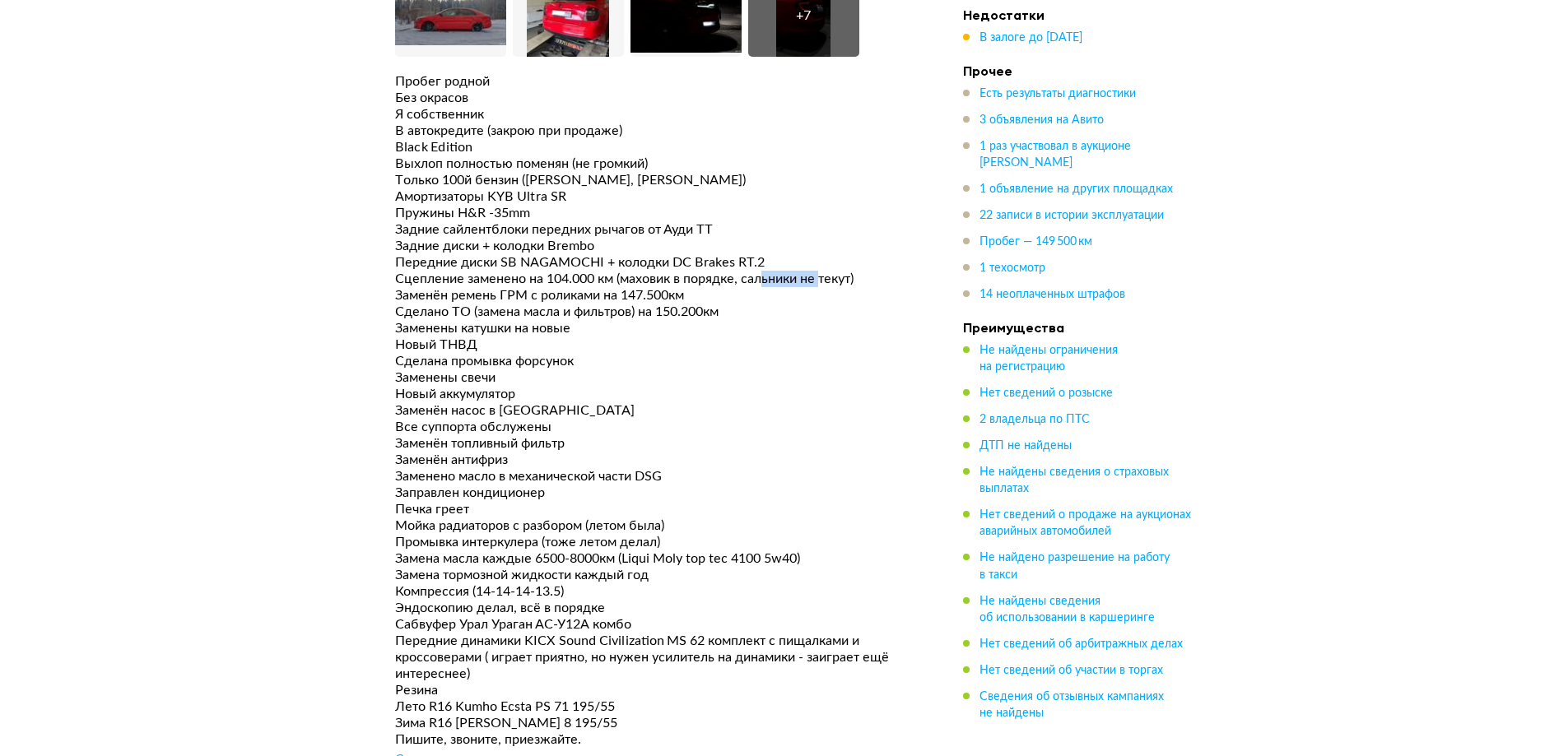
click at [828, 271] on div "Сцепление заменено на 104.000 км (маховик в порядке, сальники не текут)" at bounding box center [654, 279] width 518 height 16
click at [652, 271] on div "Сцепление заменено на 104.000 км (маховик в порядке, сальники не текут)" at bounding box center [654, 279] width 518 height 16
drag, startPoint x: 513, startPoint y: 139, endPoint x: 413, endPoint y: 136, distance: 100.0
click at [413, 188] on div "Амортизаторы KYB Ultra SR" at bounding box center [654, 196] width 518 height 16
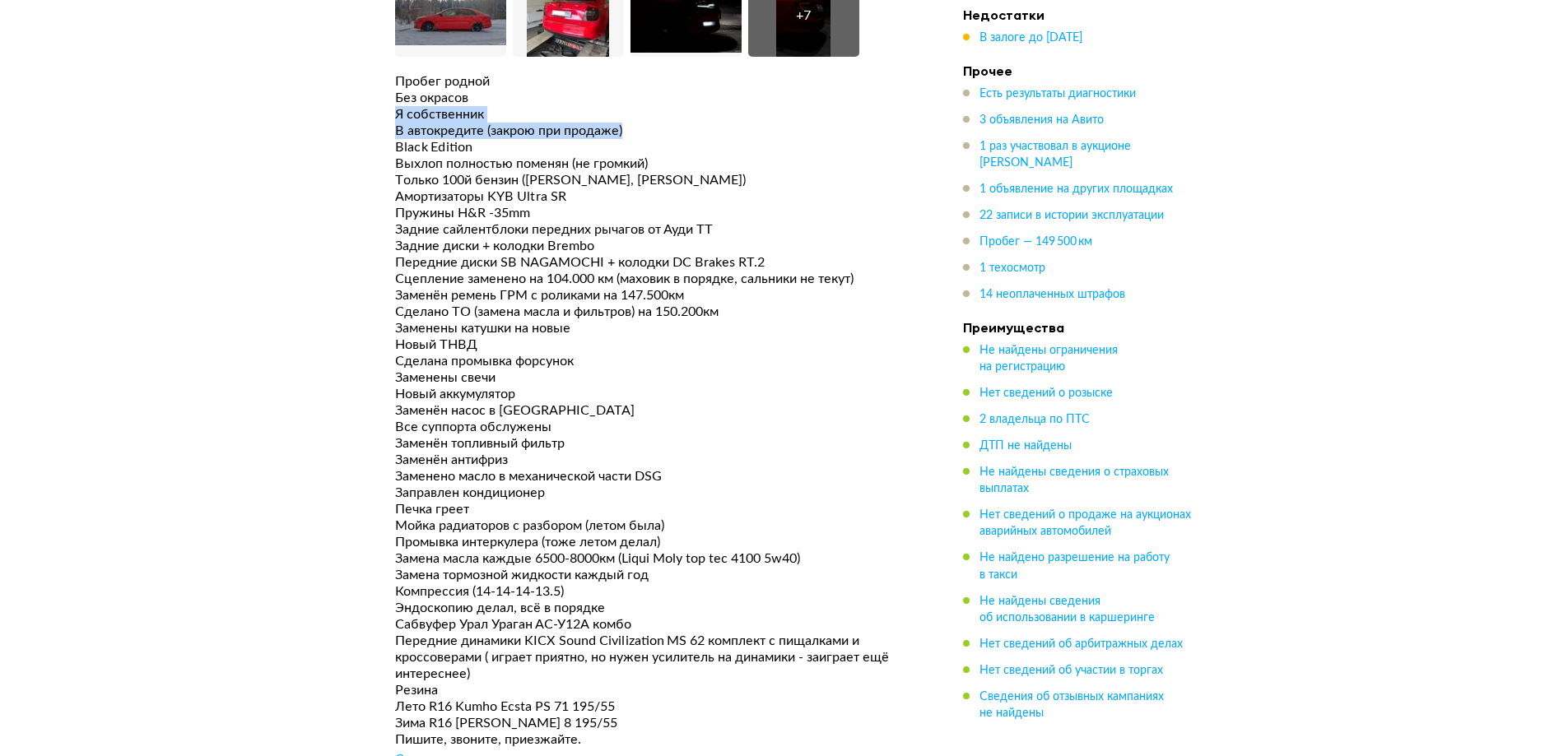
drag, startPoint x: 623, startPoint y: 78, endPoint x: 385, endPoint y: 70, distance: 238.1
drag, startPoint x: 392, startPoint y: 62, endPoint x: 534, endPoint y: 62, distance: 142.0
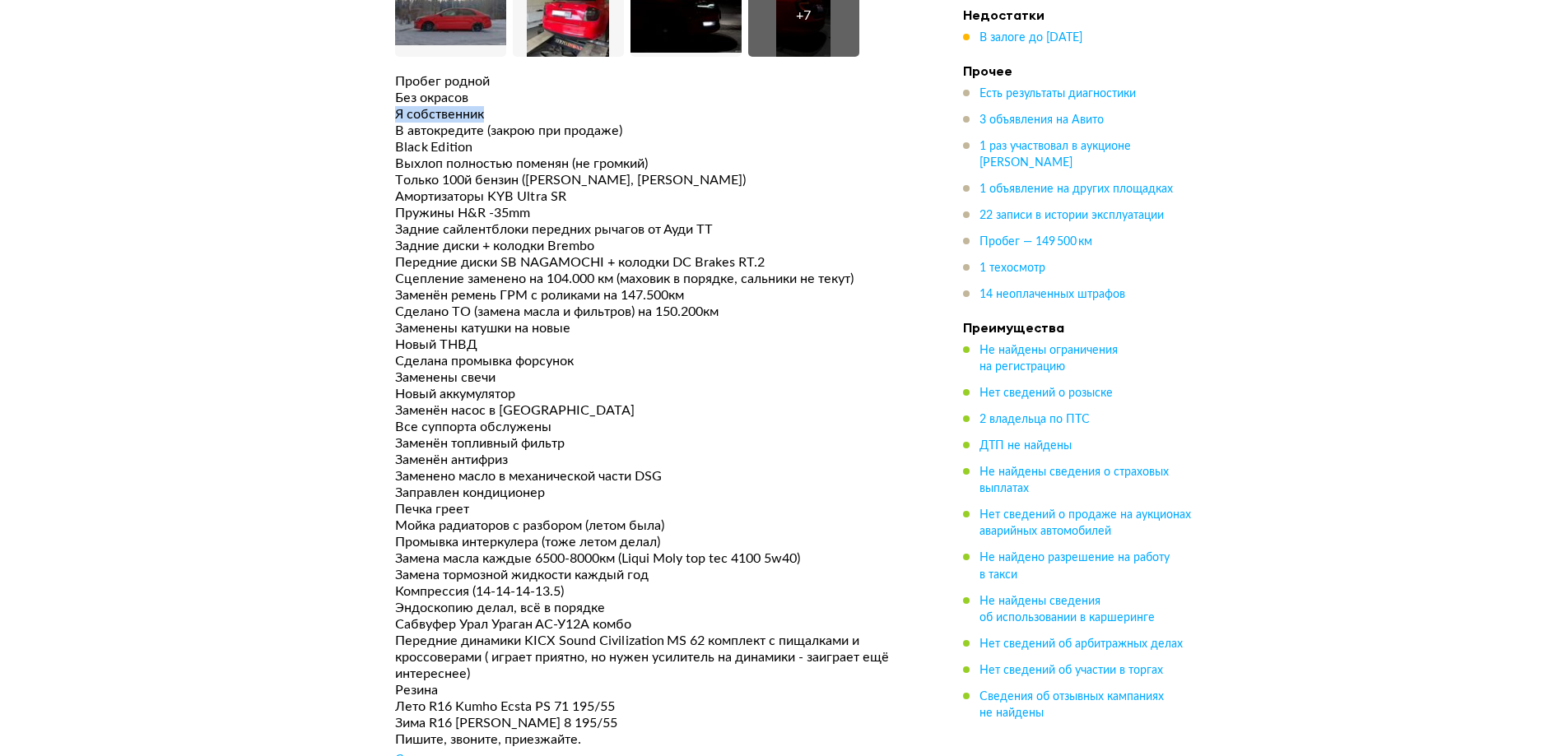
click at [534, 106] on div "Я собственник" at bounding box center [654, 114] width 518 height 16
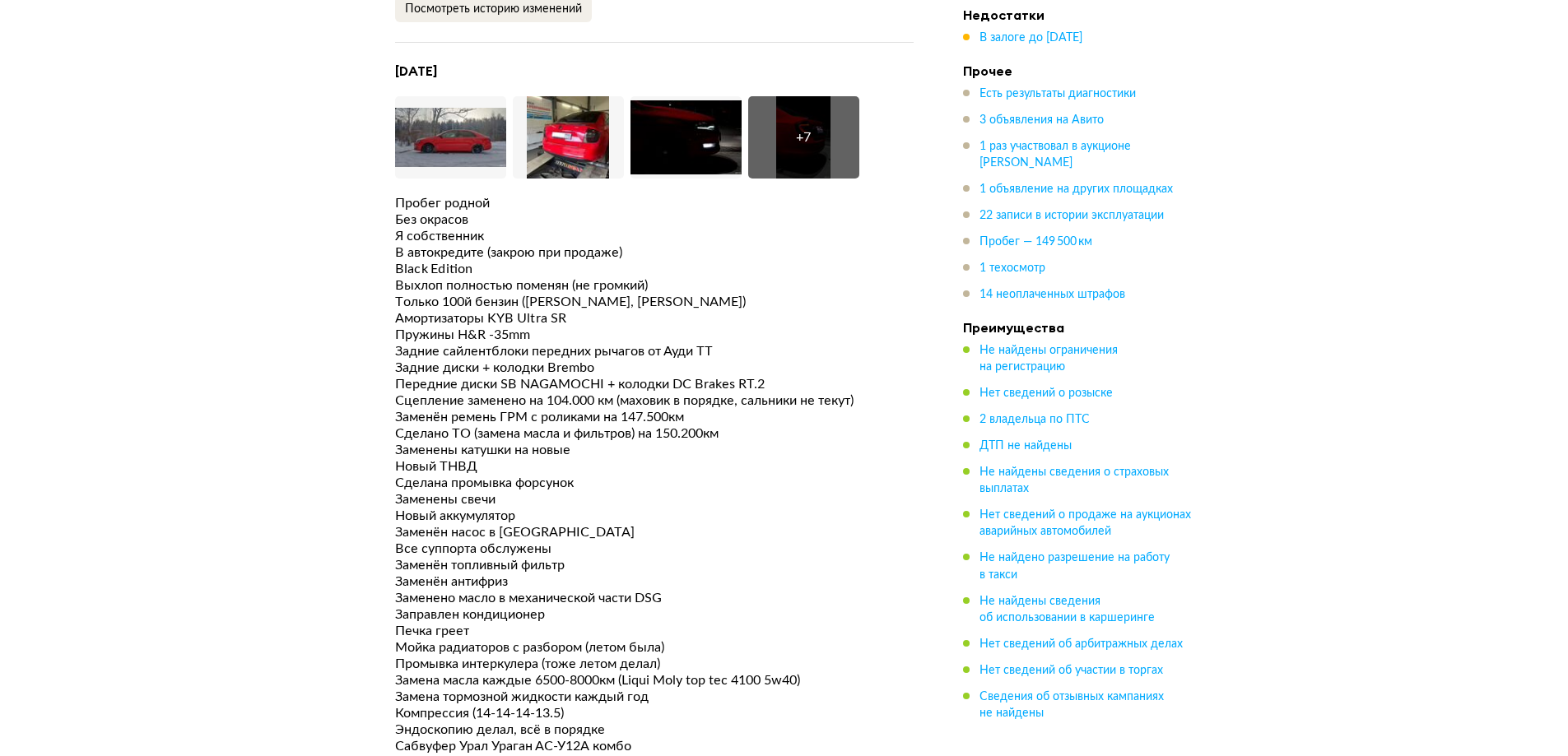
scroll to position [4773, 0]
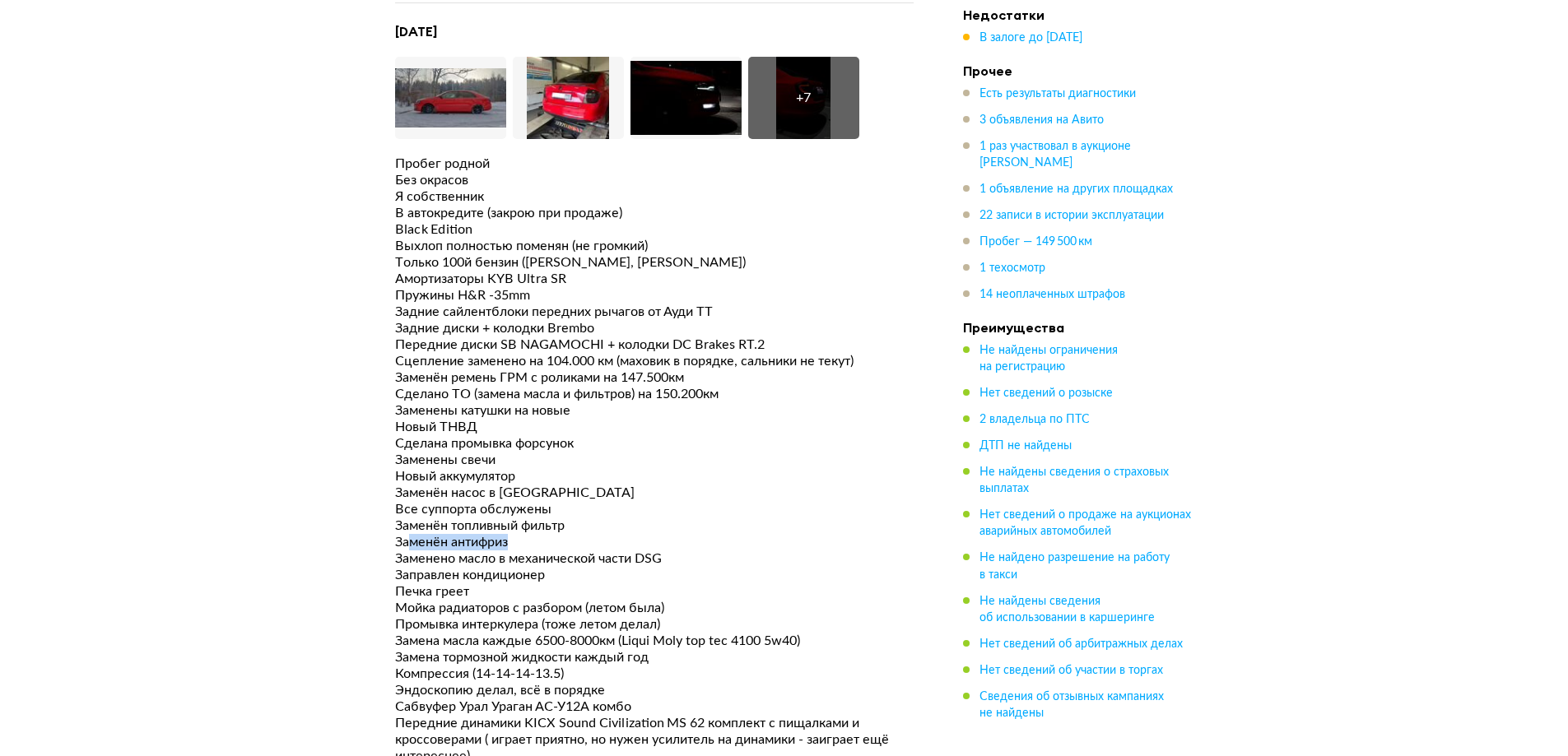
drag, startPoint x: 492, startPoint y: 489, endPoint x: 408, endPoint y: 489, distance: 84.0
click at [408, 534] on div "Заменён антифриз" at bounding box center [654, 542] width 518 height 16
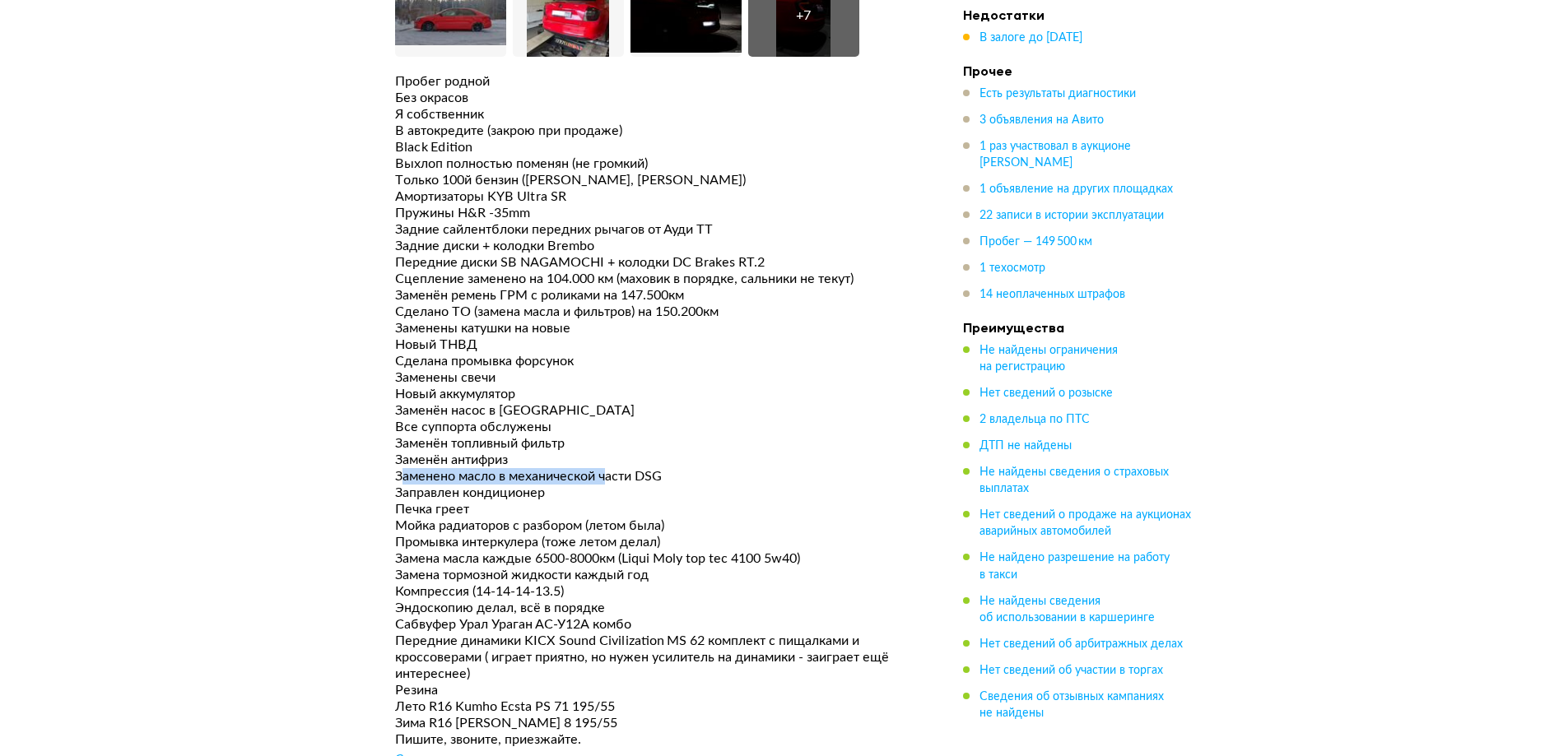
drag, startPoint x: 404, startPoint y: 422, endPoint x: 611, endPoint y: 422, distance: 207.0
click at [611, 468] on div "Заменено масло в механической части DSG" at bounding box center [654, 476] width 518 height 16
drag, startPoint x: 559, startPoint y: 431, endPoint x: 533, endPoint y: 431, distance: 26.0
click at [533, 468] on div "Заменено масло в механической части DSG" at bounding box center [654, 476] width 518 height 16
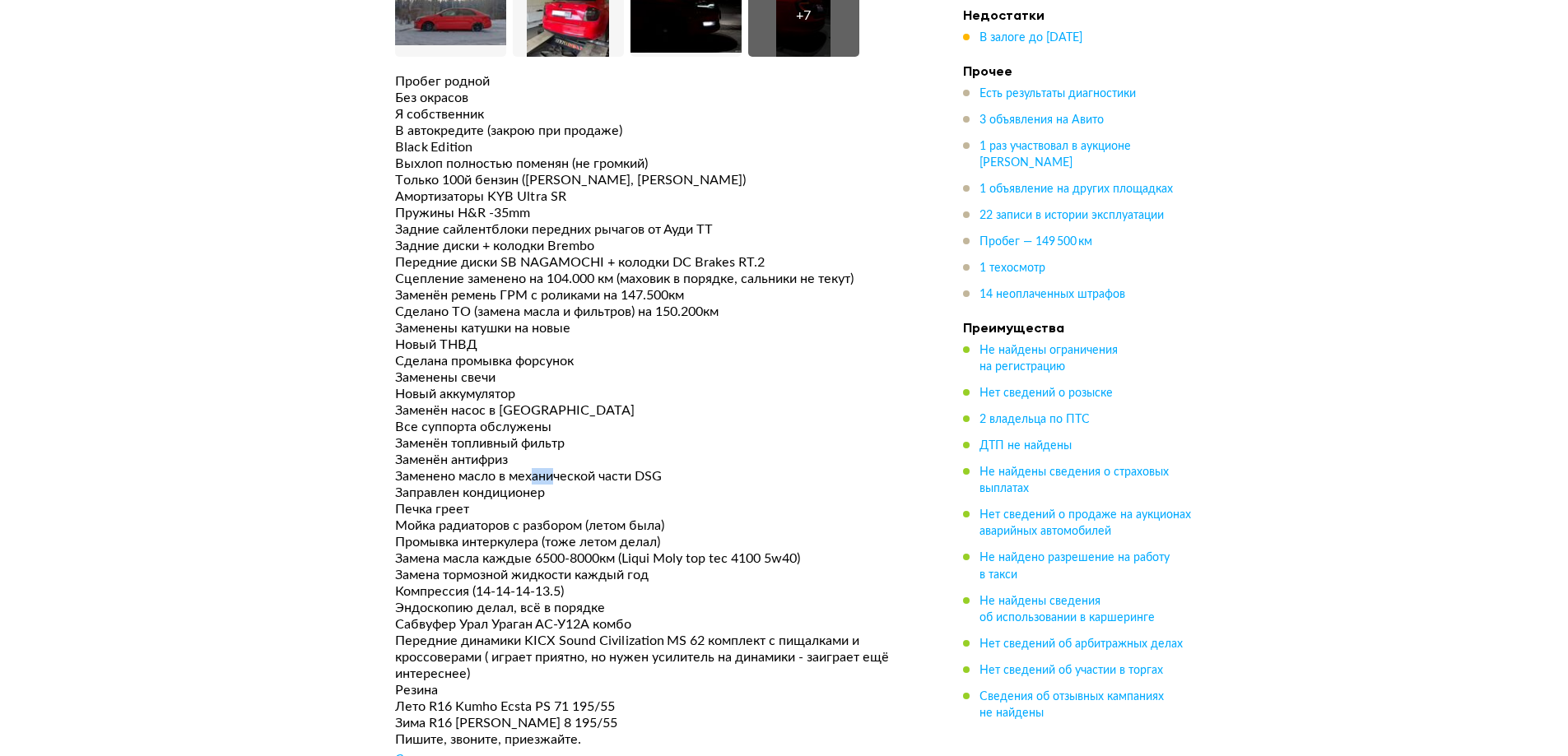
click at [533, 468] on div "Заменено масло в механической части DSG" at bounding box center [654, 476] width 518 height 16
drag, startPoint x: 564, startPoint y: 426, endPoint x: 653, endPoint y: 424, distance: 89.0
click at [653, 468] on div "Заменено масло в механической части DSG" at bounding box center [654, 476] width 518 height 16
drag, startPoint x: 572, startPoint y: 541, endPoint x: 389, endPoint y: 539, distance: 183.0
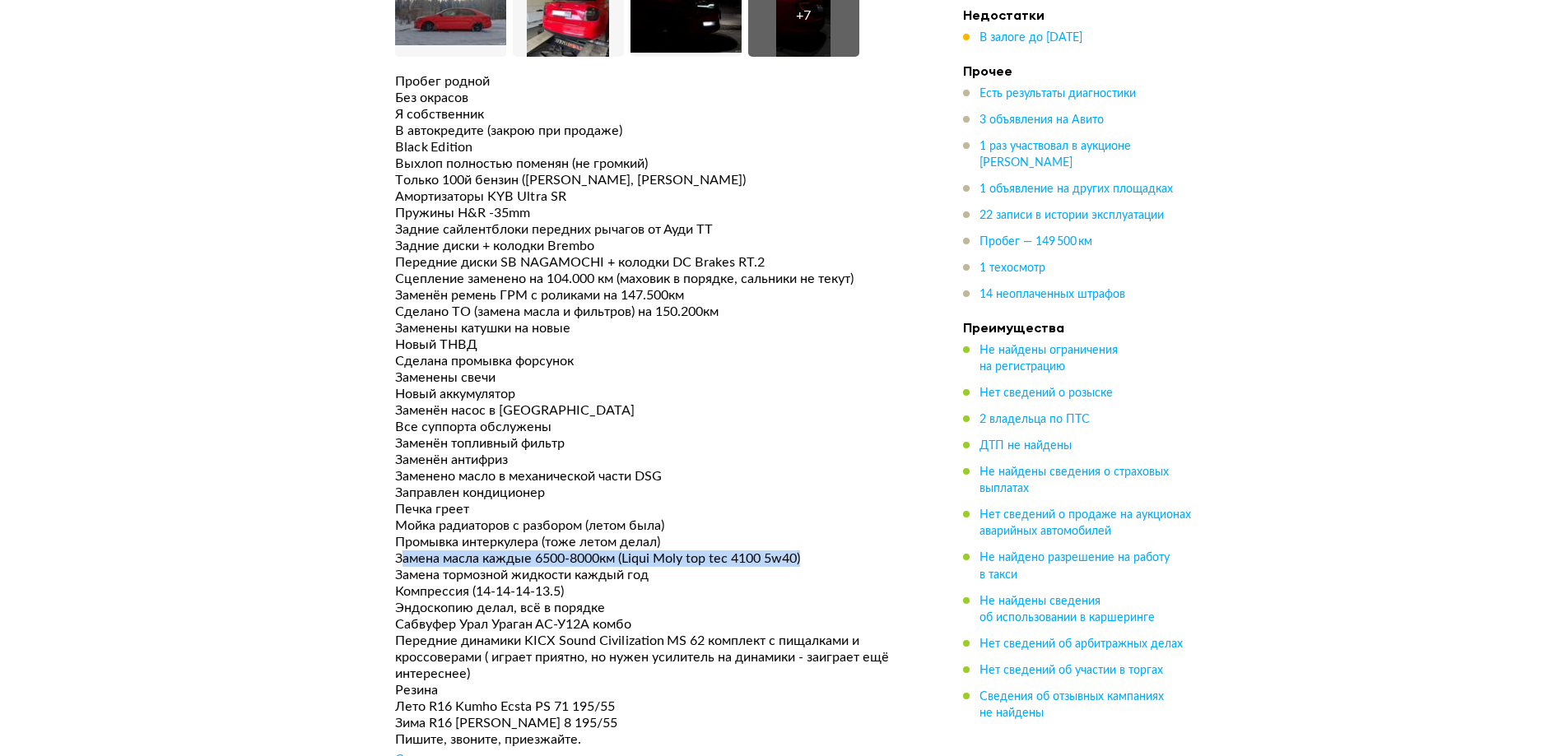
drag, startPoint x: 399, startPoint y: 500, endPoint x: 906, endPoint y: 501, distance: 507.0
click at [906, 551] on div "Замена масла каждые 6500-8000км (Liqui Moly top tec 4100 5w40)" at bounding box center [654, 559] width 518 height 16
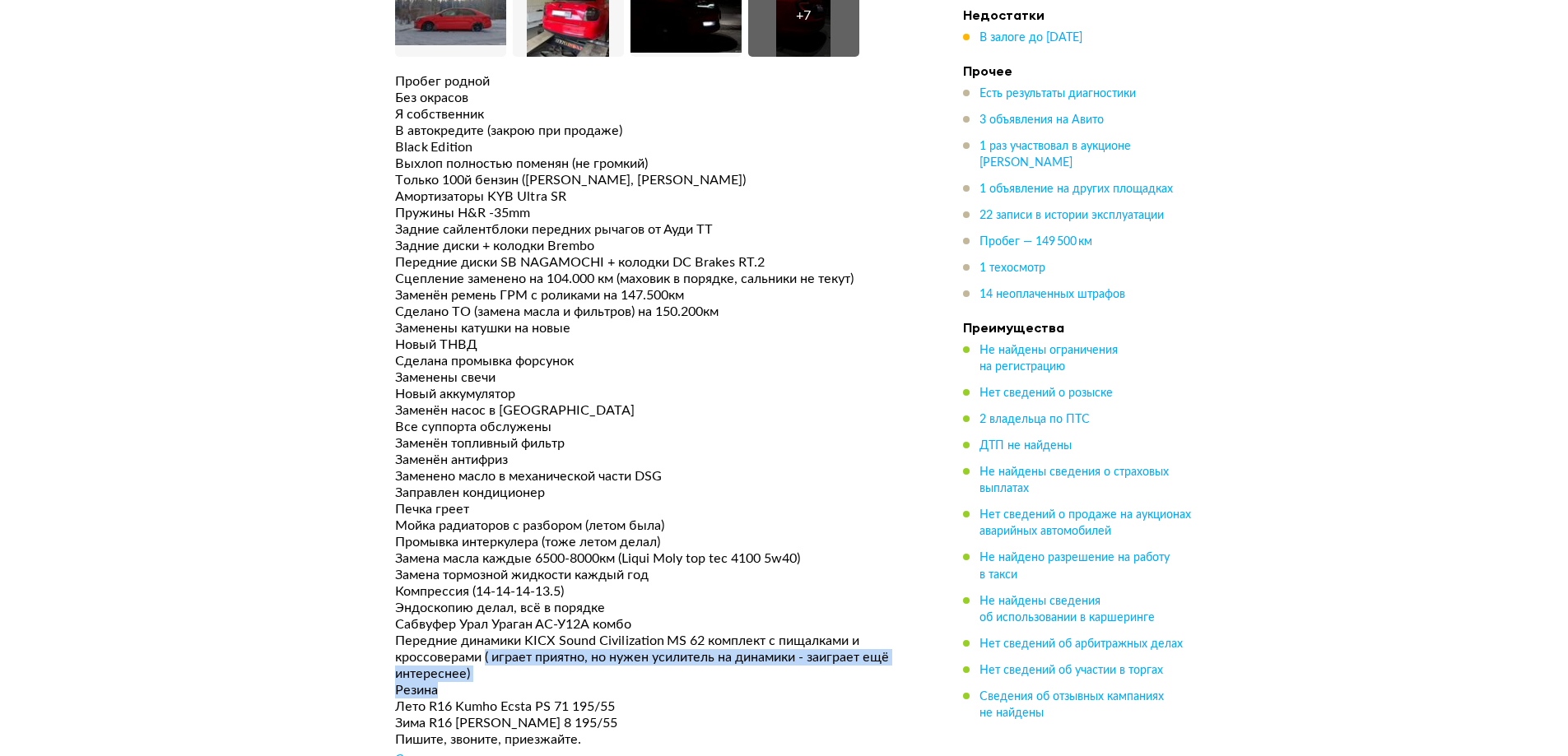
drag, startPoint x: 485, startPoint y: 600, endPoint x: 807, endPoint y: 632, distance: 323.6
click at [807, 632] on div "Пробег родной Без окрасов Я собственник В автокредите (закрою при продаже) Blac…" at bounding box center [654, 420] width 518 height 696
click at [807, 682] on div "Резина" at bounding box center [654, 690] width 518 height 16
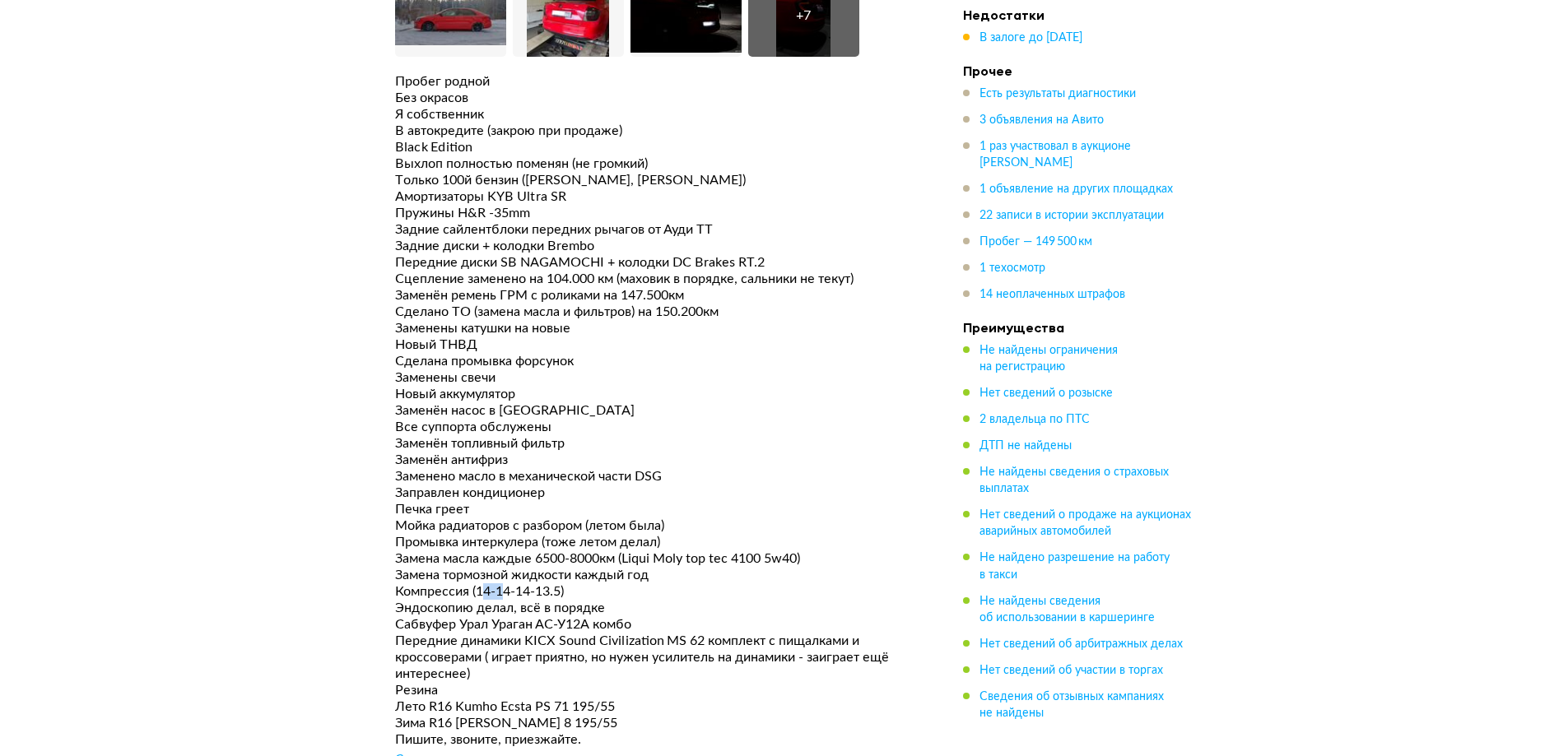
drag, startPoint x: 481, startPoint y: 542, endPoint x: 509, endPoint y: 540, distance: 28.1
click at [509, 583] on div "Компрессия (14-14-14-13.5)" at bounding box center [654, 591] width 518 height 16
click at [505, 583] on div "Компрессия (14-14-14-13.5)" at bounding box center [654, 591] width 518 height 16
click at [518, 583] on div "Компрессия (14-14-14-13.5)" at bounding box center [654, 591] width 518 height 16
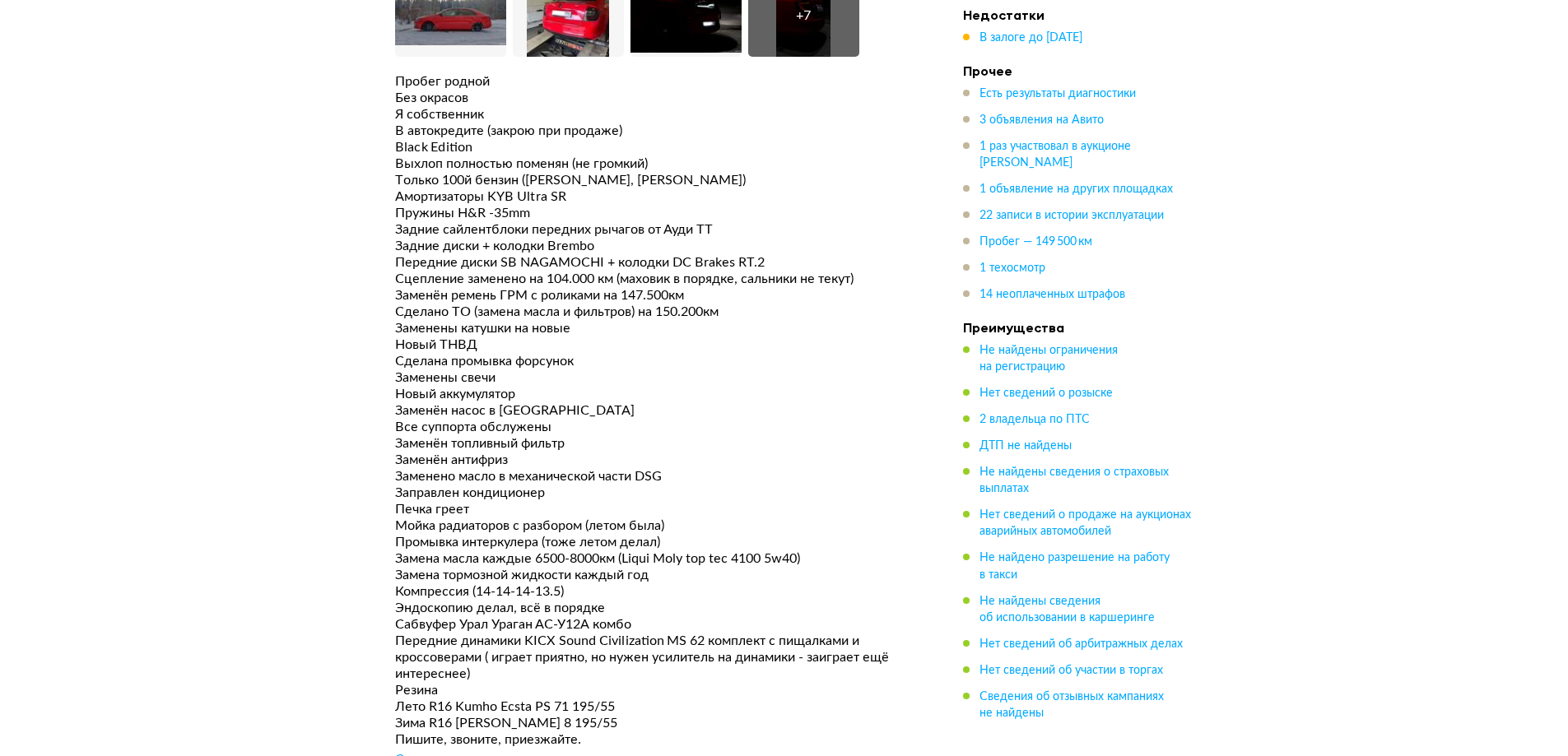
click at [547, 583] on div "Компрессия (14-14-14-13.5)" at bounding box center [654, 591] width 518 height 16
click at [575, 600] on div "Эндоскопию делал, всё в порядке" at bounding box center [654, 608] width 518 height 16
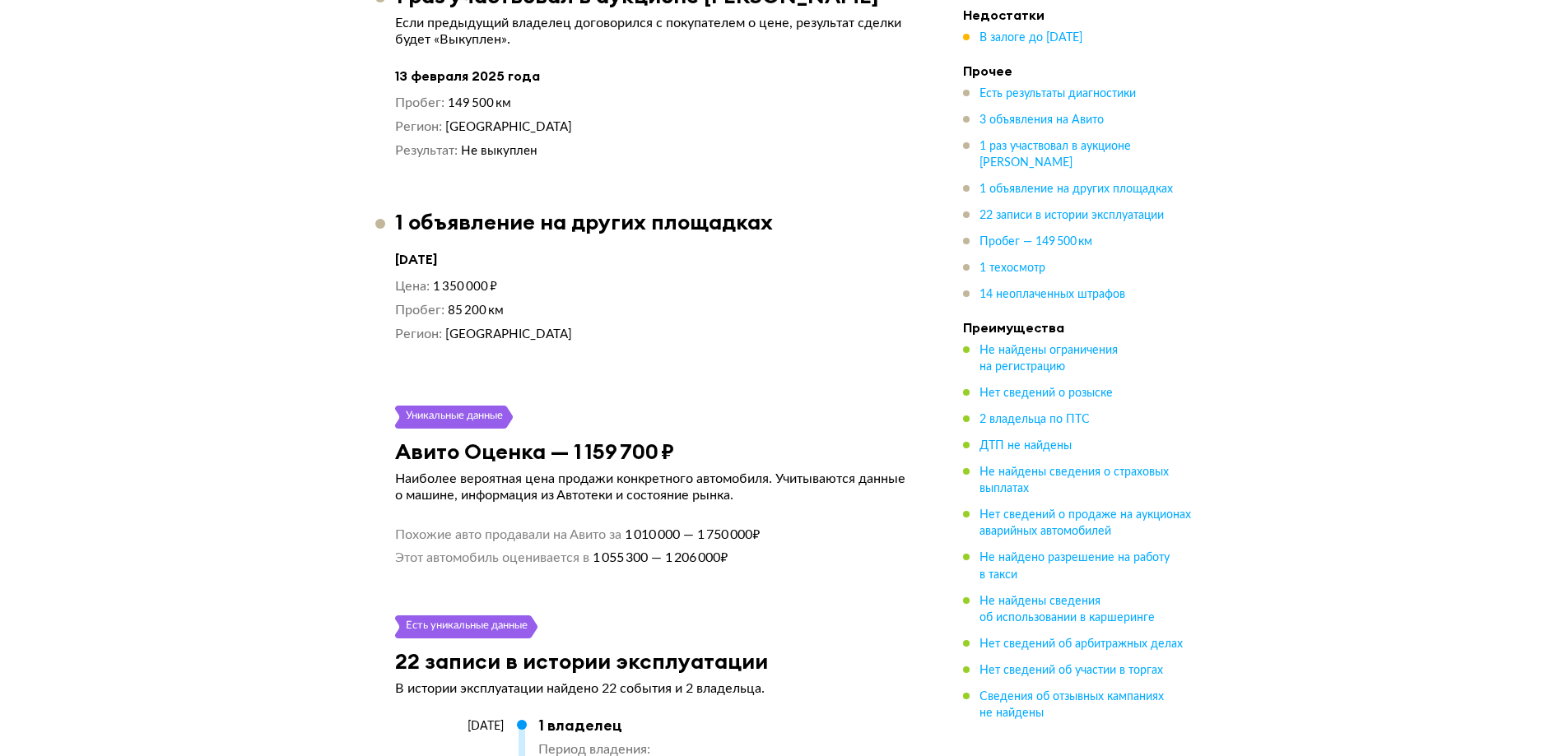
scroll to position [5925, 0]
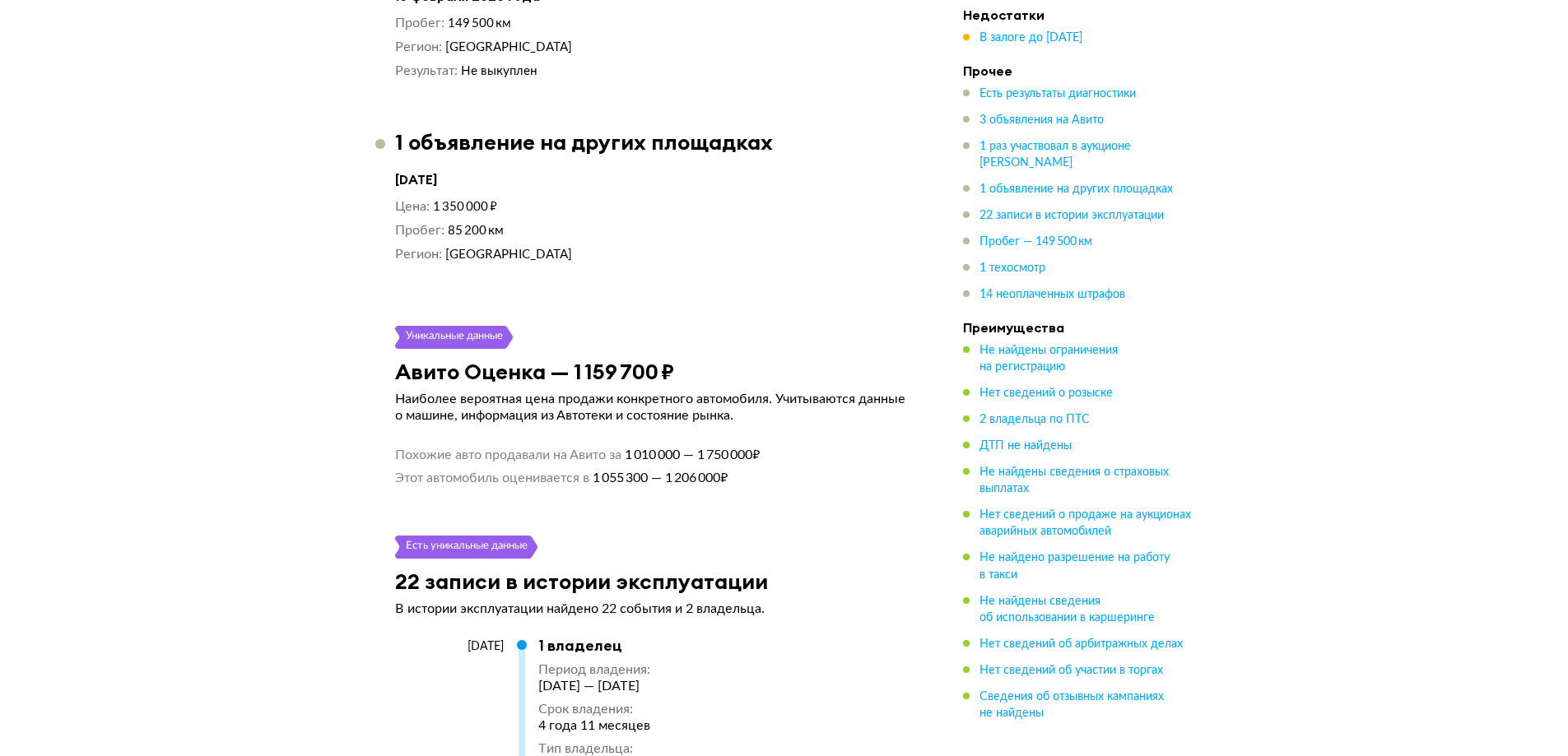
drag, startPoint x: 662, startPoint y: 319, endPoint x: 348, endPoint y: 319, distance: 314.0
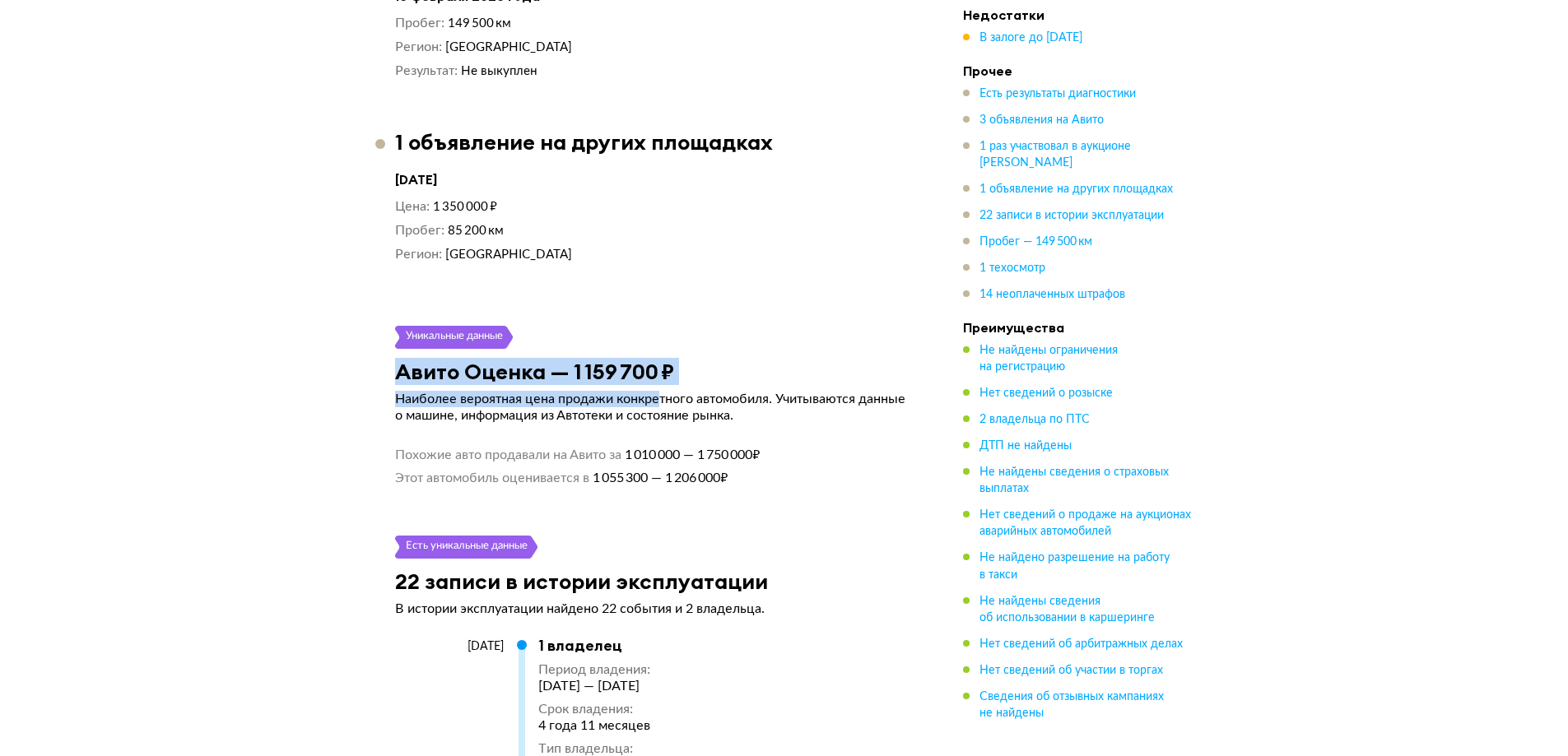
drag, startPoint x: 401, startPoint y: 313, endPoint x: 660, endPoint y: 330, distance: 259.6
click at [662, 330] on article "Уникальные данные Авито Оценка — 1 159 700 ₽ Наиболее вероятная цена продажи ко…" at bounding box center [654, 406] width 558 height 160
click at [660, 330] on article "Уникальные данные Авито Оценка — 1 159 700 ₽ Наиболее вероятная цена продажи ко…" at bounding box center [654, 406] width 558 height 160
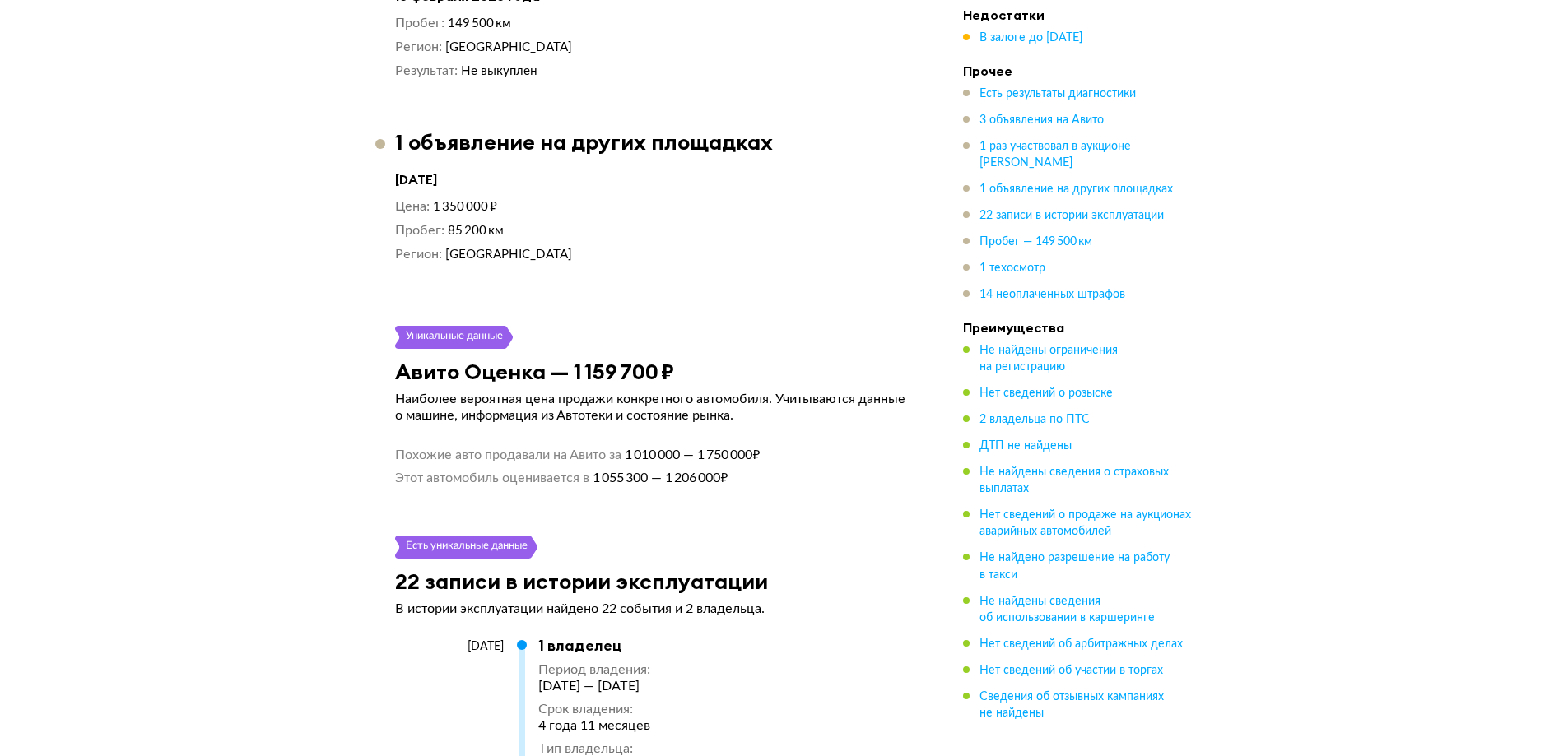
scroll to position [5431, 0]
